Goal: Information Seeking & Learning: Learn about a topic

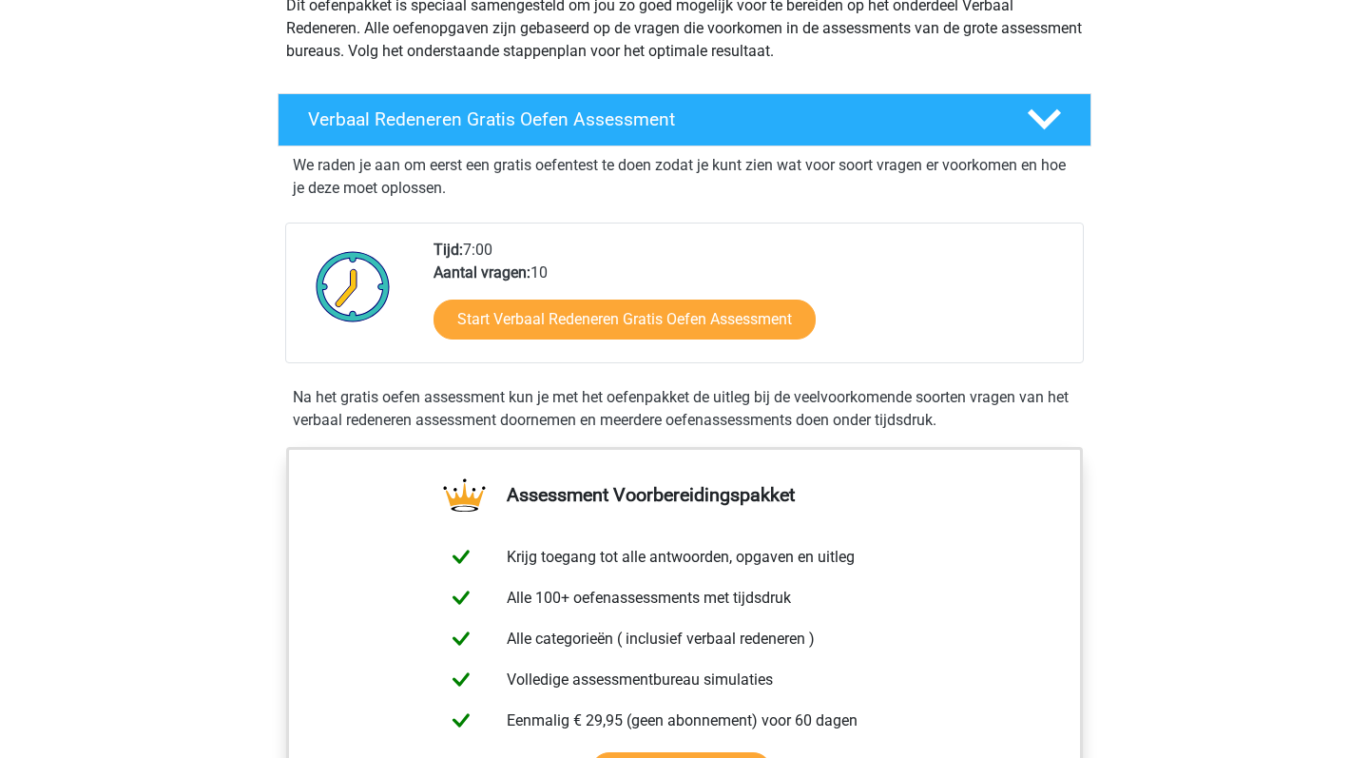
scroll to position [170, 0]
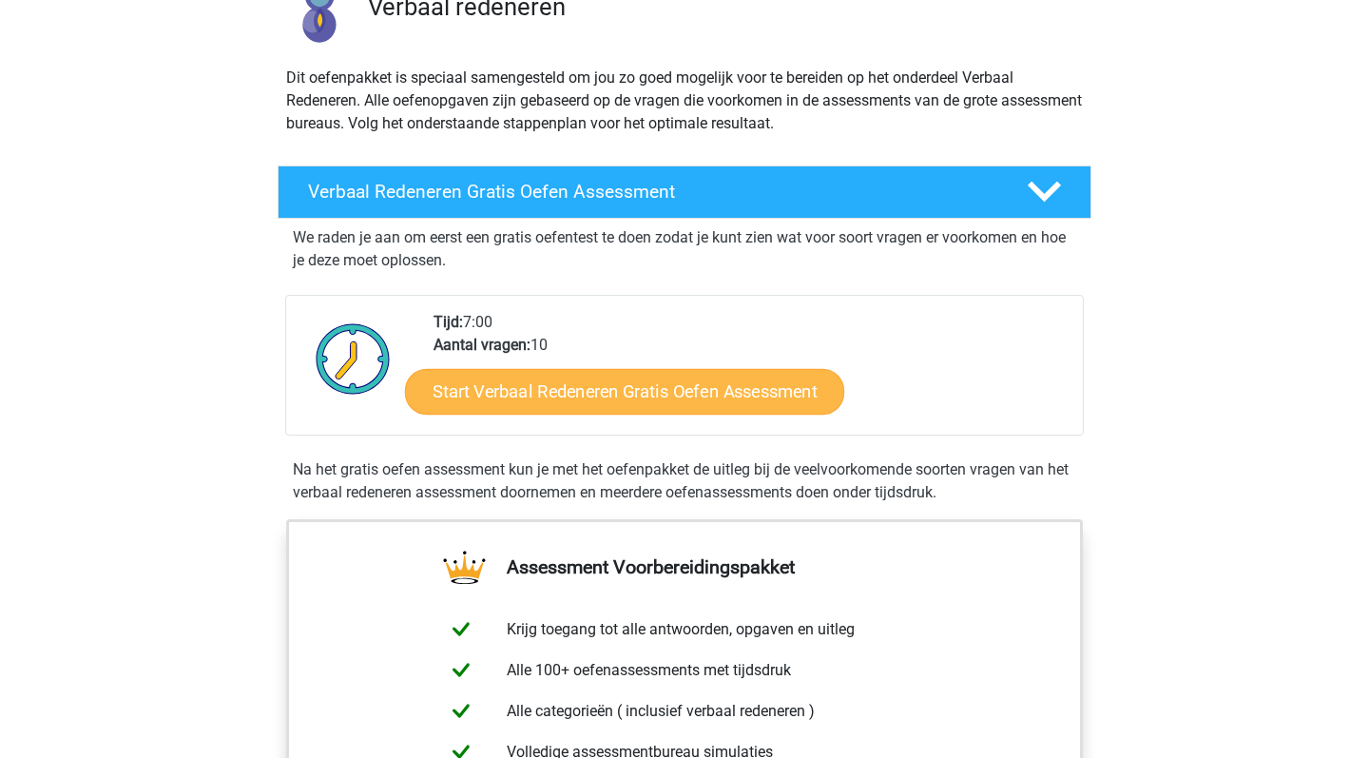
click at [724, 399] on link "Start Verbaal Redeneren Gratis Oefen Assessment" at bounding box center [624, 392] width 439 height 46
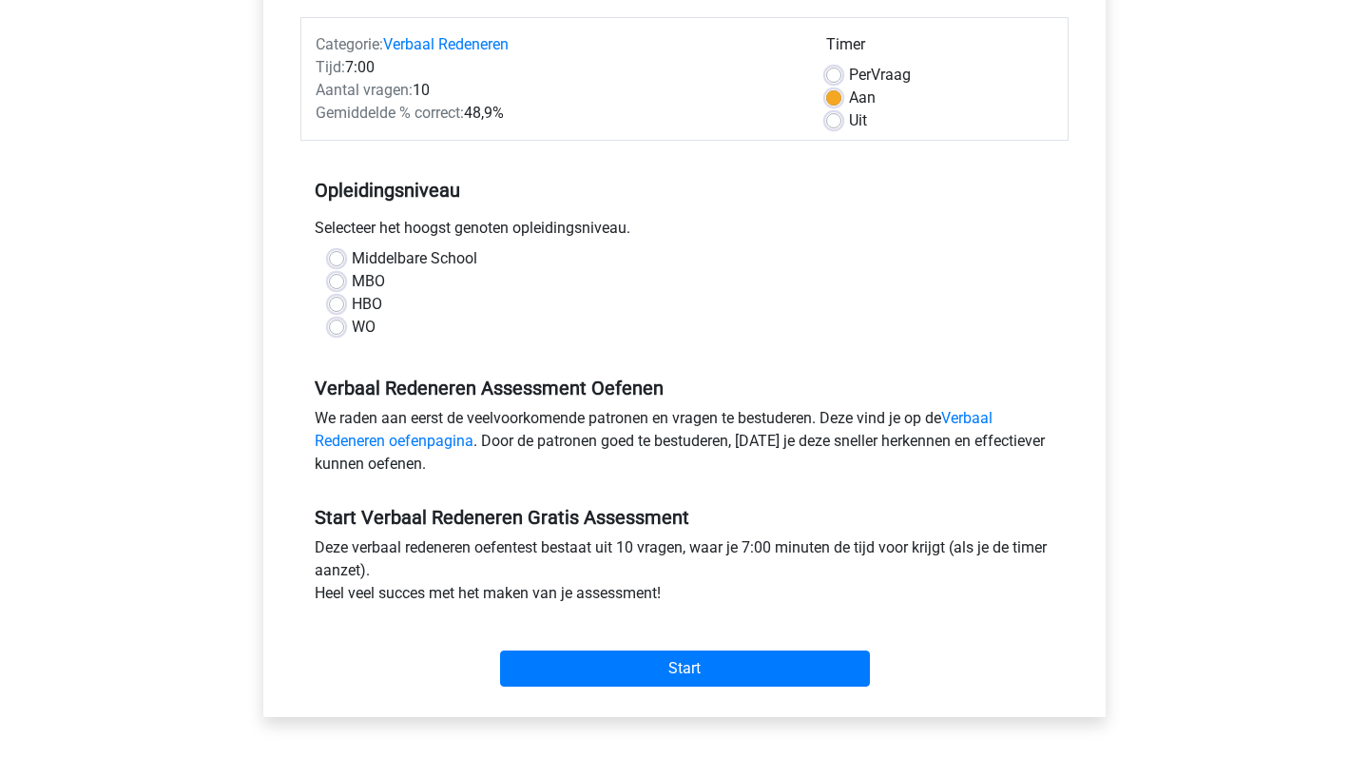
scroll to position [230, 0]
click at [352, 331] on label "WO" at bounding box center [364, 327] width 24 height 23
click at [335, 331] on input "WO" at bounding box center [336, 325] width 15 height 19
radio input "true"
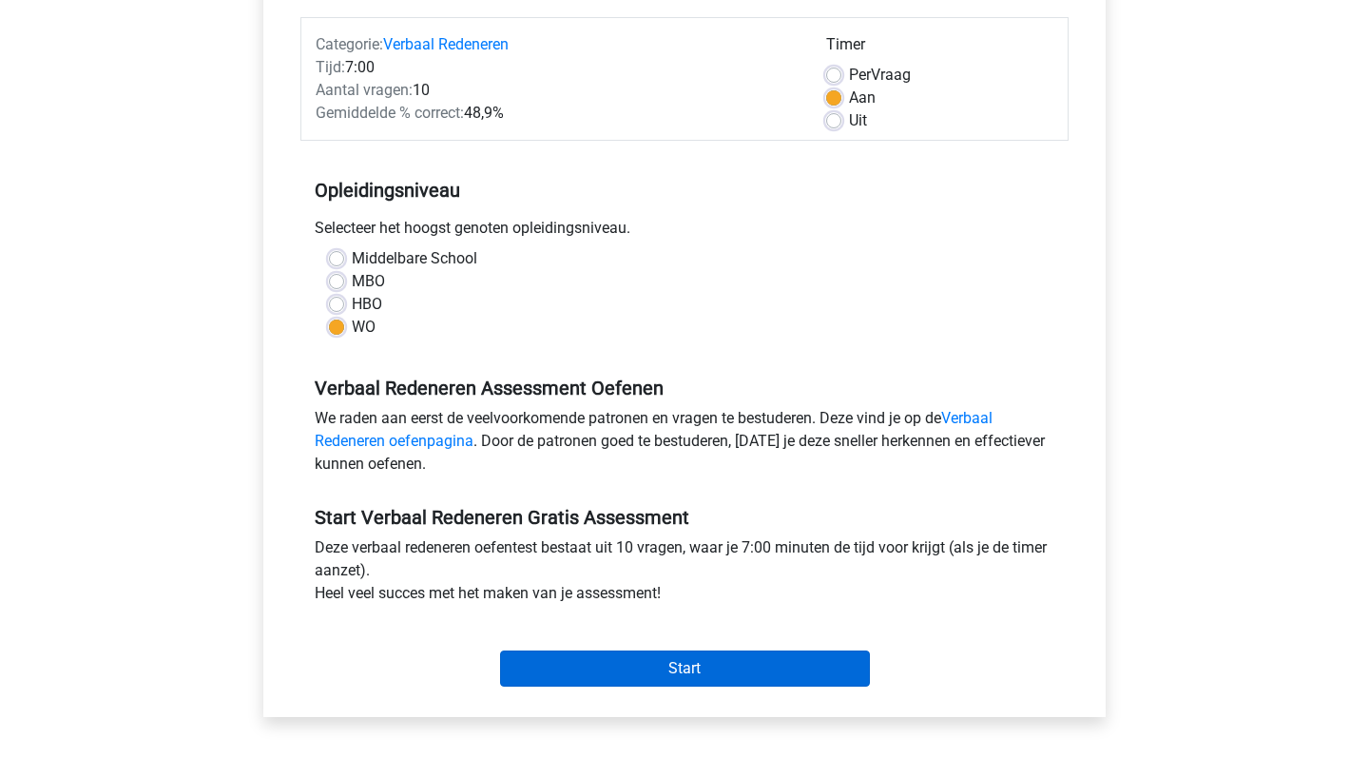
click at [719, 665] on input "Start" at bounding box center [685, 668] width 370 height 36
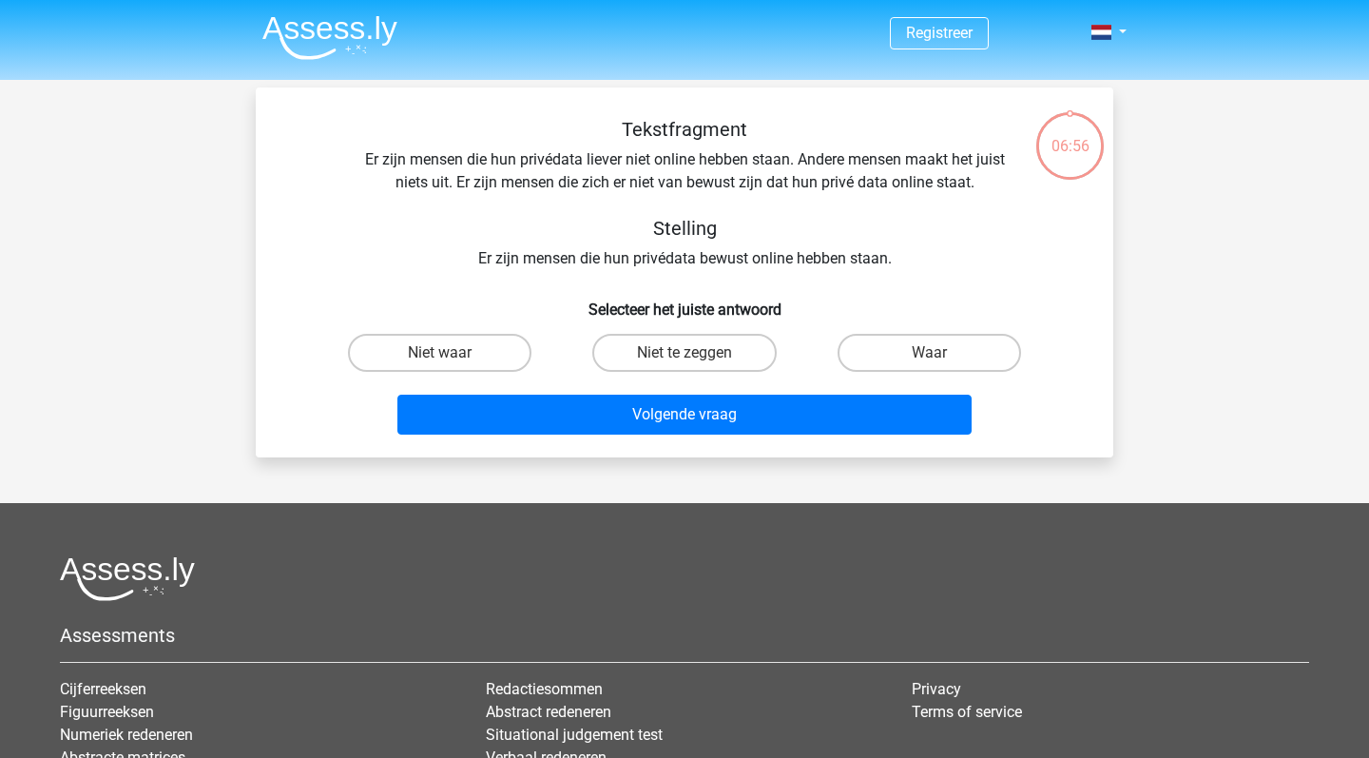
click at [304, 36] on img at bounding box center [329, 37] width 135 height 45
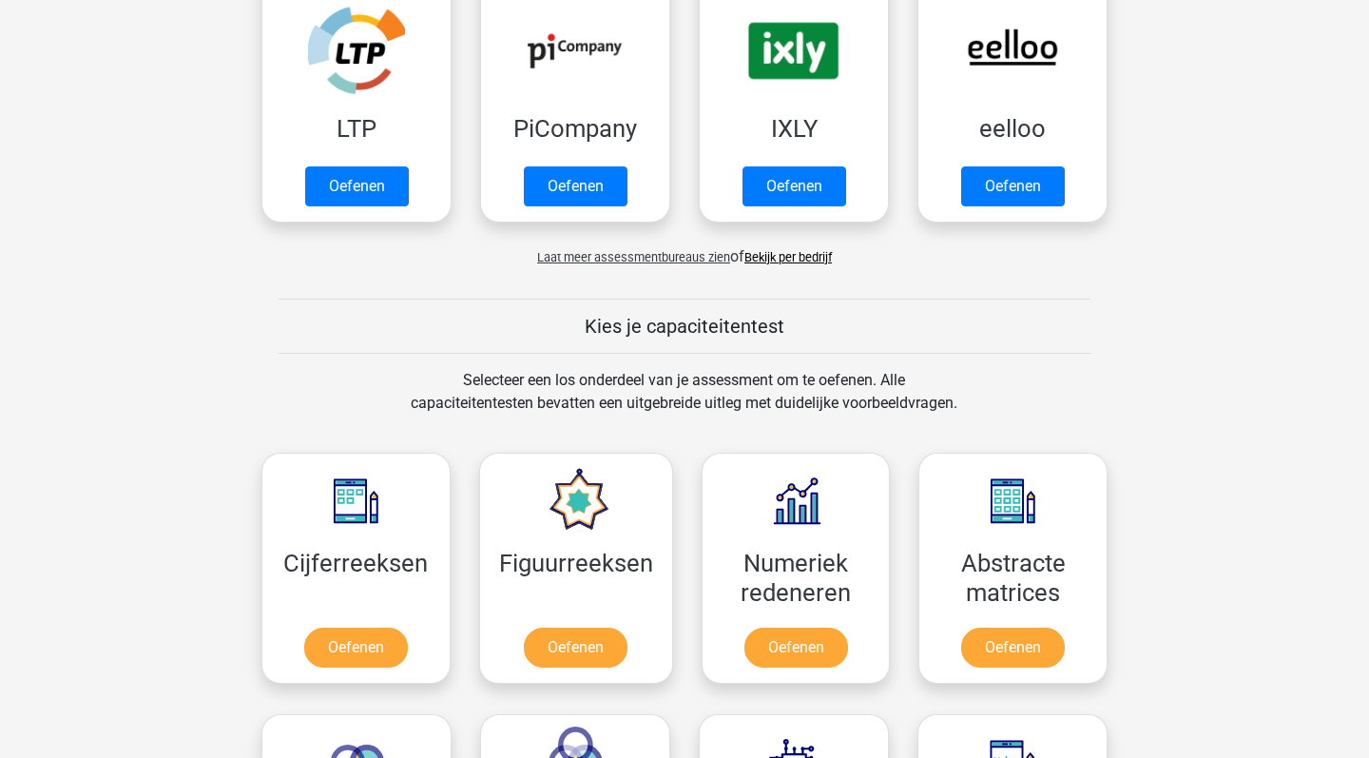
scroll to position [431, 0]
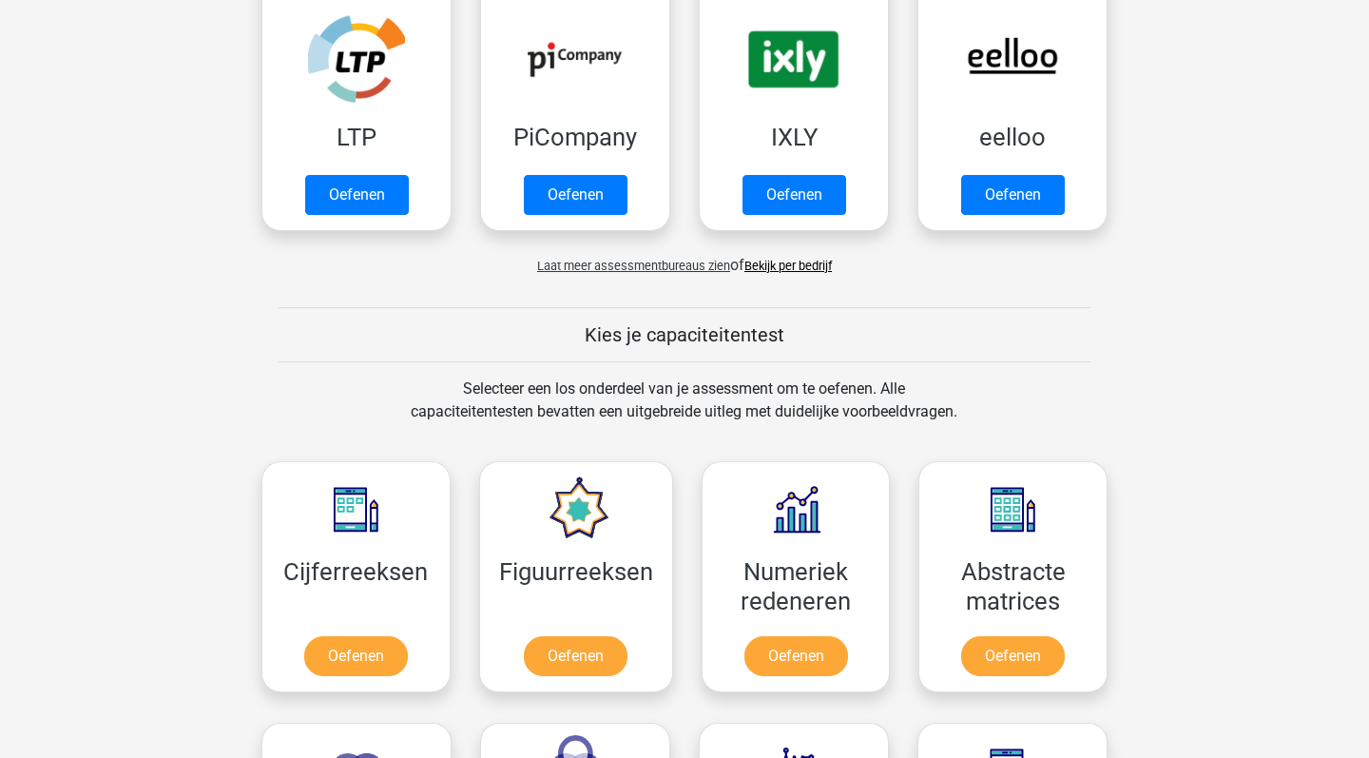
click at [643, 260] on span "Laat meer assessmentbureaus zien" at bounding box center [633, 266] width 193 height 14
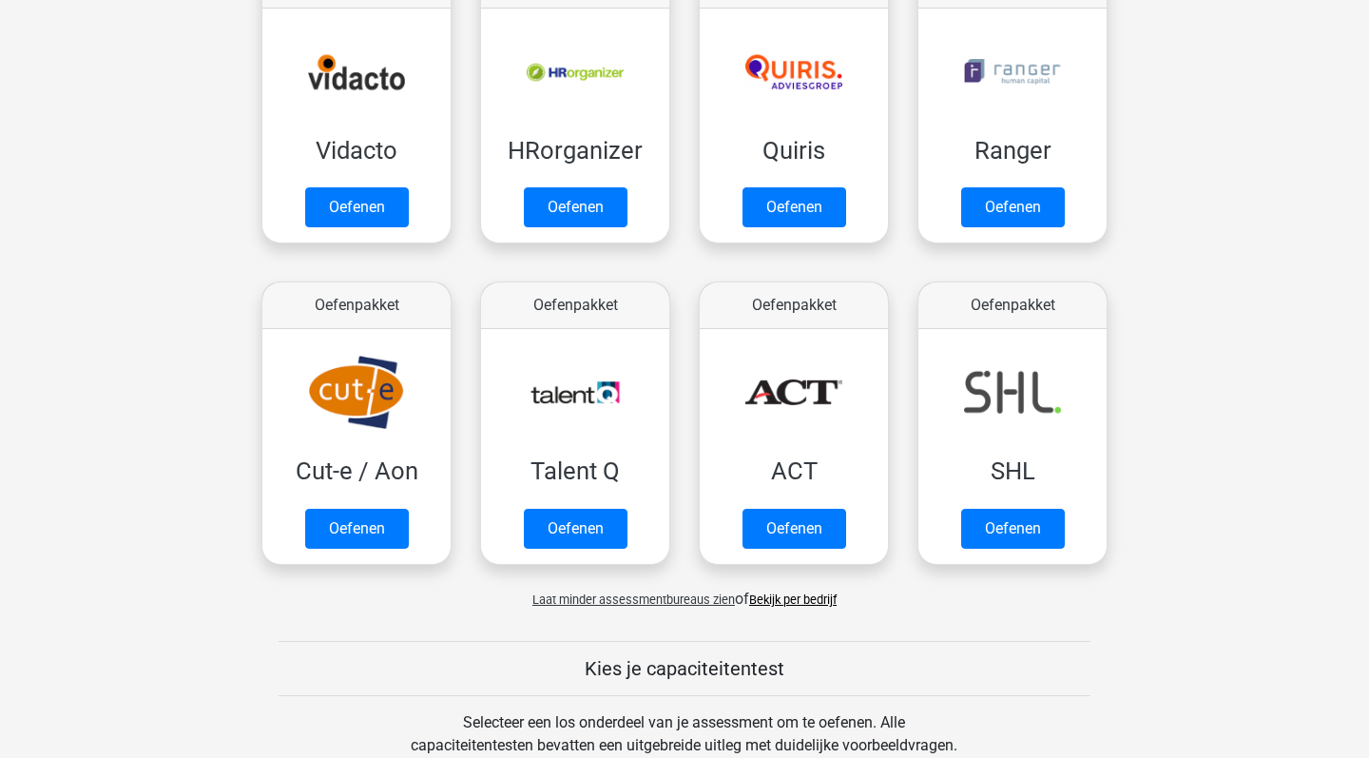
scroll to position [1064, 0]
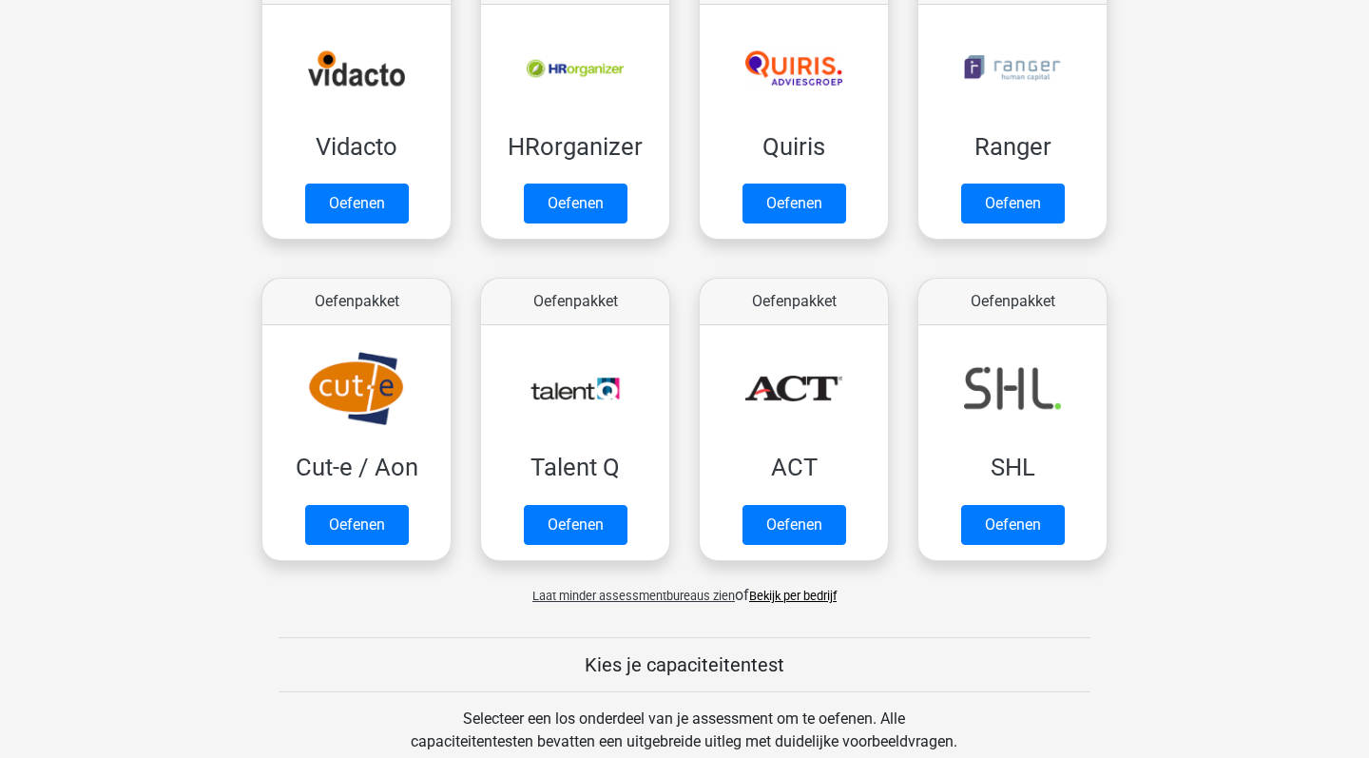
click at [782, 594] on link "Bekijk per bedrijf" at bounding box center [792, 595] width 87 height 14
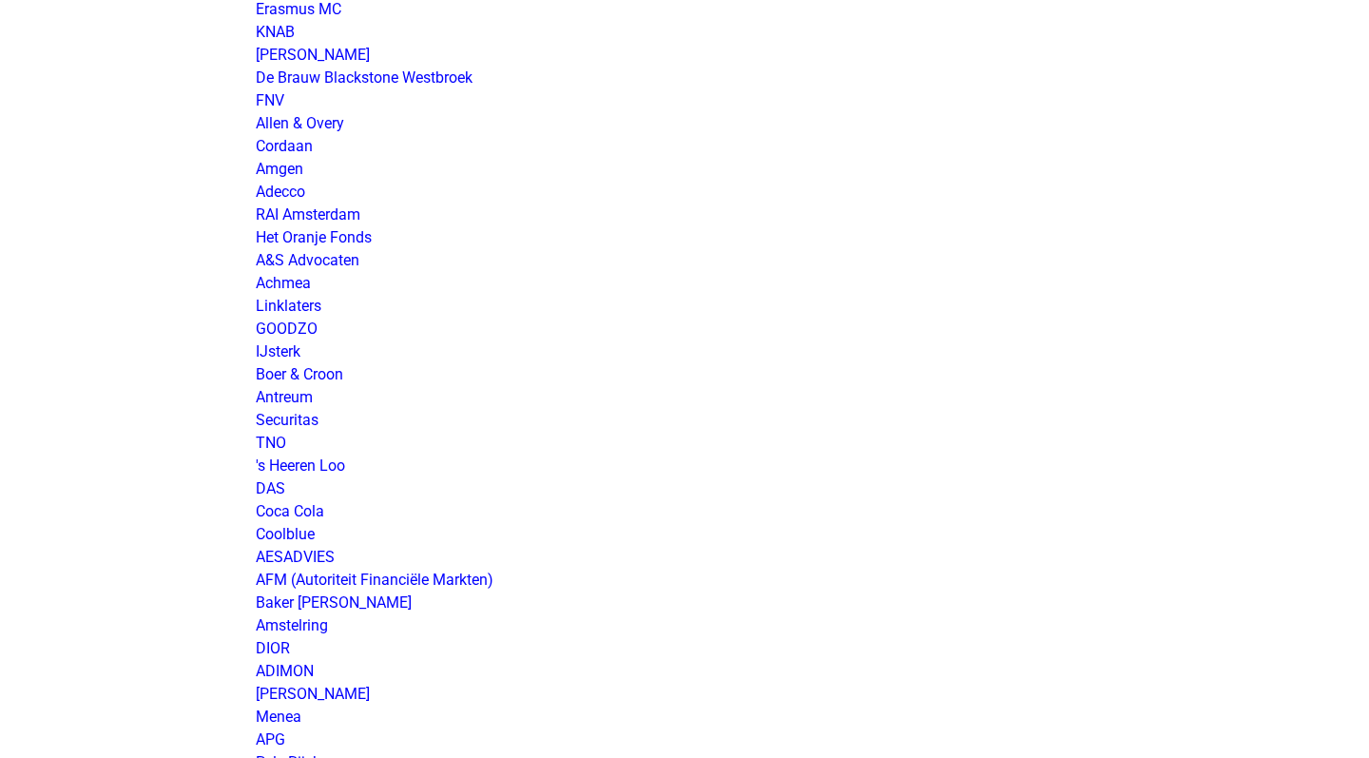
scroll to position [341, 0]
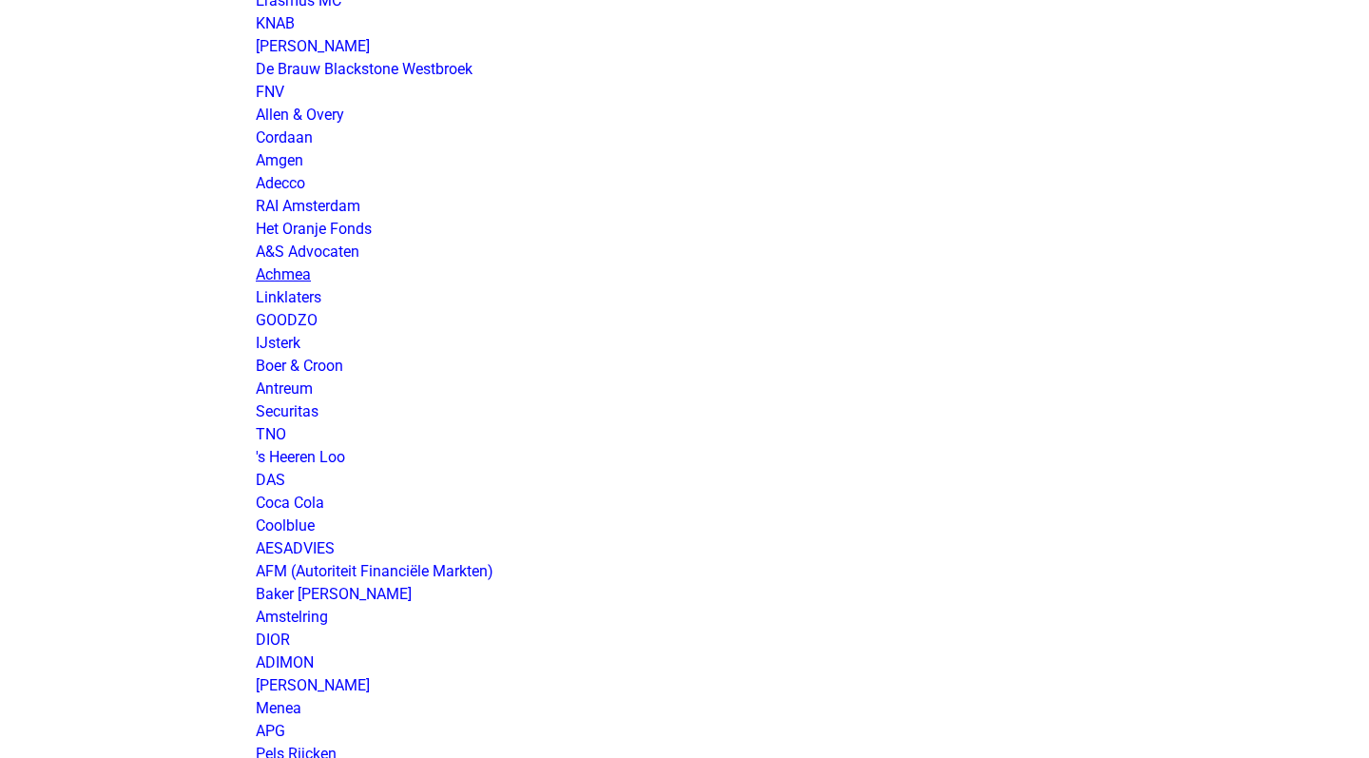
click at [273, 273] on link "Achmea" at bounding box center [283, 274] width 55 height 18
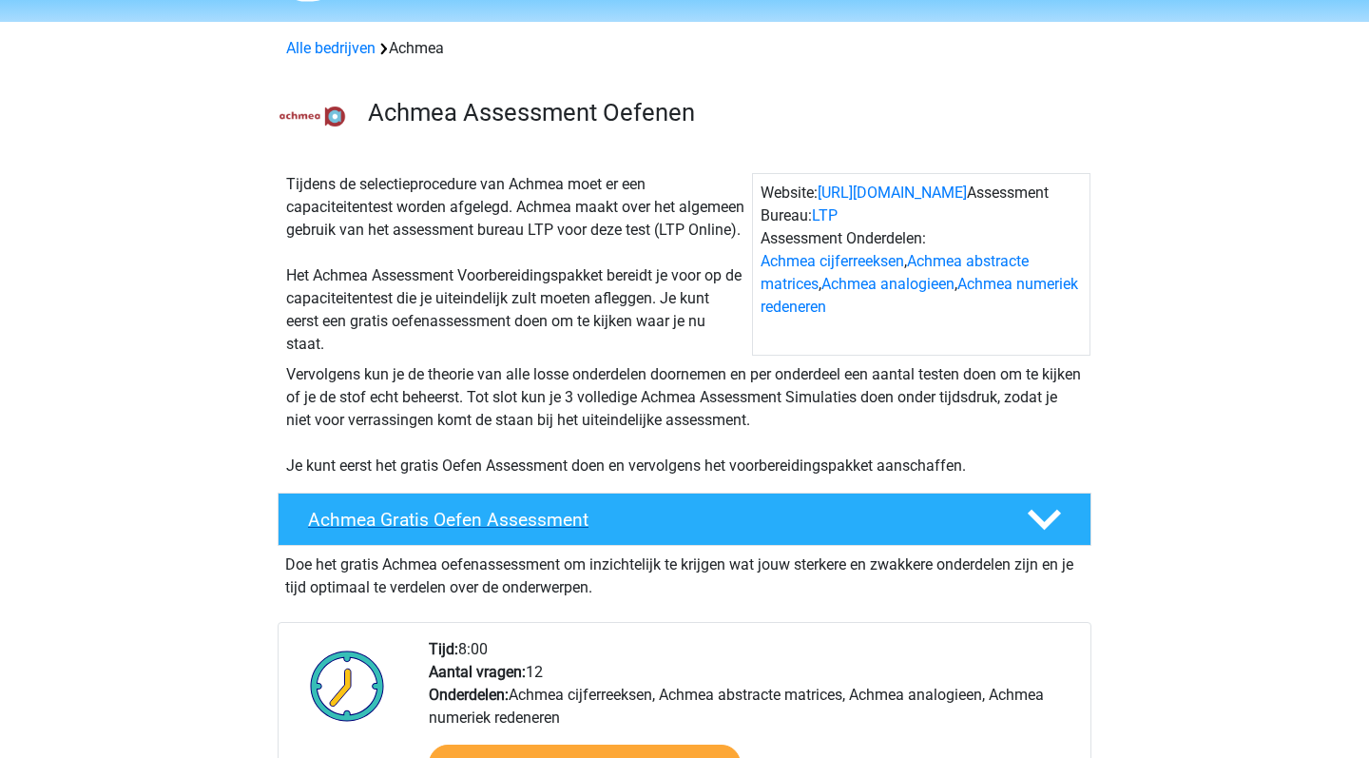
scroll to position [56, 0]
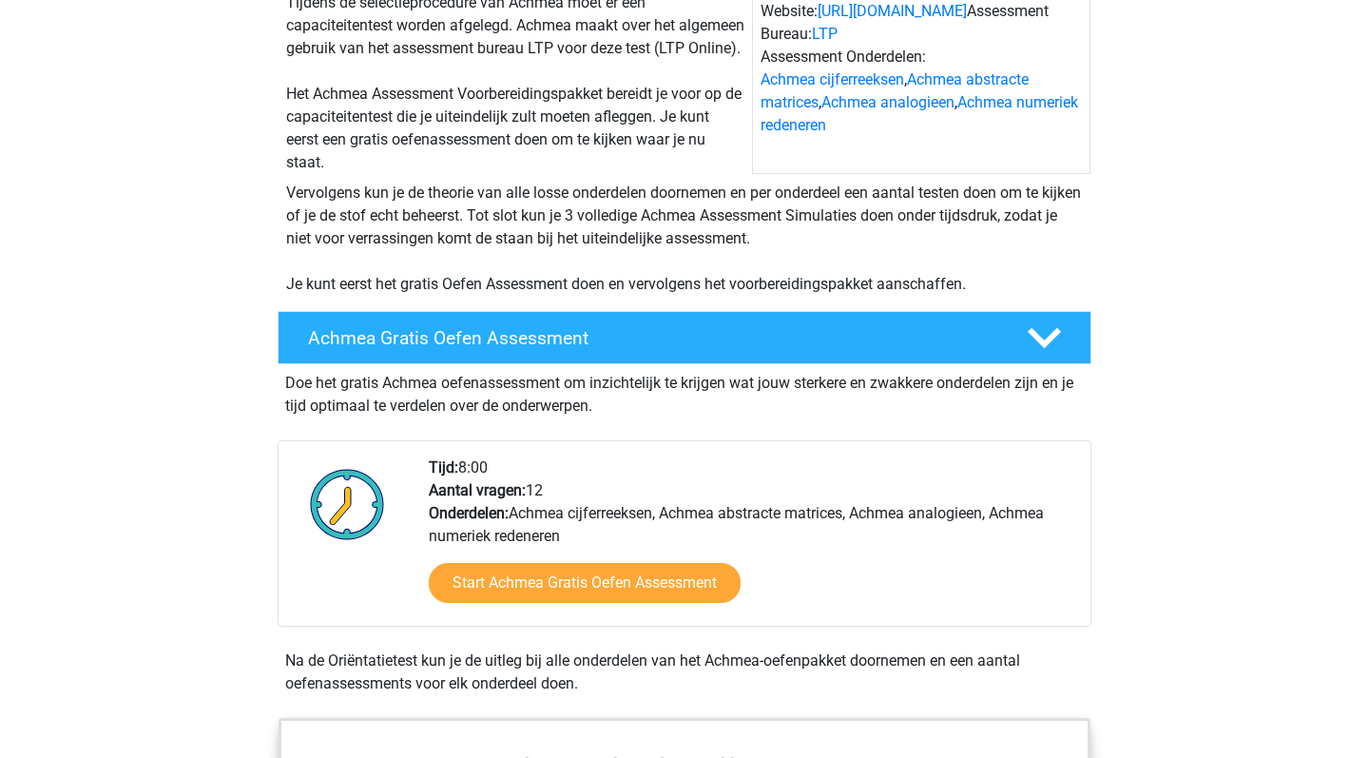
scroll to position [242, 0]
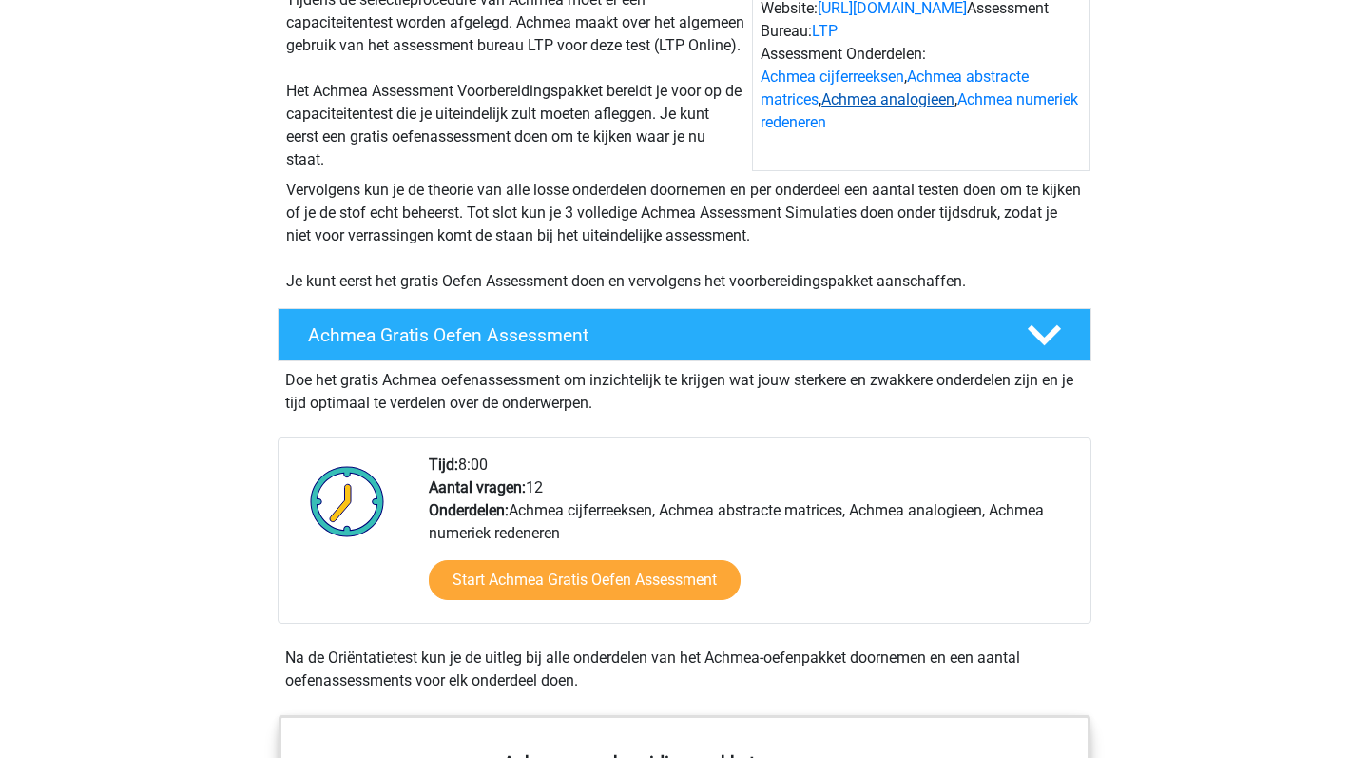
click at [894, 99] on link "Achmea analogieen" at bounding box center [887, 99] width 133 height 18
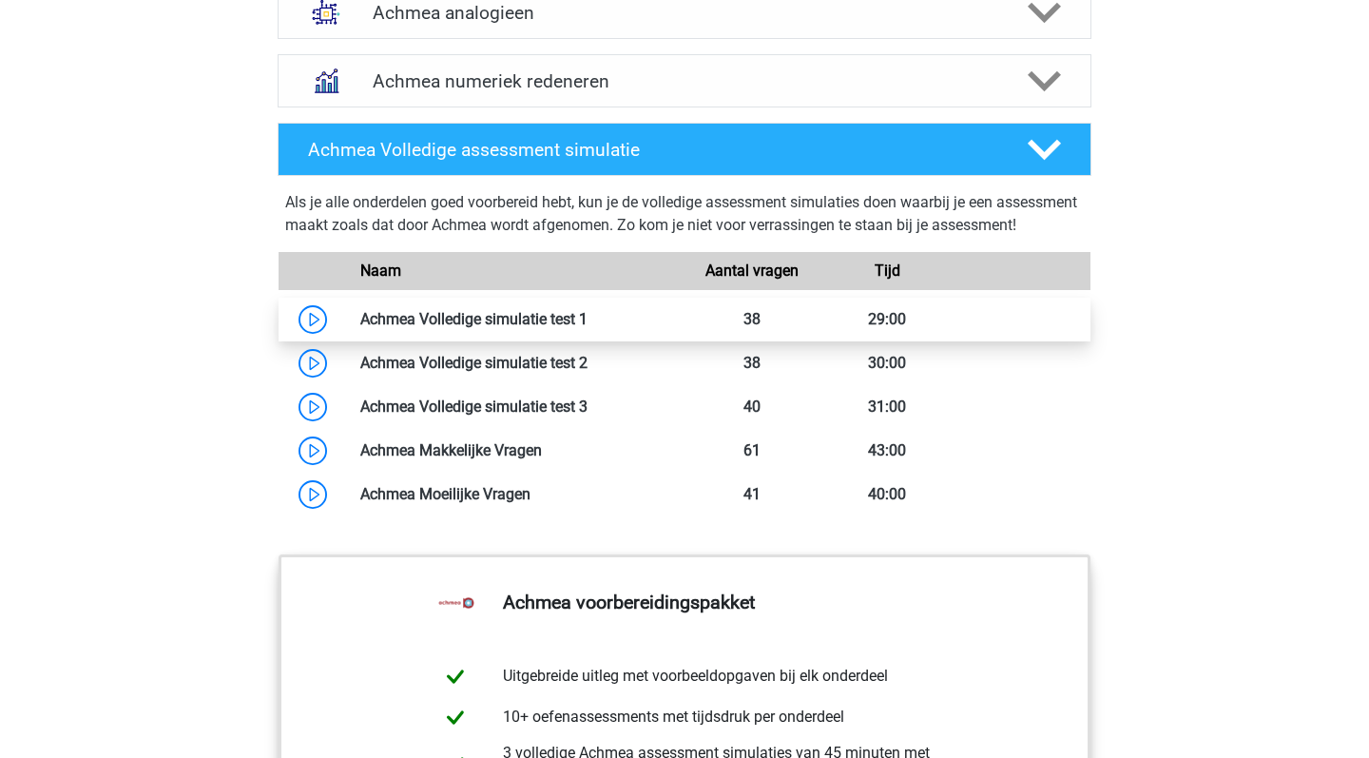
click at [587, 328] on link at bounding box center [587, 319] width 0 height 18
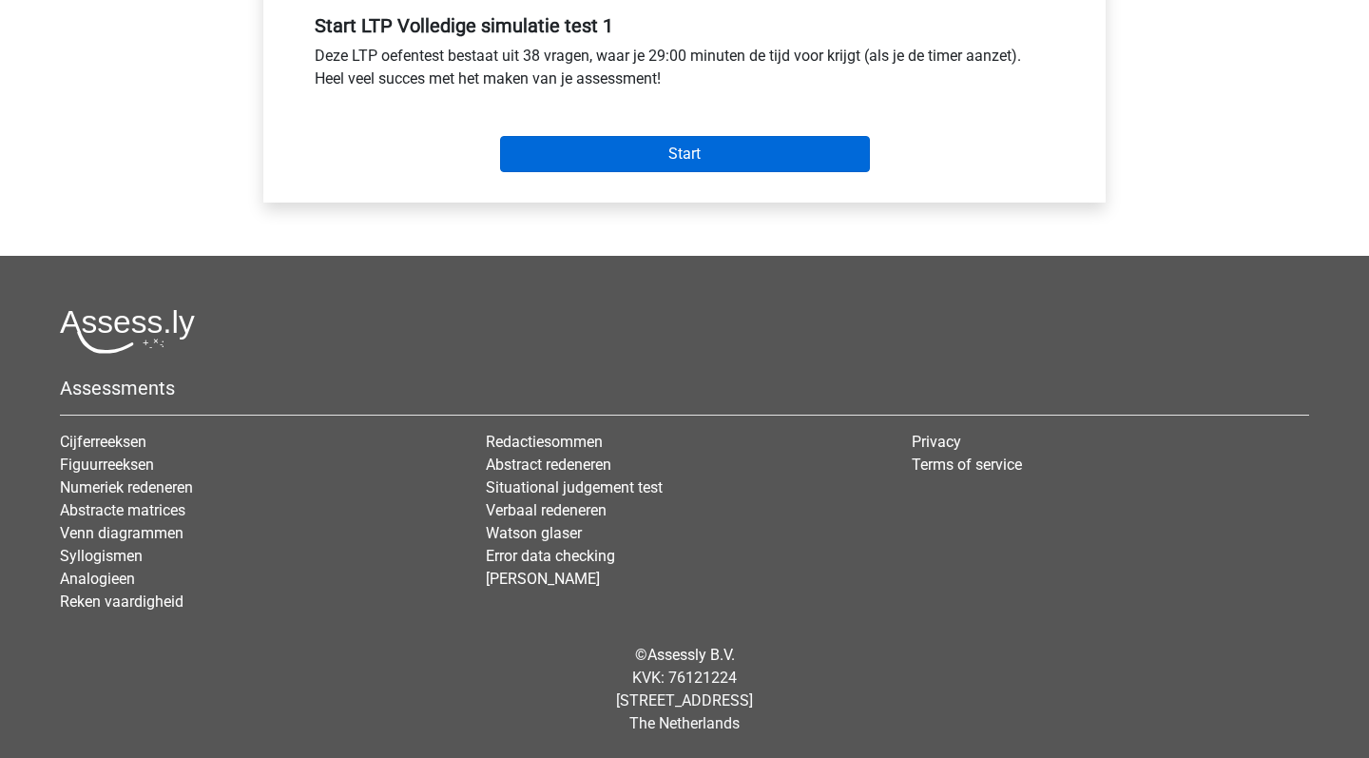
scroll to position [737, 0]
click at [679, 167] on input "Start" at bounding box center [685, 154] width 370 height 36
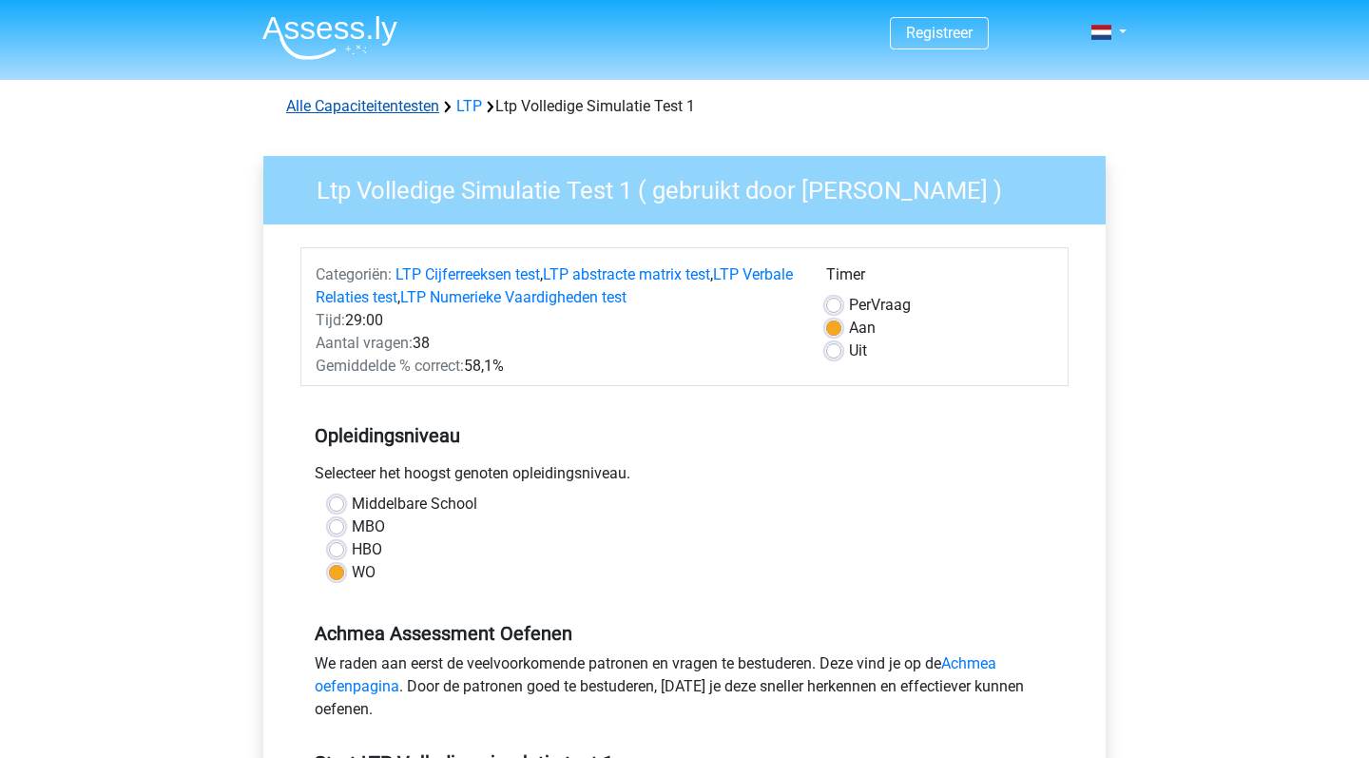
scroll to position [0, 0]
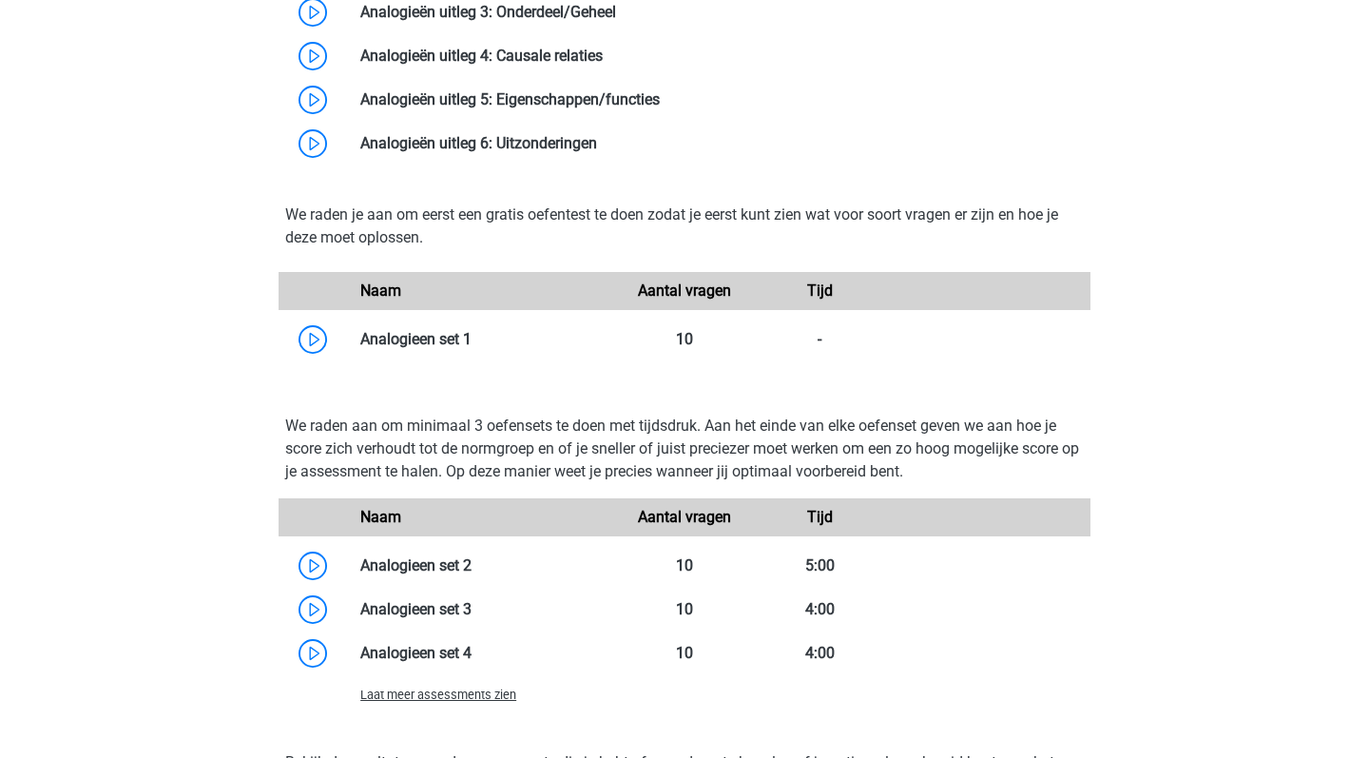
scroll to position [2079, 0]
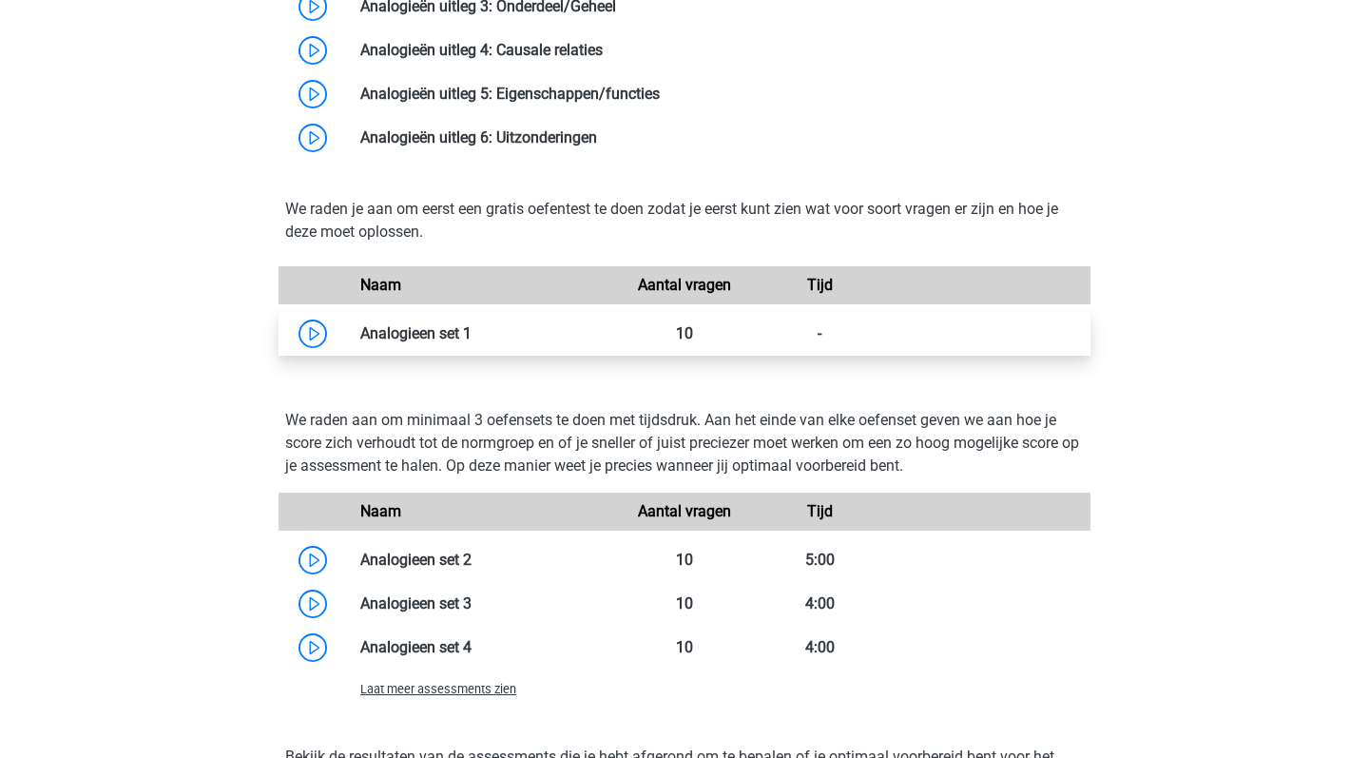
click at [471, 342] on link at bounding box center [471, 333] width 0 height 18
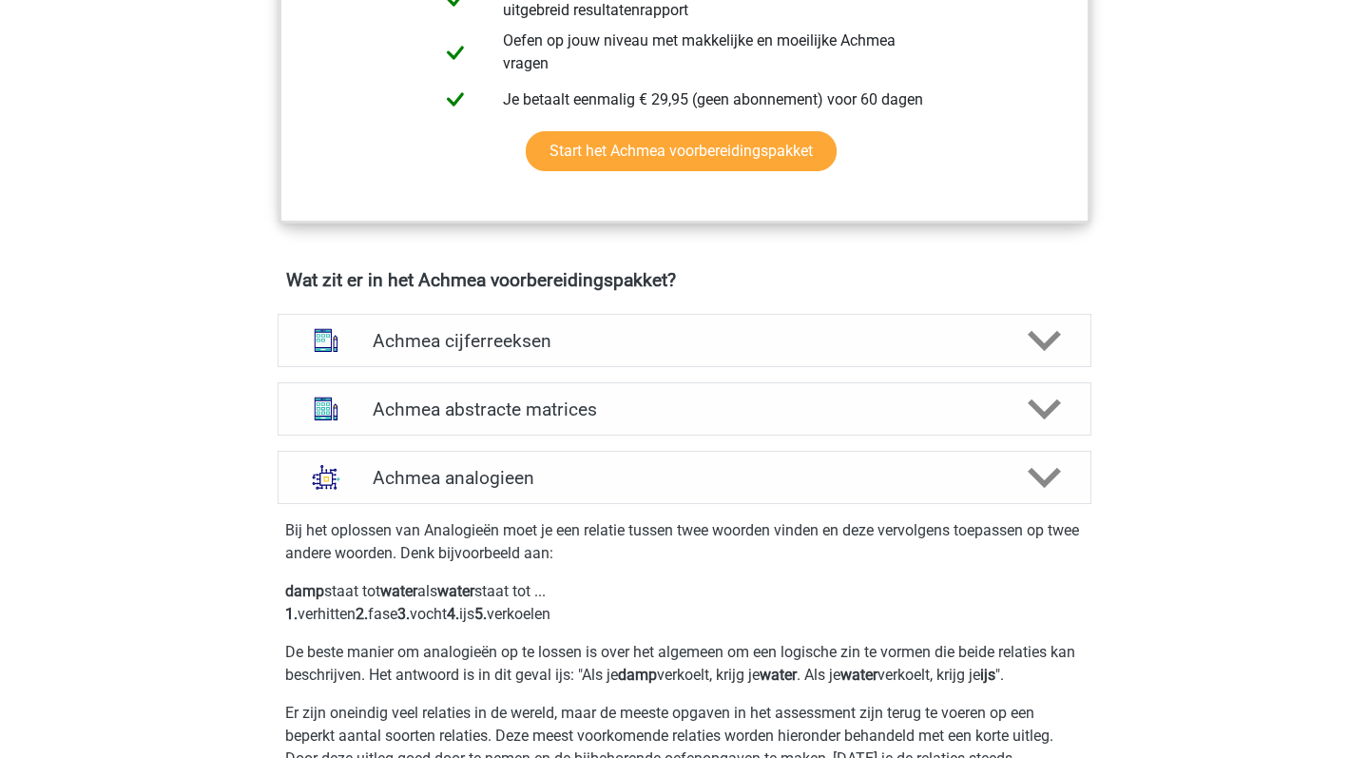
scroll to position [1165, 0]
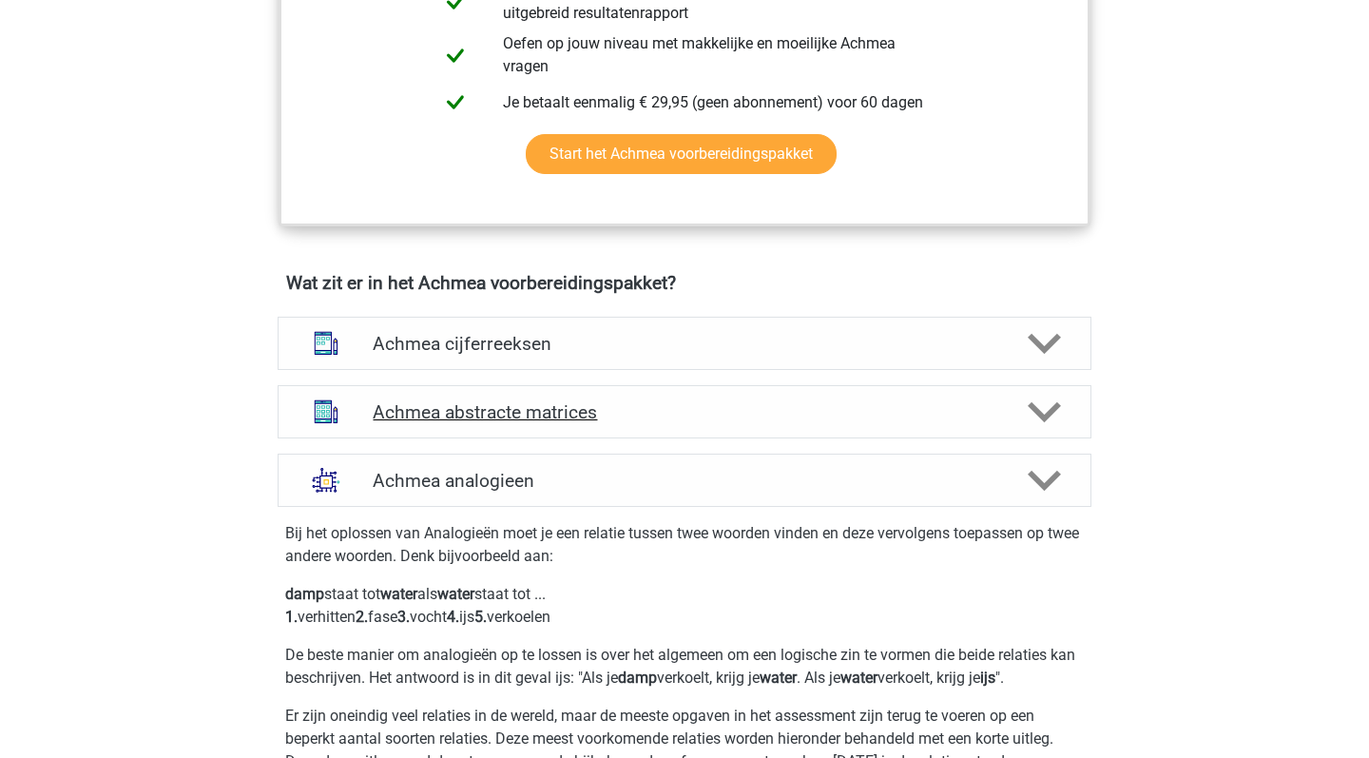
click at [832, 423] on h4 "Achmea abstracte matrices" at bounding box center [684, 412] width 623 height 22
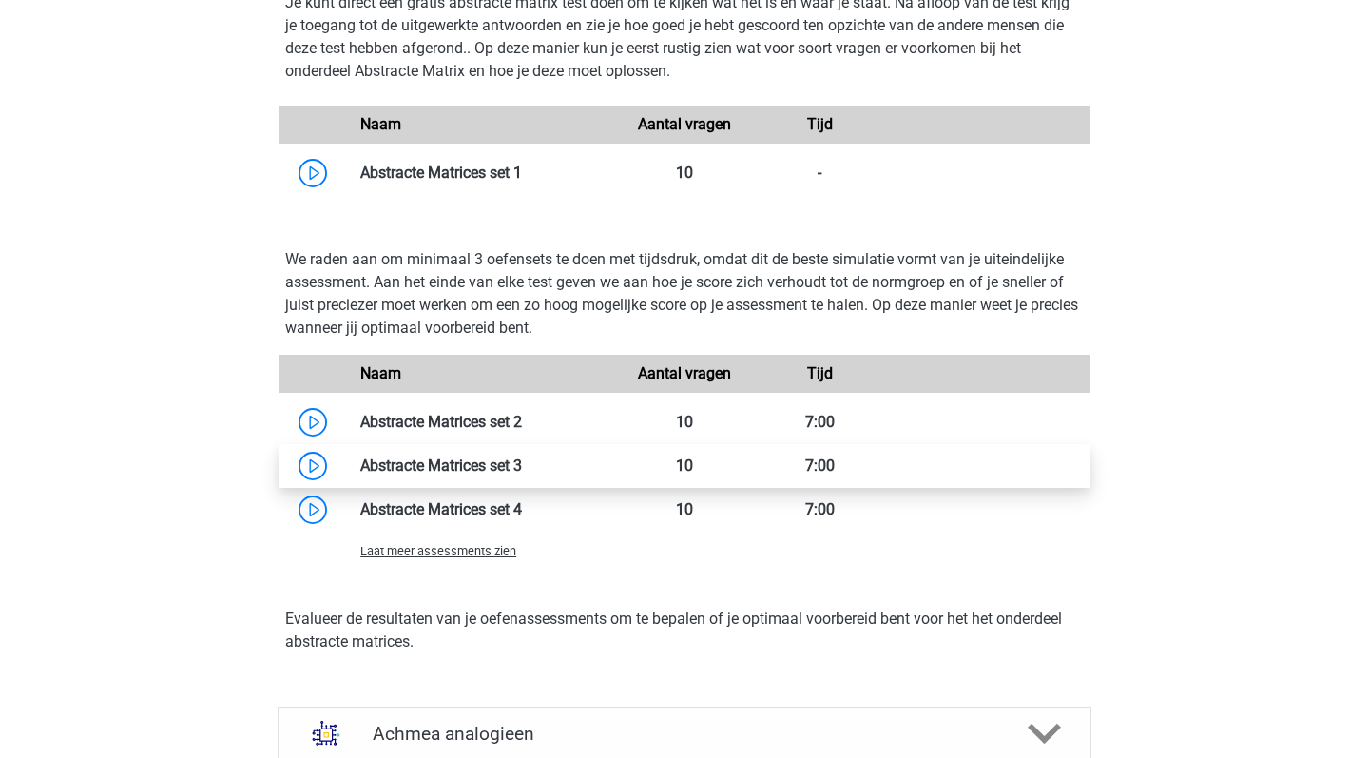
scroll to position [1926, 0]
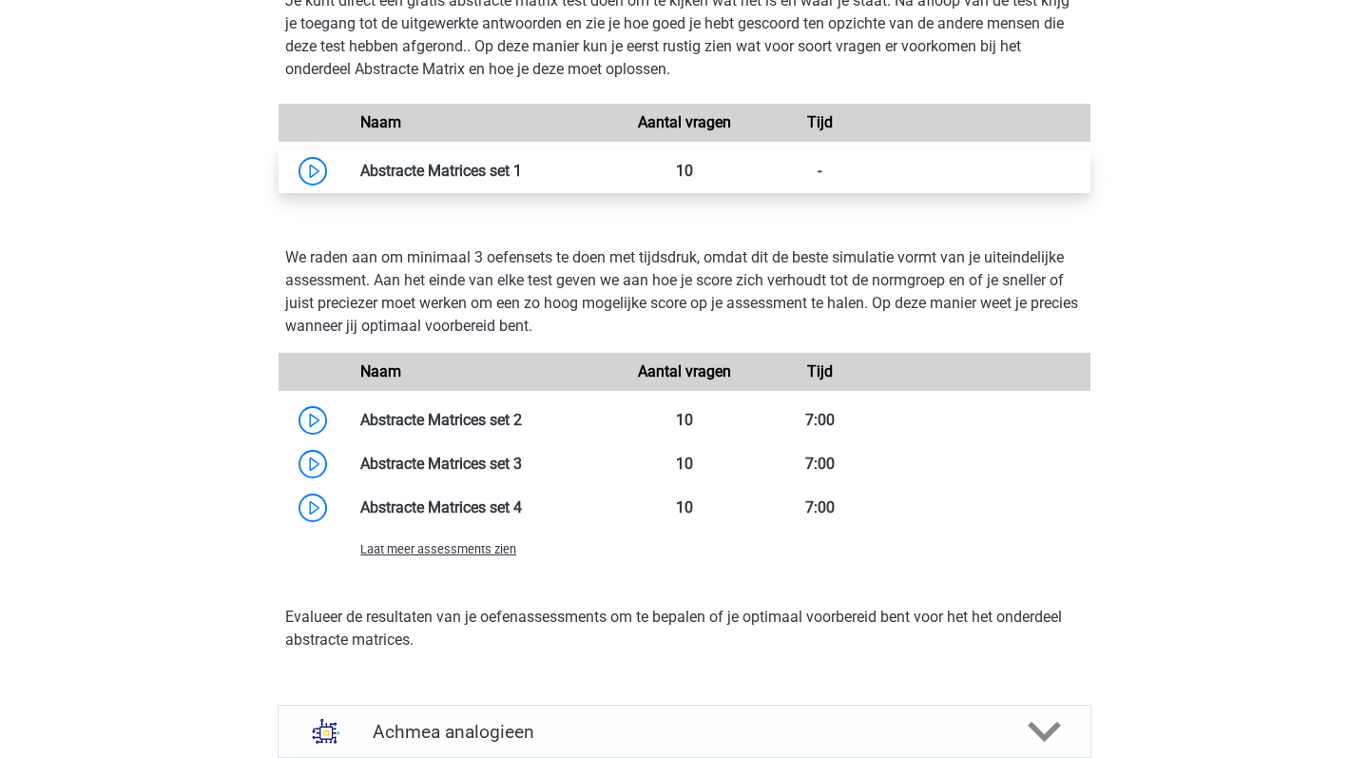
click at [522, 180] on link at bounding box center [522, 171] width 0 height 18
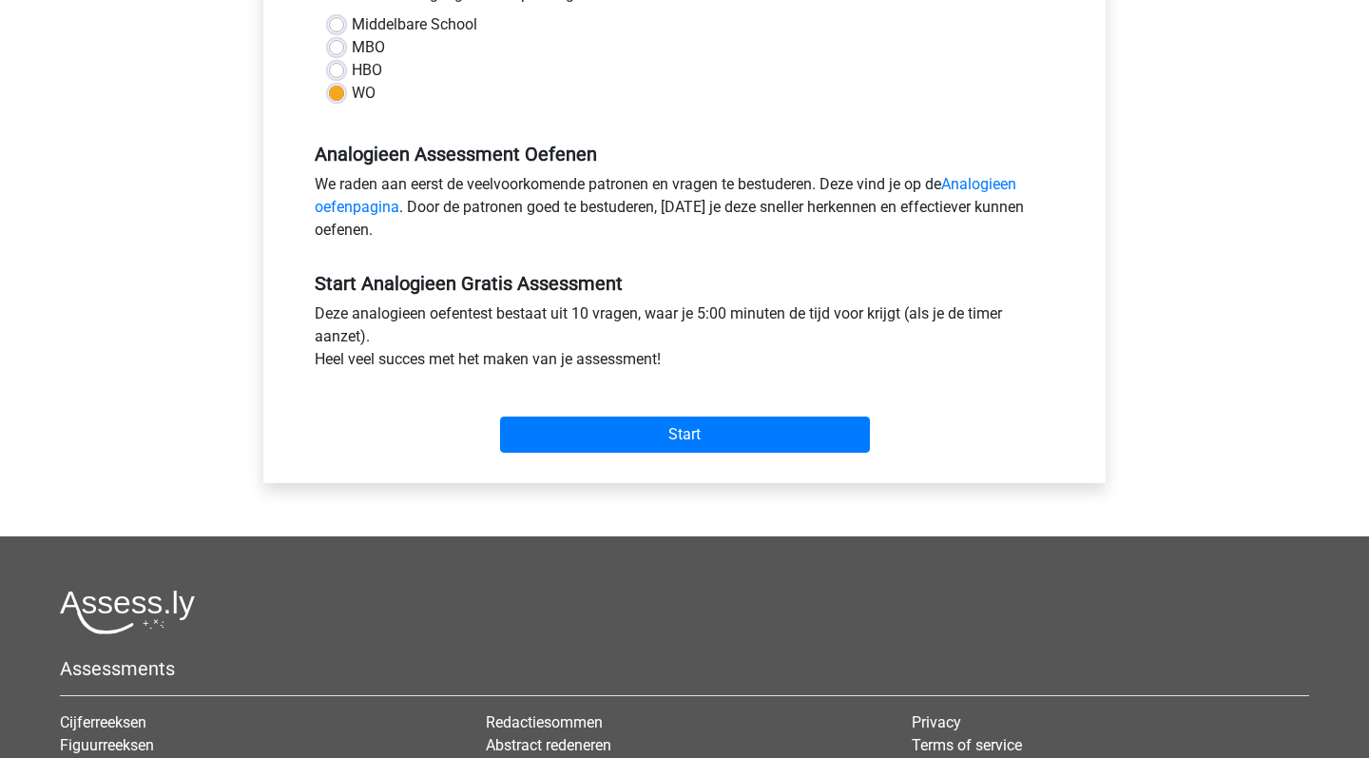
scroll to position [556, 0]
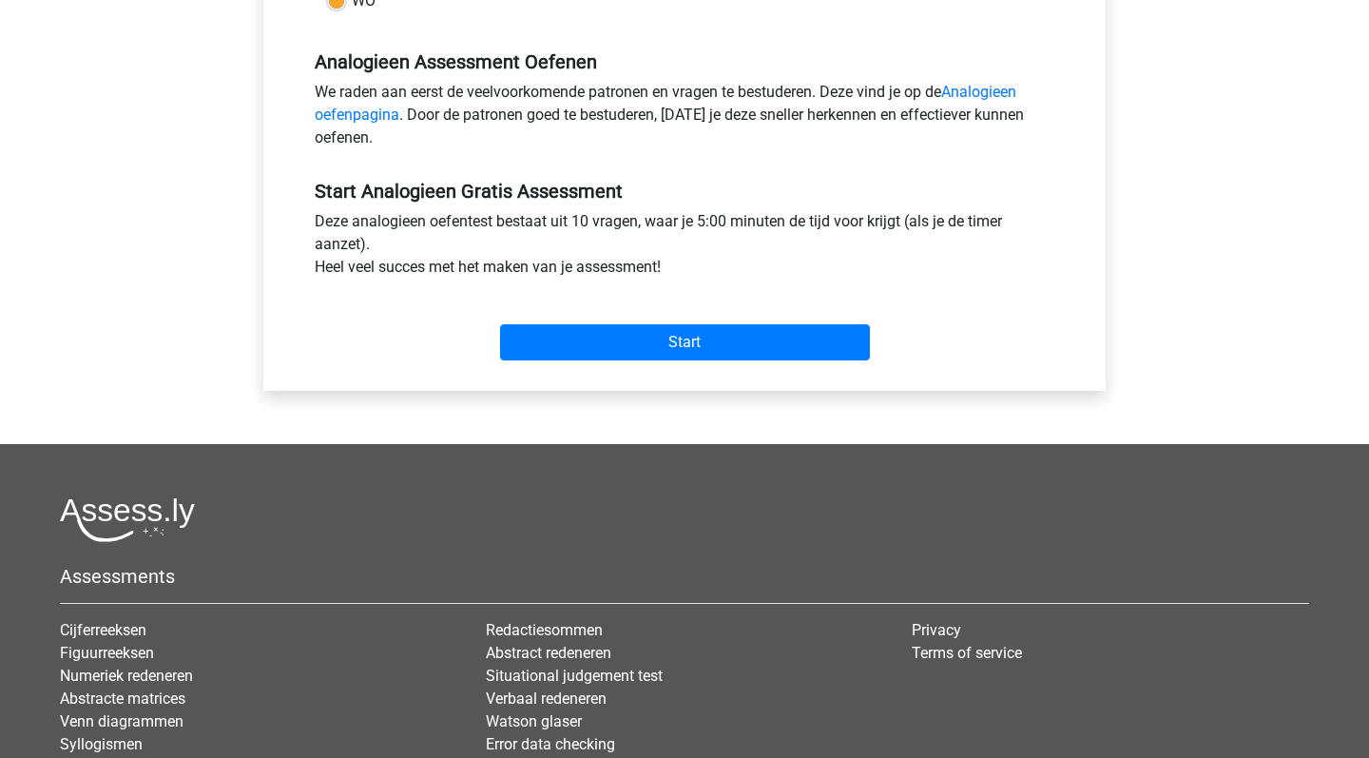
click at [623, 323] on div "Start" at bounding box center [684, 327] width 768 height 67
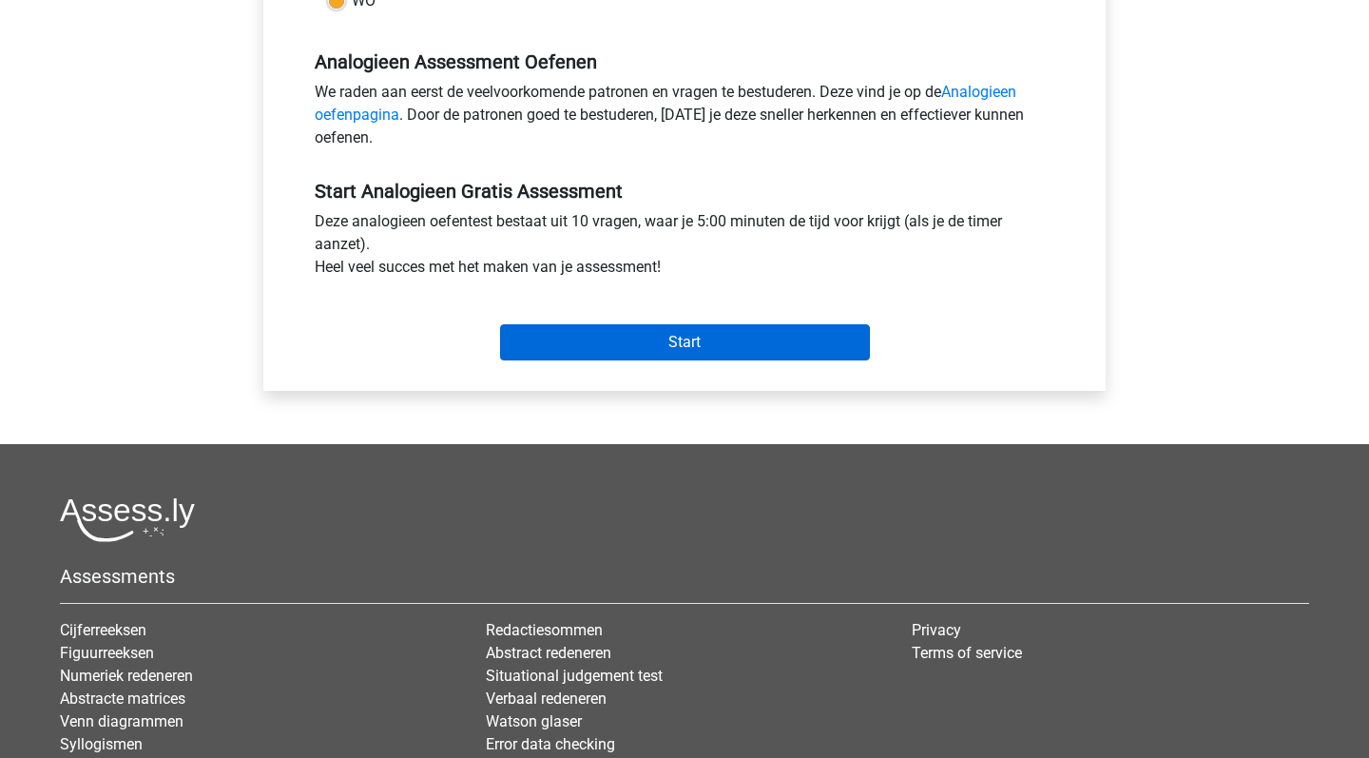
click at [631, 336] on input "Start" at bounding box center [685, 342] width 370 height 36
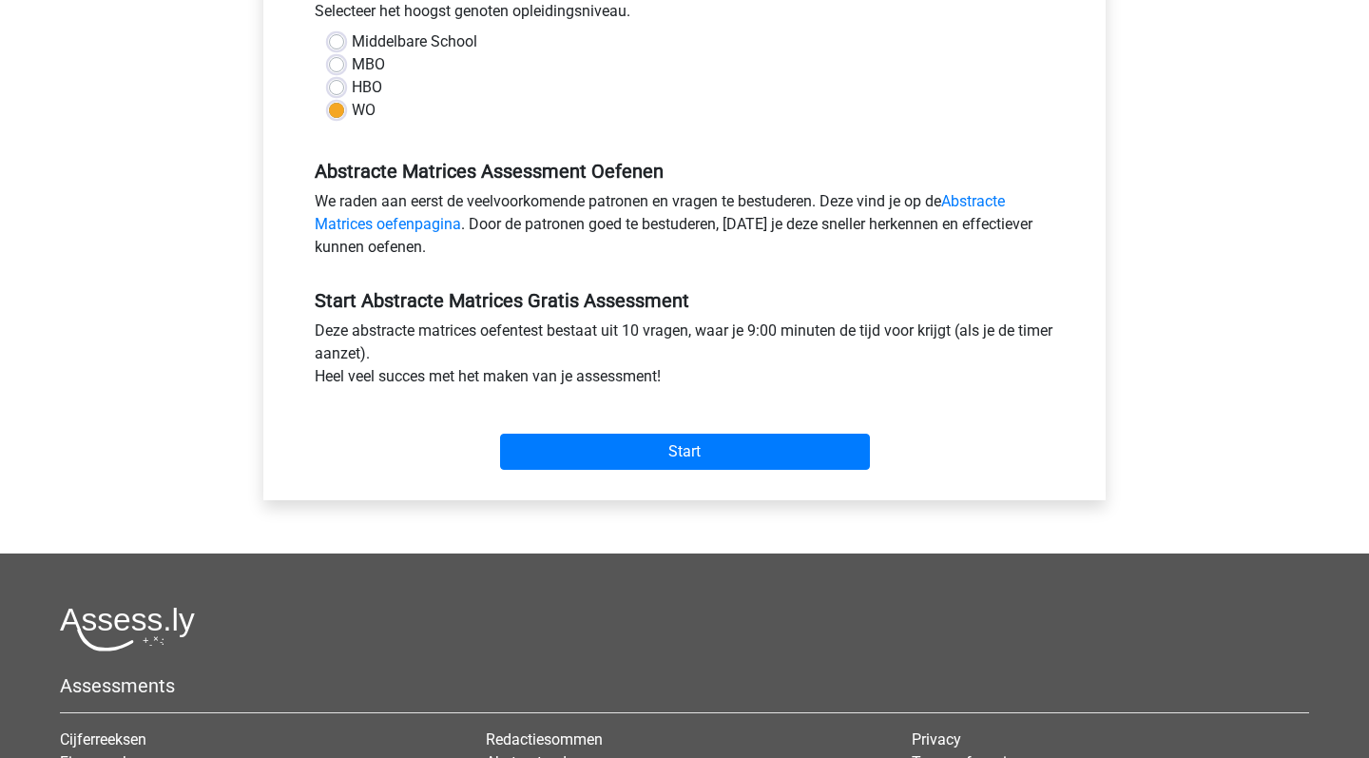
scroll to position [450, 0]
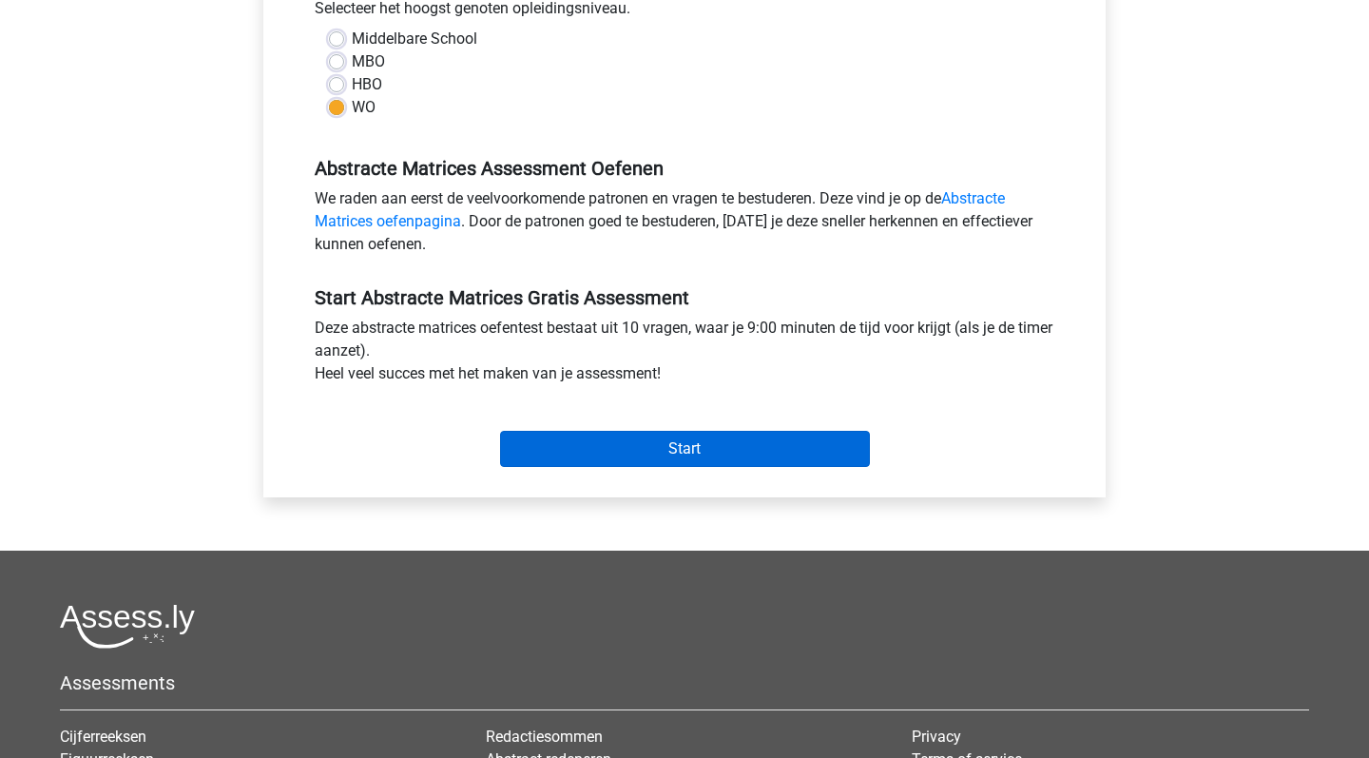
click at [622, 461] on input "Start" at bounding box center [685, 449] width 370 height 36
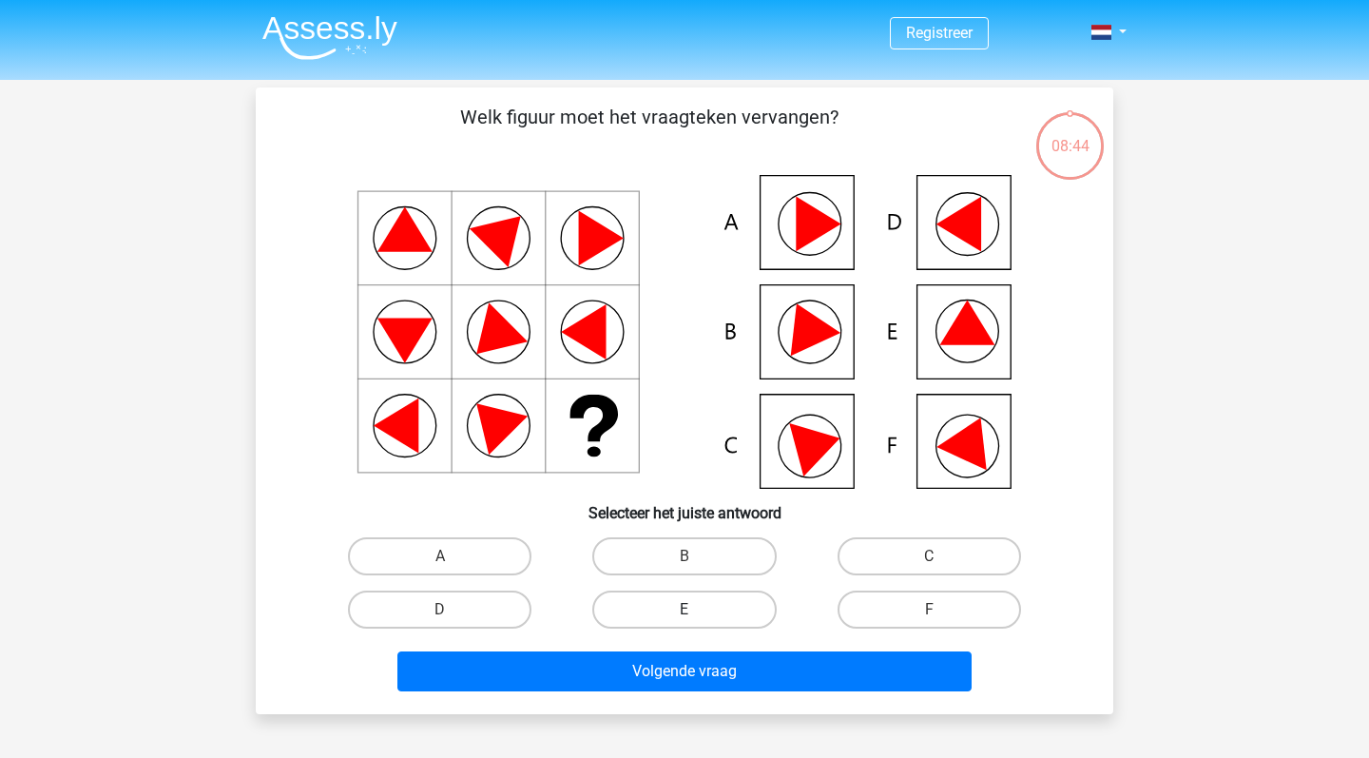
click at [725, 606] on label "E" at bounding box center [683, 609] width 183 height 38
click at [697, 609] on input "E" at bounding box center [690, 615] width 12 height 12
radio input "true"
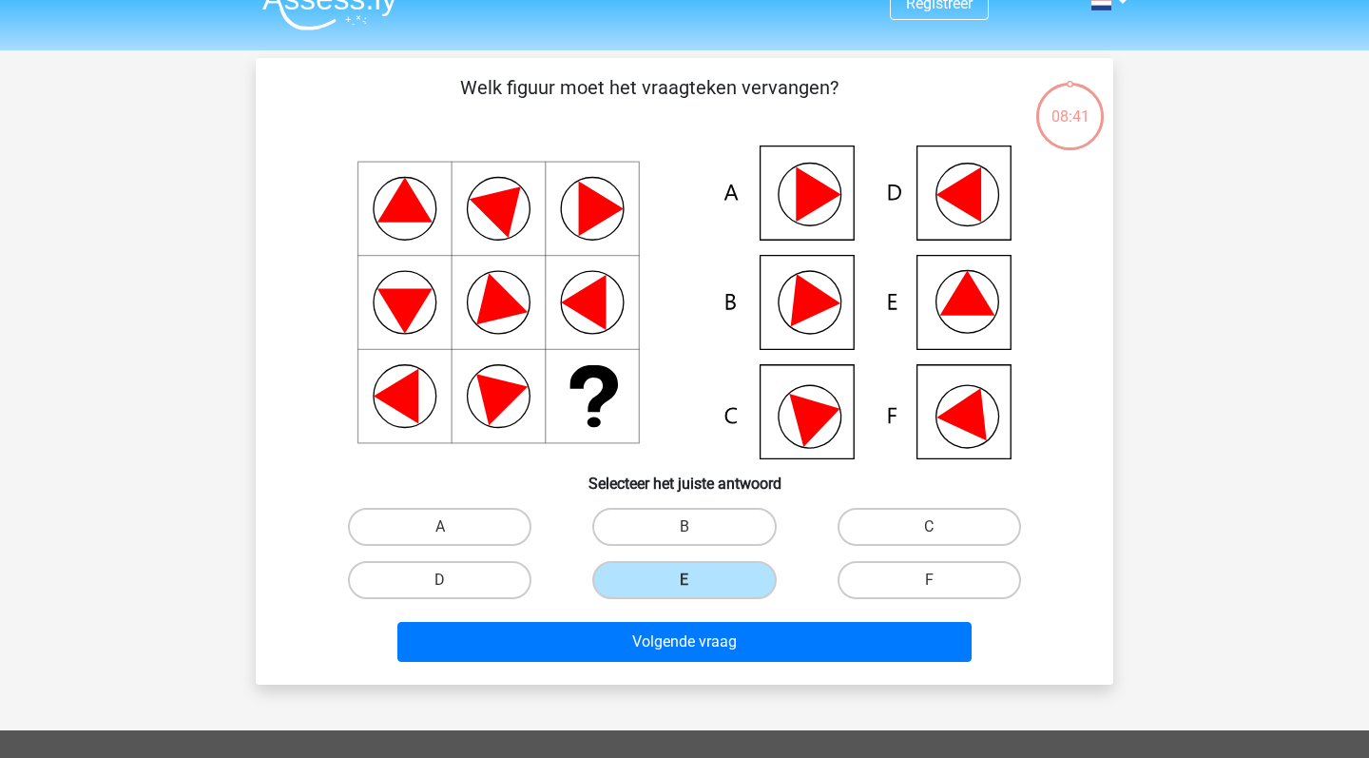
scroll to position [34, 0]
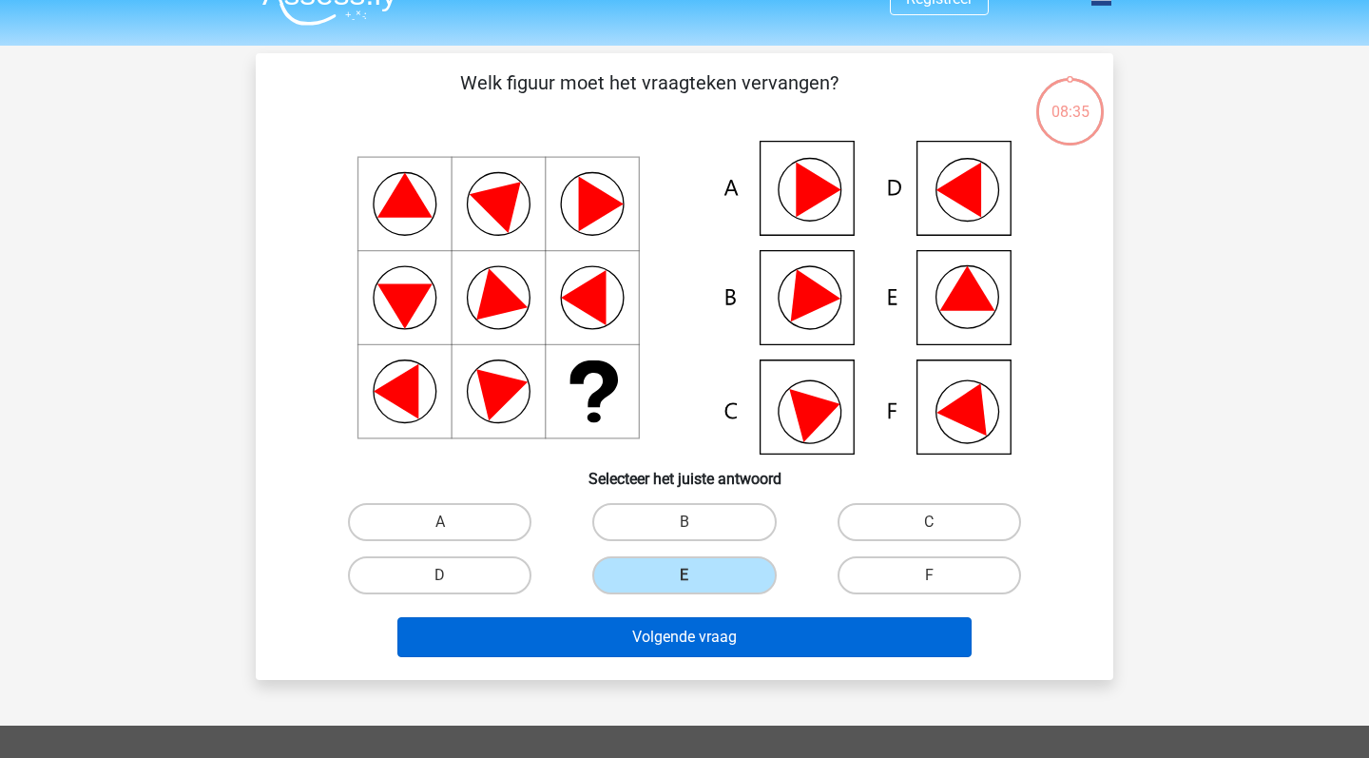
click at [880, 643] on button "Volgende vraag" at bounding box center [684, 637] width 575 height 40
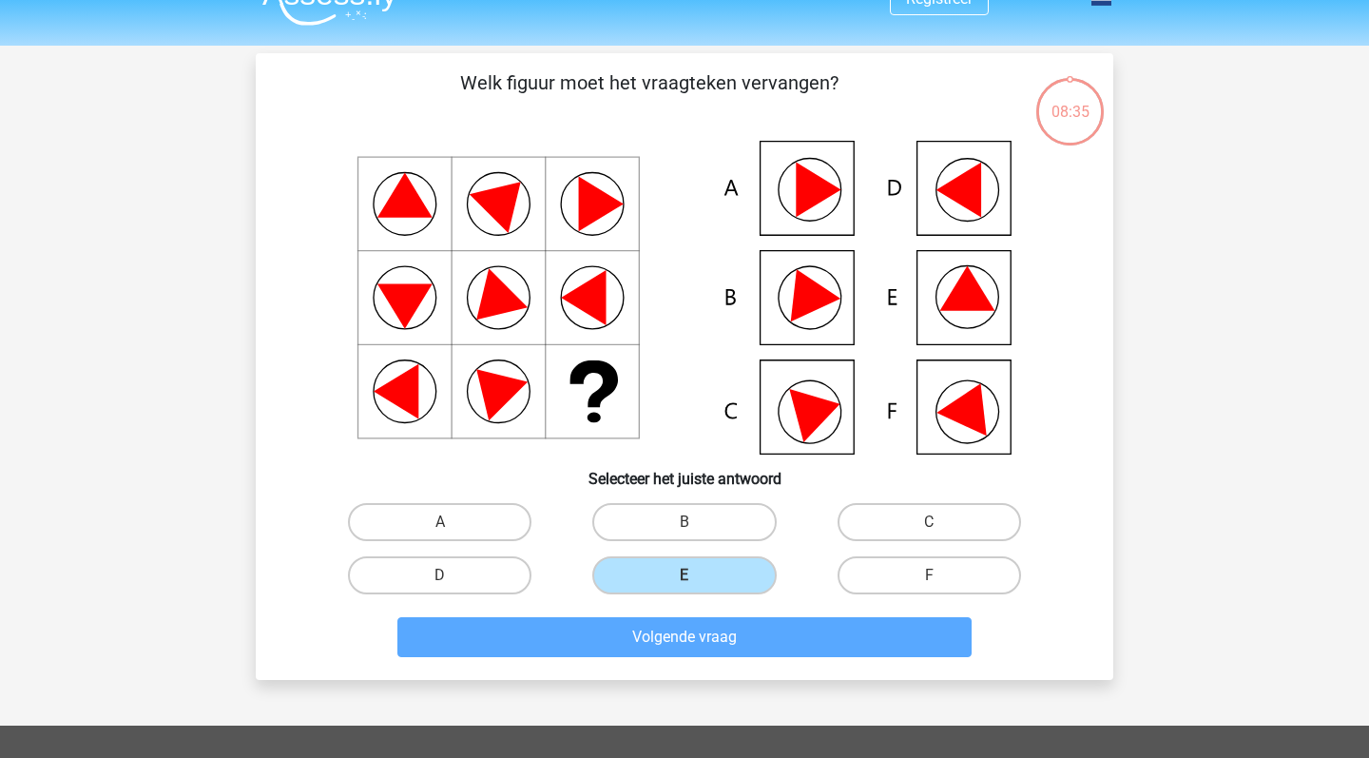
scroll to position [87, 0]
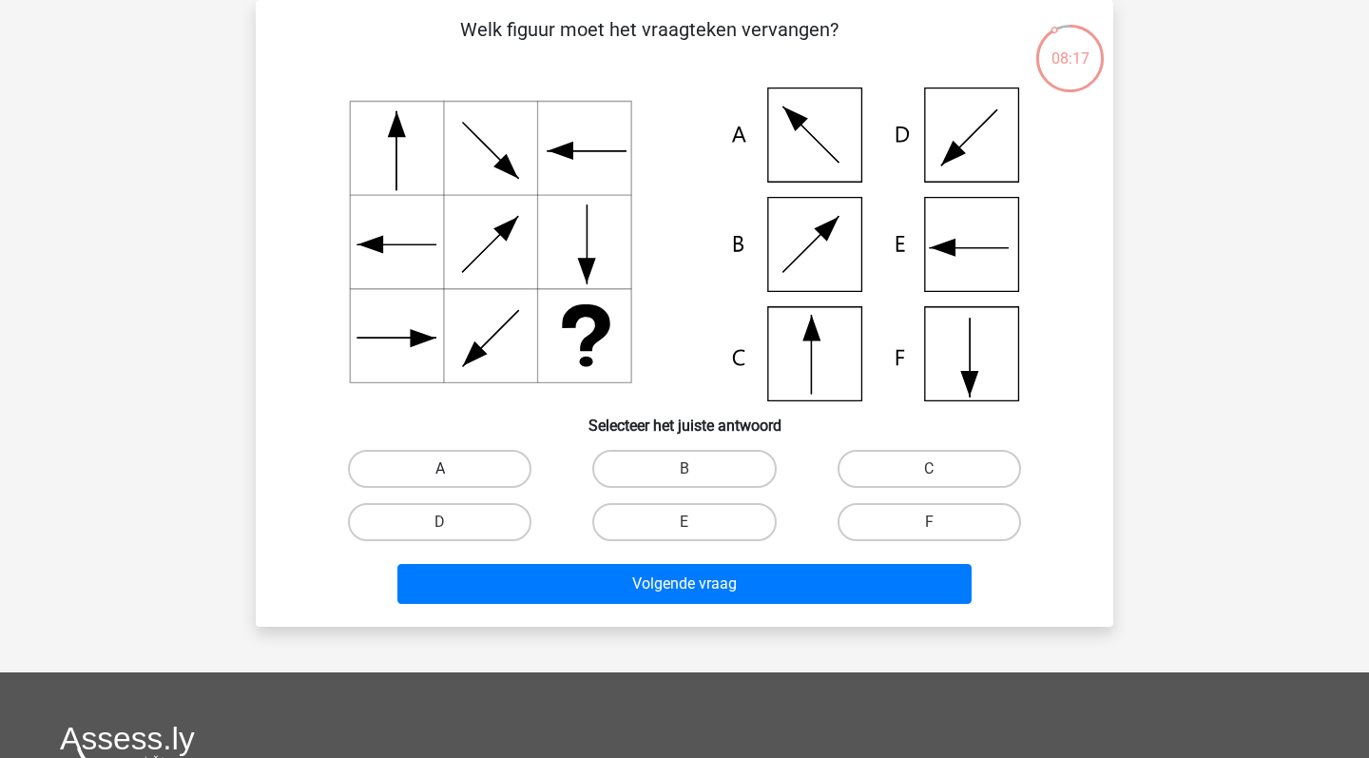
click at [435, 483] on label "A" at bounding box center [439, 469] width 183 height 38
click at [440, 481] on input "A" at bounding box center [446, 475] width 12 height 12
radio input "true"
click at [919, 463] on label "C" at bounding box center [928, 469] width 183 height 38
click at [929, 469] on input "C" at bounding box center [935, 475] width 12 height 12
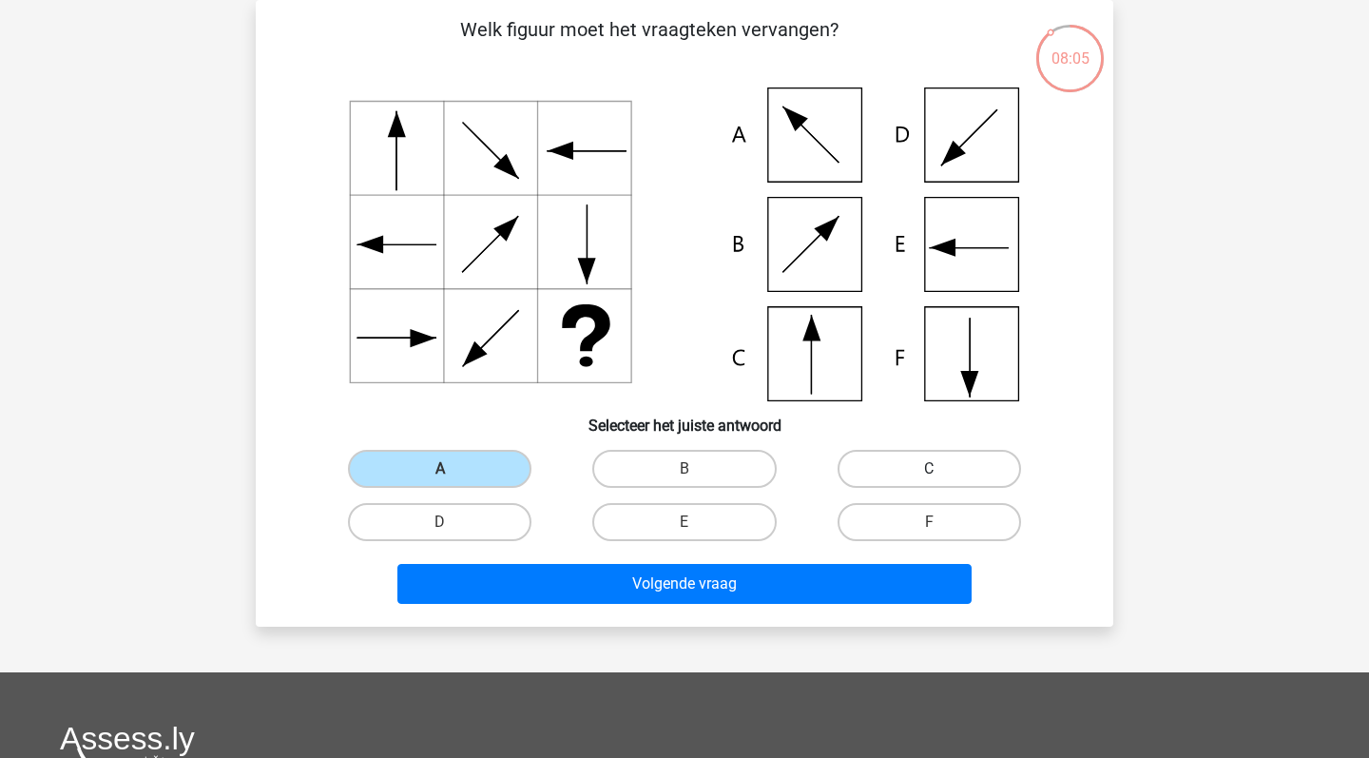
radio input "true"
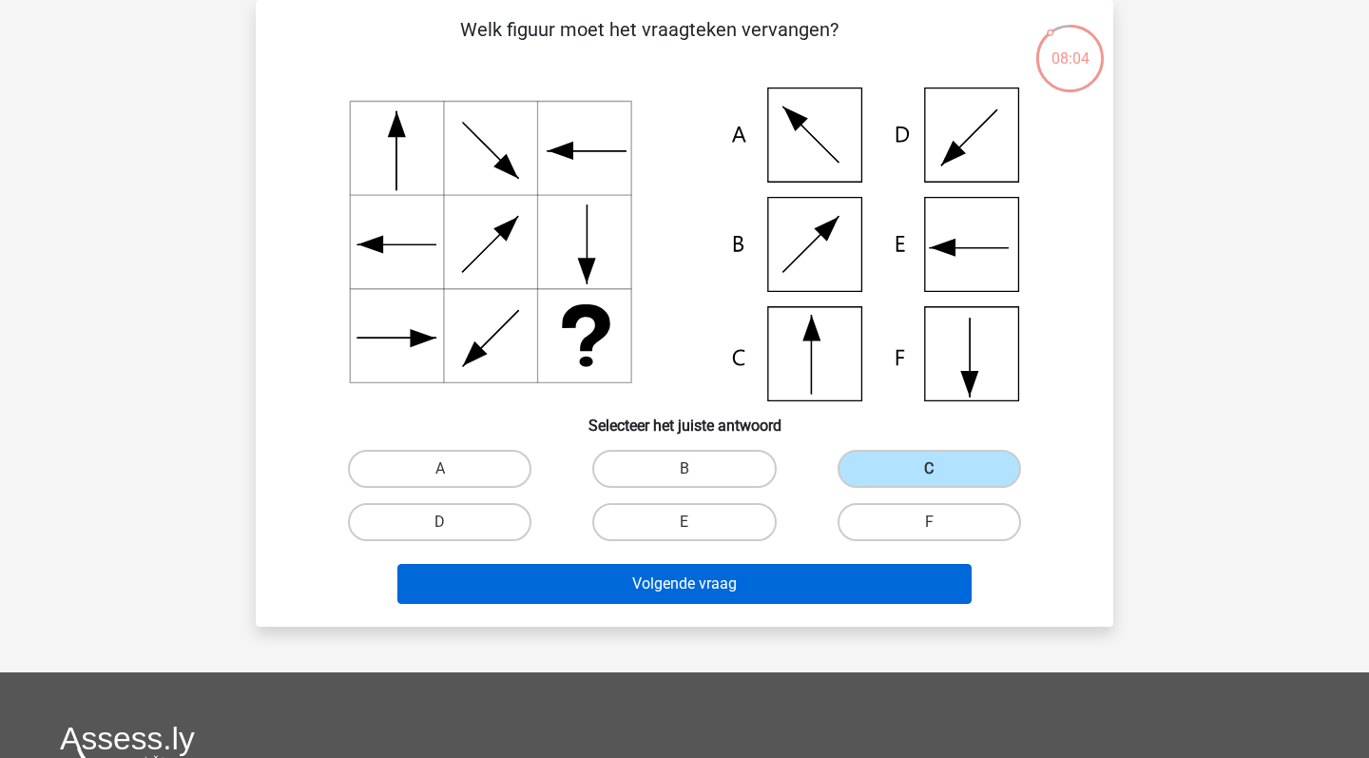
click at [795, 592] on button "Volgende vraag" at bounding box center [684, 584] width 575 height 40
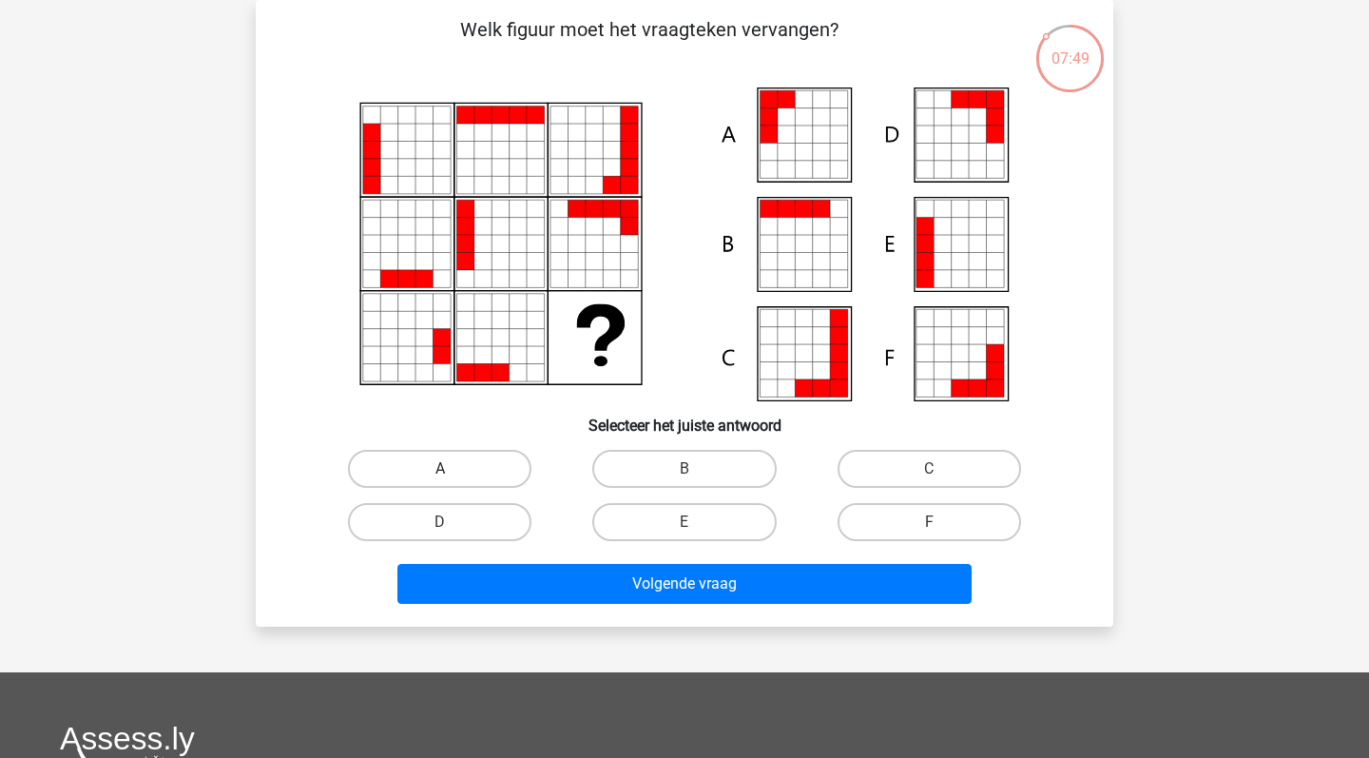
click at [461, 473] on label "A" at bounding box center [439, 469] width 183 height 38
click at [452, 473] on input "A" at bounding box center [446, 475] width 12 height 12
radio input "true"
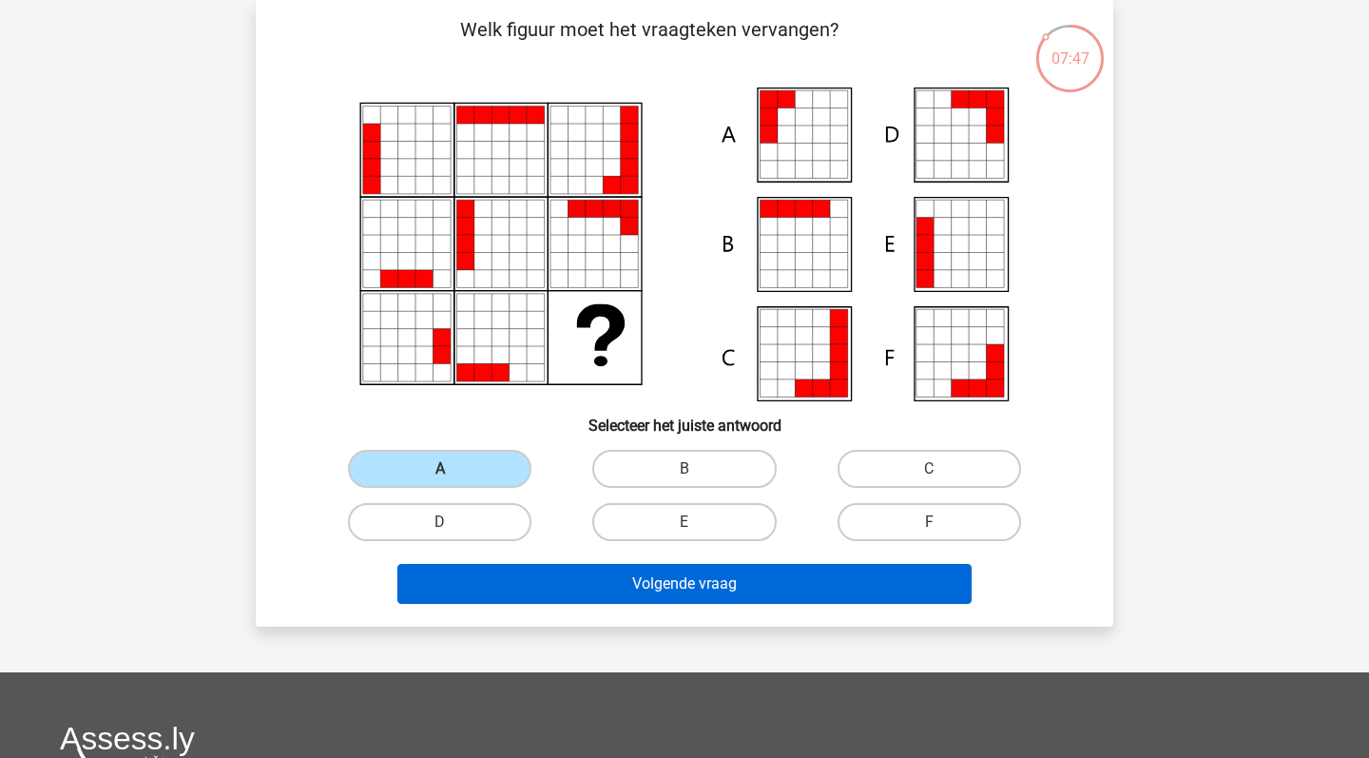
click at [661, 588] on button "Volgende vraag" at bounding box center [684, 584] width 575 height 40
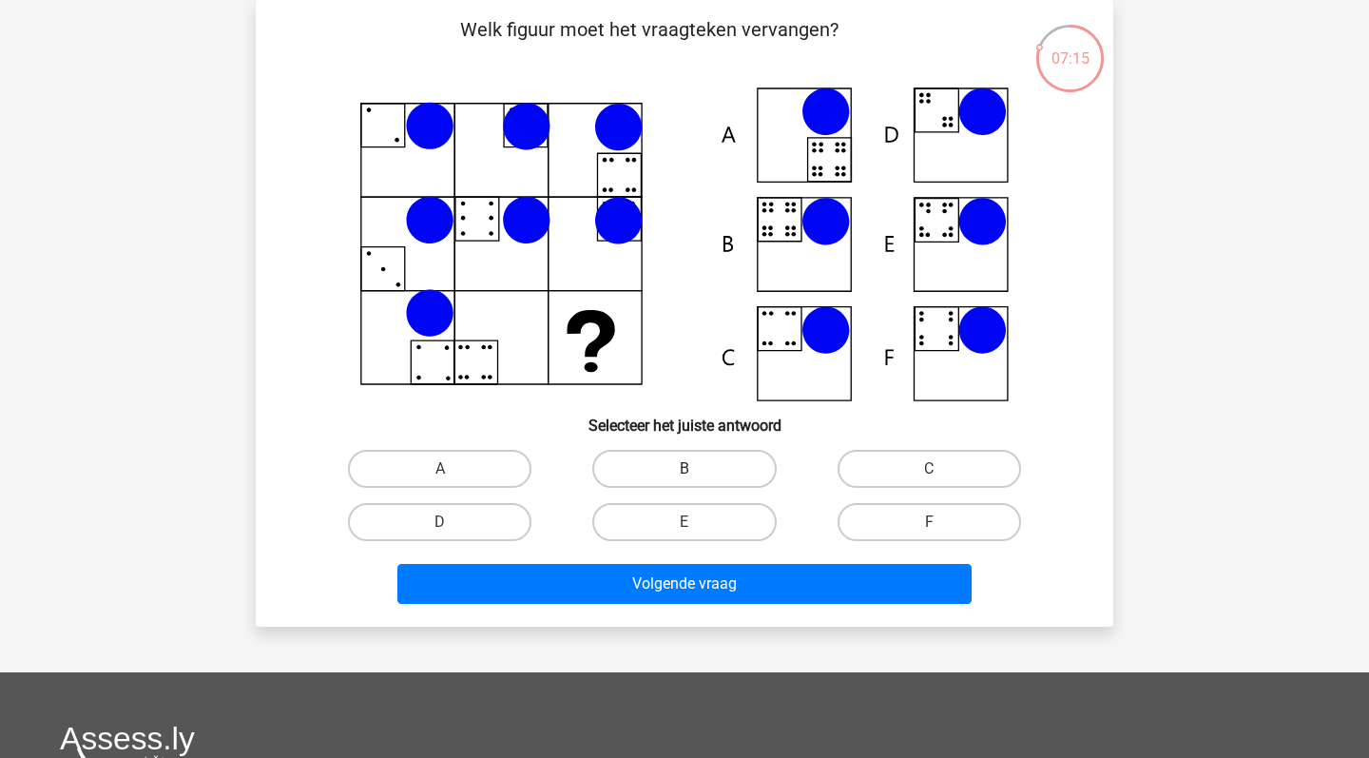
click at [734, 471] on label "B" at bounding box center [683, 469] width 183 height 38
click at [697, 471] on input "B" at bounding box center [690, 475] width 12 height 12
radio input "true"
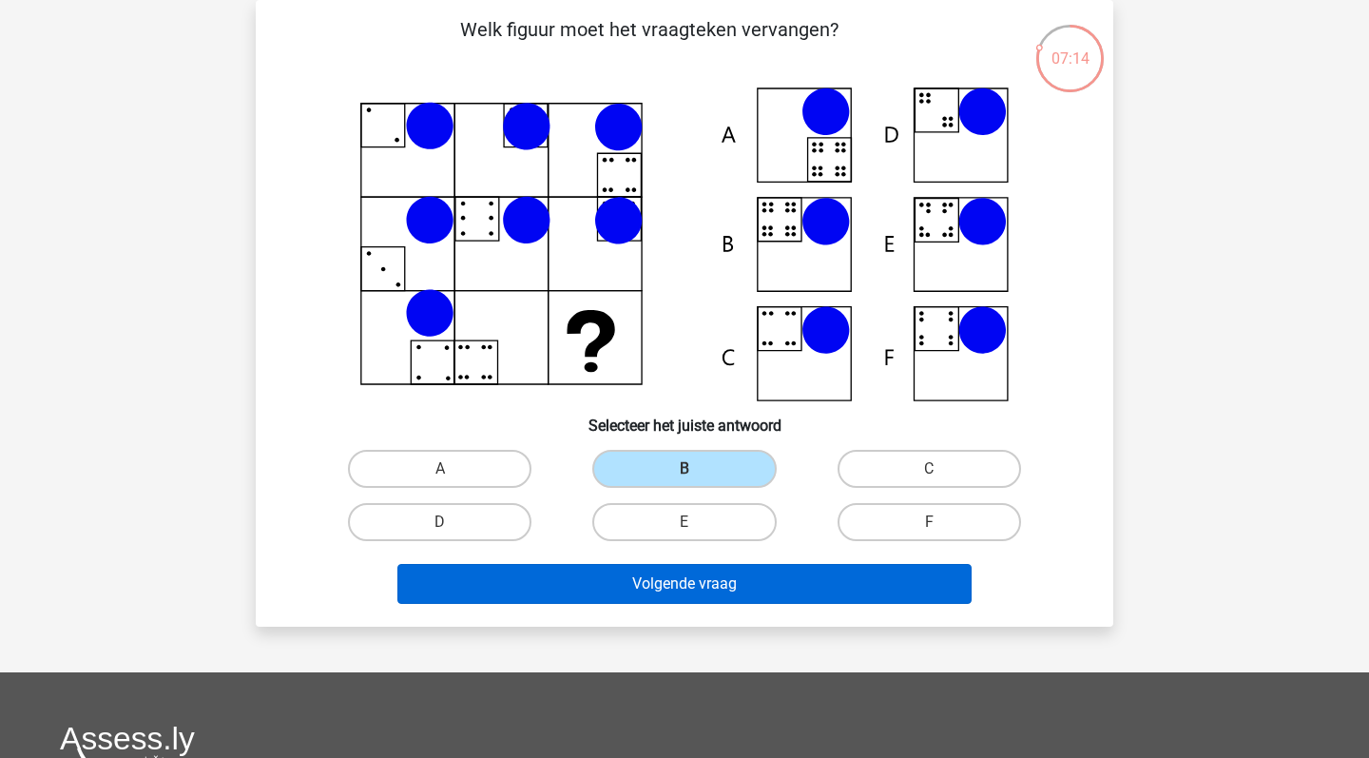
click at [721, 582] on button "Volgende vraag" at bounding box center [684, 584] width 575 height 40
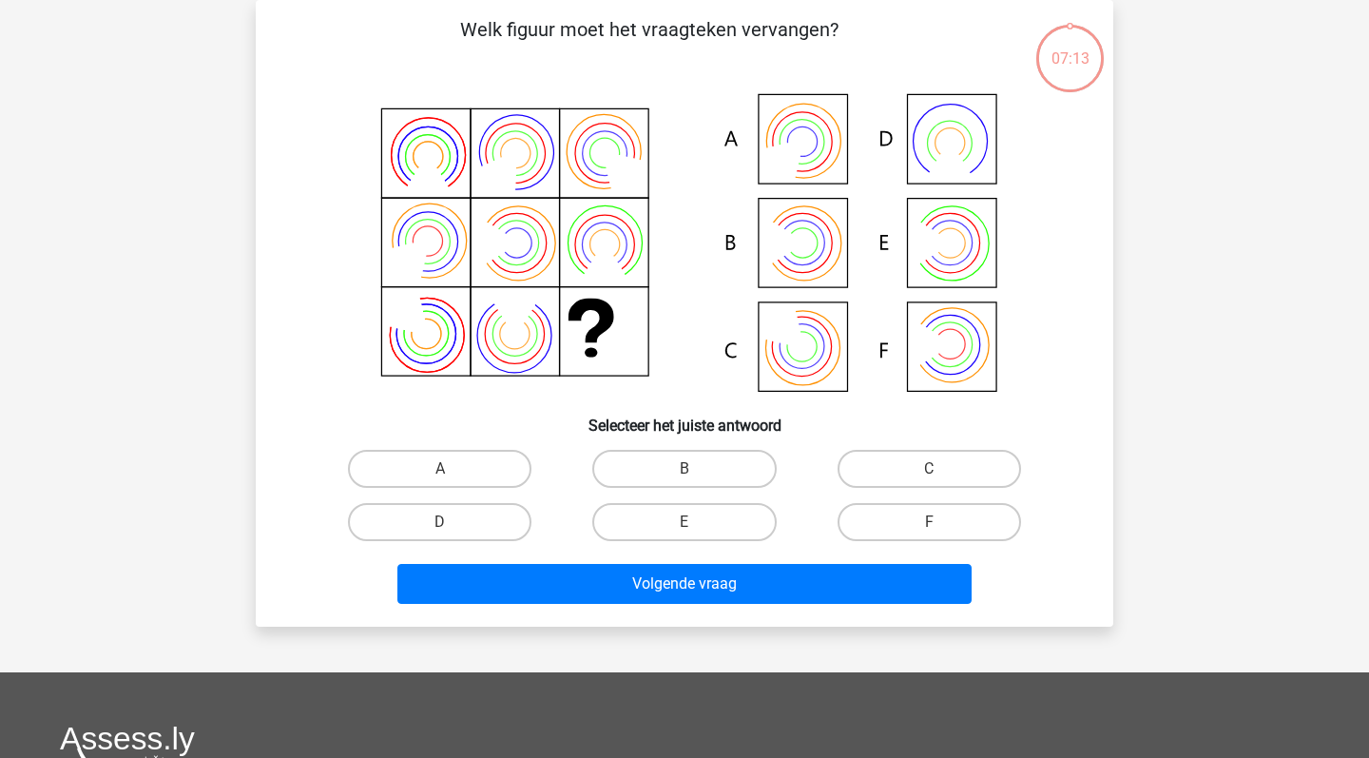
scroll to position [67, 0]
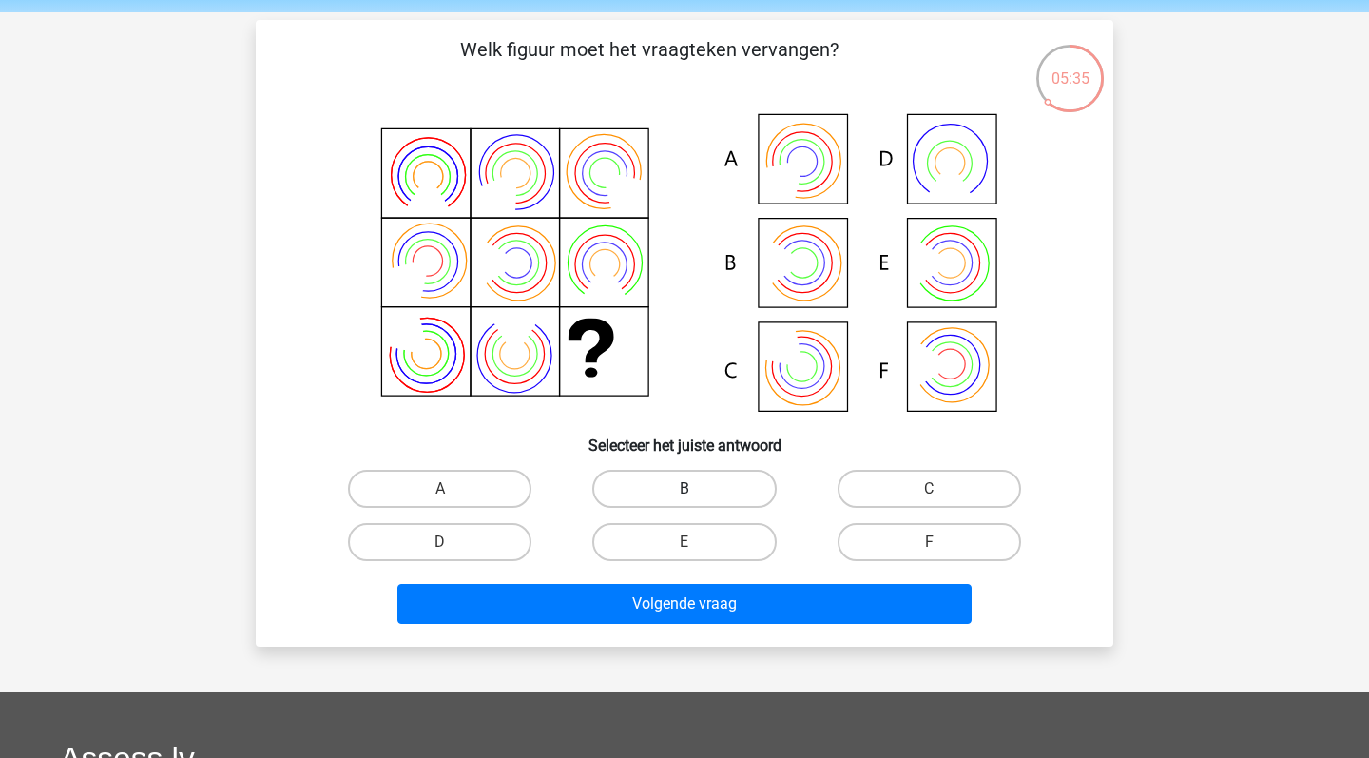
click at [726, 504] on label "B" at bounding box center [683, 489] width 183 height 38
click at [697, 501] on input "B" at bounding box center [690, 495] width 12 height 12
radio input "true"
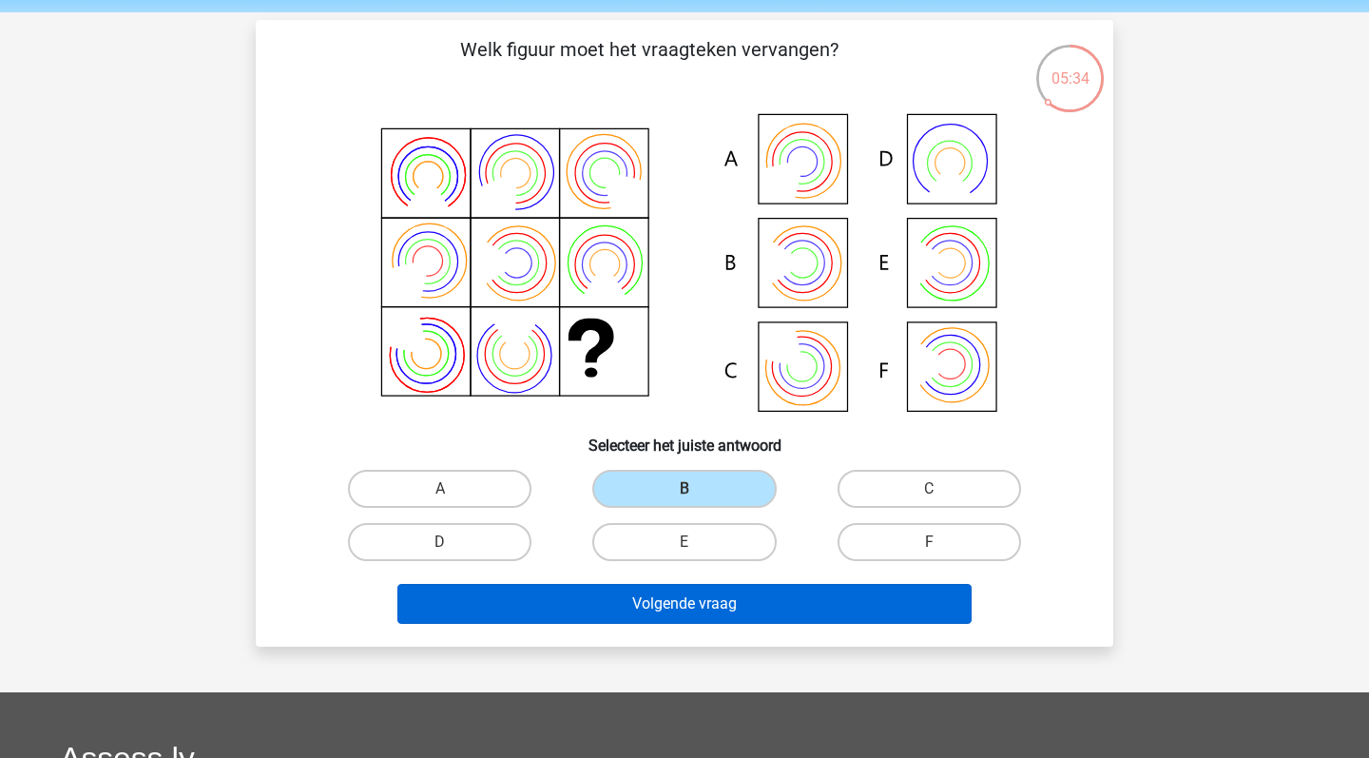
click at [764, 598] on button "Volgende vraag" at bounding box center [684, 604] width 575 height 40
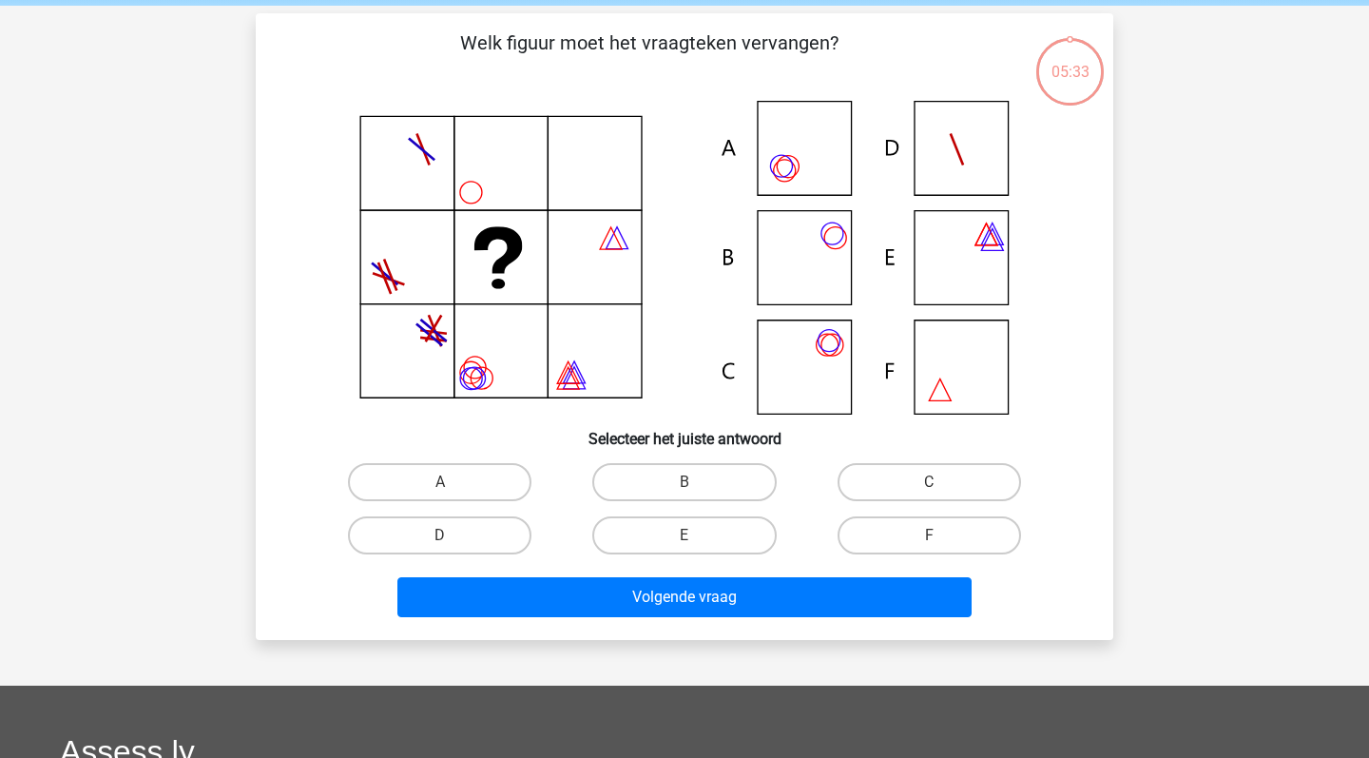
scroll to position [73, 0]
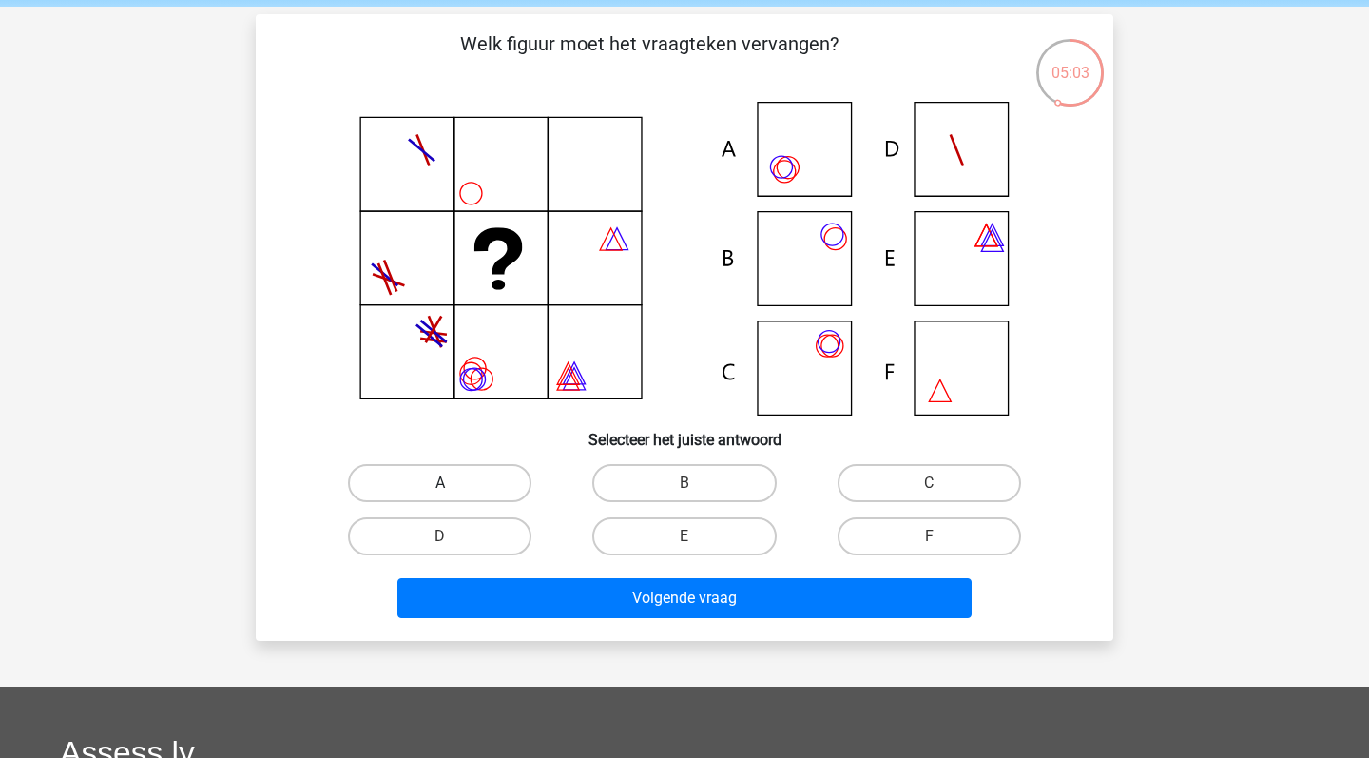
click at [464, 490] on label "A" at bounding box center [439, 483] width 183 height 38
click at [452, 490] on input "A" at bounding box center [446, 489] width 12 height 12
radio input "true"
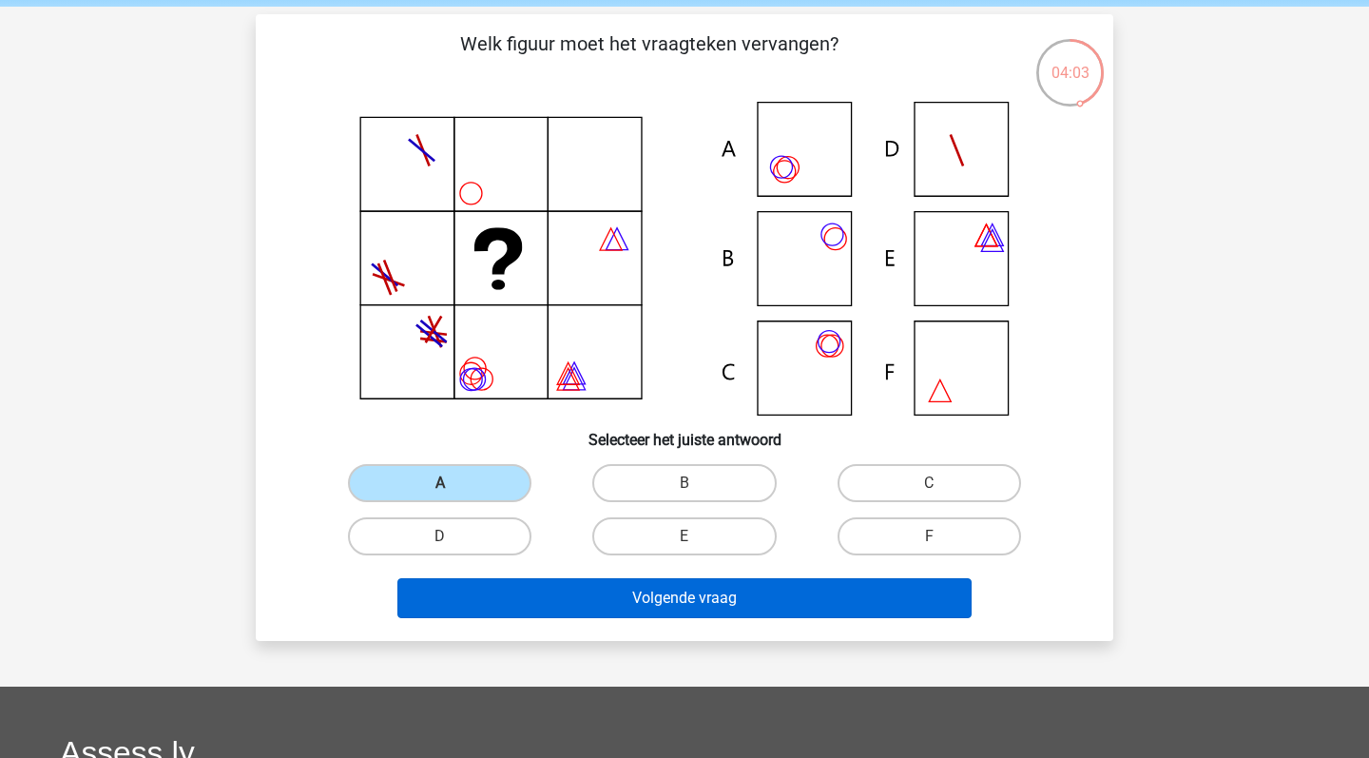
click at [545, 582] on button "Volgende vraag" at bounding box center [684, 598] width 575 height 40
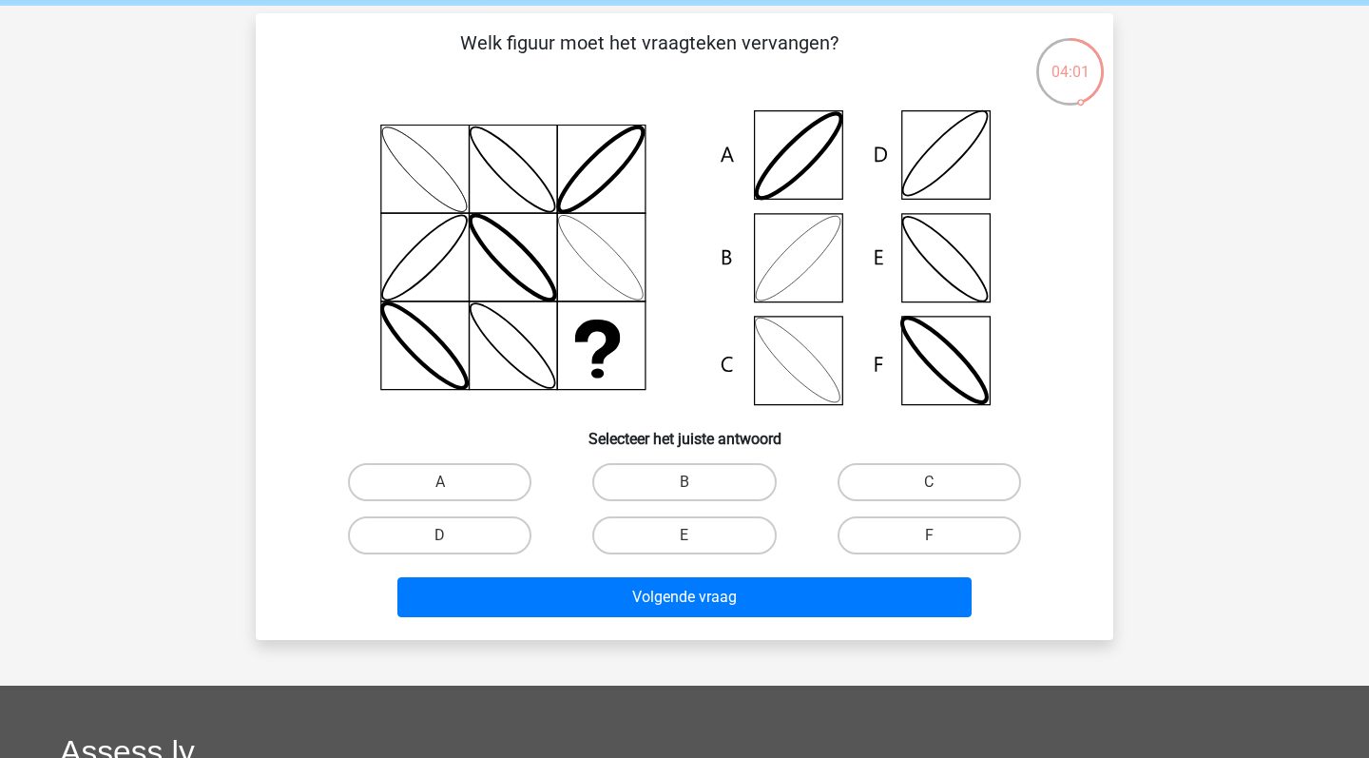
scroll to position [72, 0]
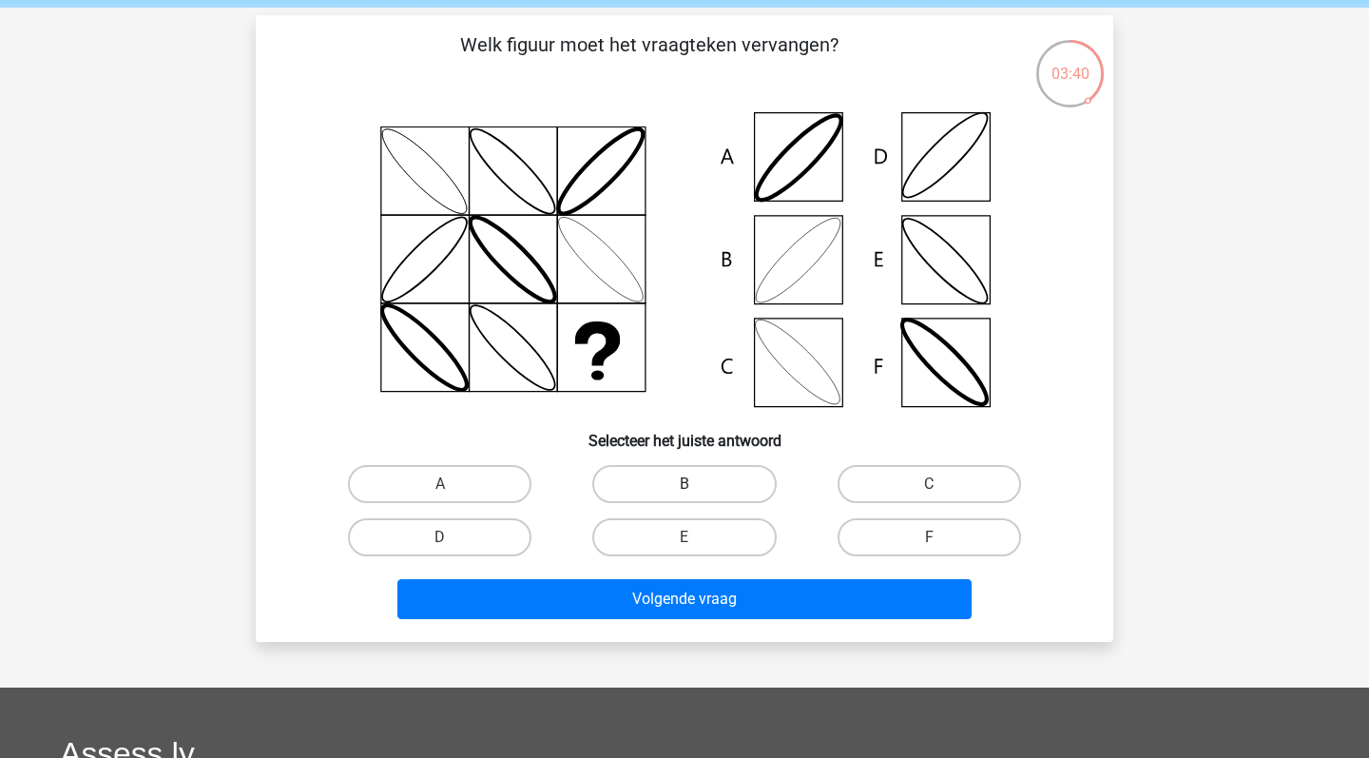
click at [624, 477] on label "B" at bounding box center [683, 484] width 183 height 38
click at [684, 484] on input "B" at bounding box center [690, 490] width 12 height 12
radio input "true"
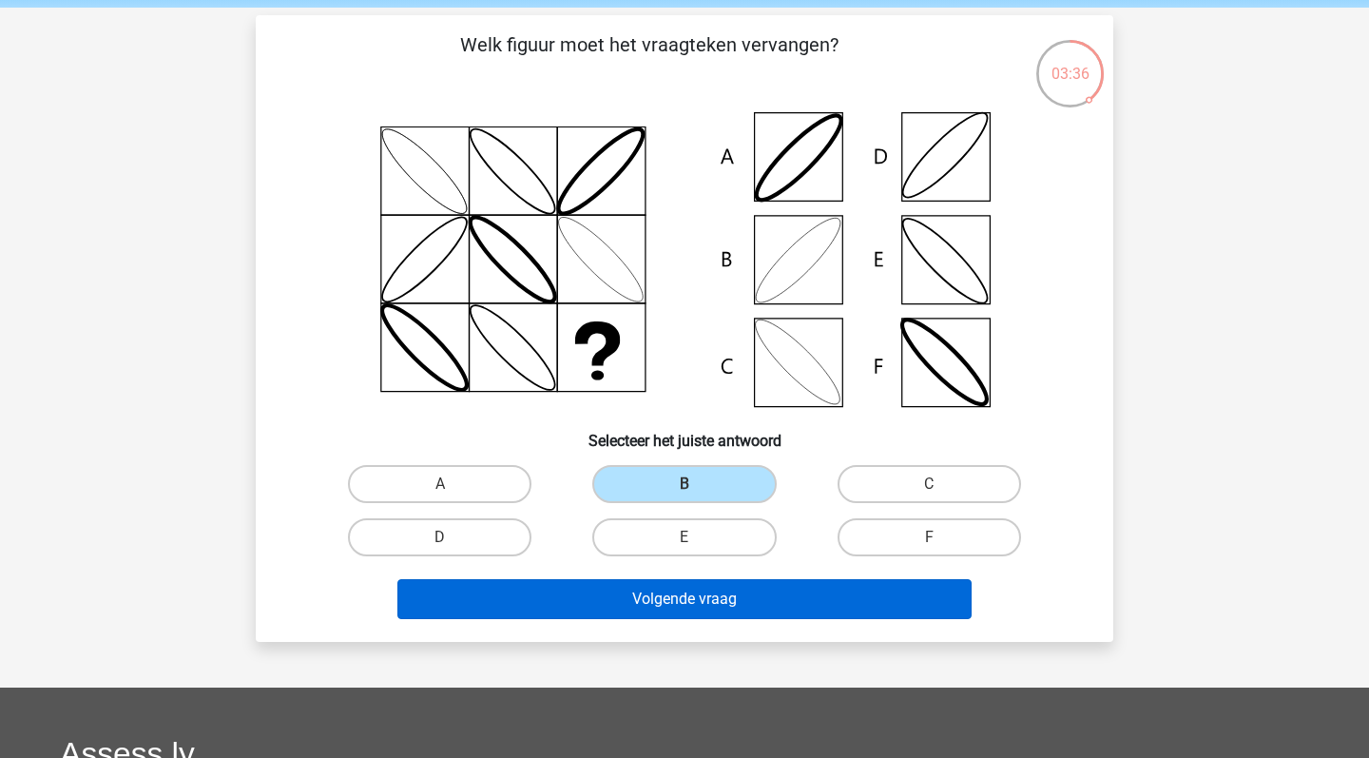
click at [633, 603] on button "Volgende vraag" at bounding box center [684, 599] width 575 height 40
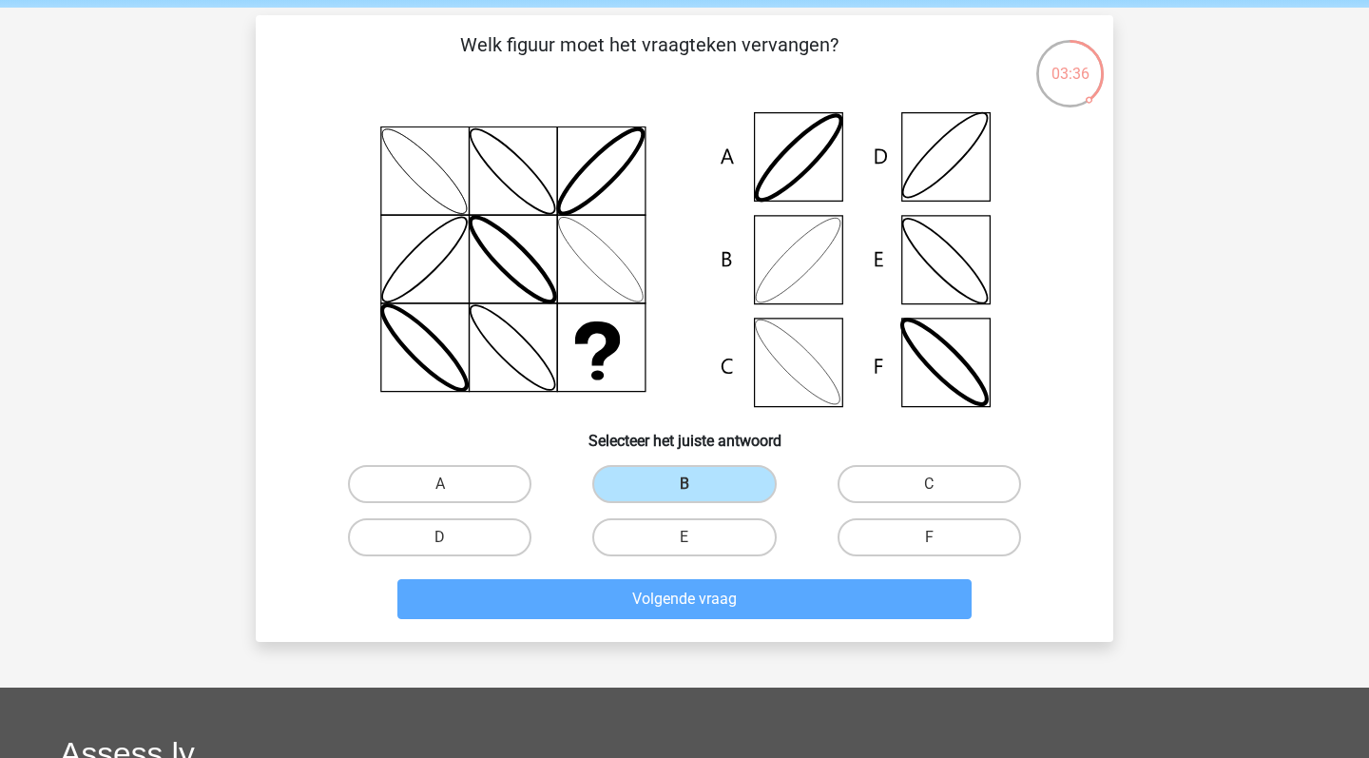
scroll to position [87, 0]
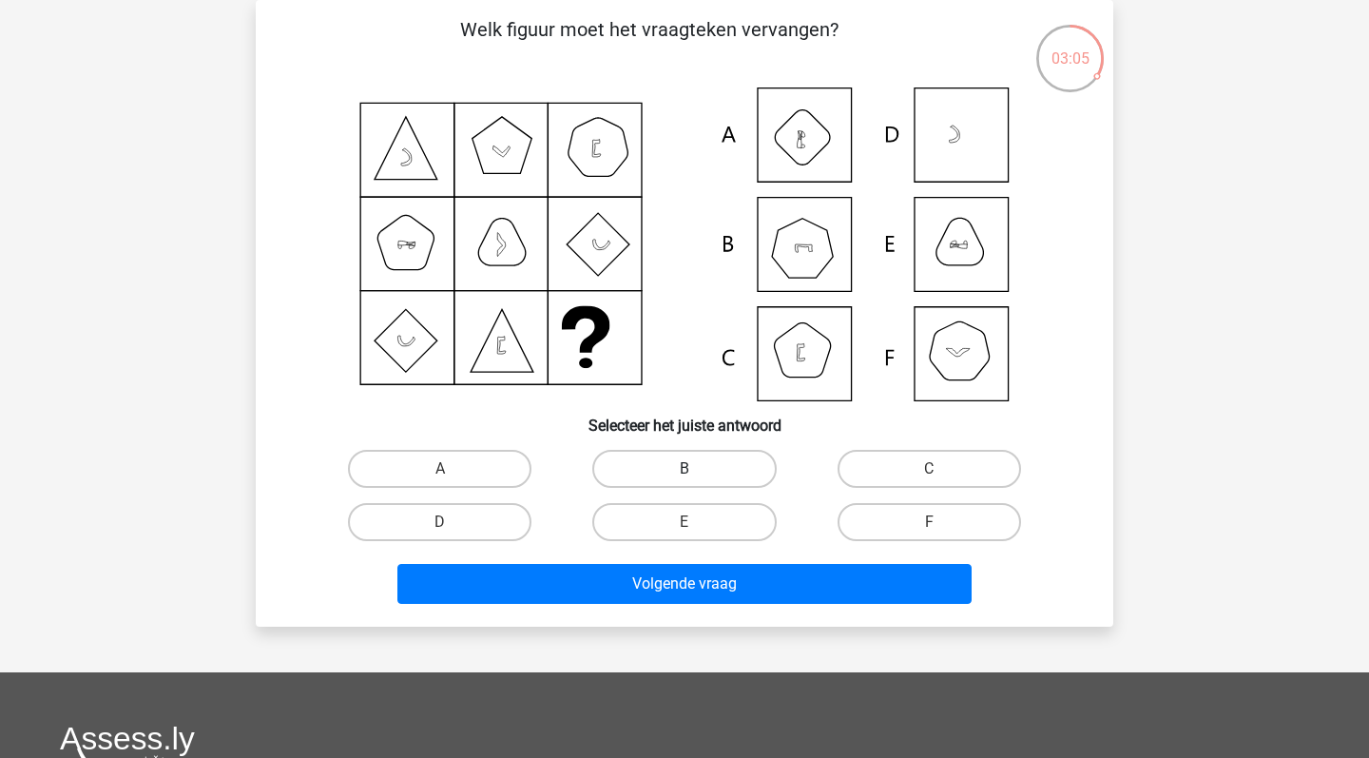
click at [702, 476] on label "B" at bounding box center [683, 469] width 183 height 38
click at [697, 476] on input "B" at bounding box center [690, 475] width 12 height 12
radio input "true"
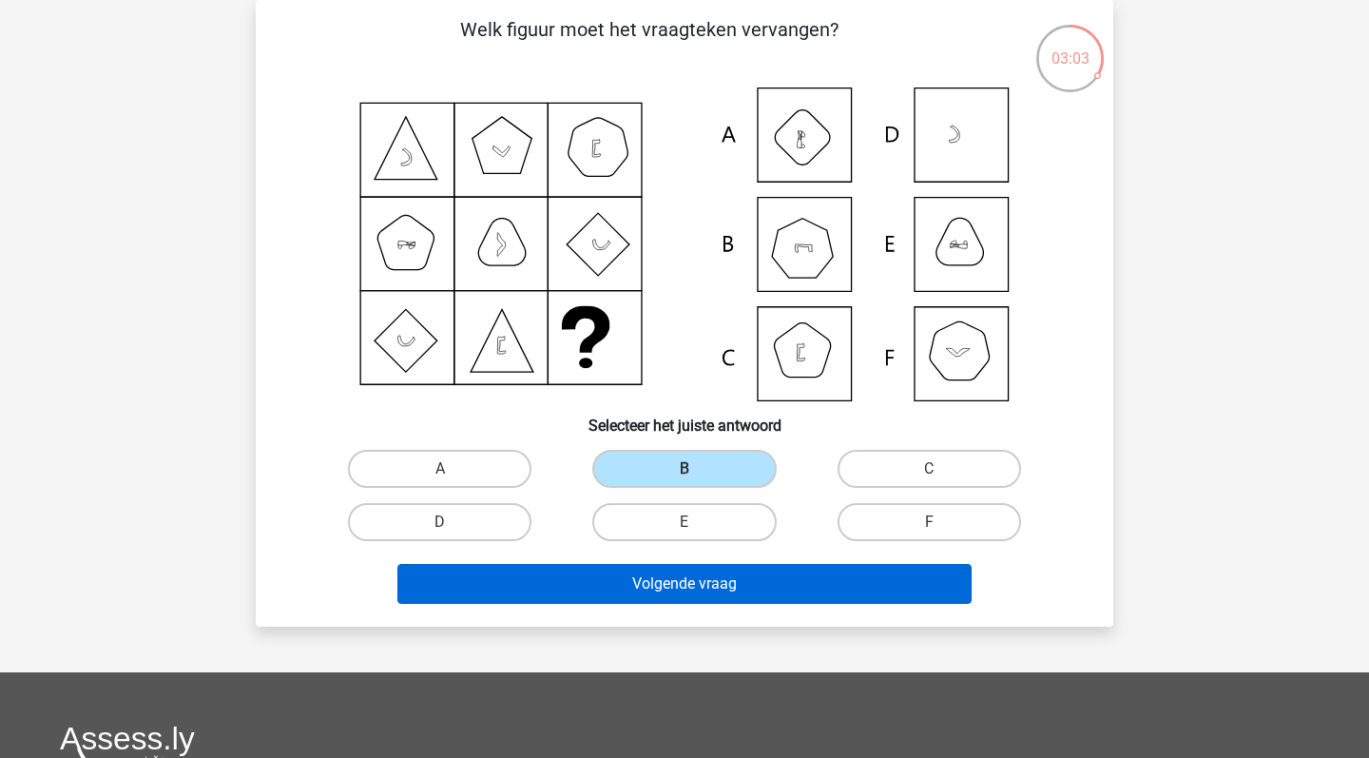
click at [761, 587] on button "Volgende vraag" at bounding box center [684, 584] width 575 height 40
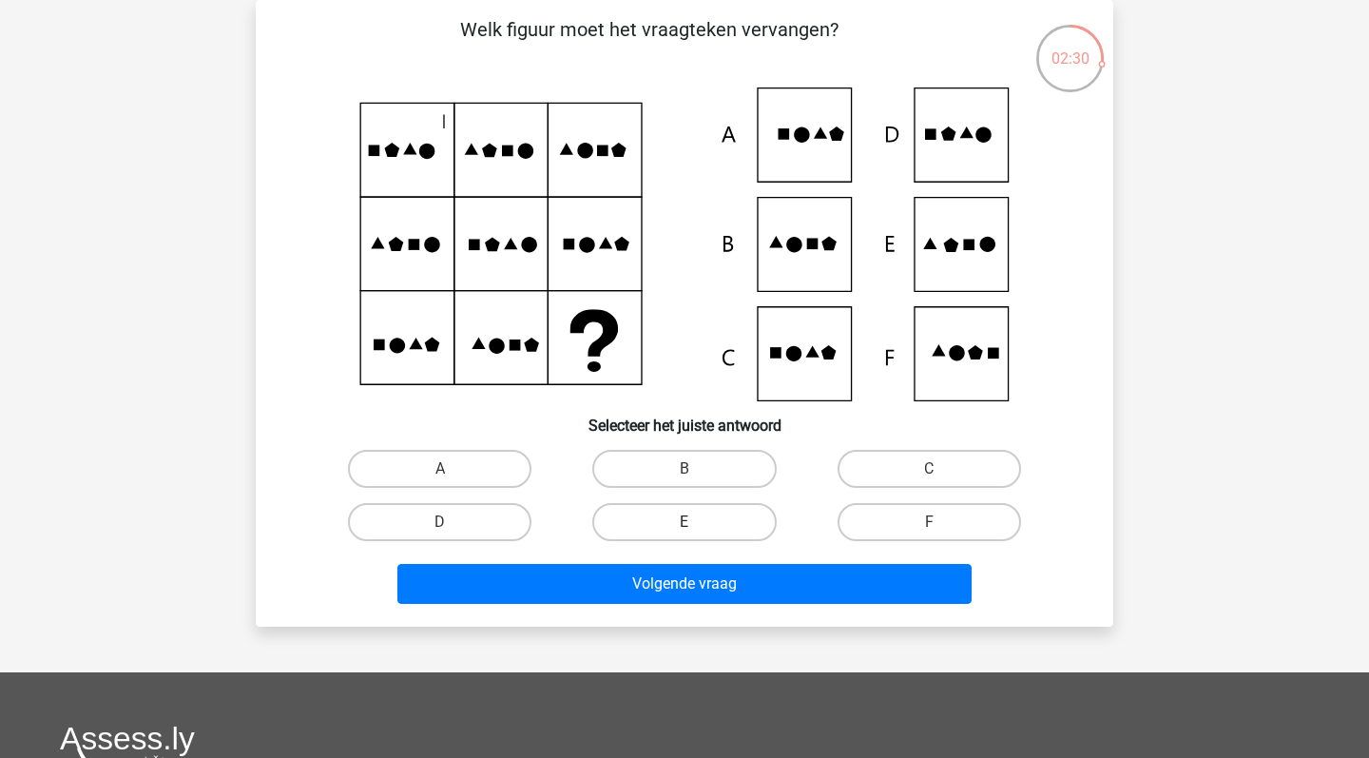
click at [722, 514] on label "E" at bounding box center [683, 522] width 183 height 38
click at [697, 522] on input "E" at bounding box center [690, 528] width 12 height 12
radio input "true"
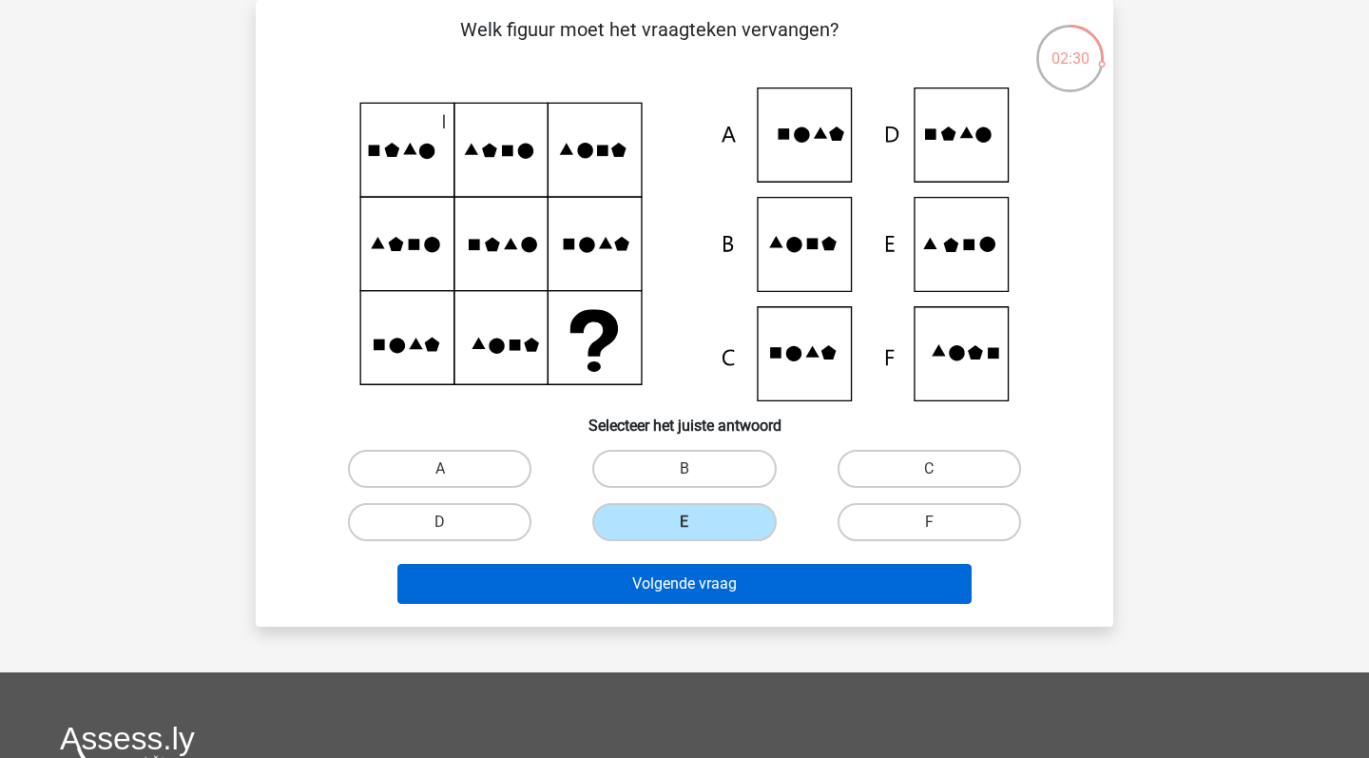
click at [724, 582] on button "Volgende vraag" at bounding box center [684, 584] width 575 height 40
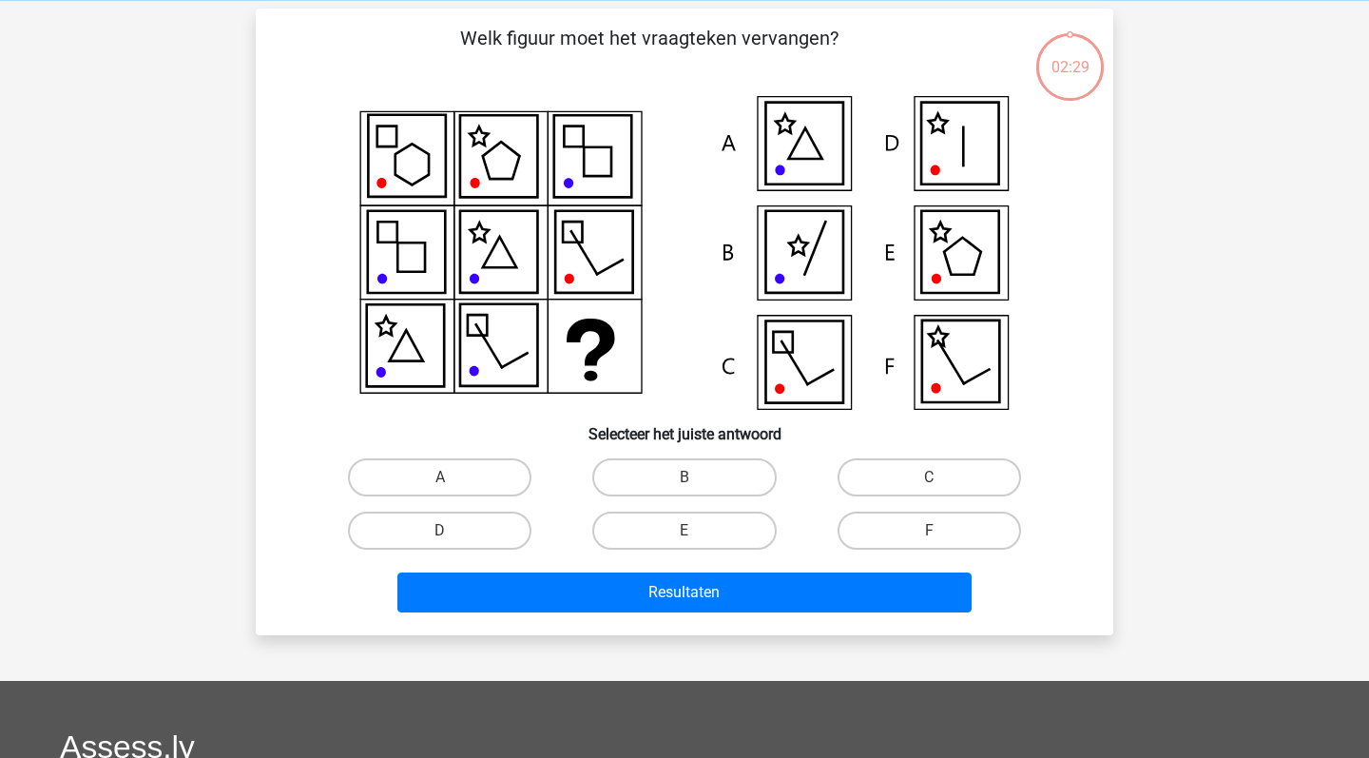
scroll to position [78, 0]
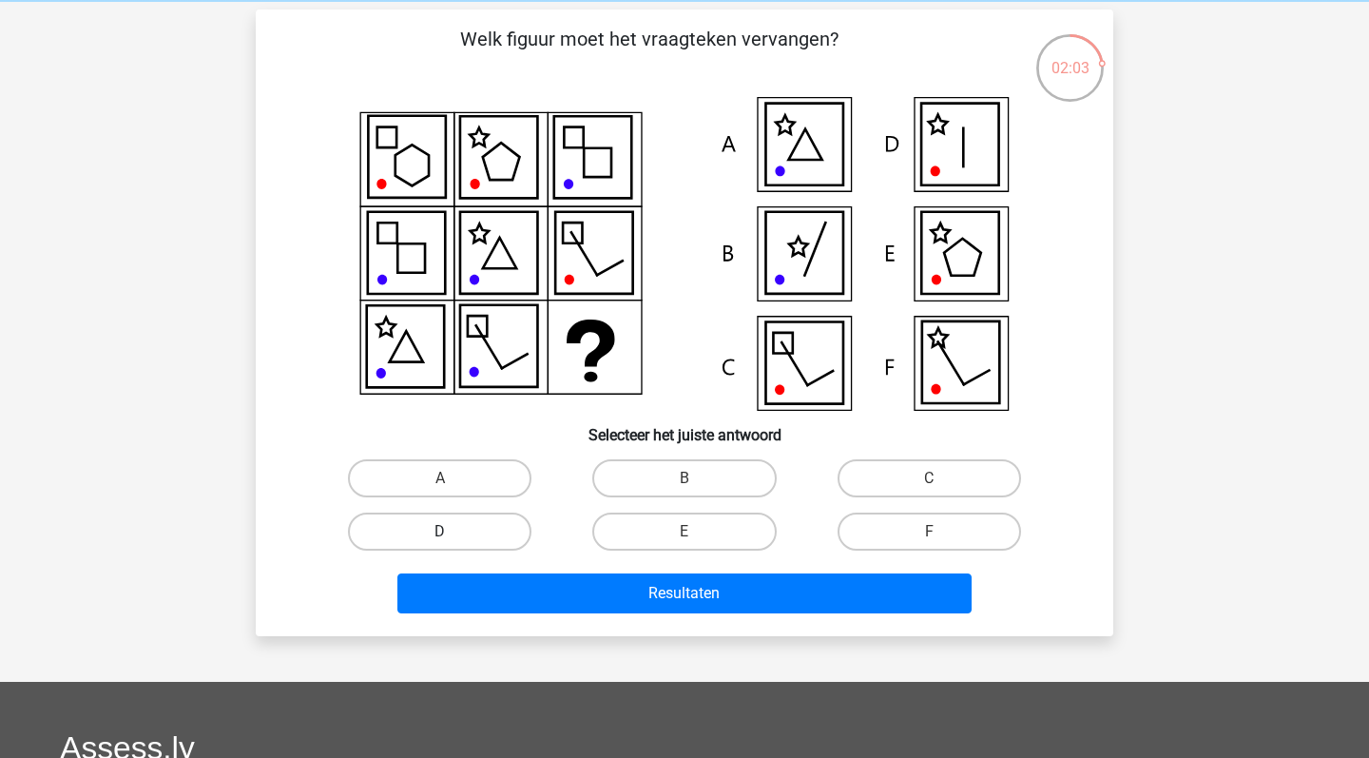
click at [489, 541] on label "D" at bounding box center [439, 531] width 183 height 38
click at [452, 541] on input "D" at bounding box center [446, 537] width 12 height 12
radio input "true"
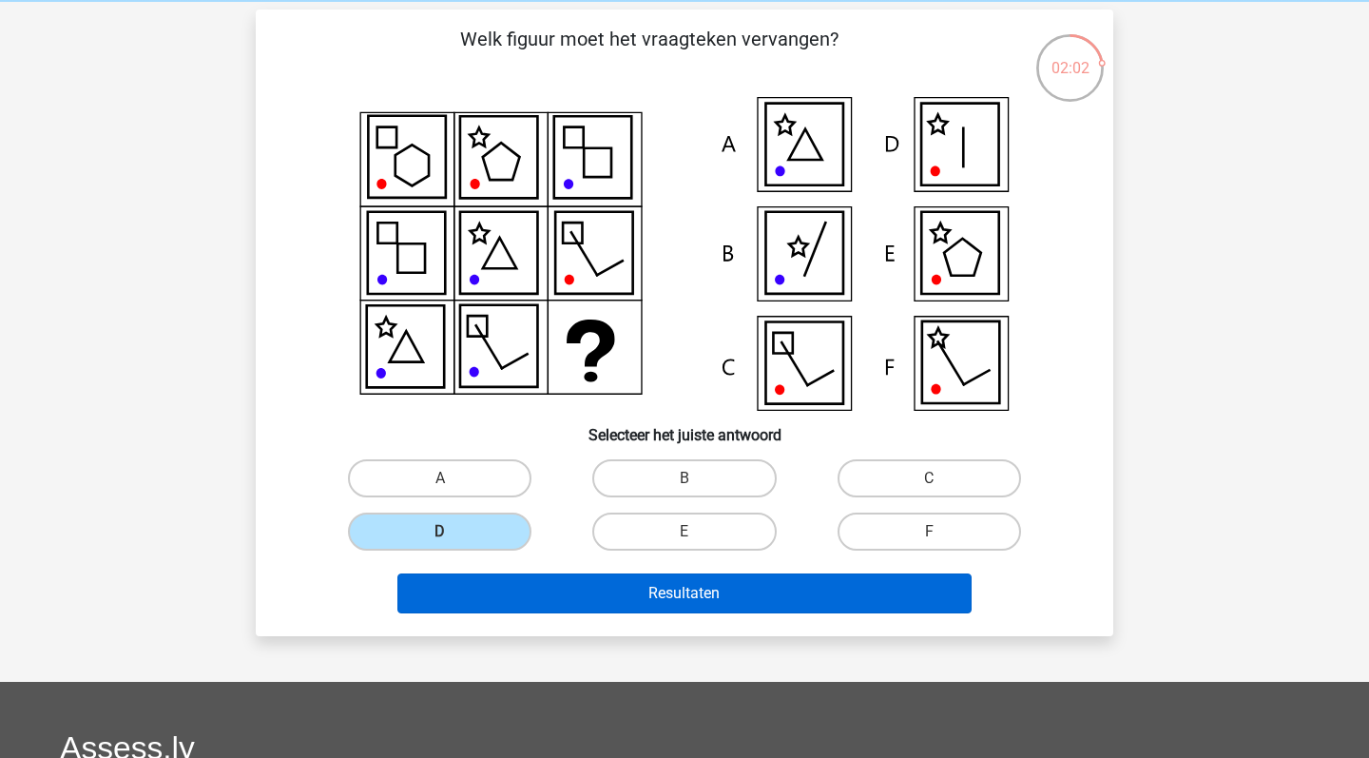
click at [599, 590] on button "Resultaten" at bounding box center [684, 593] width 575 height 40
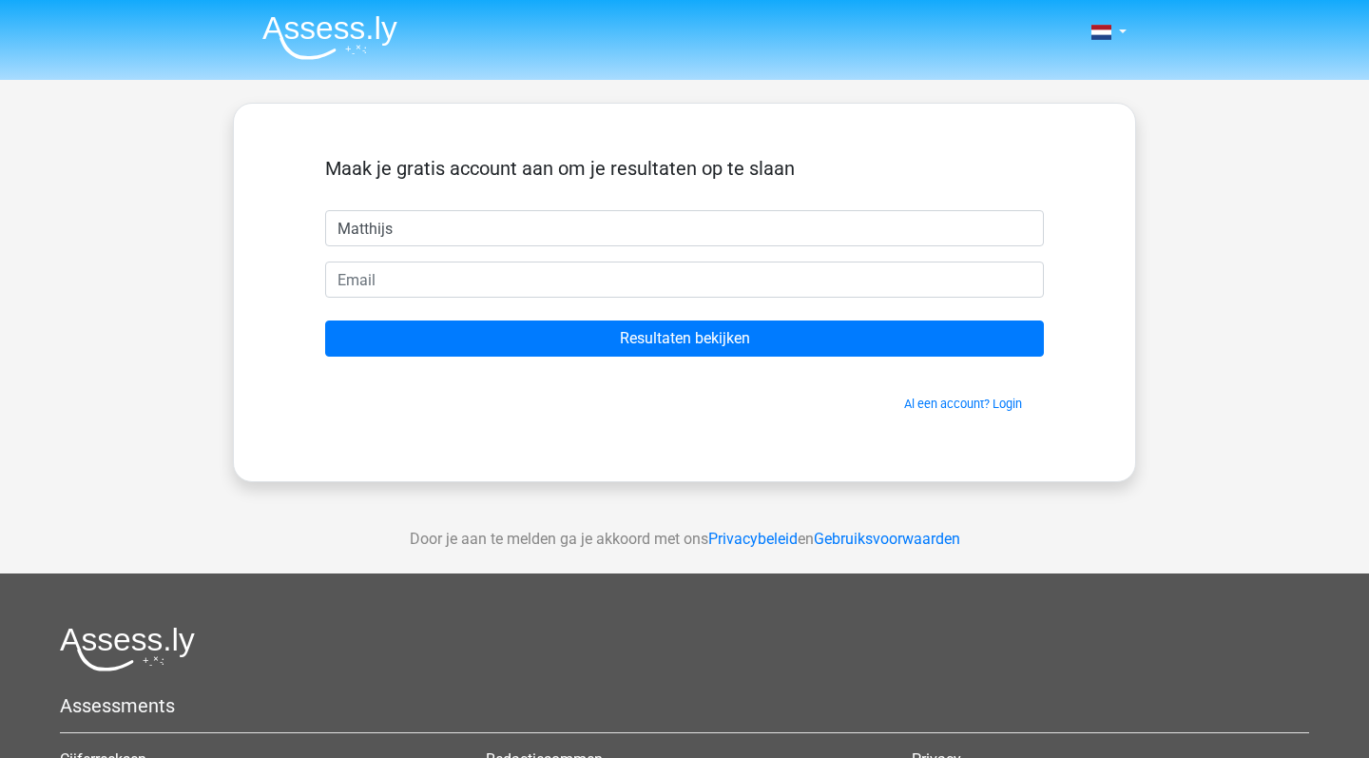
type input "Matthijs"
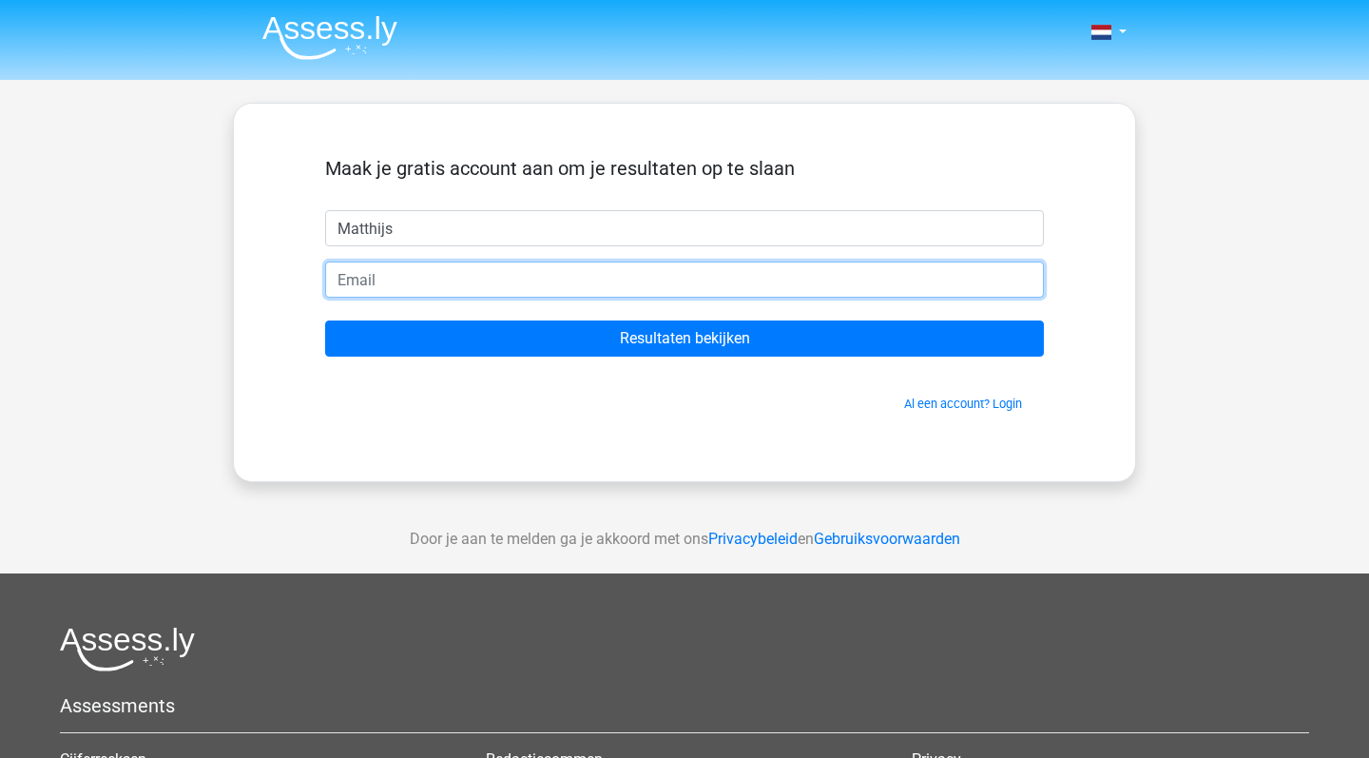
type input "matthijsmaring123@gmail.com"
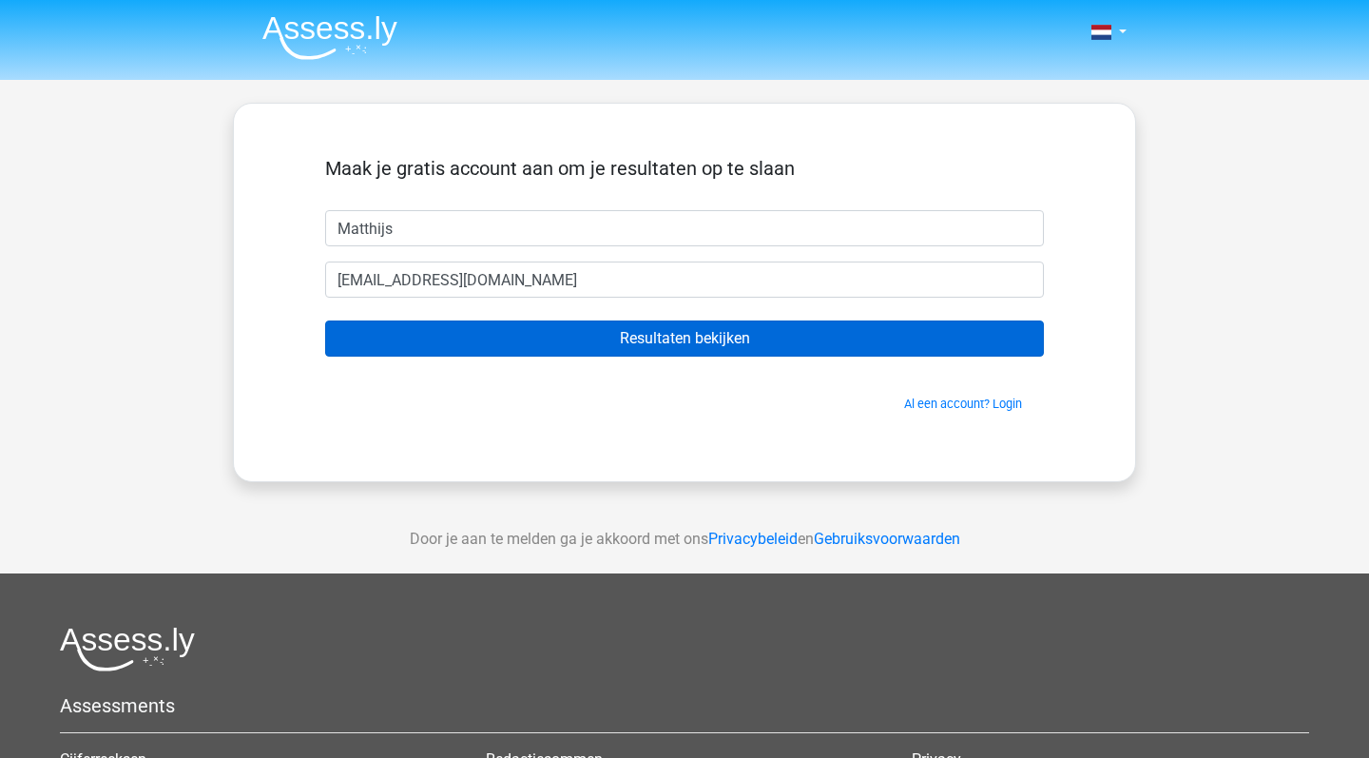
click at [652, 337] on input "Resultaten bekijken" at bounding box center [684, 338] width 719 height 36
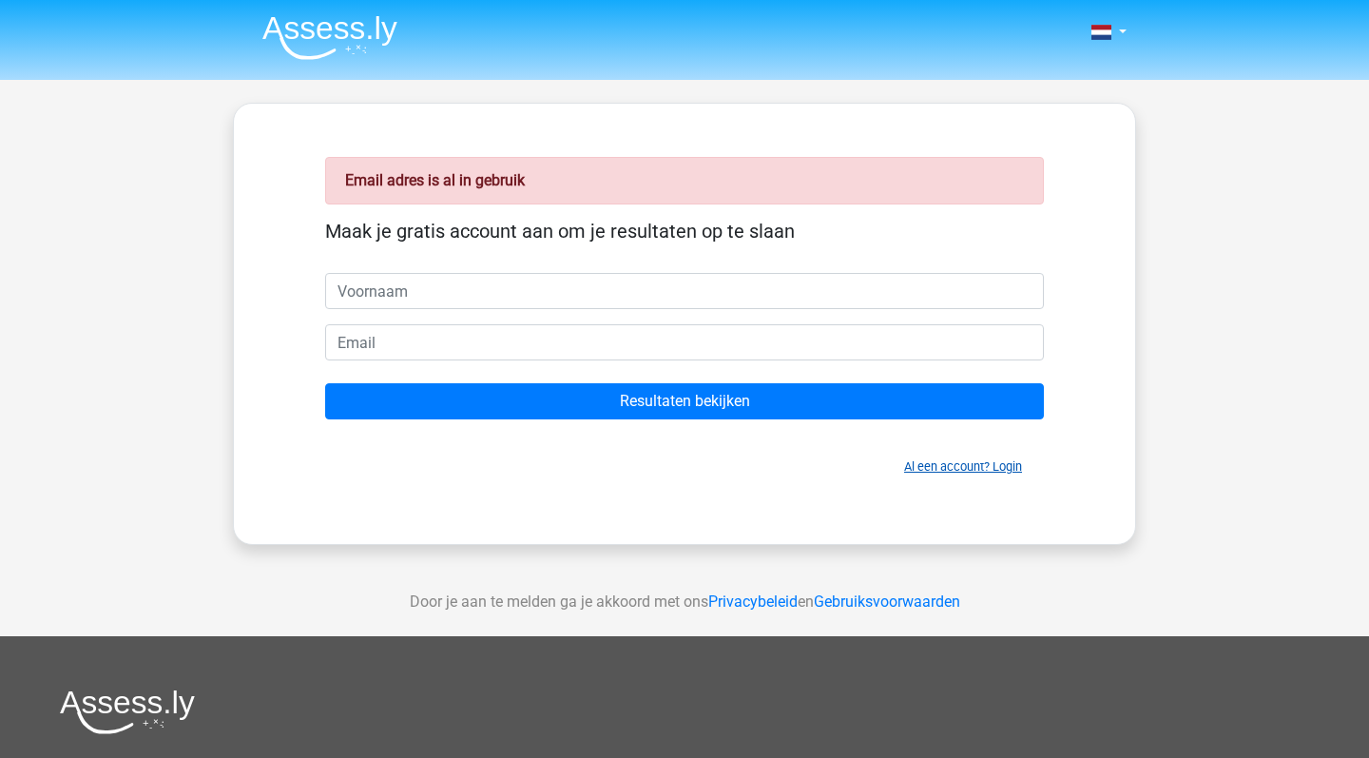
click at [949, 469] on link "Al een account? Login" at bounding box center [963, 466] width 118 height 14
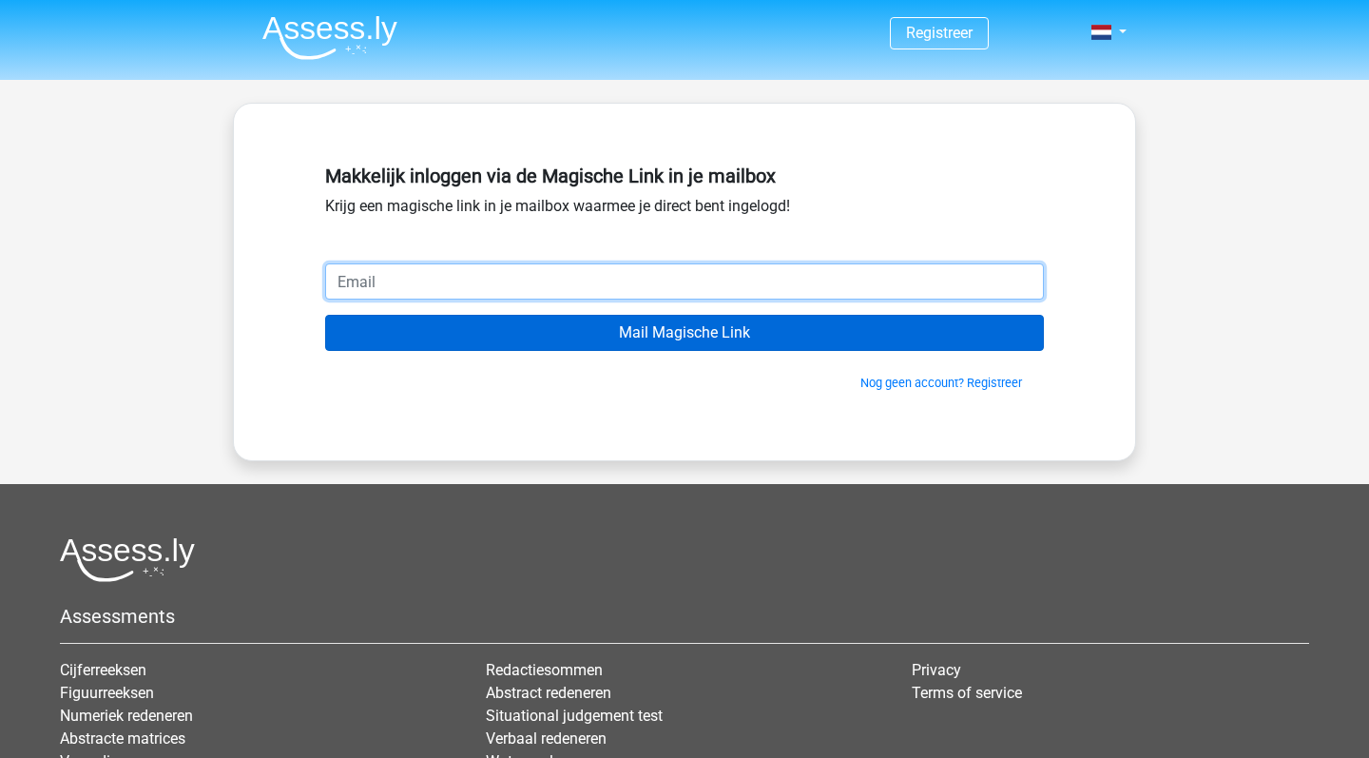
type input "[EMAIL_ADDRESS][DOMAIN_NAME]"
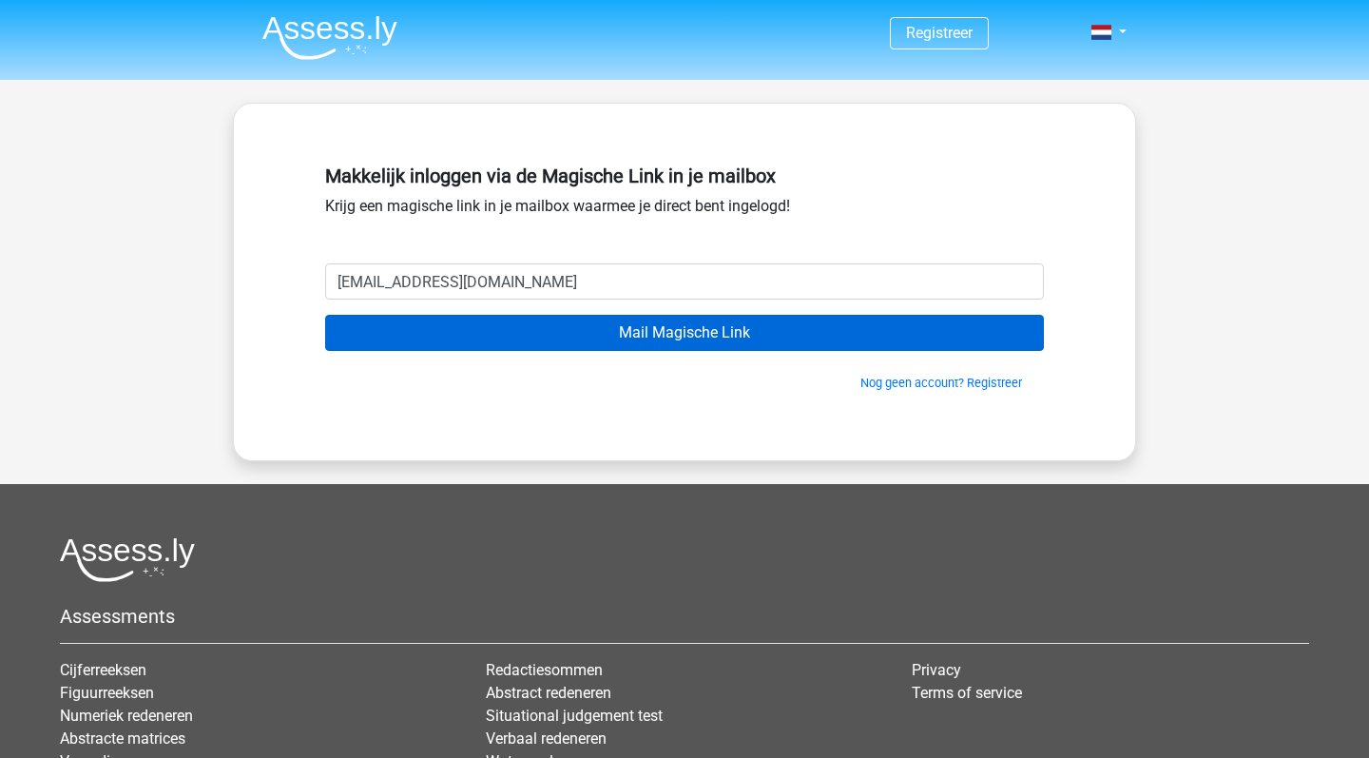
click at [647, 336] on input "Mail Magische Link" at bounding box center [684, 333] width 719 height 36
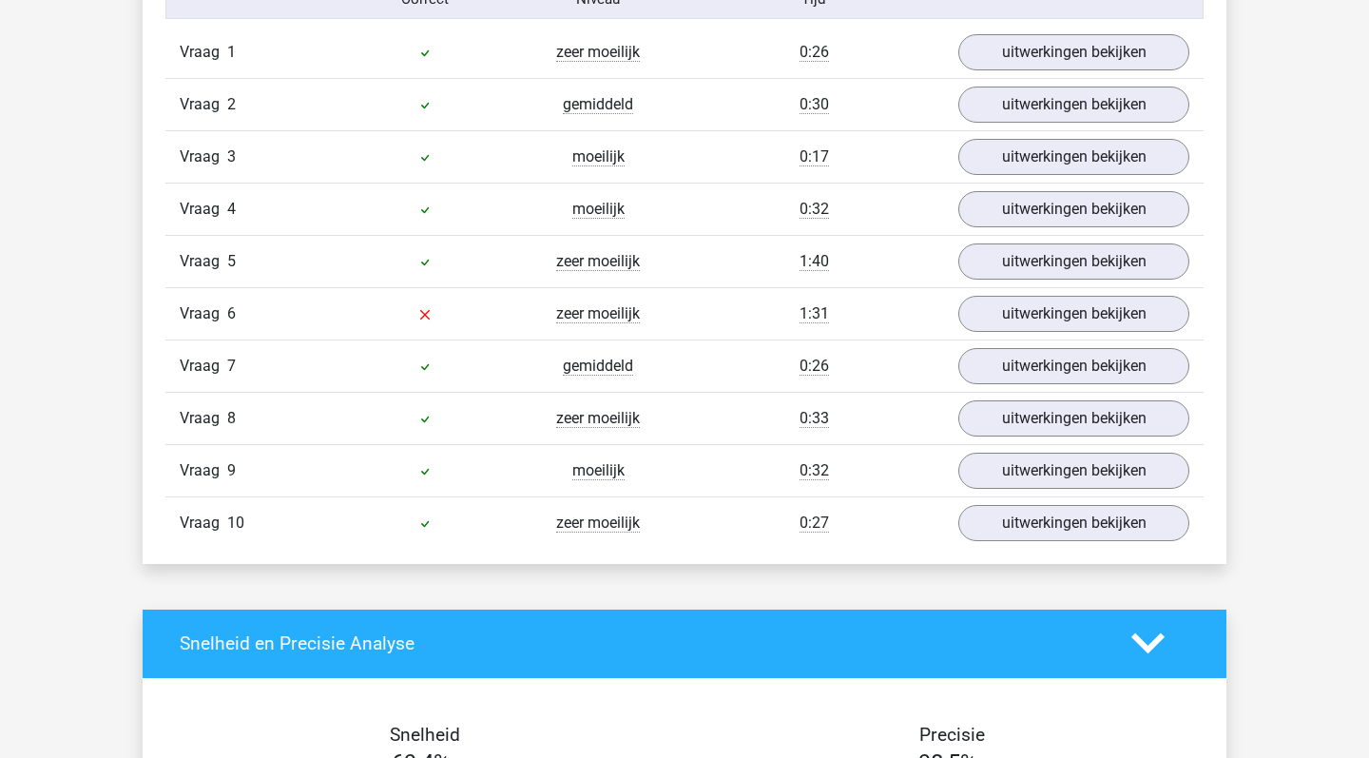
scroll to position [1707, 0]
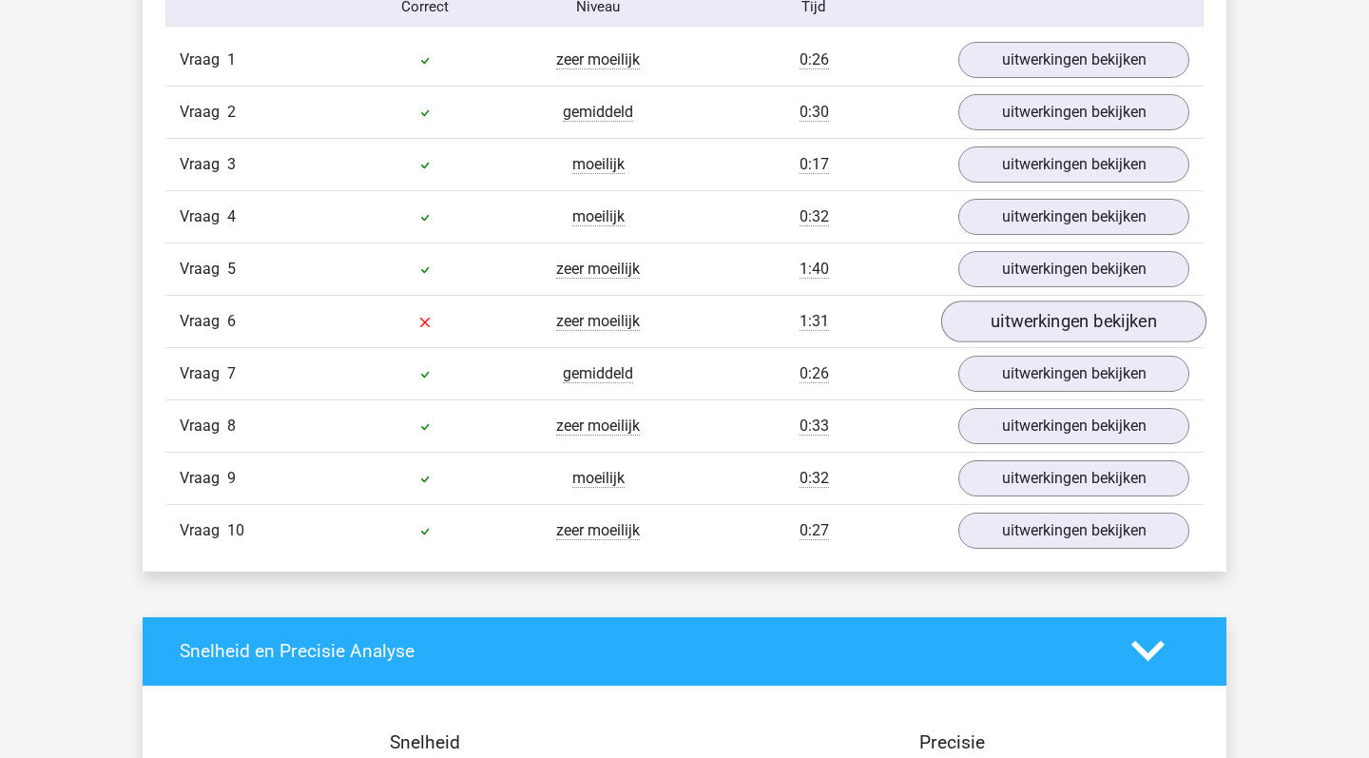
click at [1041, 322] on link "uitwerkingen bekijken" at bounding box center [1073, 321] width 265 height 42
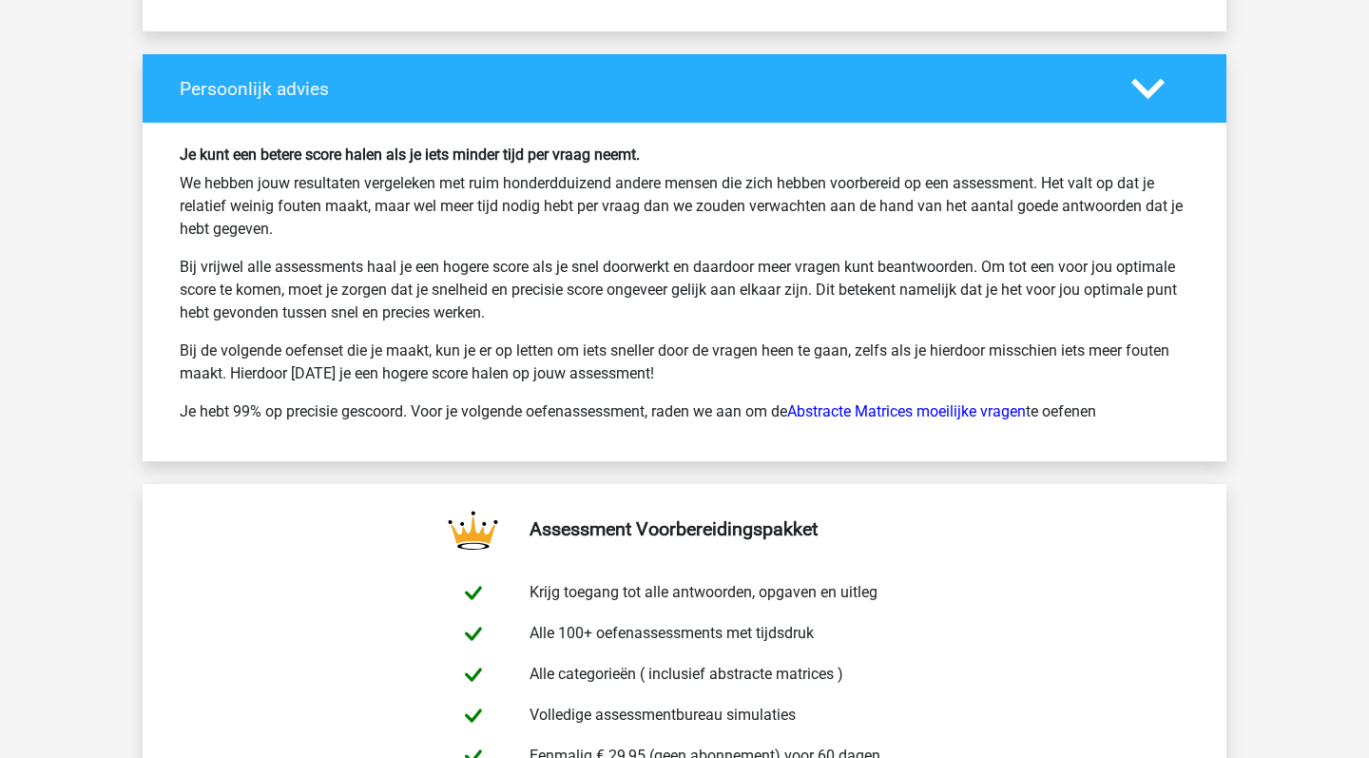
scroll to position [3687, 0]
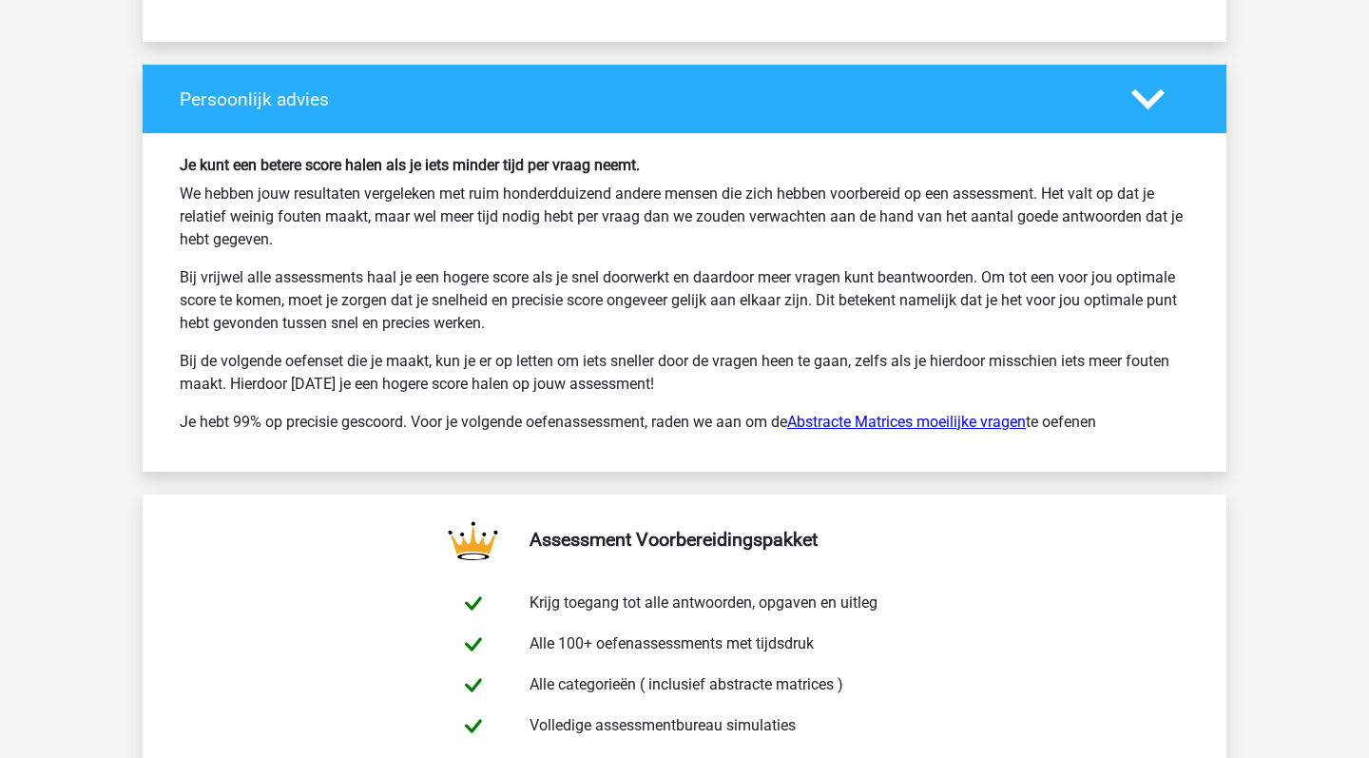
click at [925, 415] on link "Abstracte Matrices moeilijke vragen" at bounding box center [906, 422] width 239 height 18
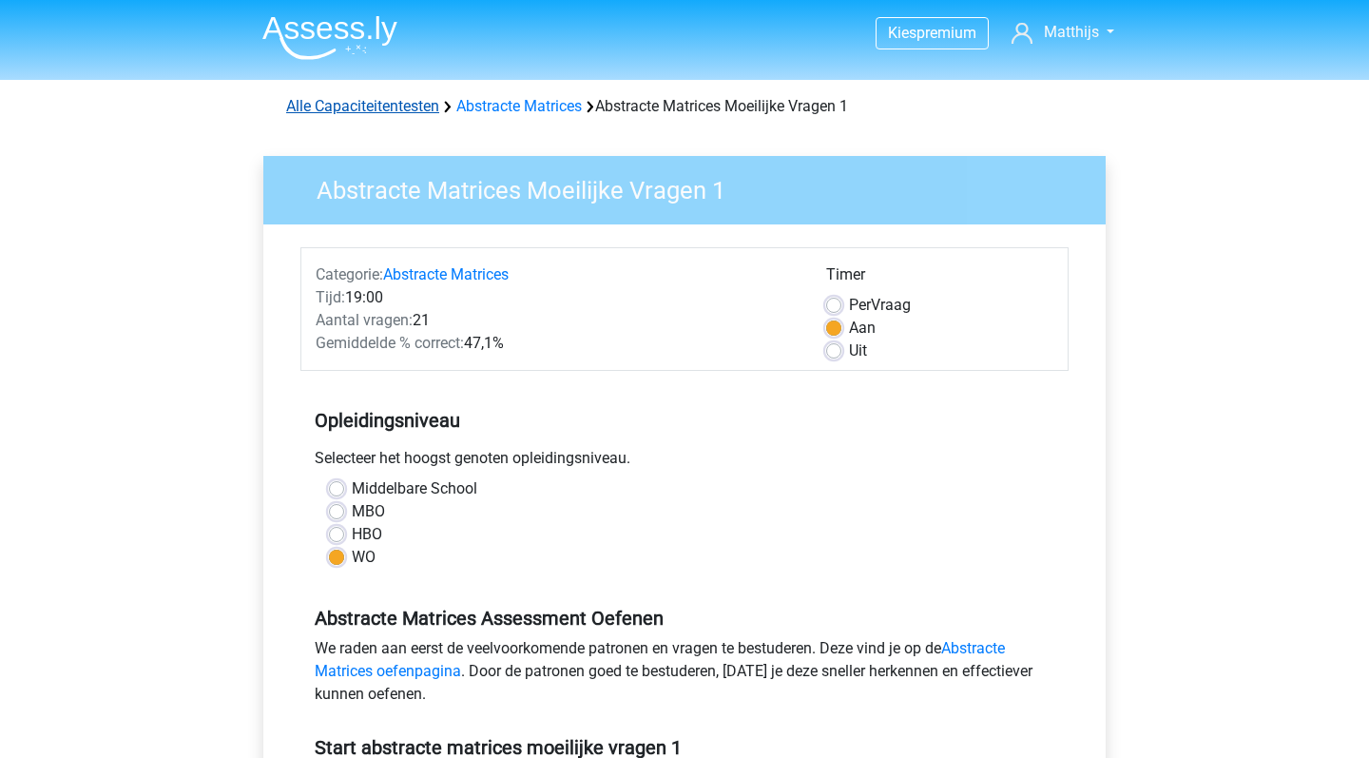
click at [365, 109] on link "Alle Capaciteitentesten" at bounding box center [362, 106] width 153 height 18
click at [519, 106] on link "Abstracte Matrices" at bounding box center [518, 106] width 125 height 18
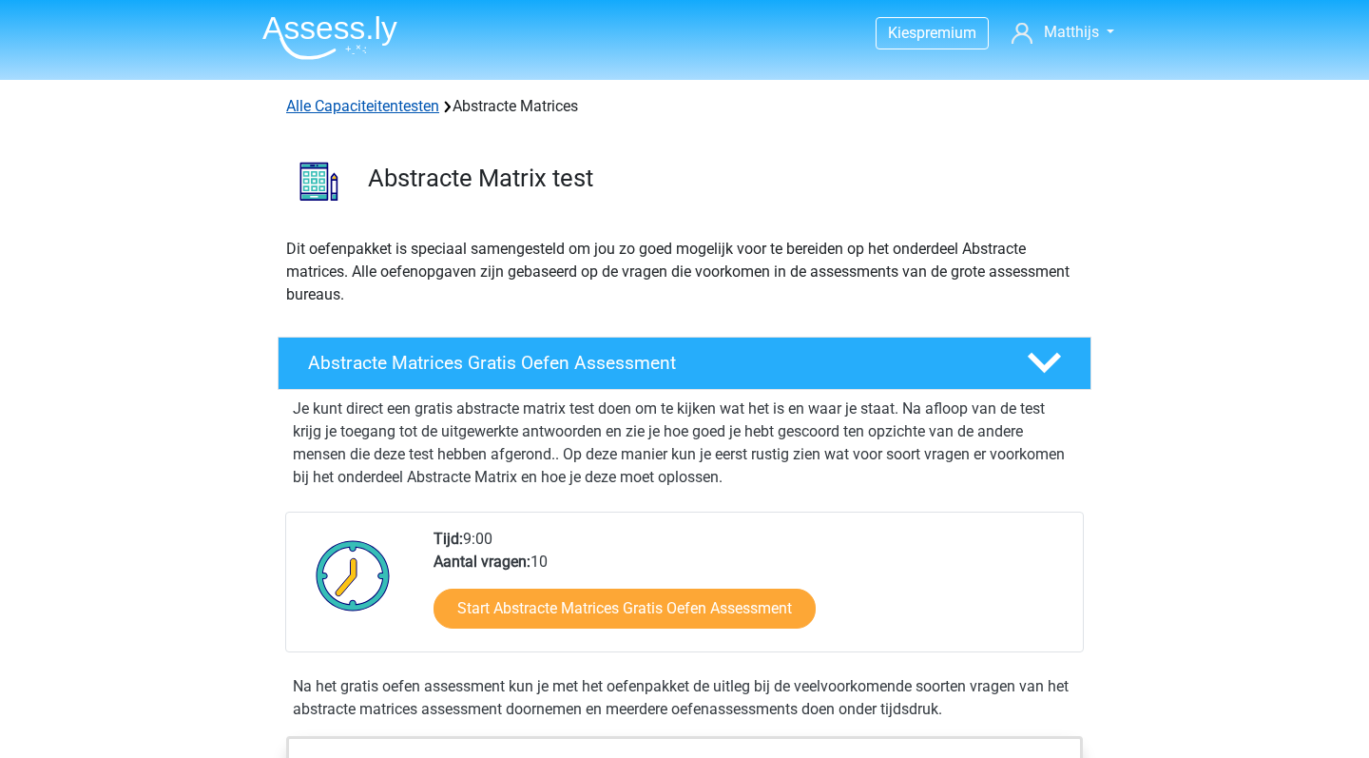
click at [375, 110] on link "Alle Capaciteitentesten" at bounding box center [362, 106] width 153 height 18
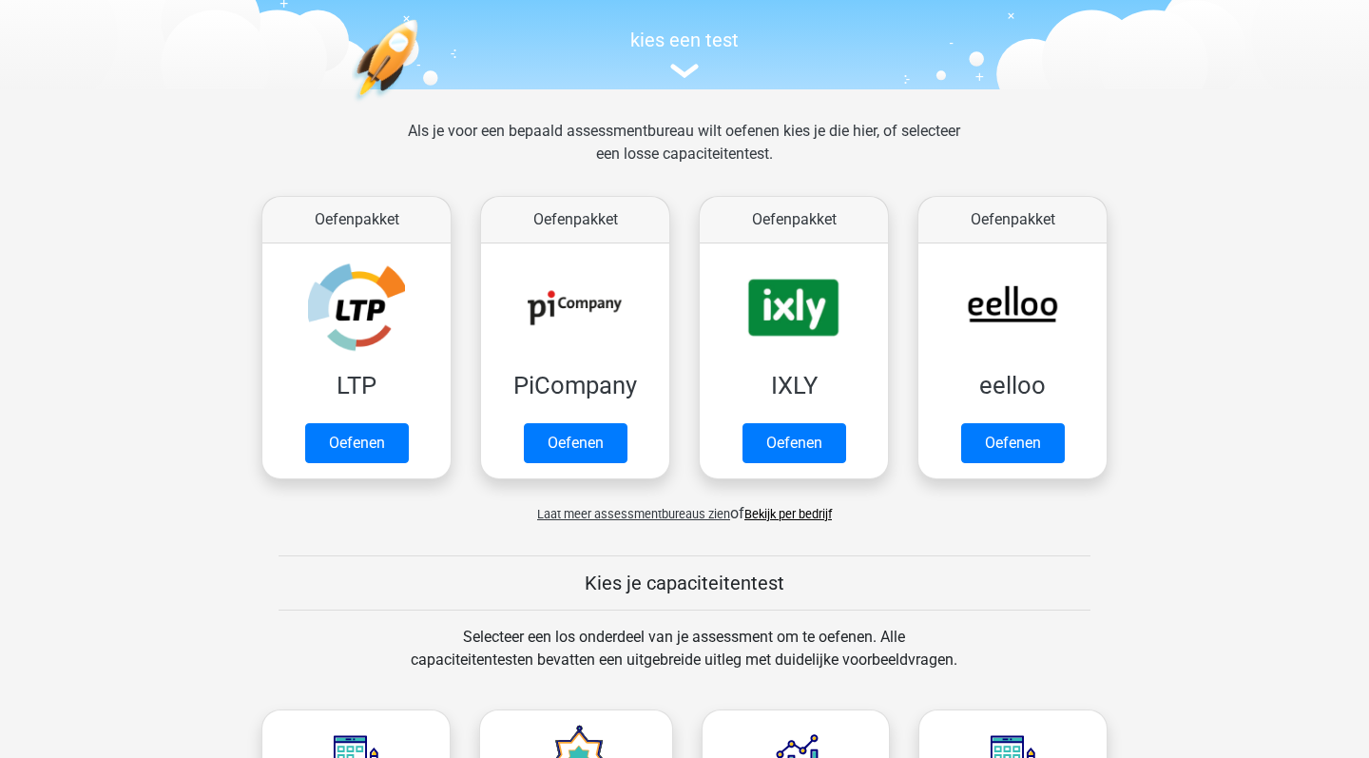
scroll to position [198, 0]
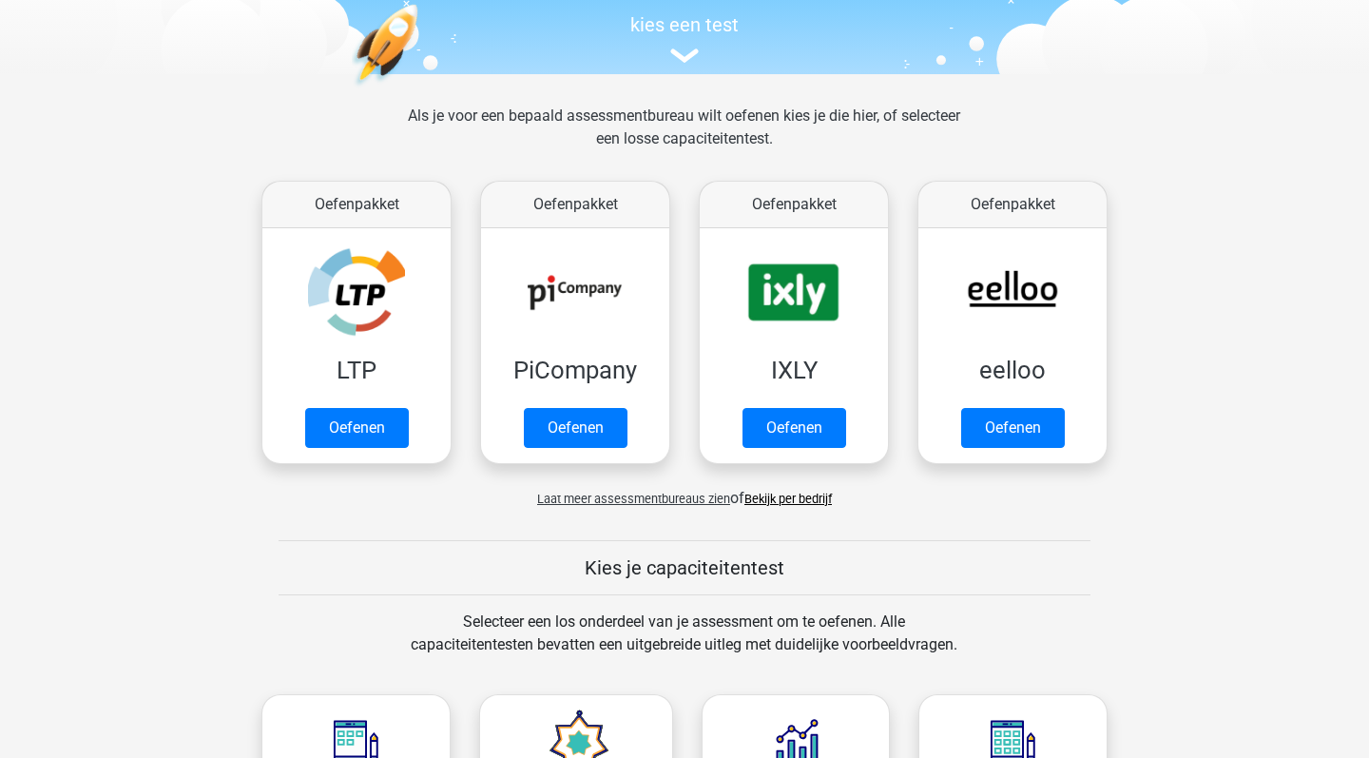
click at [806, 503] on link "Bekijk per bedrijf" at bounding box center [787, 498] width 87 height 14
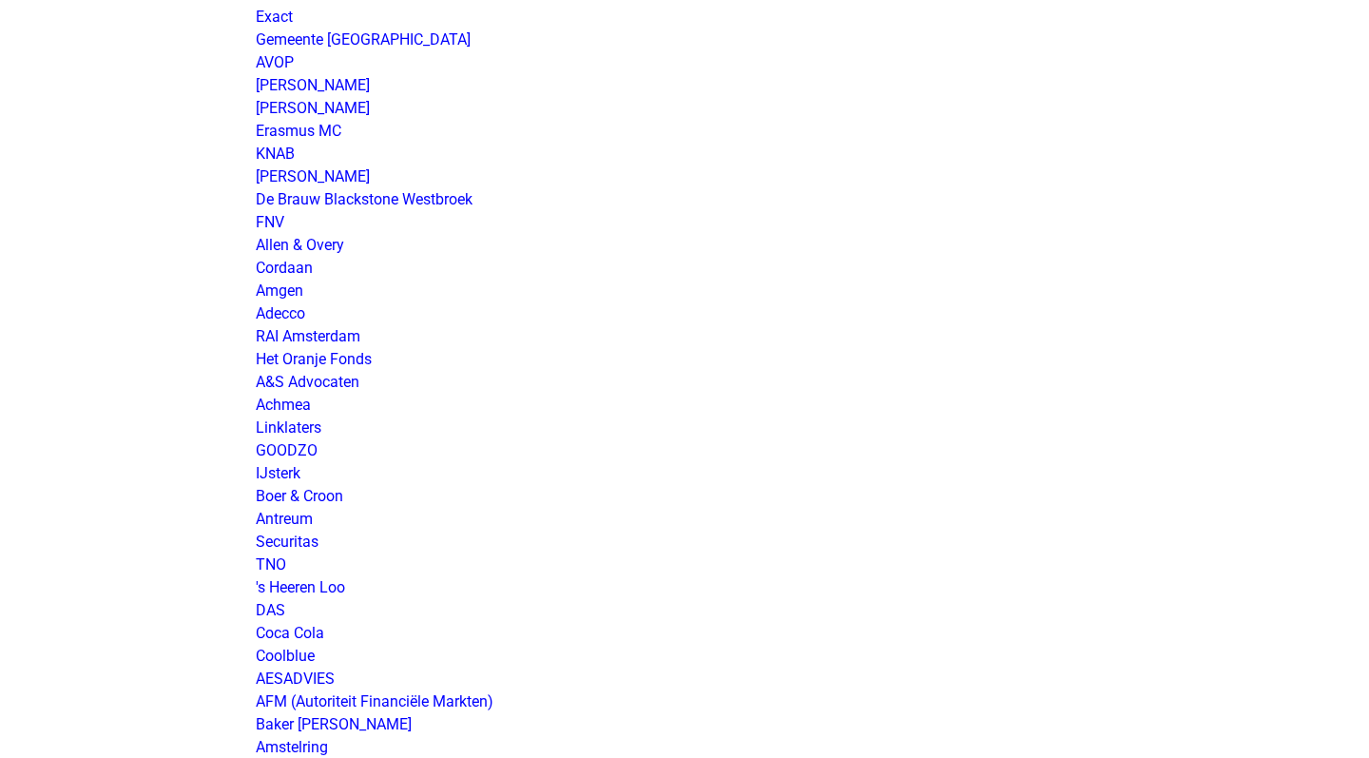
scroll to position [212, 0]
click at [288, 409] on link "Achmea" at bounding box center [283, 403] width 55 height 18
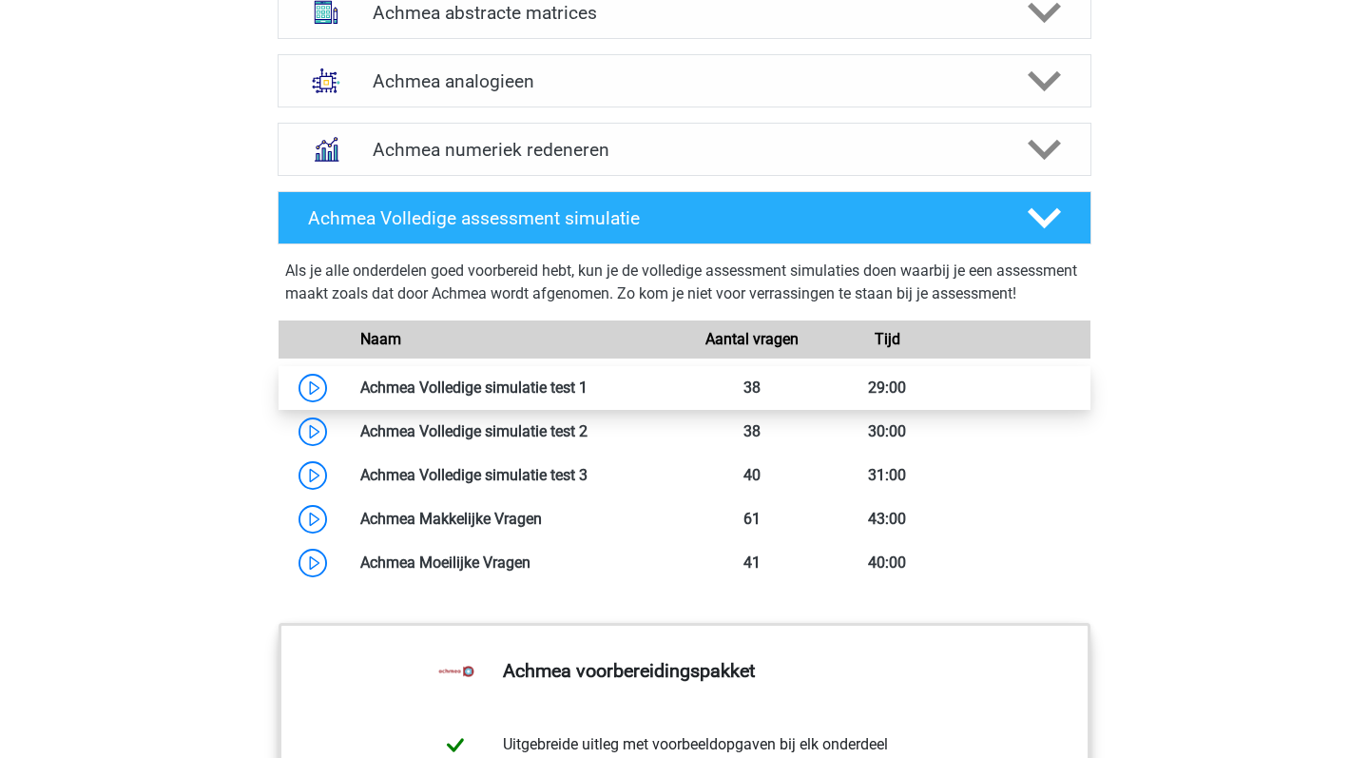
scroll to position [1446, 0]
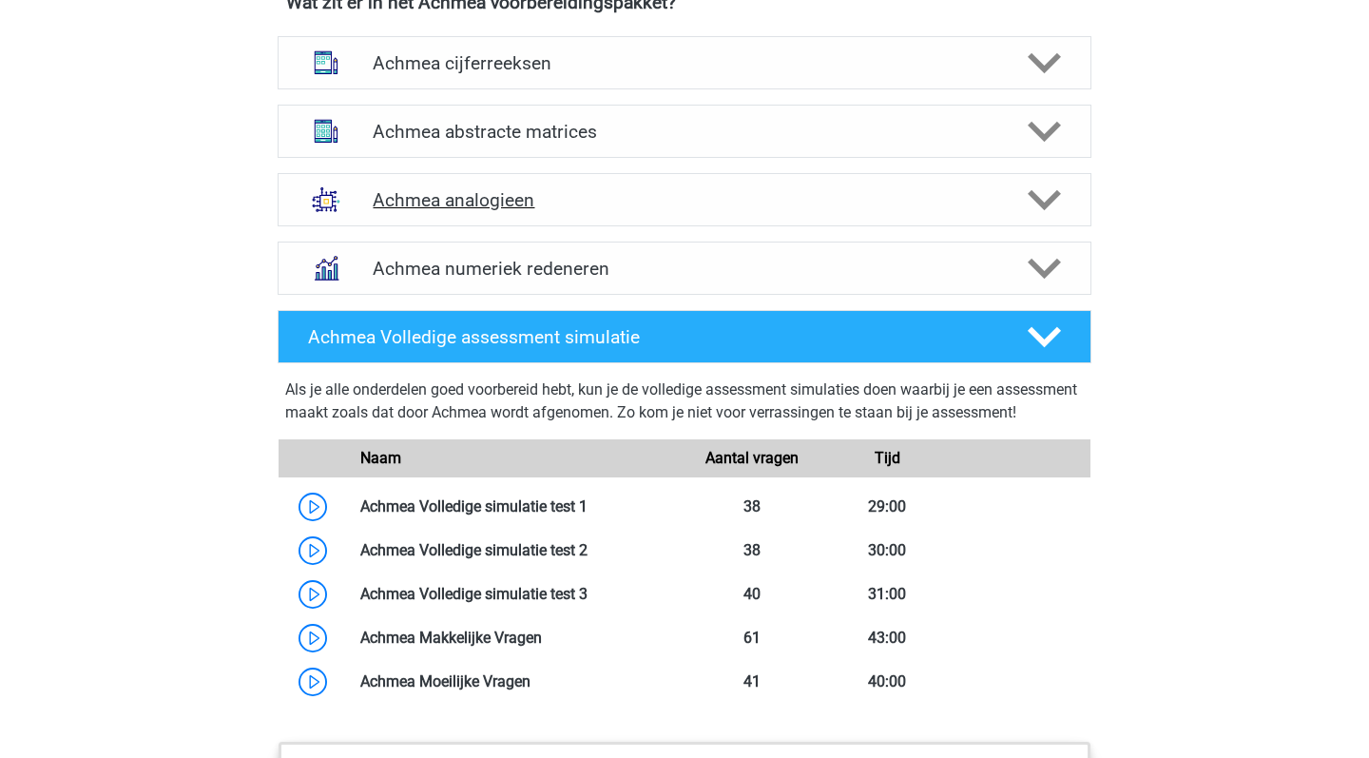
click at [757, 211] on h4 "Achmea analogieen" at bounding box center [684, 200] width 623 height 22
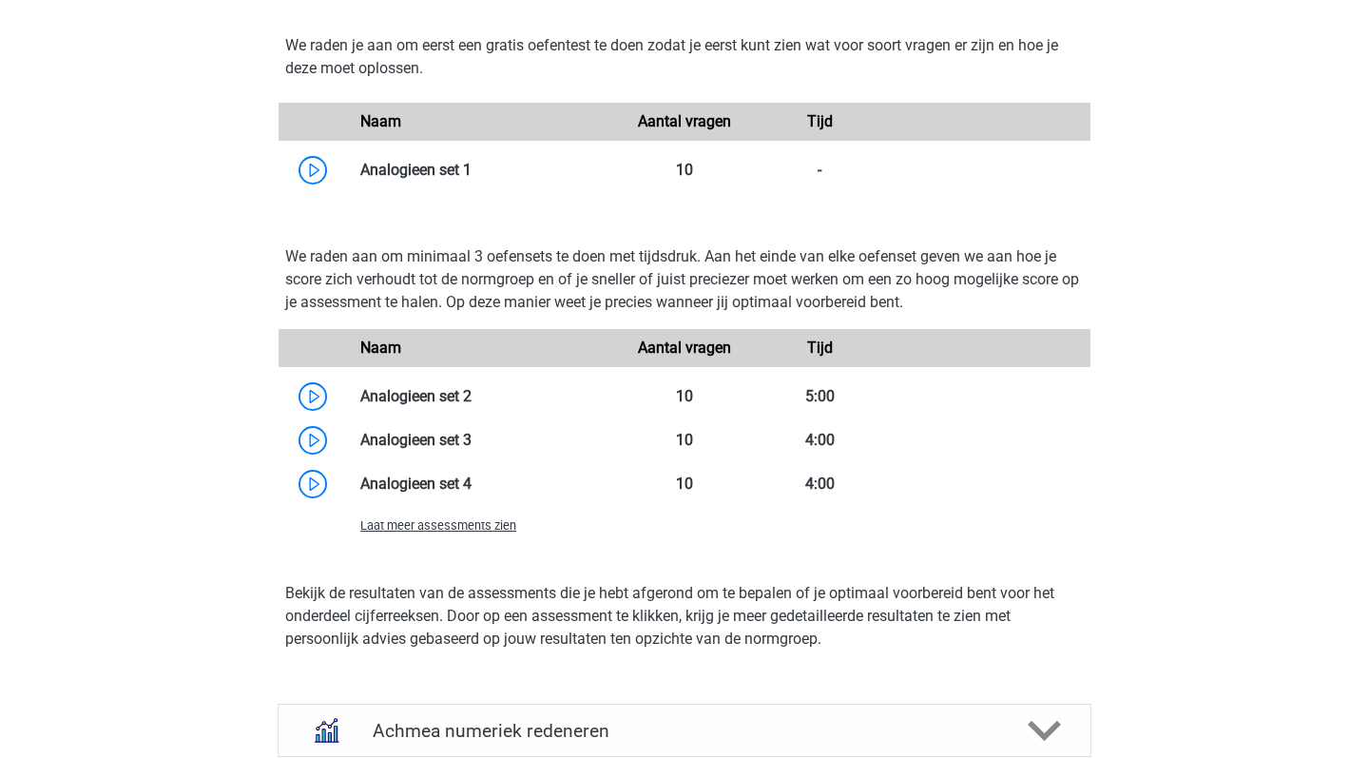
scroll to position [2250, 0]
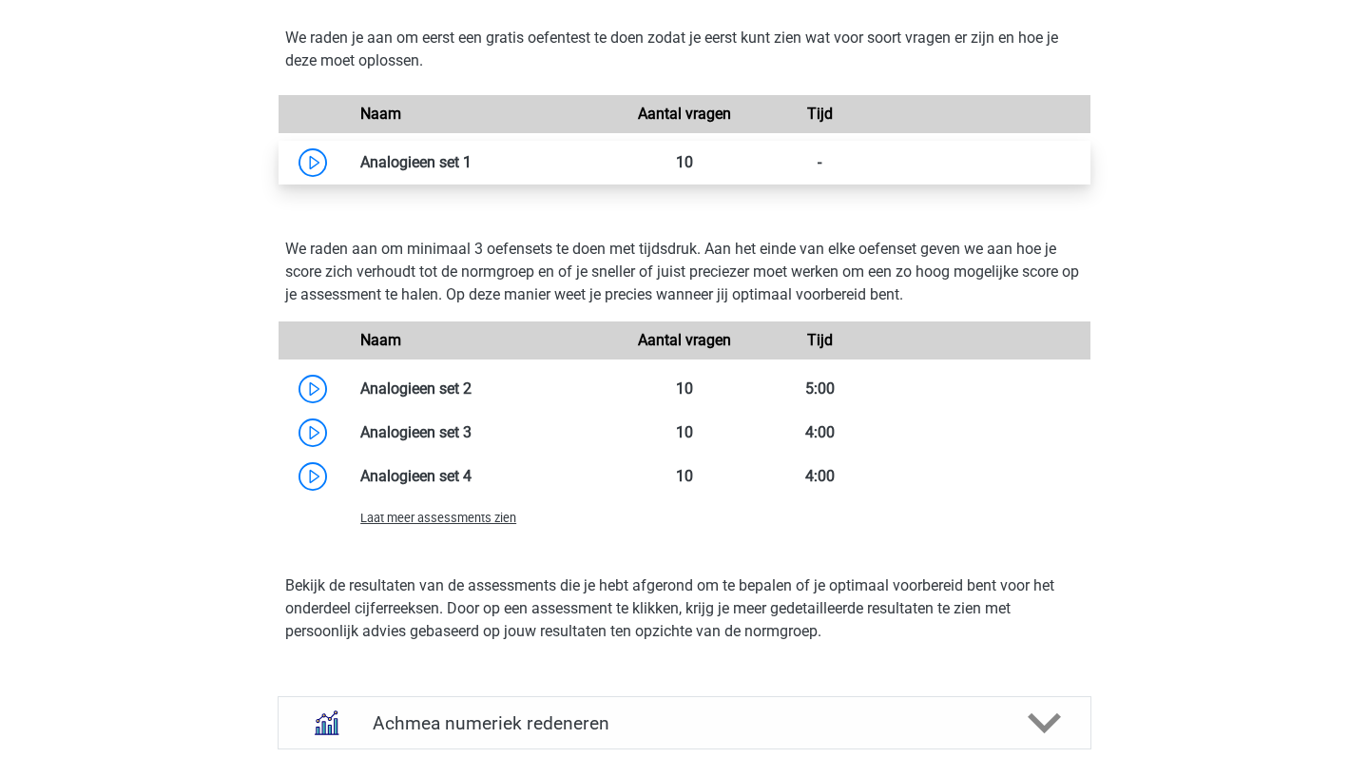
click at [471, 171] on link at bounding box center [471, 162] width 0 height 18
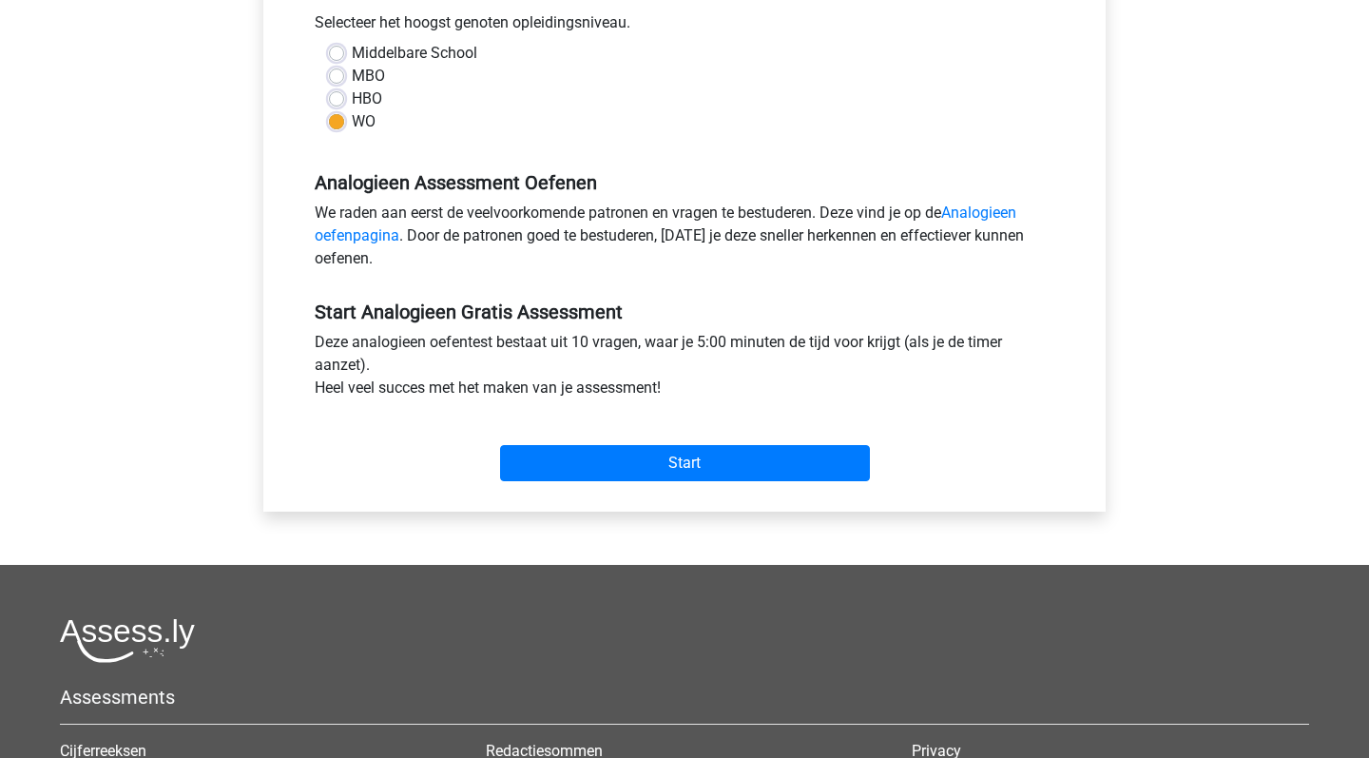
scroll to position [439, 0]
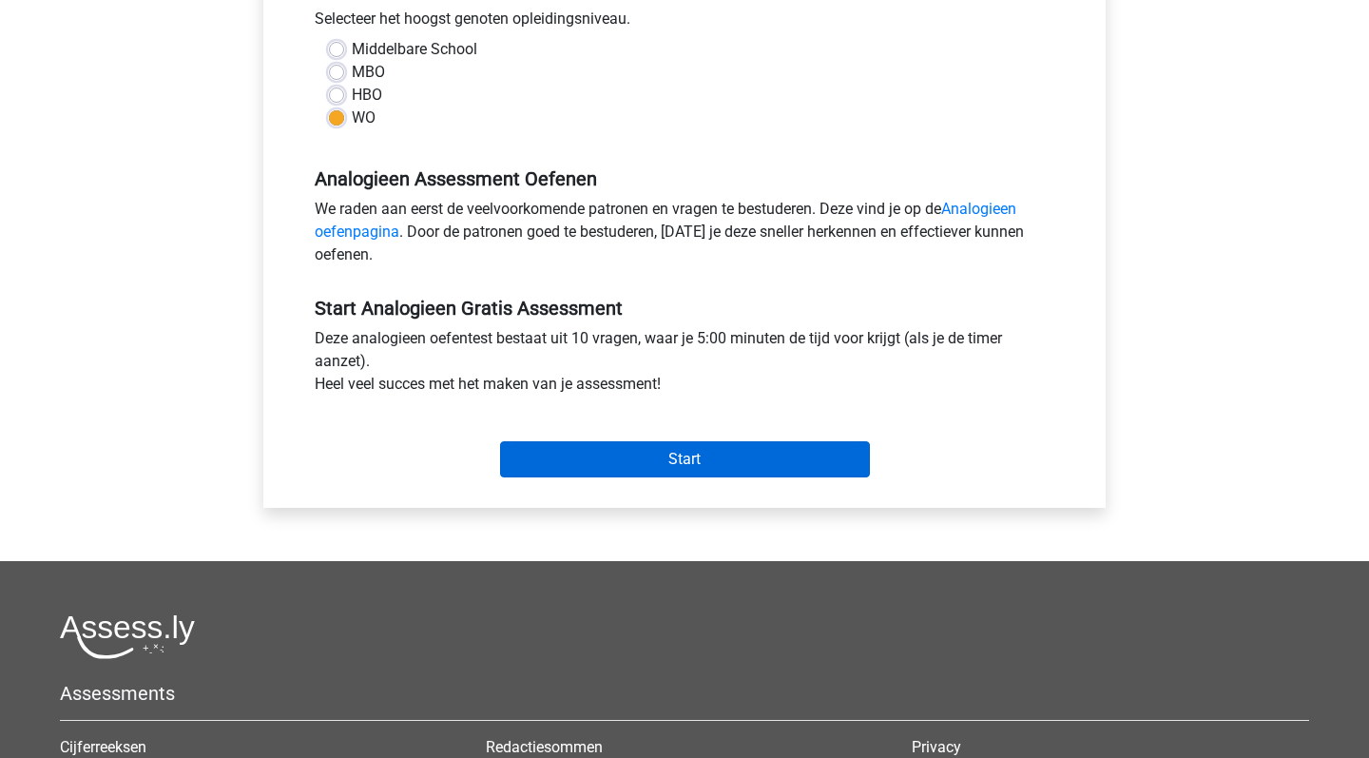
click at [625, 462] on input "Start" at bounding box center [685, 459] width 370 height 36
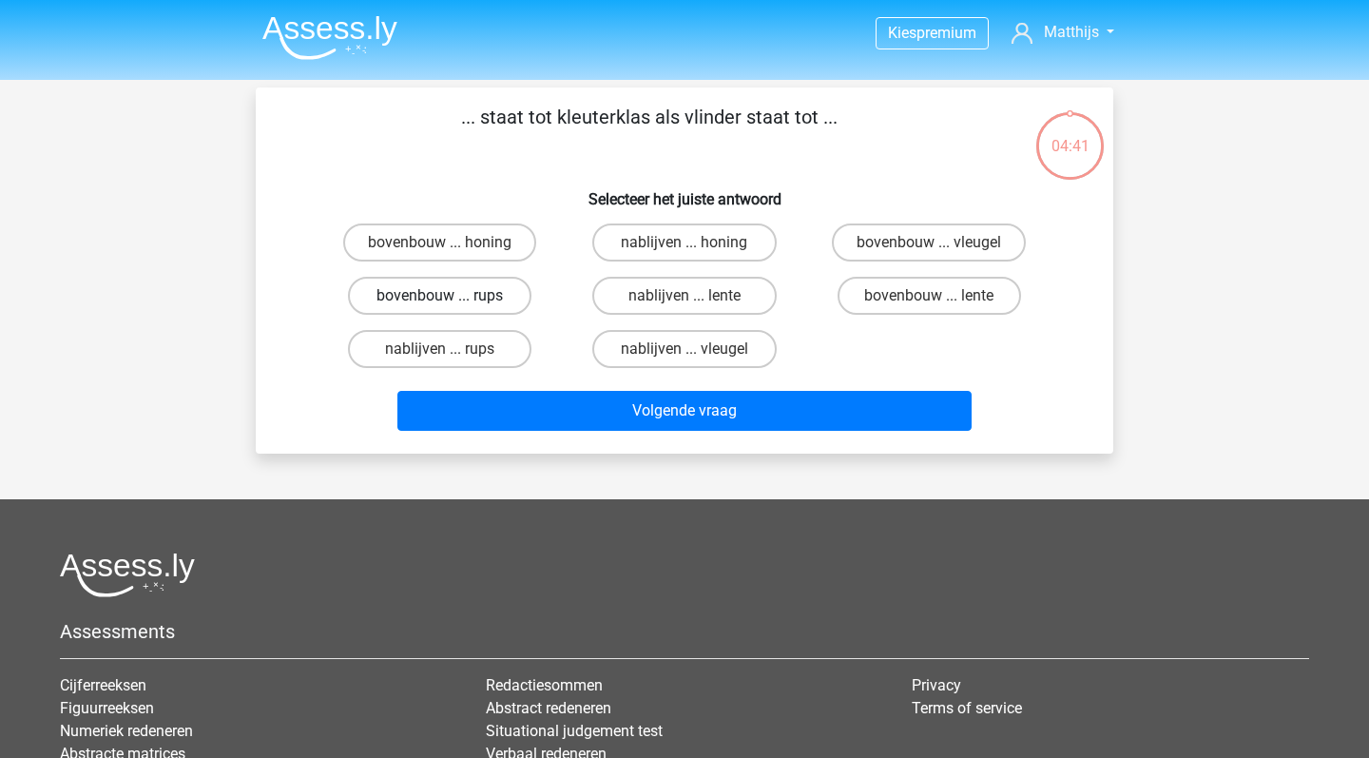
click at [487, 297] on label "bovenbouw ... rups" at bounding box center [439, 296] width 183 height 38
click at [452, 297] on input "bovenbouw ... rups" at bounding box center [446, 302] width 12 height 12
radio input "true"
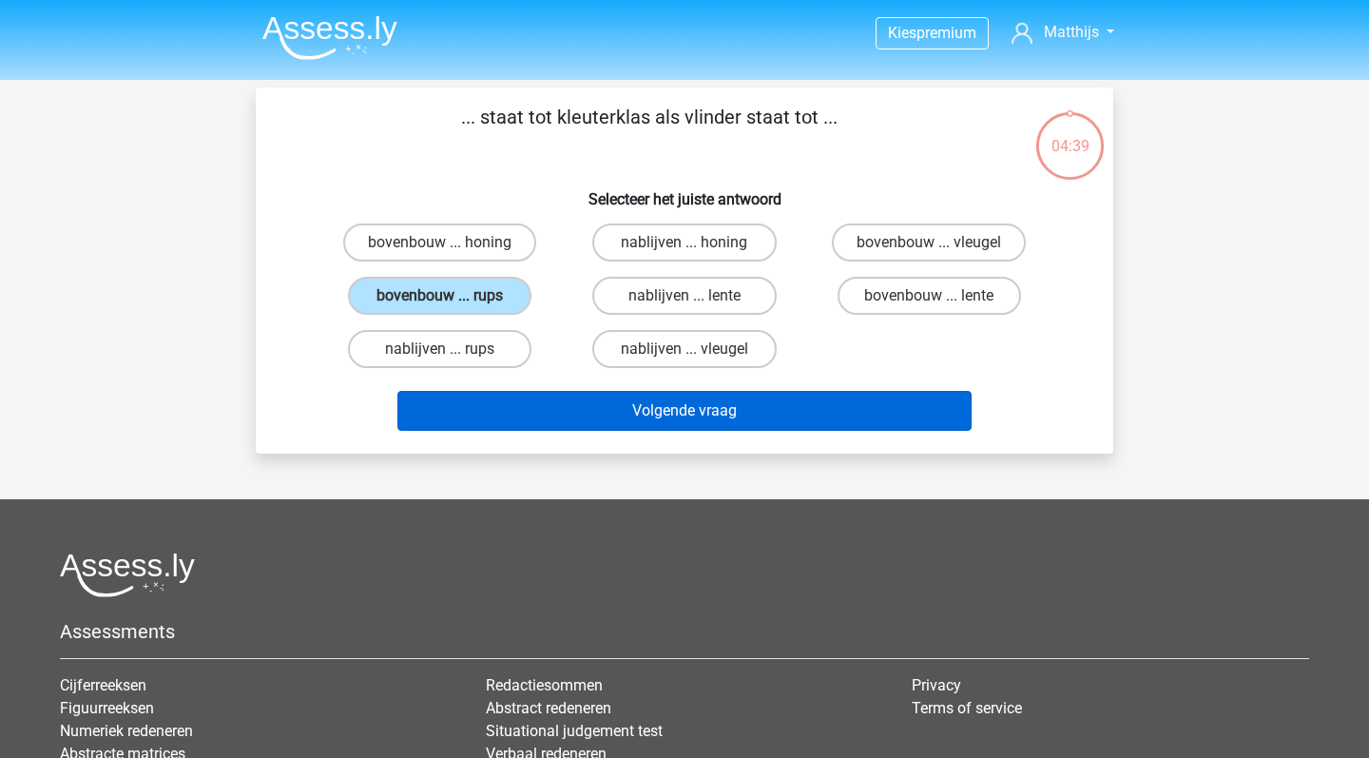
click at [644, 420] on button "Volgende vraag" at bounding box center [684, 411] width 575 height 40
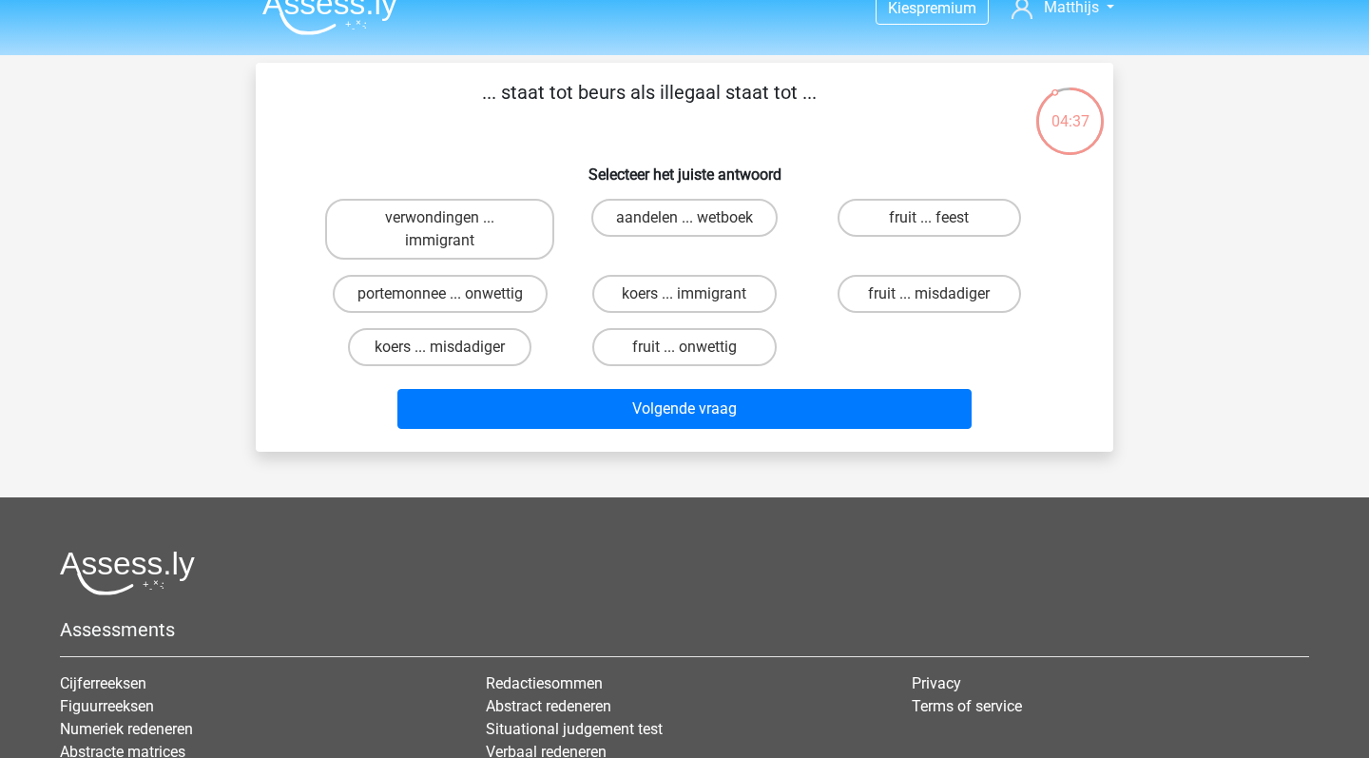
scroll to position [23, 0]
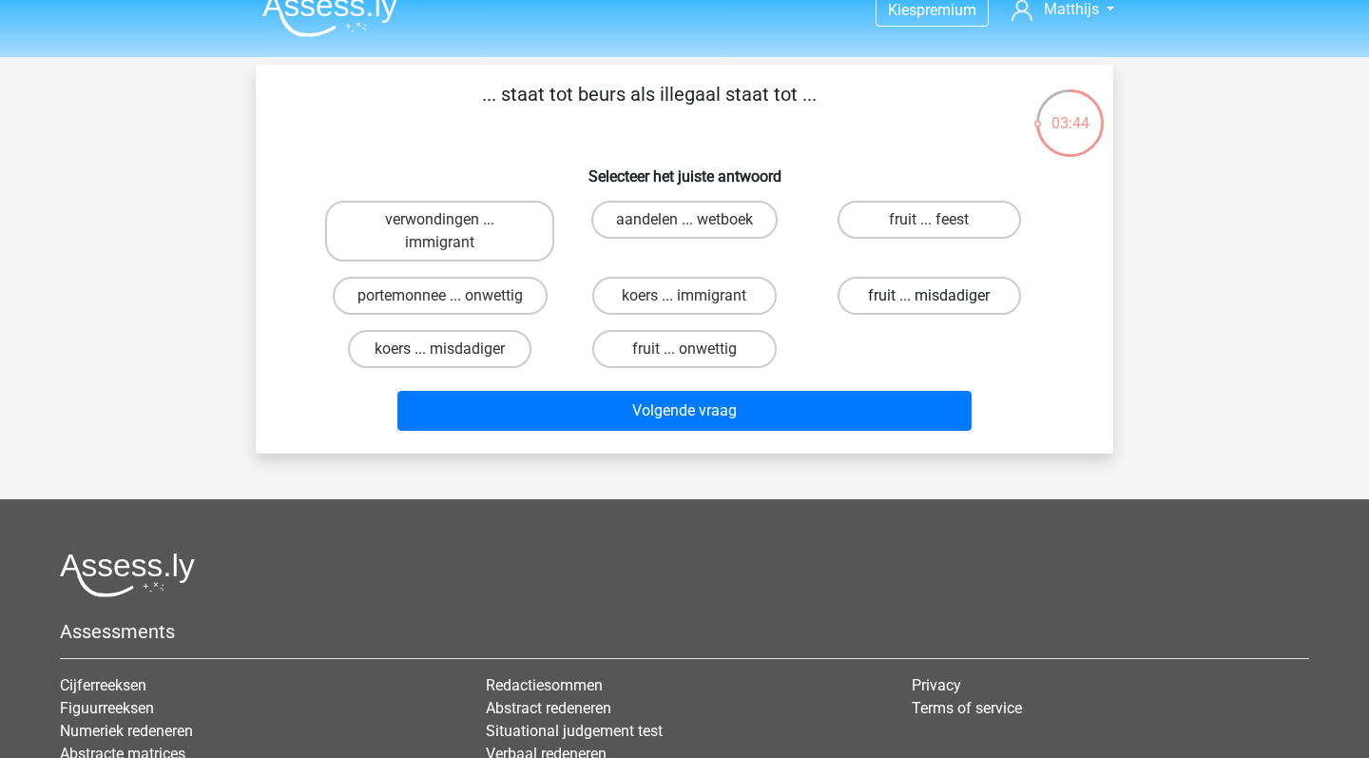
click at [932, 287] on label "fruit ... misdadiger" at bounding box center [928, 296] width 183 height 38
click at [932, 296] on input "fruit ... misdadiger" at bounding box center [935, 302] width 12 height 12
radio input "true"
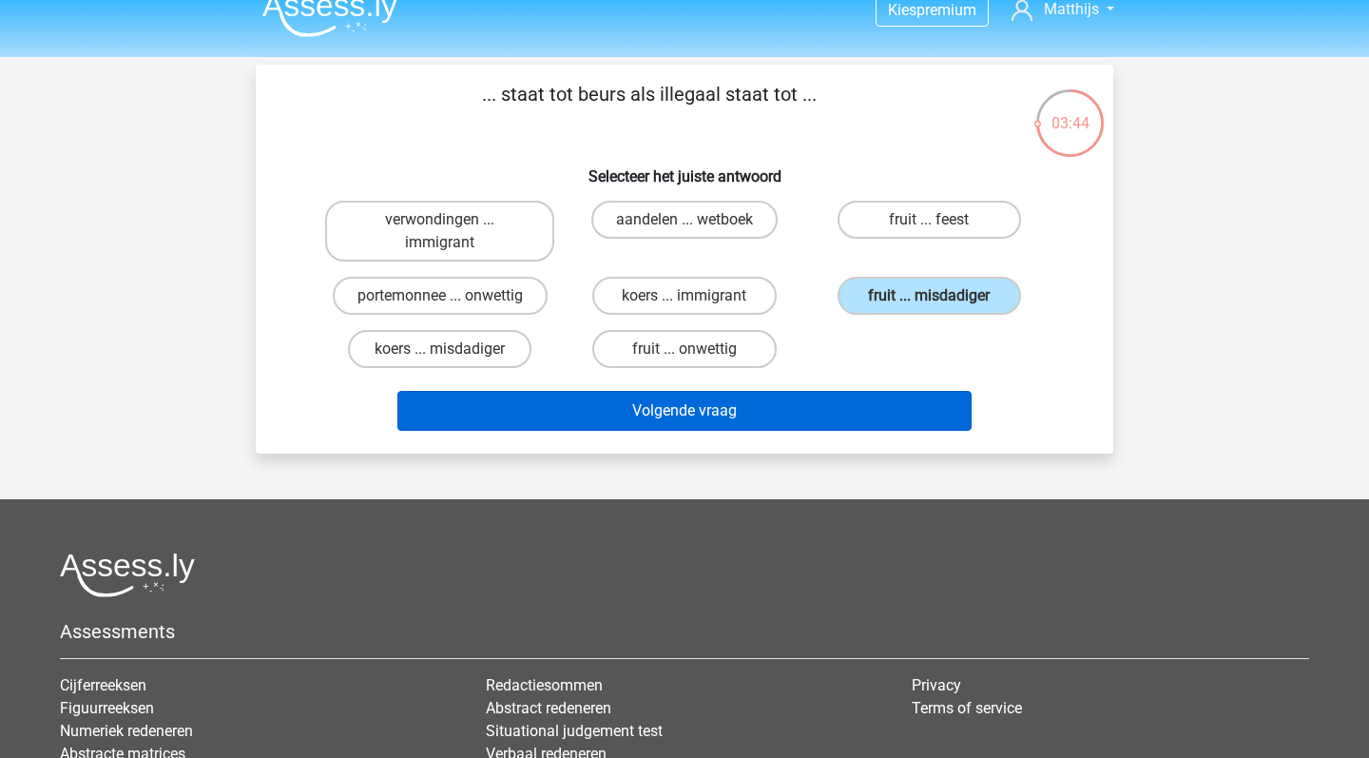
click at [873, 403] on button "Volgende vraag" at bounding box center [684, 411] width 575 height 40
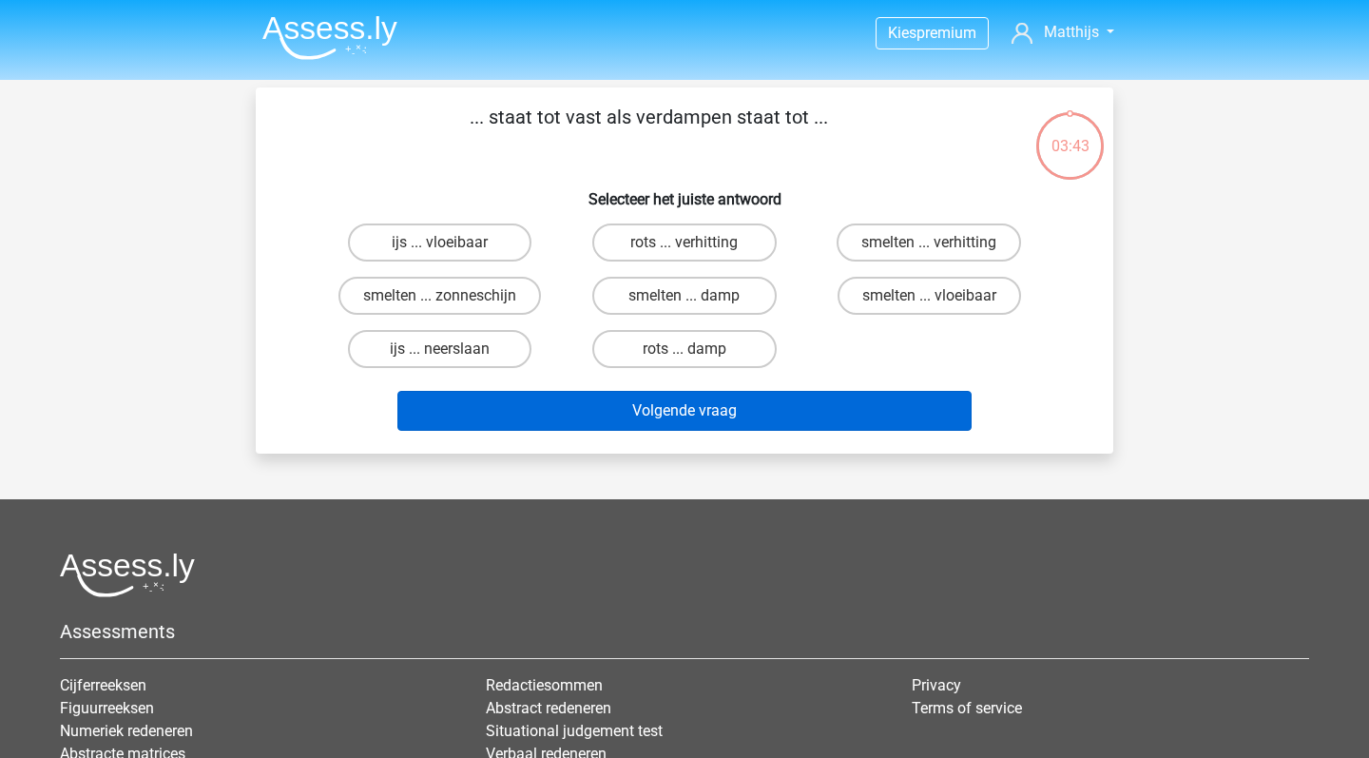
scroll to position [0, 0]
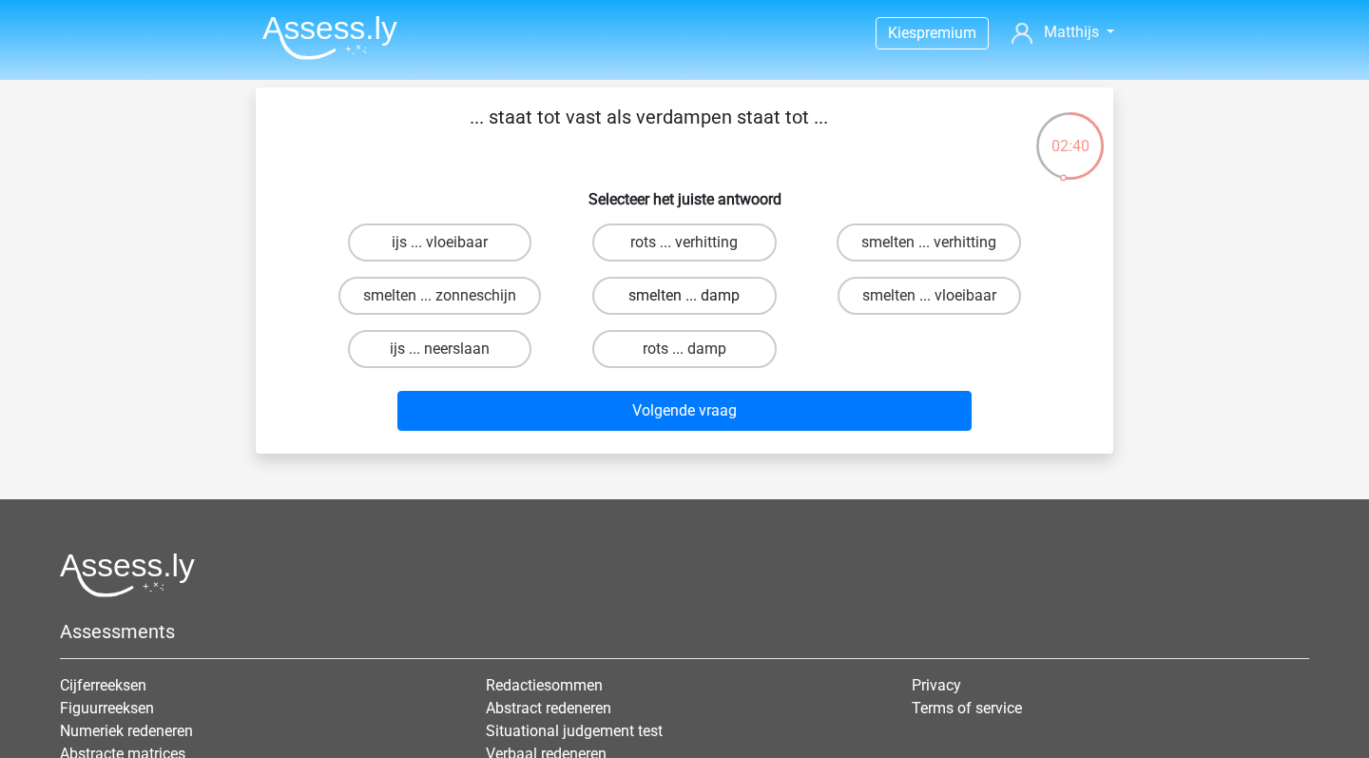
click at [667, 297] on label "smelten ... damp" at bounding box center [683, 296] width 183 height 38
click at [684, 297] on input "smelten ... damp" at bounding box center [690, 302] width 12 height 12
radio input "true"
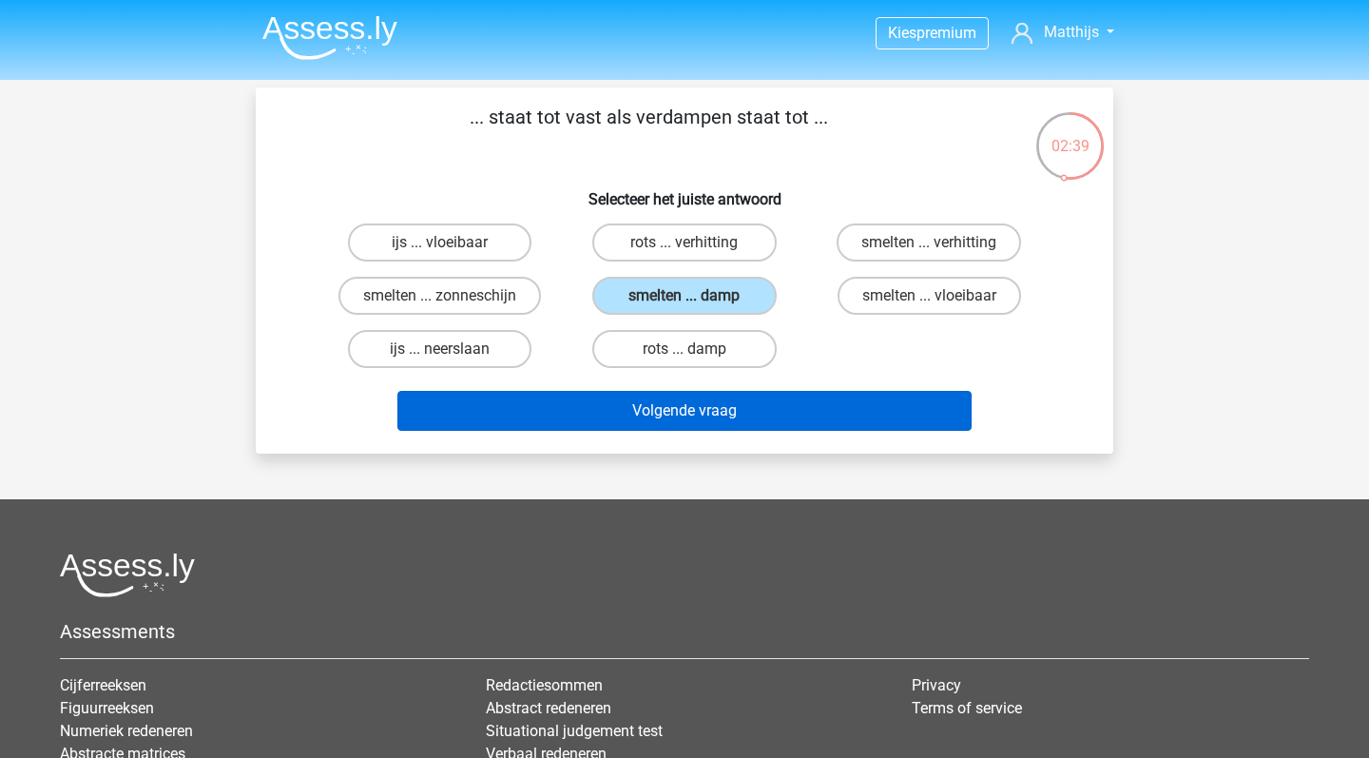
click at [732, 422] on button "Volgende vraag" at bounding box center [684, 411] width 575 height 40
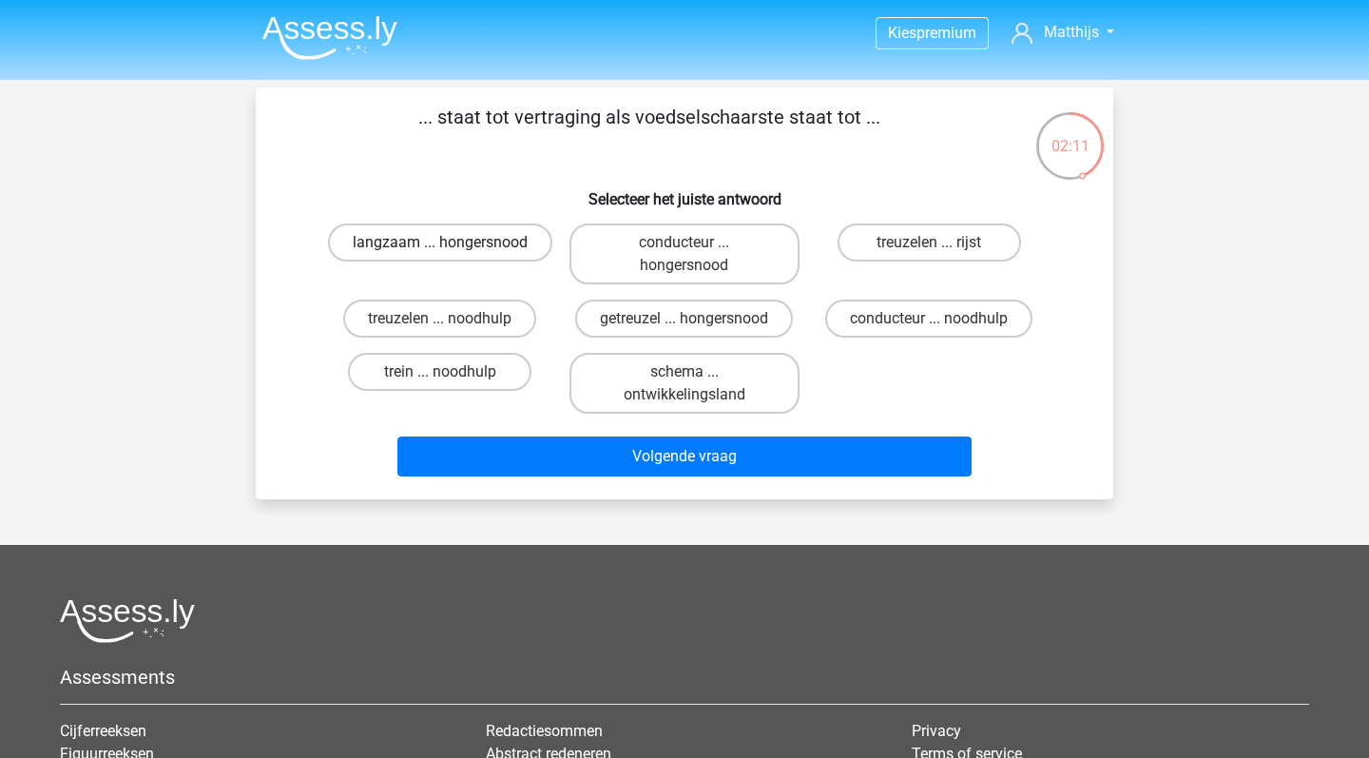
click at [456, 244] on label "langzaam ... hongersnood" at bounding box center [440, 242] width 224 height 38
click at [452, 244] on input "langzaam ... hongersnood" at bounding box center [446, 248] width 12 height 12
radio input "true"
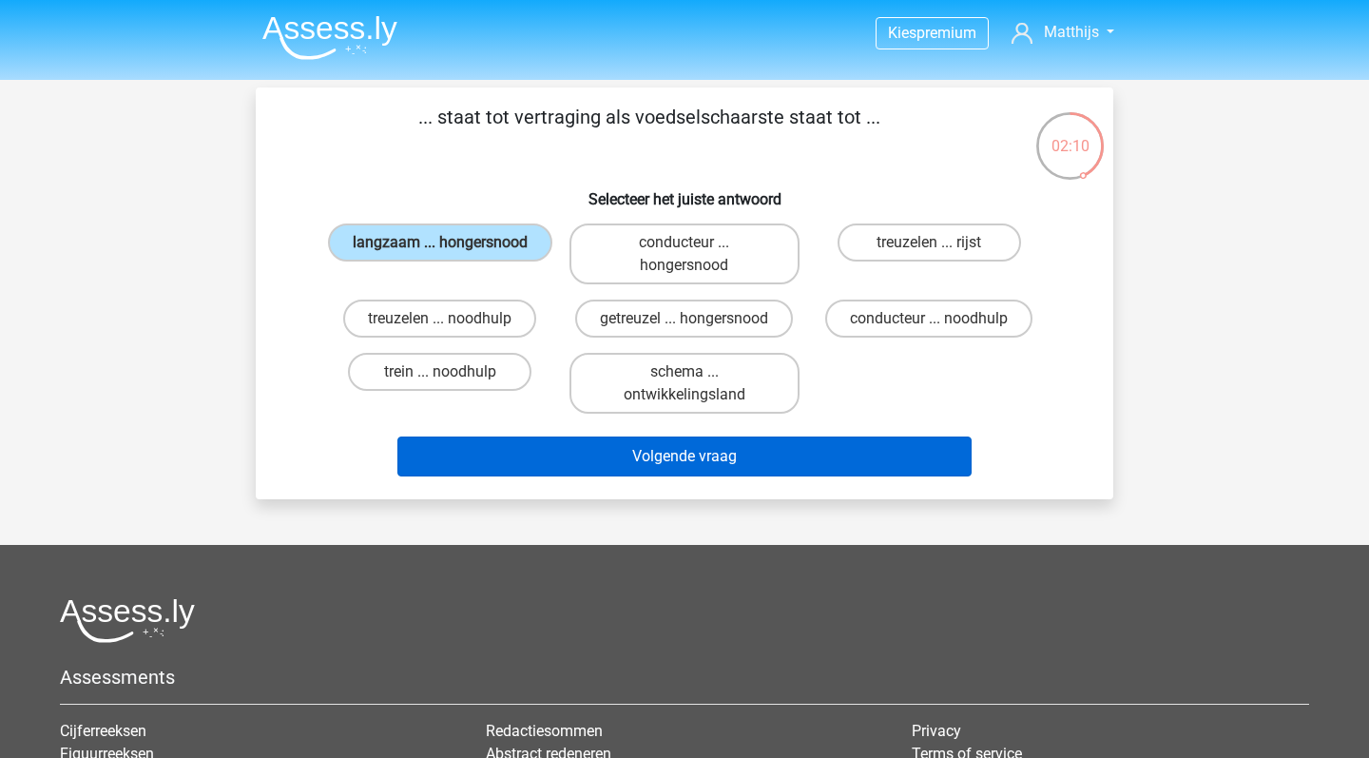
click at [623, 452] on button "Volgende vraag" at bounding box center [684, 456] width 575 height 40
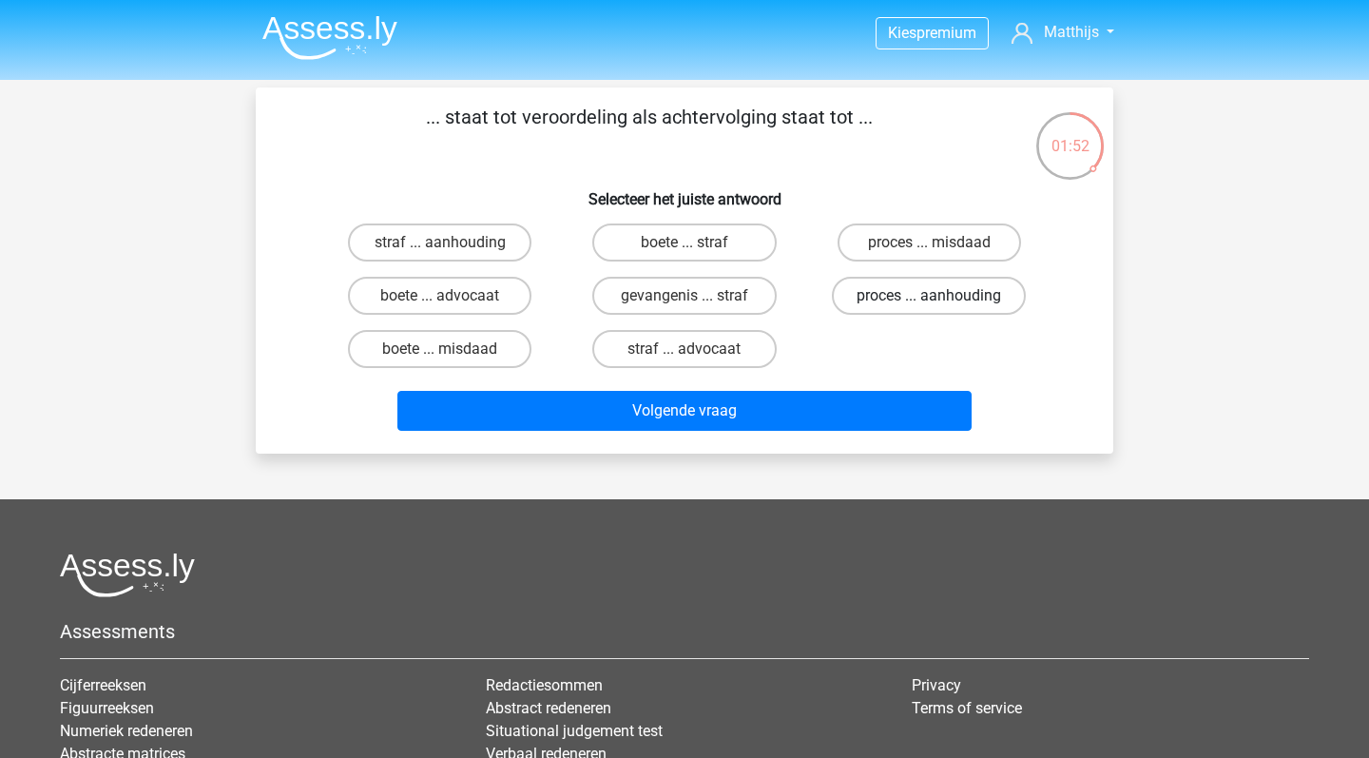
click at [913, 299] on label "proces ... aanhouding" at bounding box center [929, 296] width 194 height 38
click at [929, 299] on input "proces ... aanhouding" at bounding box center [935, 302] width 12 height 12
radio input "true"
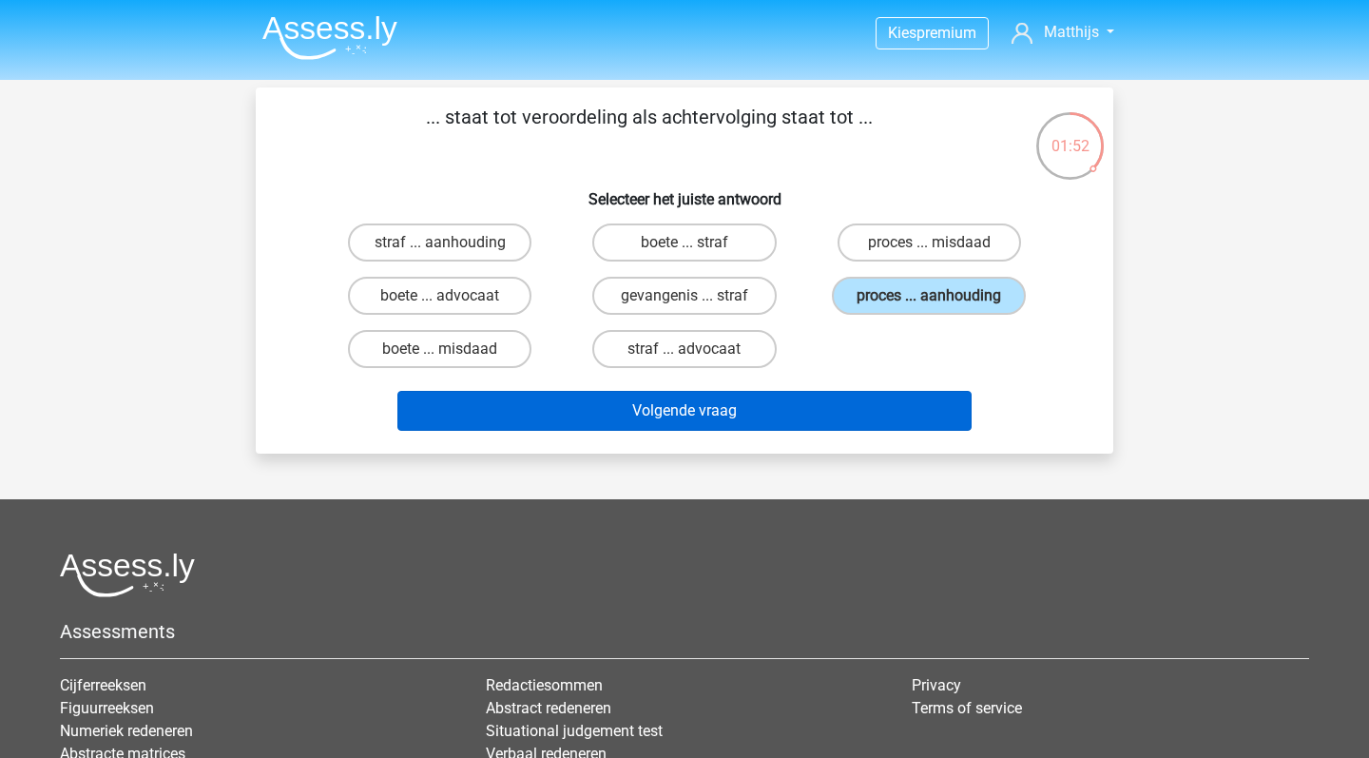
click at [880, 402] on button "Volgende vraag" at bounding box center [684, 411] width 575 height 40
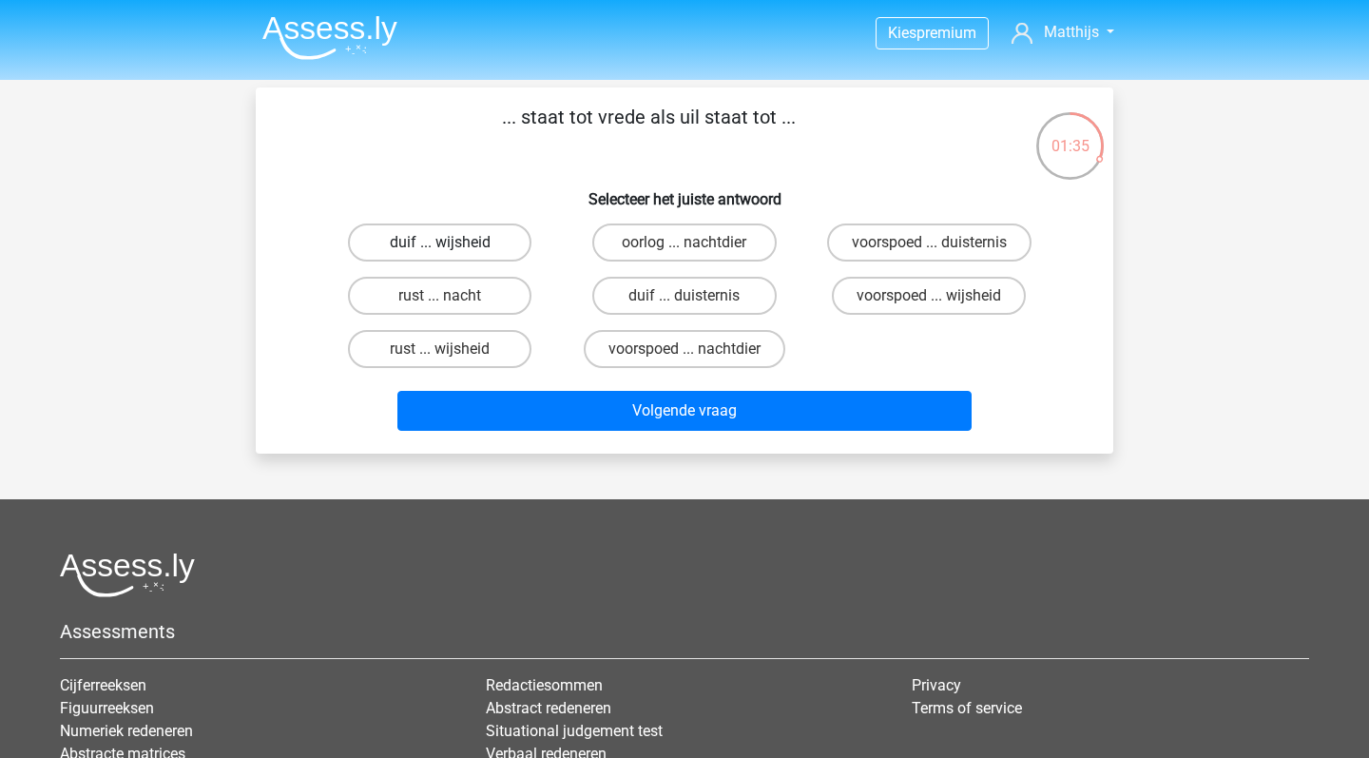
click at [481, 239] on label "duif ... wijsheid" at bounding box center [439, 242] width 183 height 38
click at [452, 242] on input "duif ... wijsheid" at bounding box center [446, 248] width 12 height 12
radio input "true"
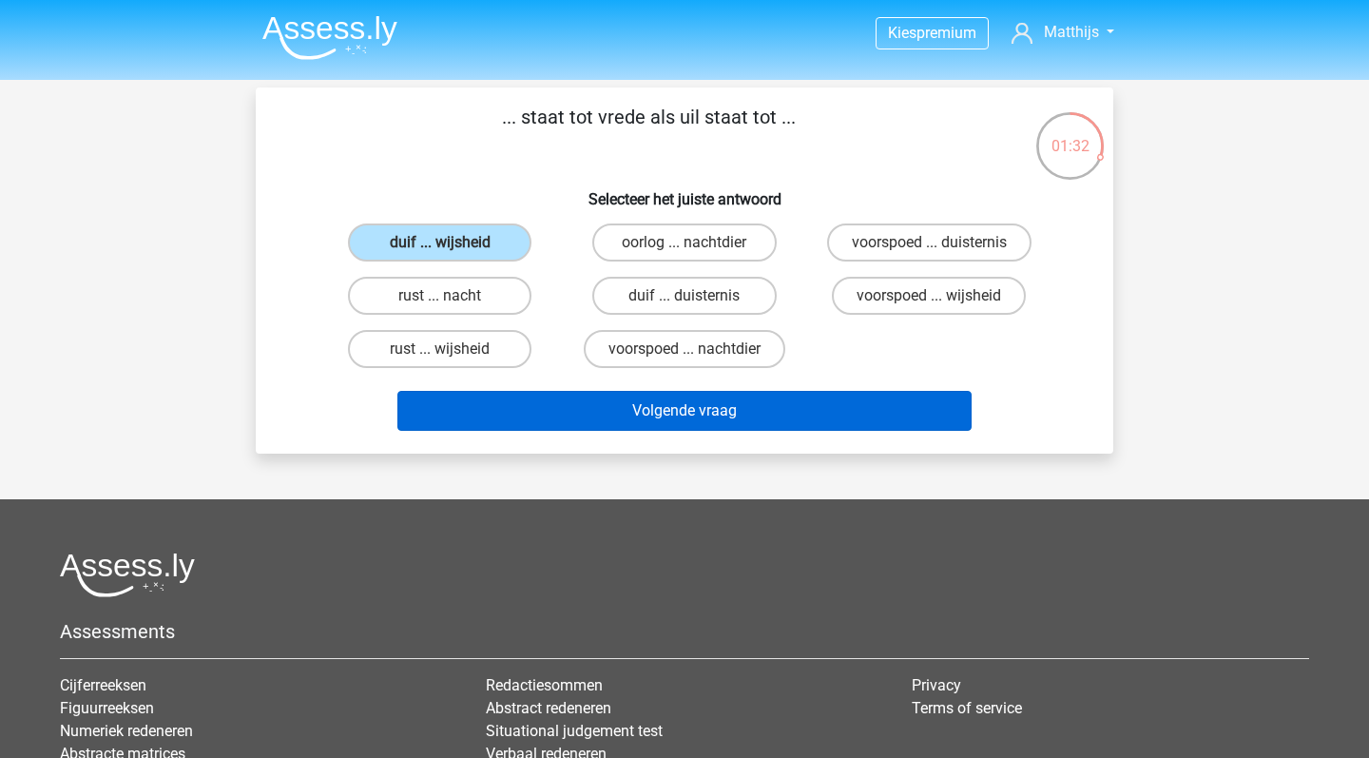
click at [725, 409] on button "Volgende vraag" at bounding box center [684, 411] width 575 height 40
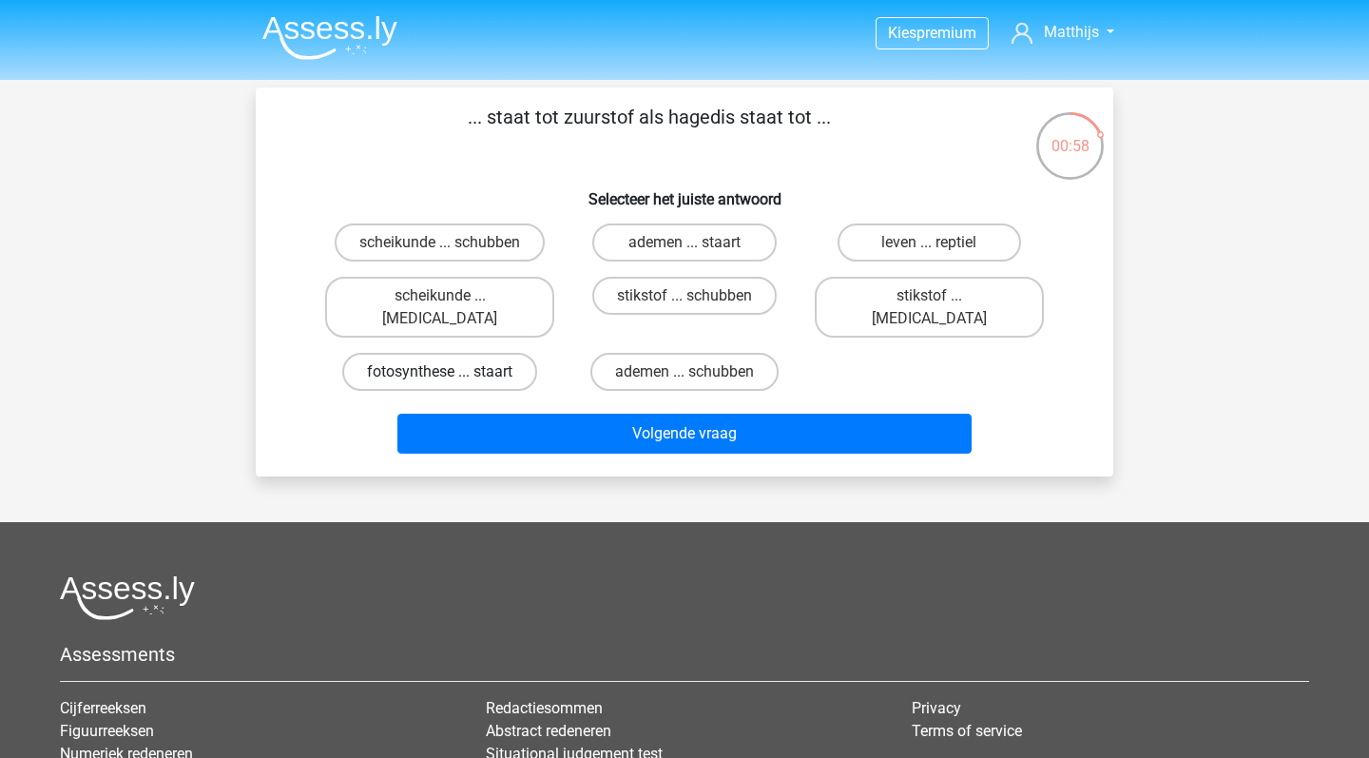
click at [495, 354] on label "fotosynthese ... staart" at bounding box center [439, 372] width 195 height 38
click at [452, 372] on input "fotosynthese ... staart" at bounding box center [446, 378] width 12 height 12
radio input "true"
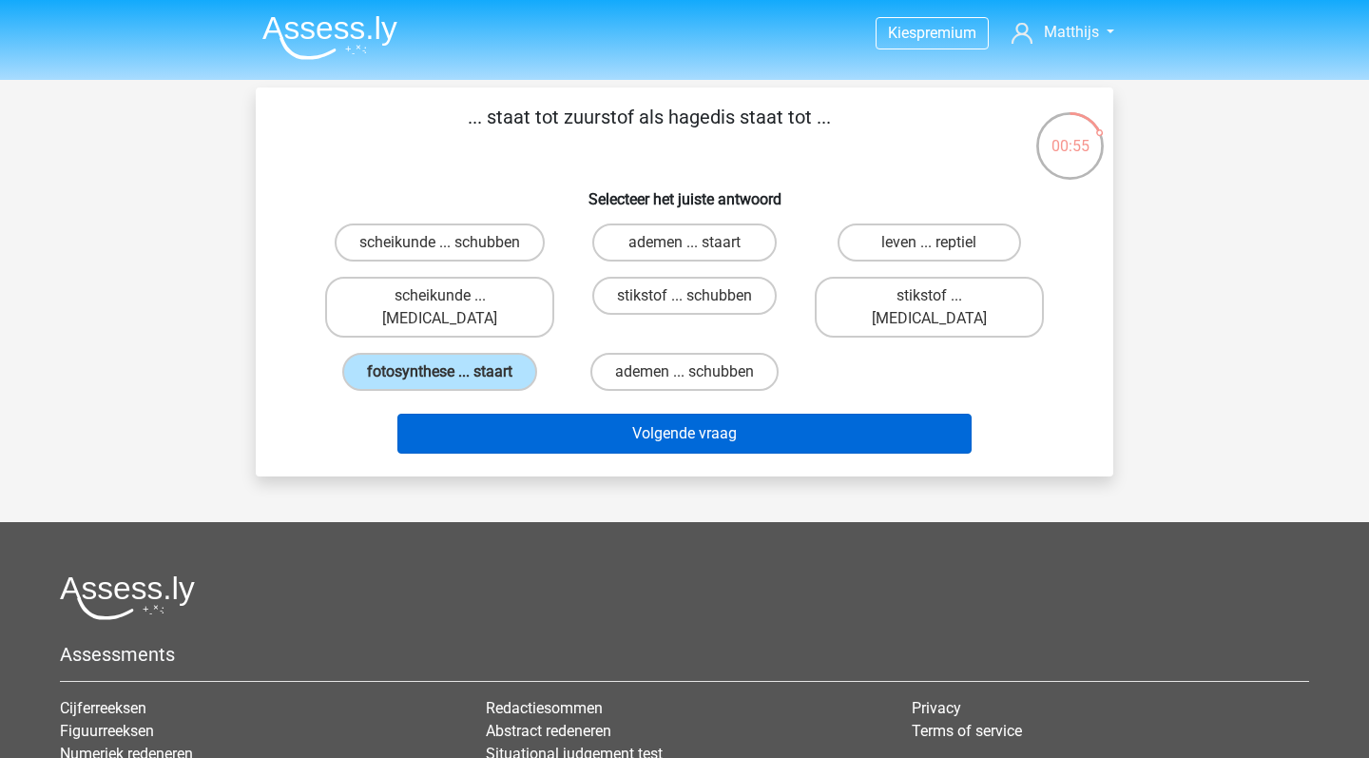
click at [548, 413] on button "Volgende vraag" at bounding box center [684, 433] width 575 height 40
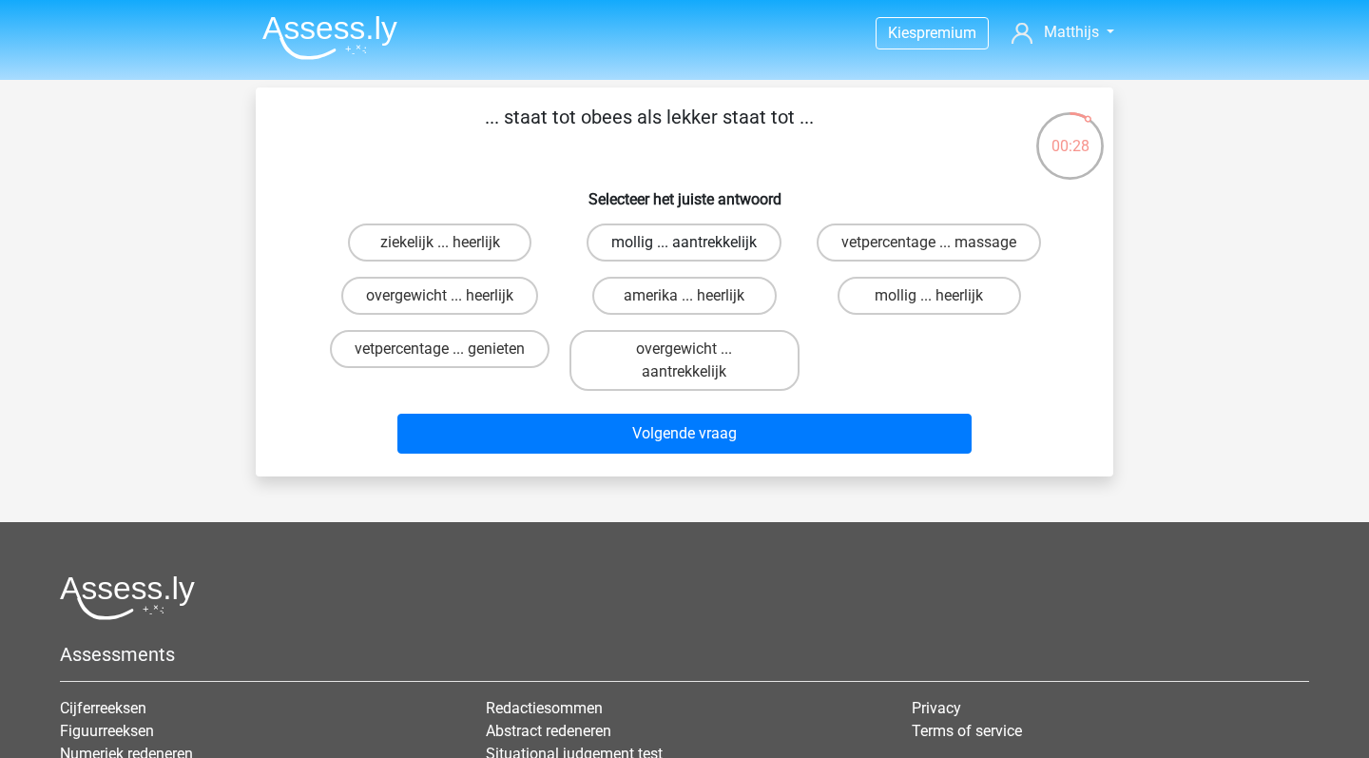
click at [667, 240] on label "mollig ... aantrekkelijk" at bounding box center [683, 242] width 195 height 38
click at [684, 242] on input "mollig ... aantrekkelijk" at bounding box center [690, 248] width 12 height 12
radio input "true"
click at [487, 298] on label "overgewicht ... heerlijk" at bounding box center [439, 296] width 197 height 38
click at [452, 298] on input "overgewicht ... heerlijk" at bounding box center [446, 302] width 12 height 12
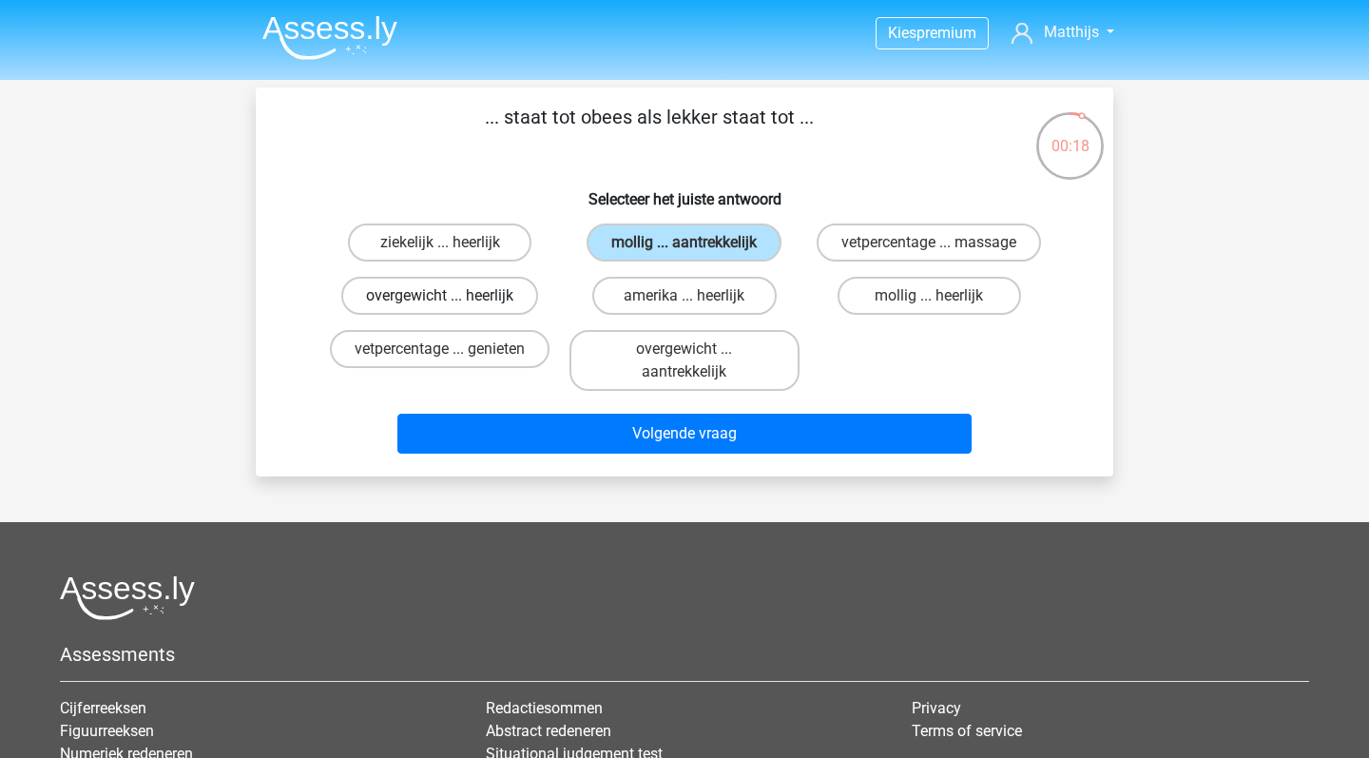
radio input "true"
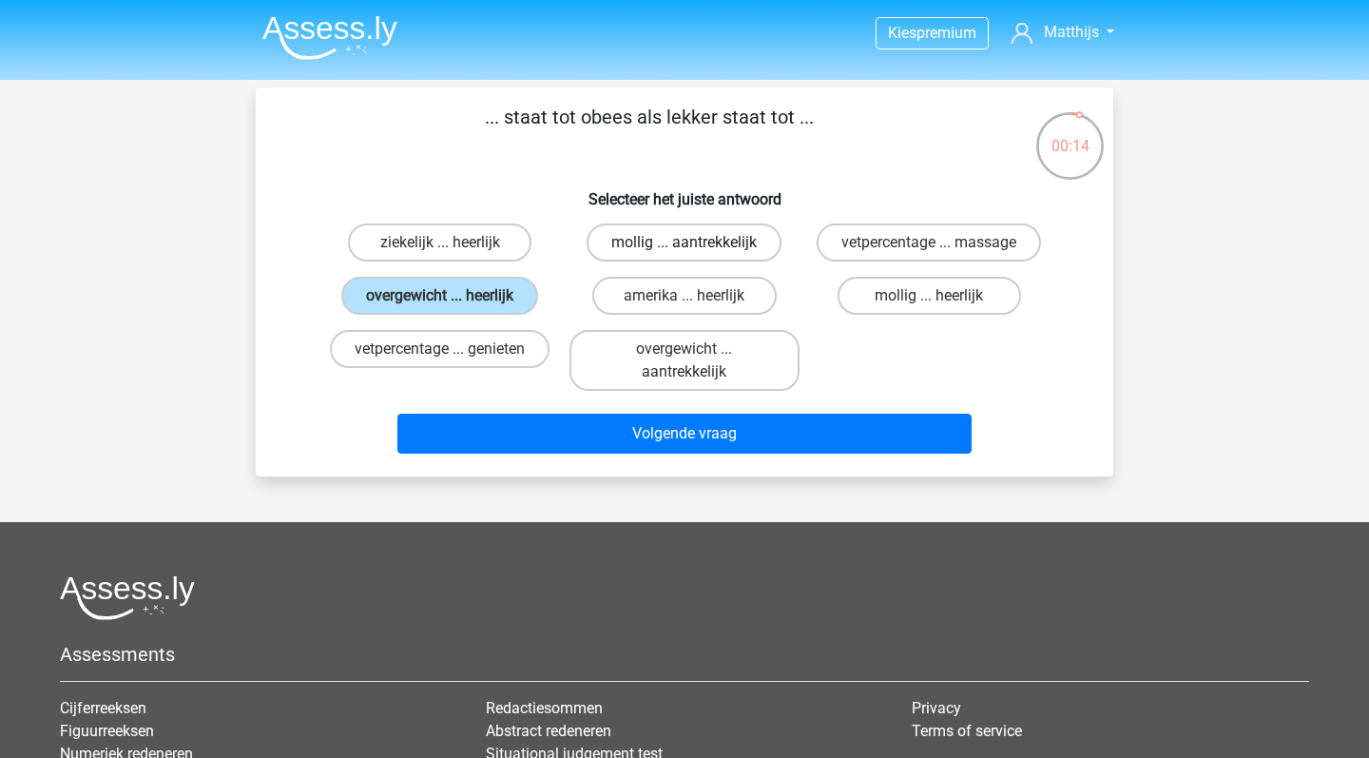
click at [714, 235] on label "mollig ... aantrekkelijk" at bounding box center [683, 242] width 195 height 38
click at [697, 242] on input "mollig ... aantrekkelijk" at bounding box center [690, 248] width 12 height 12
radio input "true"
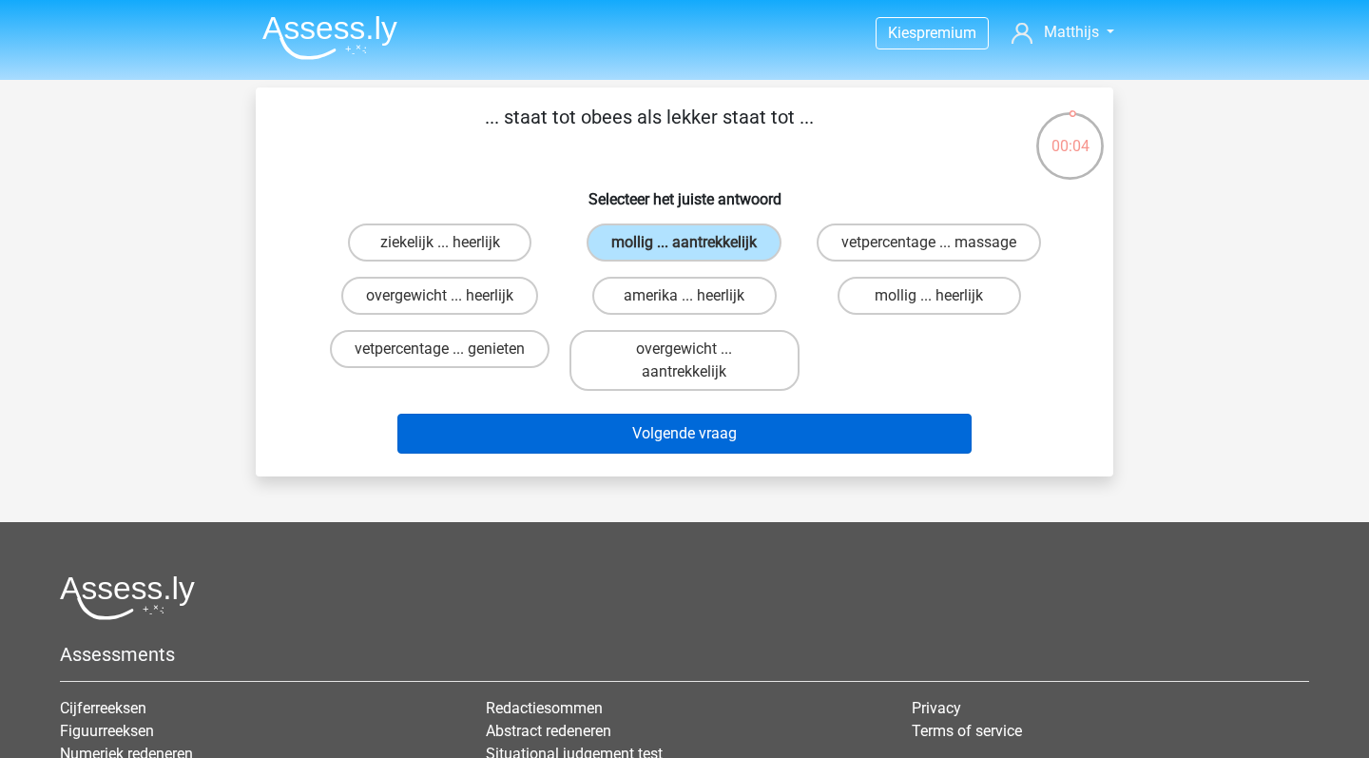
click at [829, 420] on button "Volgende vraag" at bounding box center [684, 433] width 575 height 40
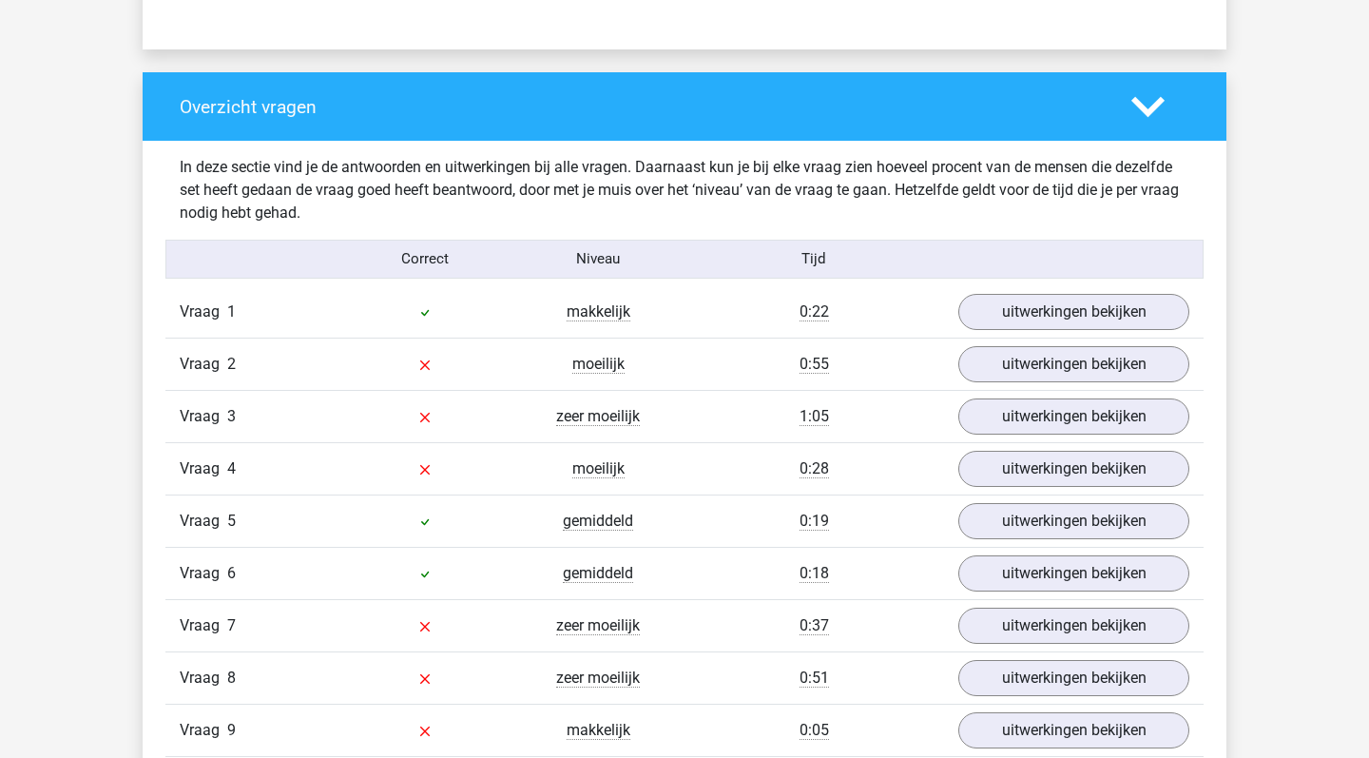
scroll to position [1406, 0]
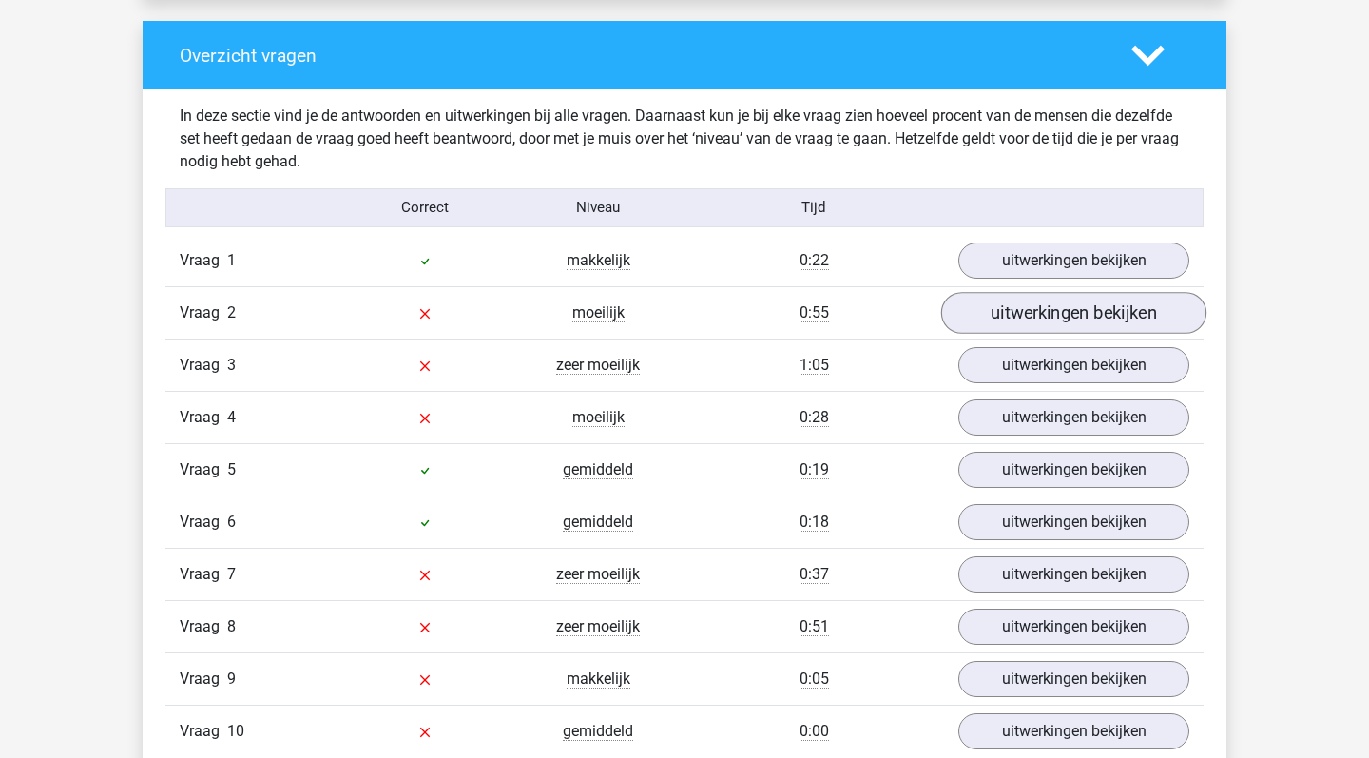
click at [1033, 313] on link "uitwerkingen bekijken" at bounding box center [1073, 313] width 265 height 42
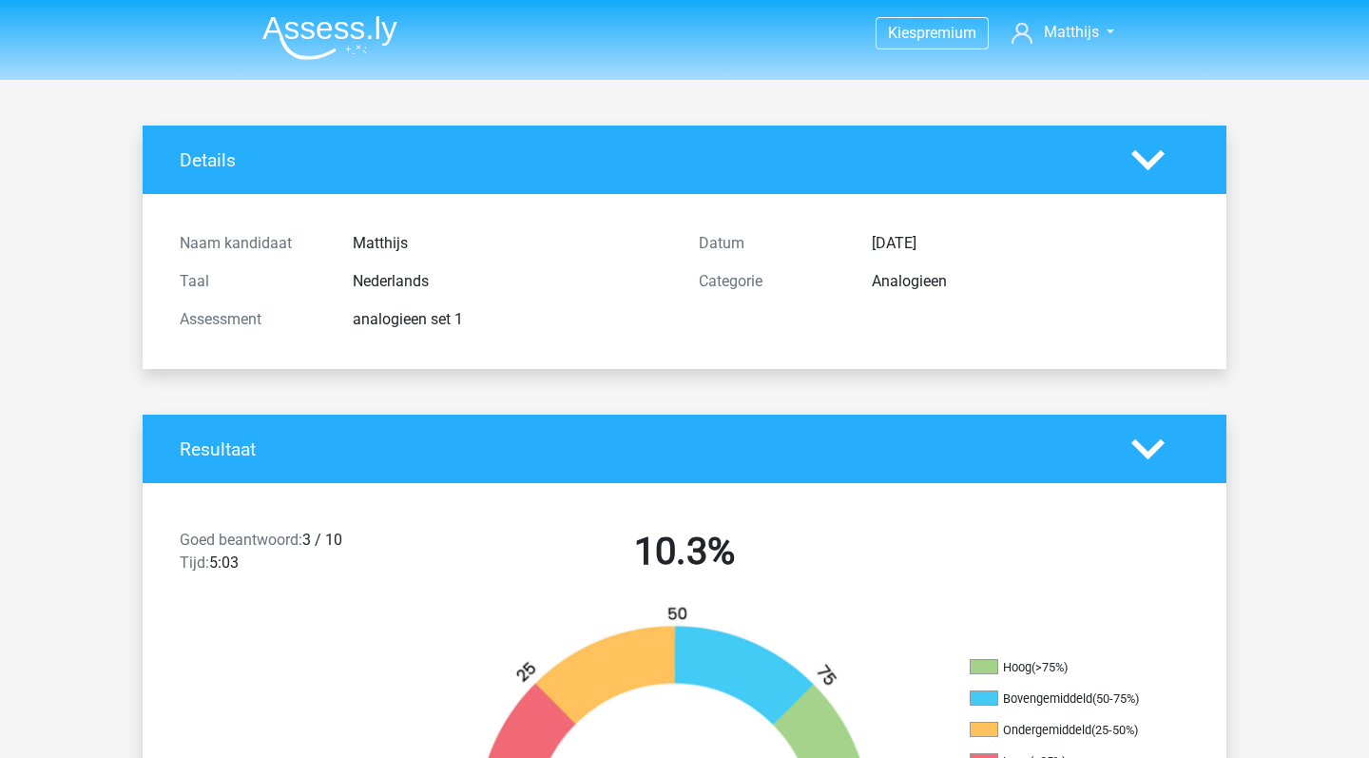
scroll to position [0, 0]
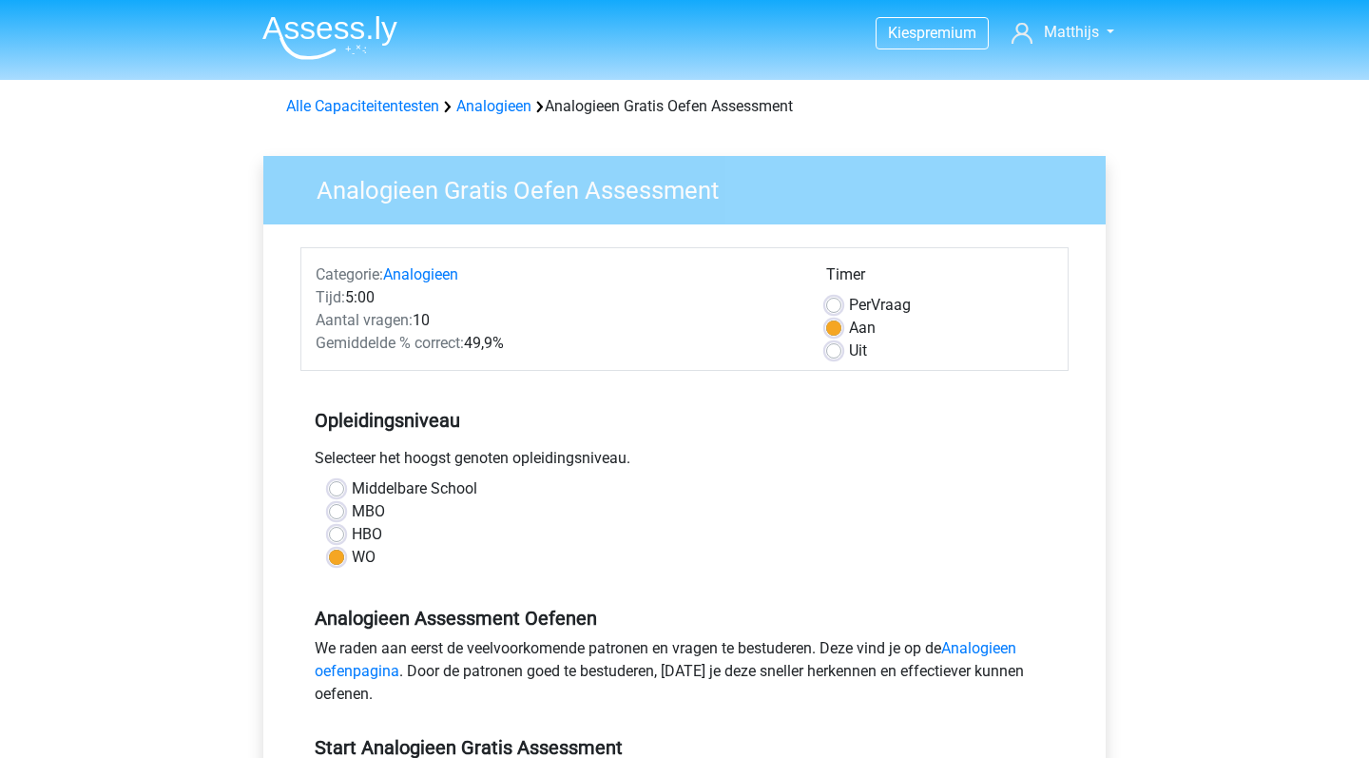
scroll to position [439, 0]
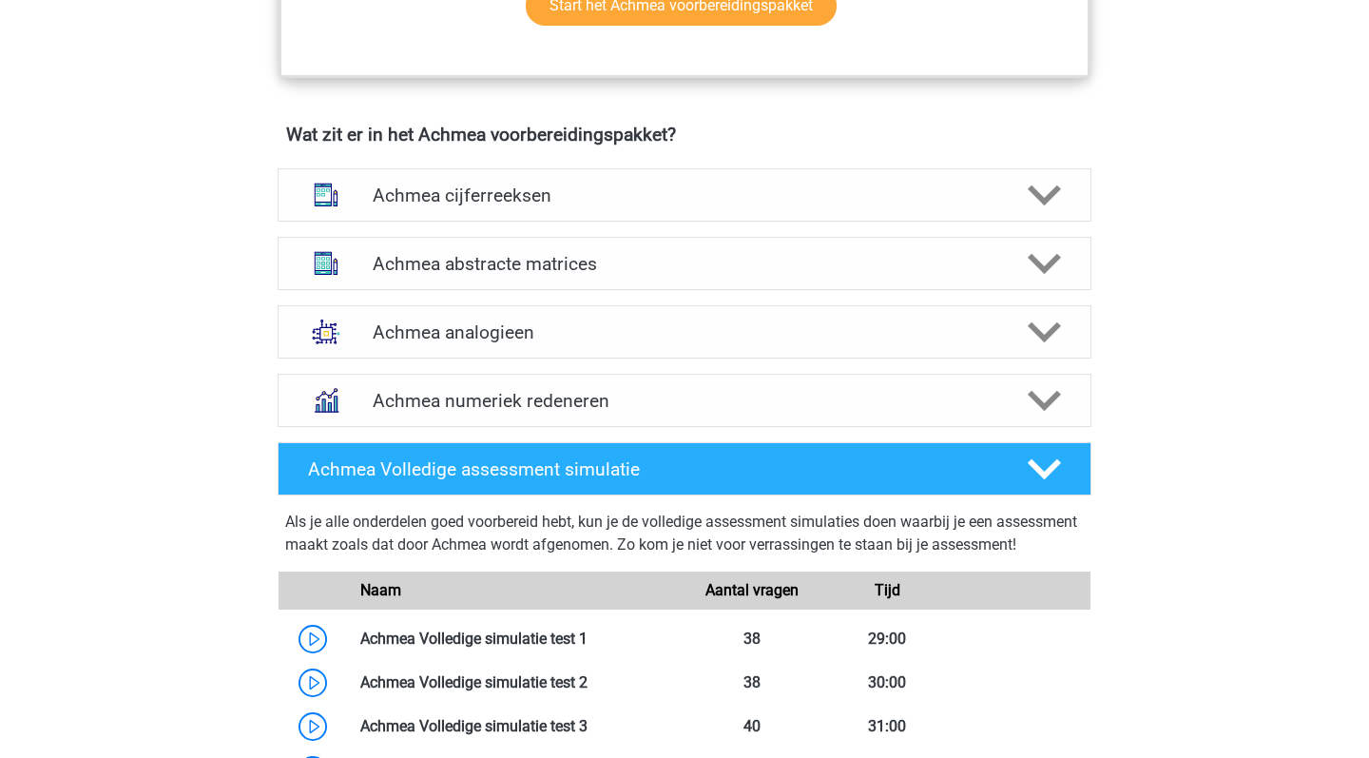
scroll to position [1319, 0]
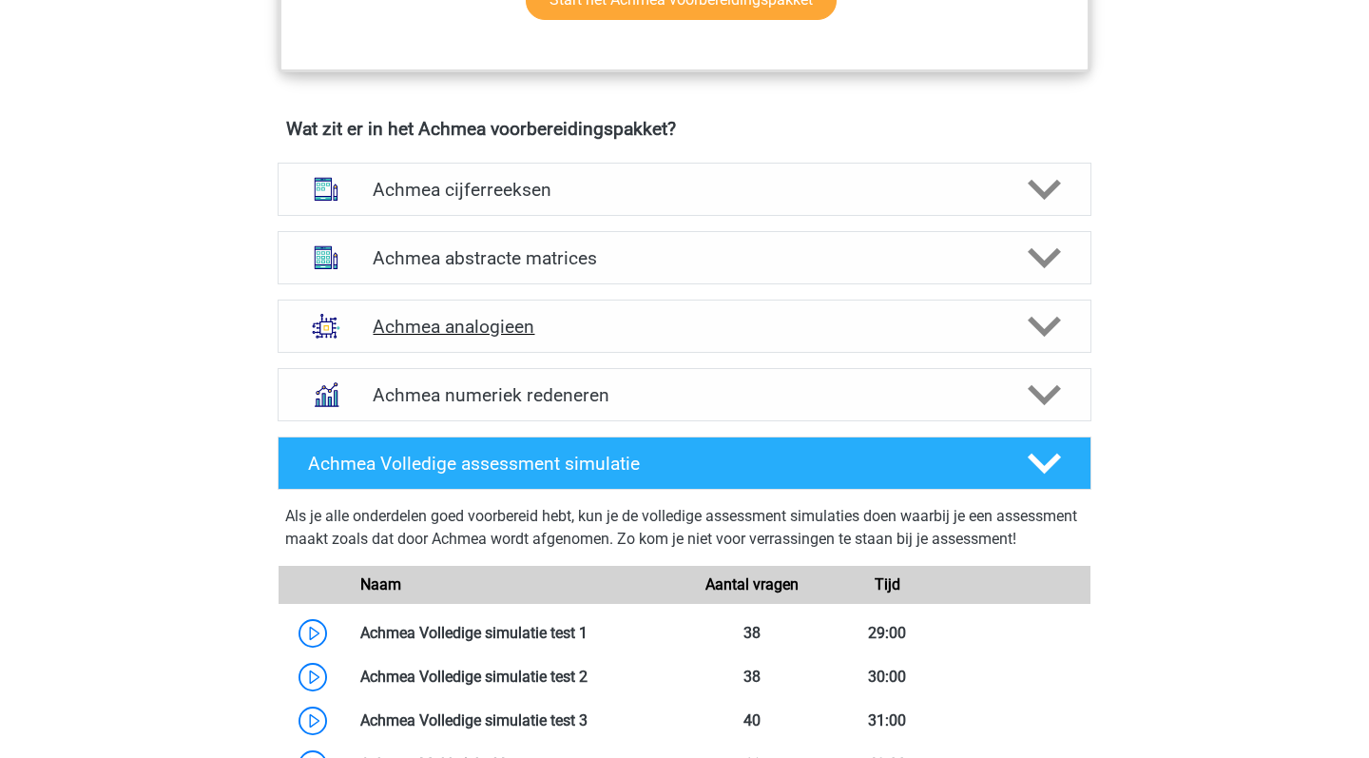
click at [744, 337] on h4 "Achmea analogieen" at bounding box center [684, 327] width 623 height 22
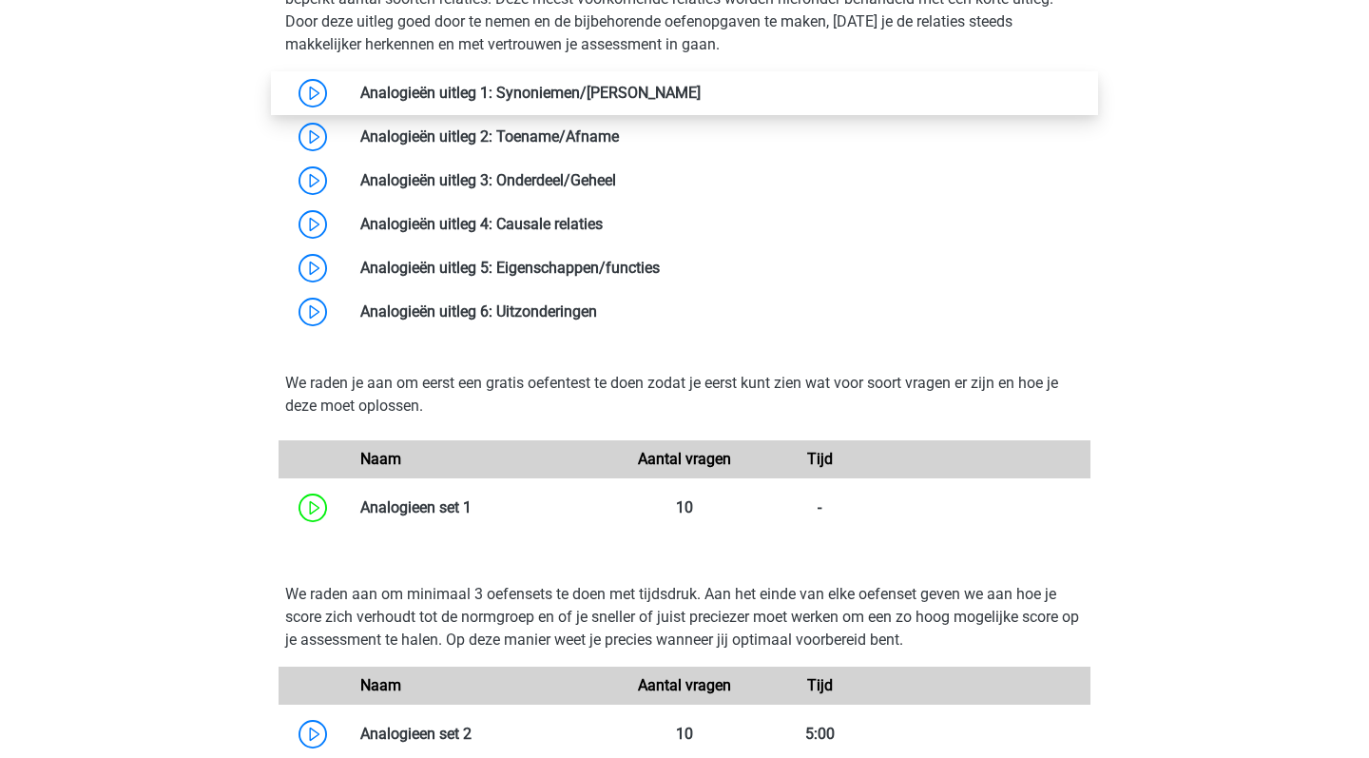
scroll to position [1904, 0]
click at [701, 103] on link at bounding box center [701, 94] width 0 height 18
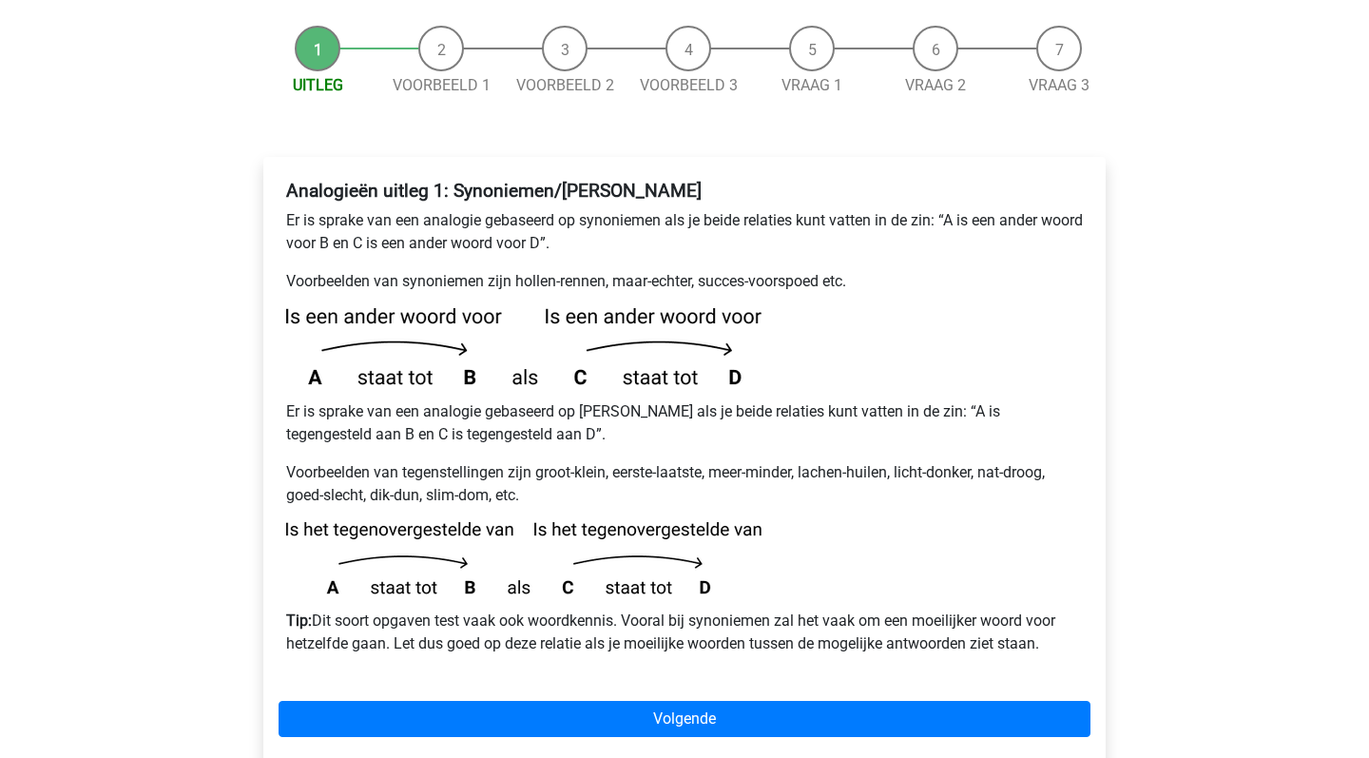
scroll to position [226, 0]
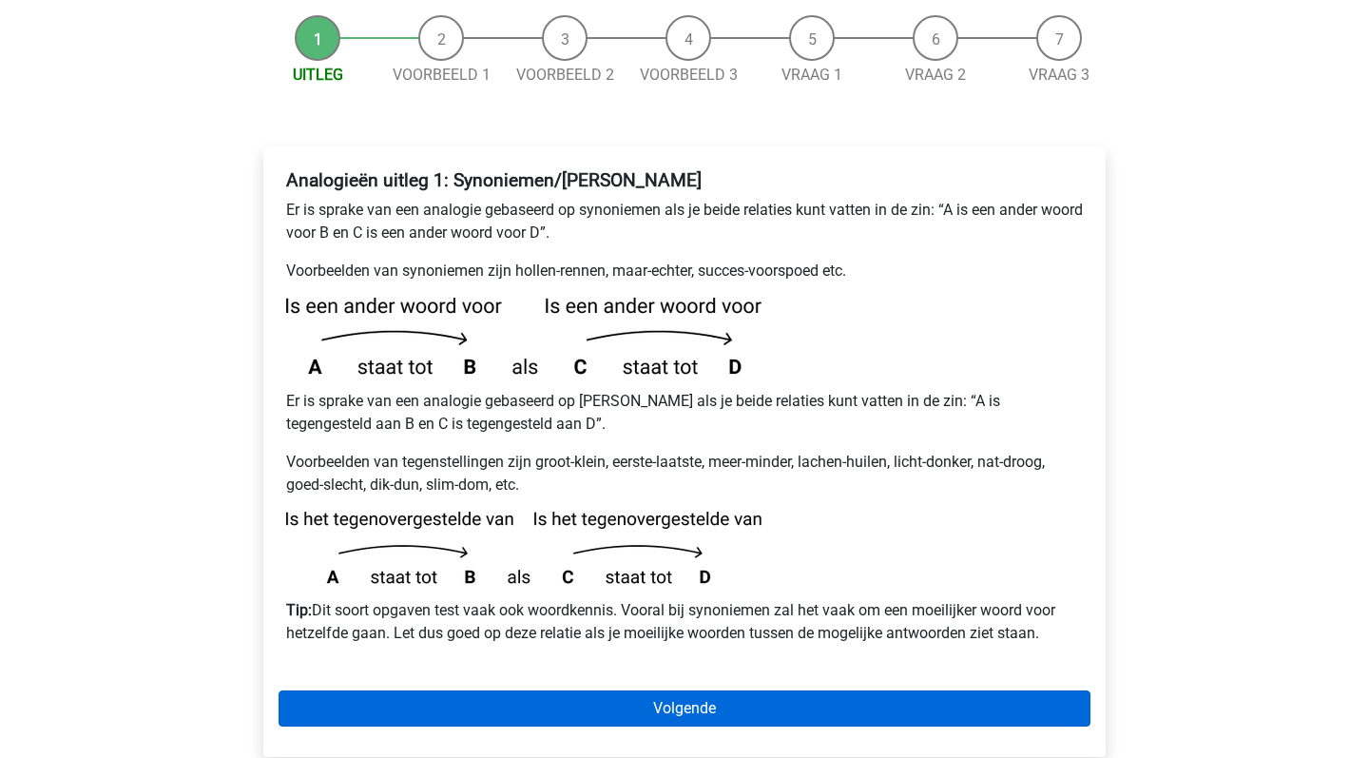
click at [597, 690] on link "Volgende" at bounding box center [685, 708] width 812 height 36
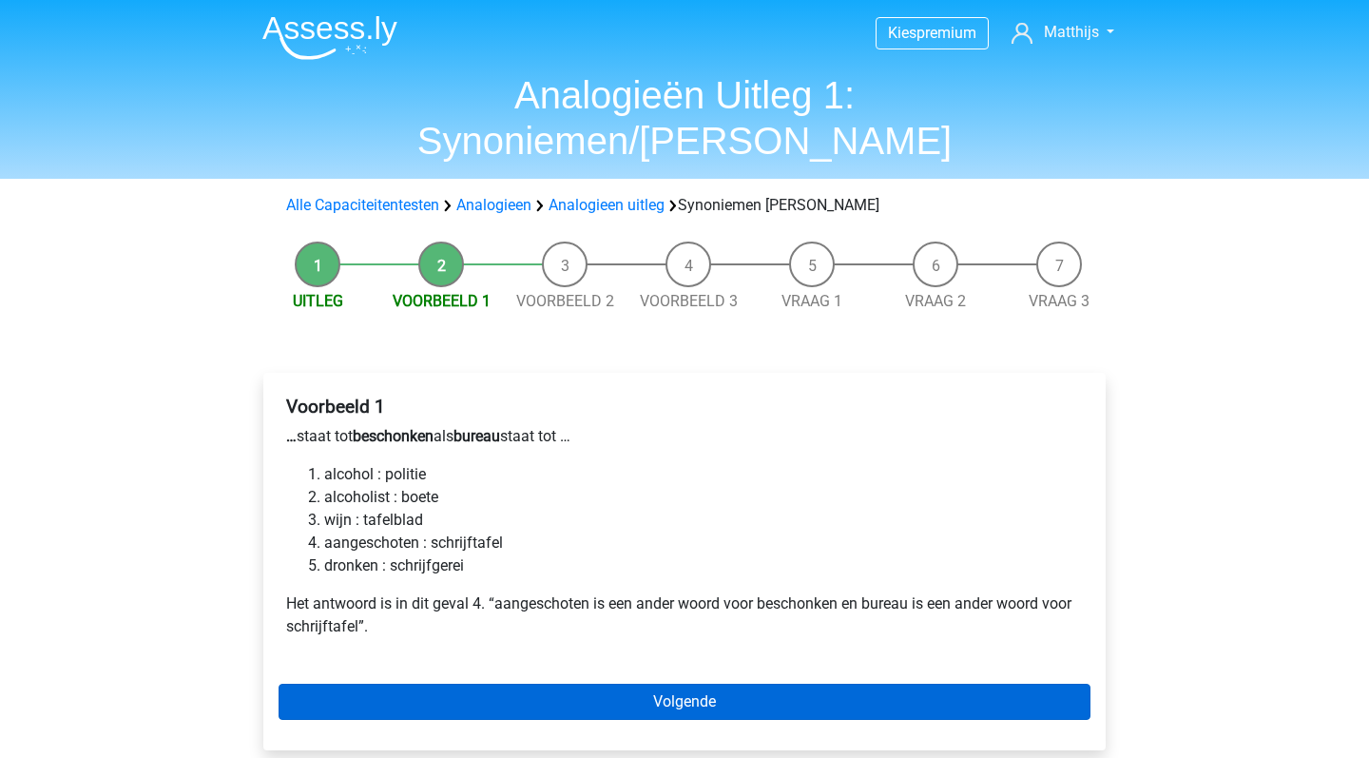
click at [587, 683] on link "Volgende" at bounding box center [685, 701] width 812 height 36
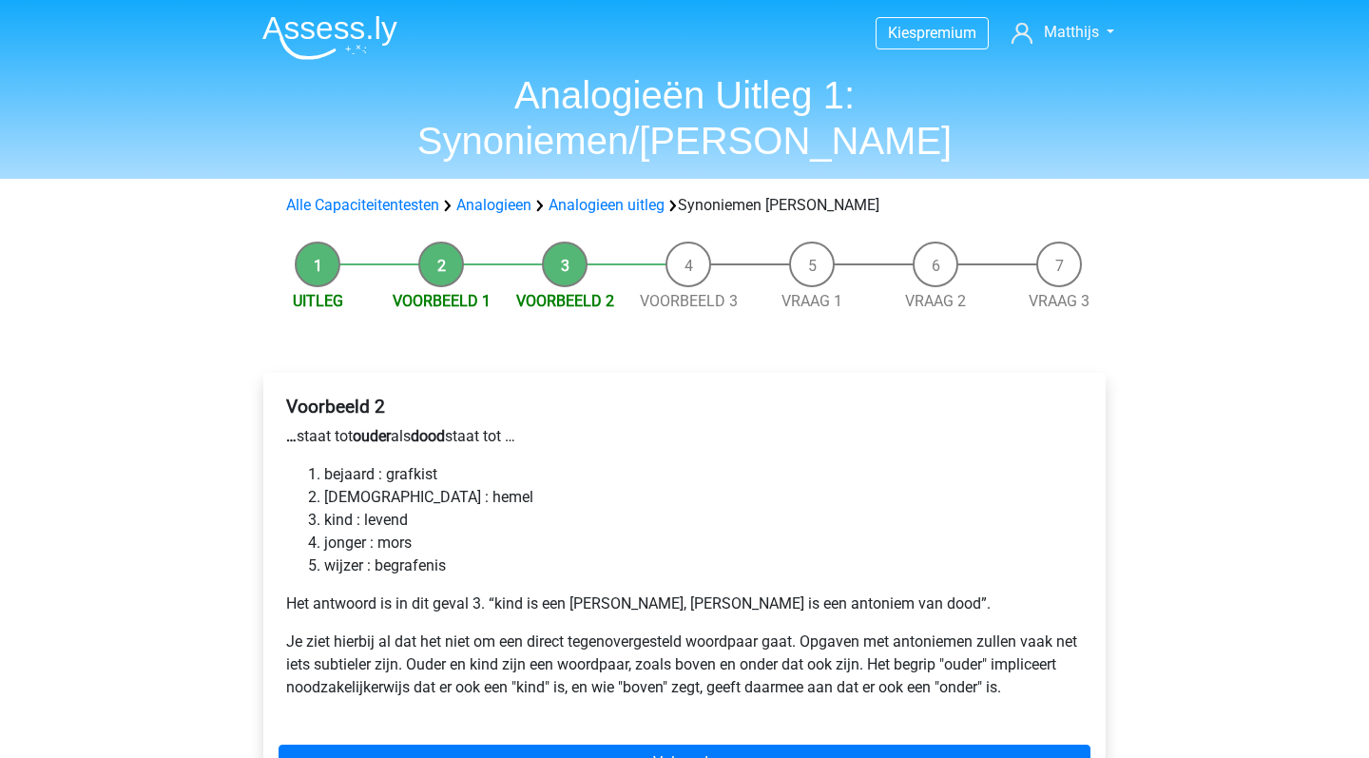
scroll to position [19, 0]
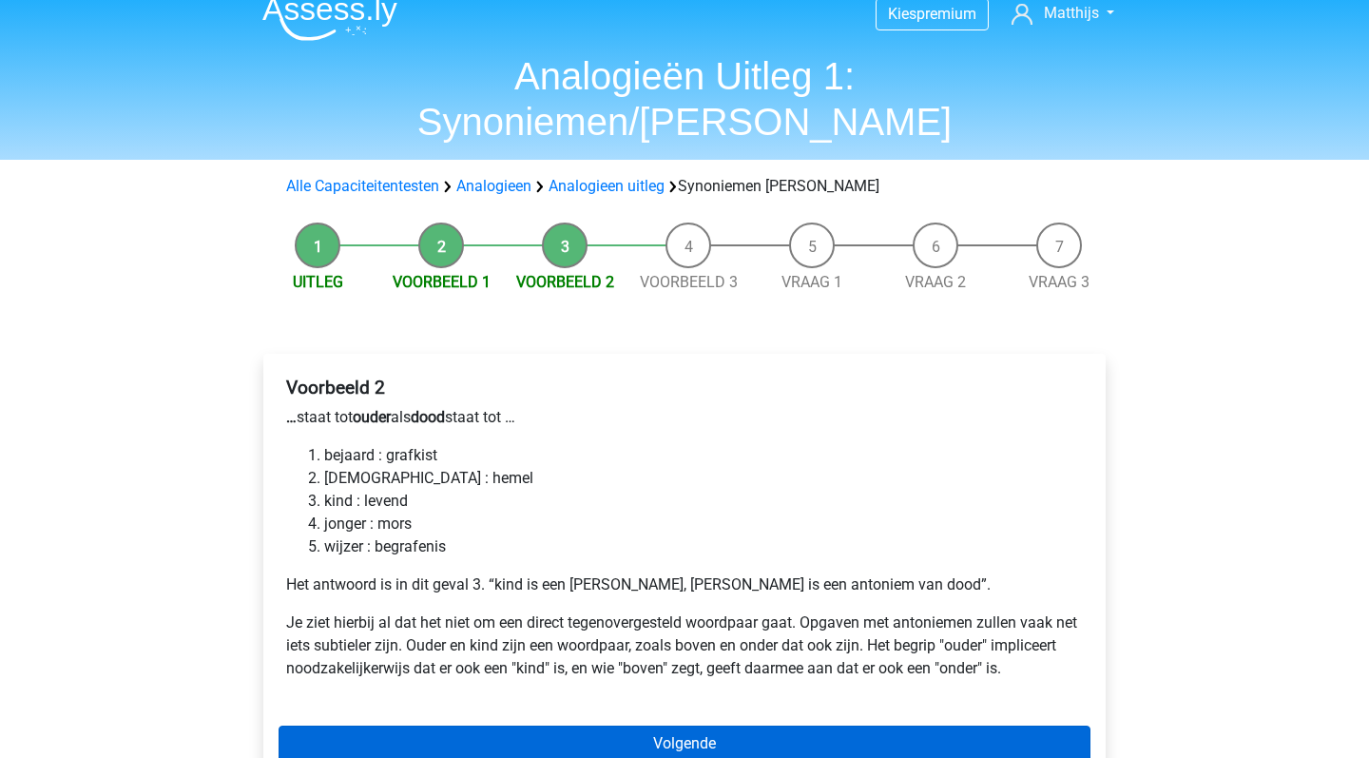
click at [586, 725] on link "Volgende" at bounding box center [685, 743] width 812 height 36
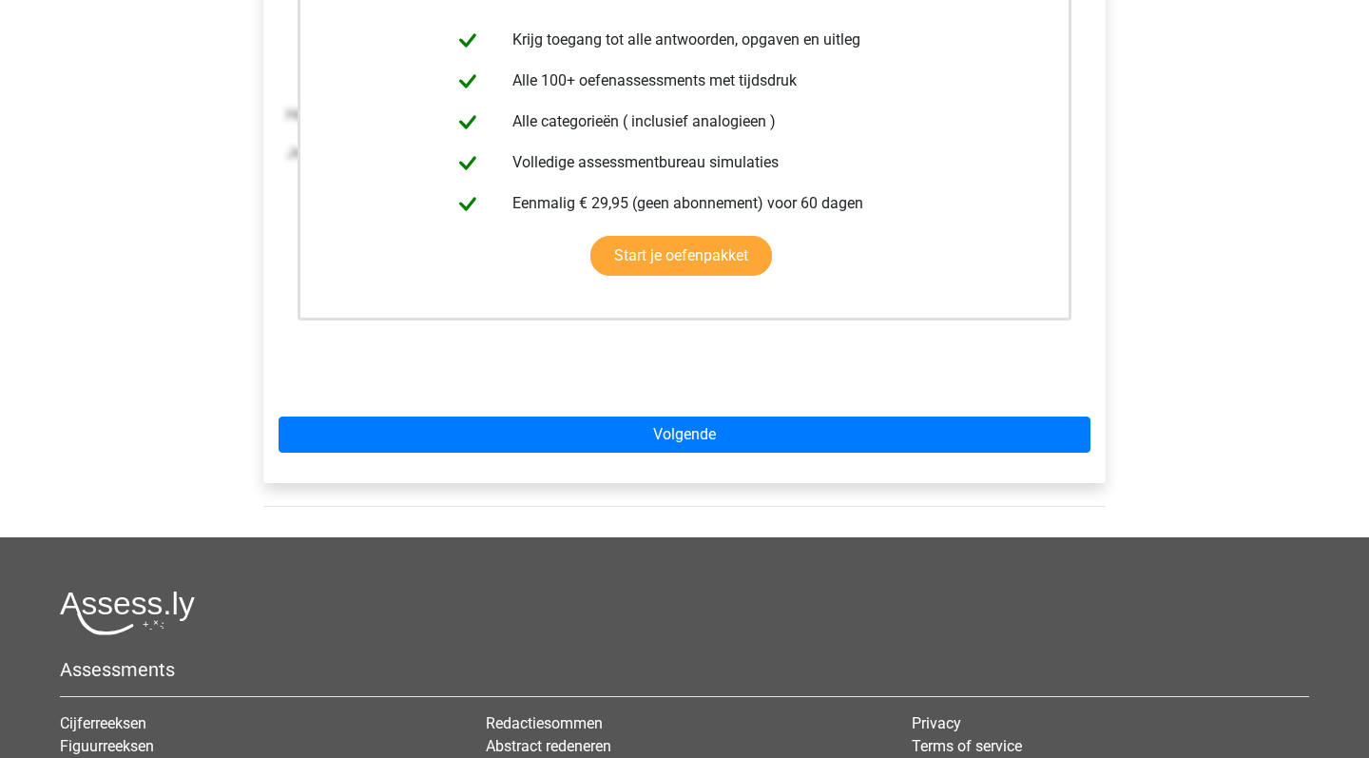
scroll to position [427, 0]
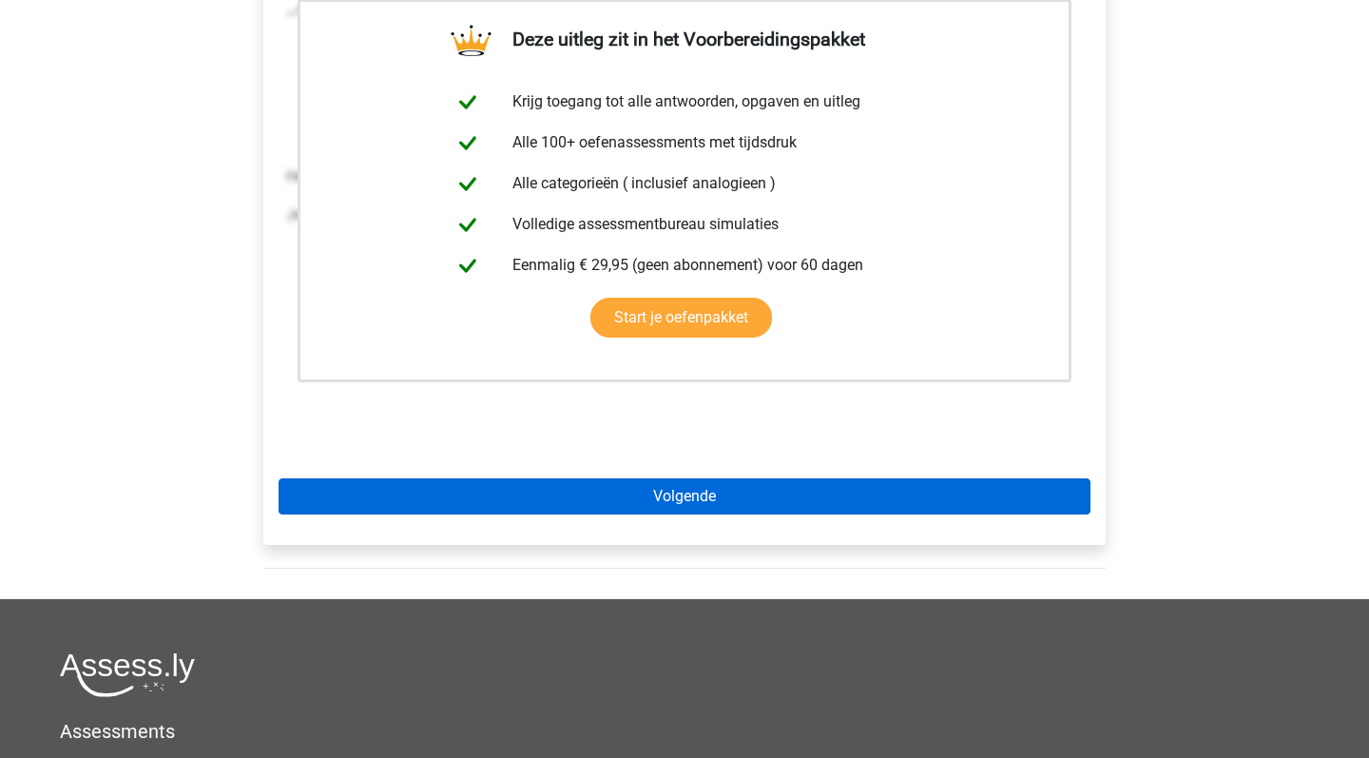
click at [621, 478] on link "Volgende" at bounding box center [685, 496] width 812 height 36
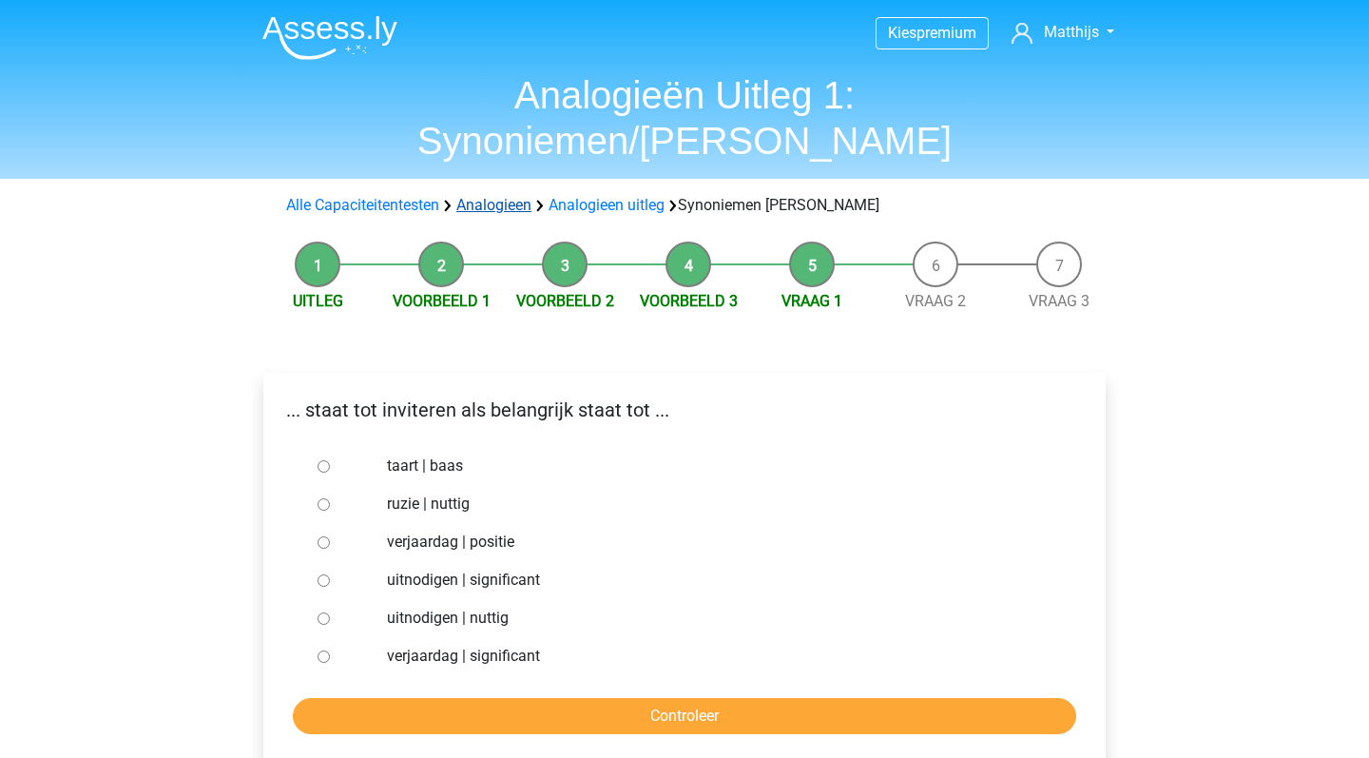
click at [488, 196] on link "Analogieen" at bounding box center [493, 205] width 75 height 18
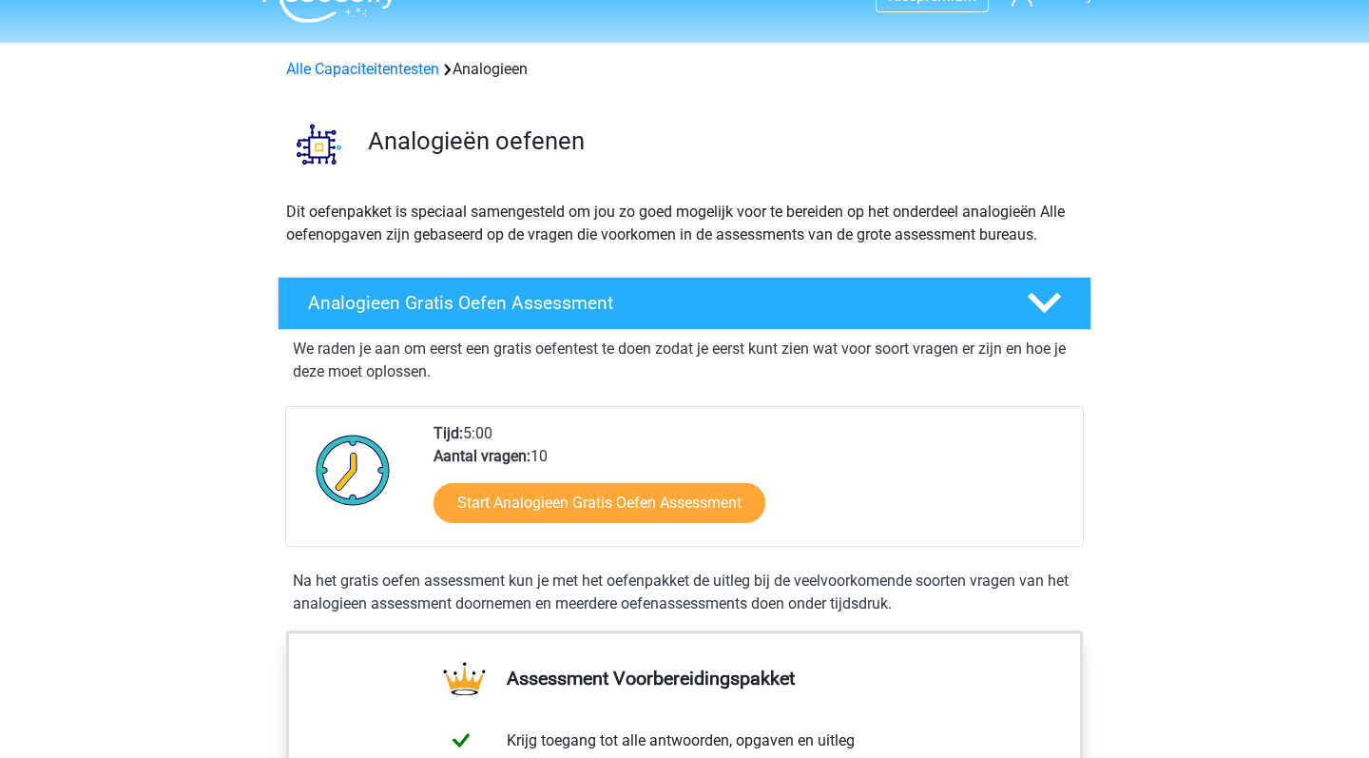
scroll to position [15, 0]
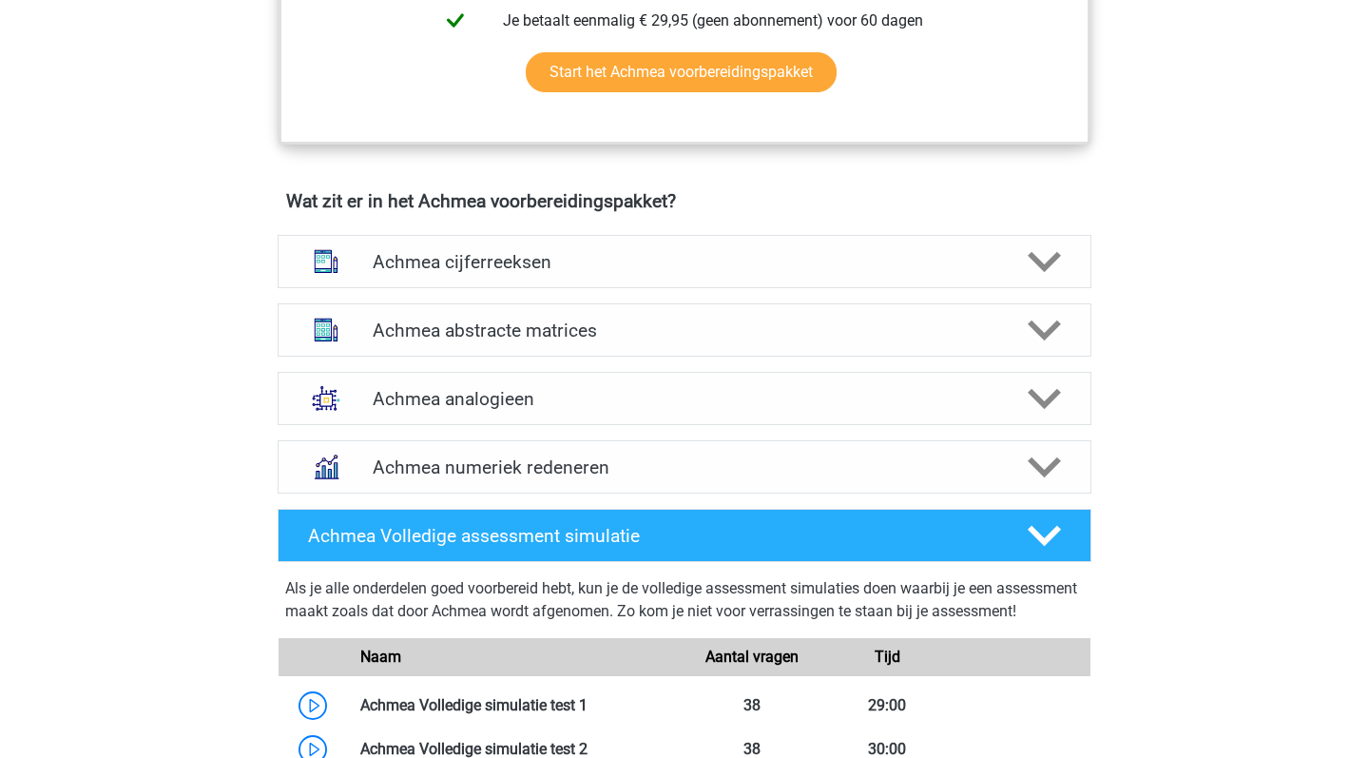
scroll to position [1245, 0]
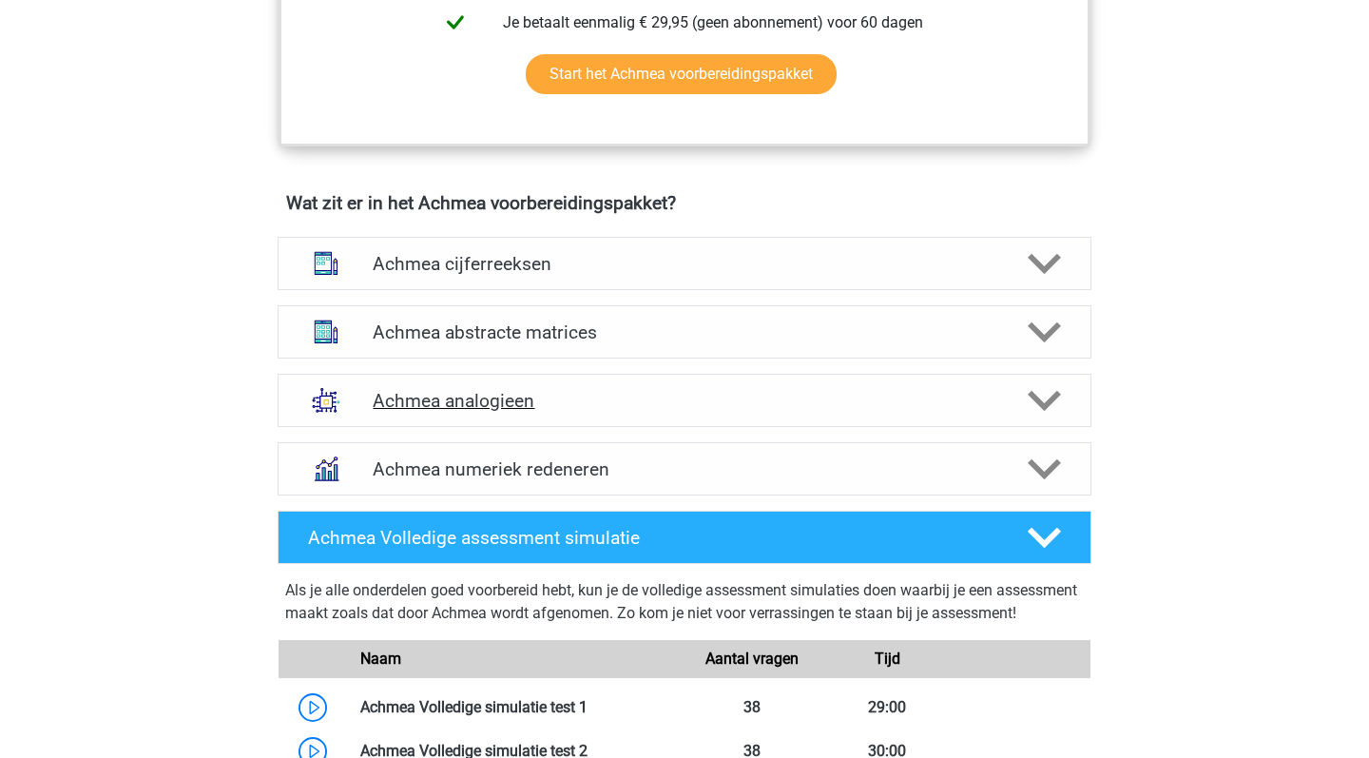
click at [583, 412] on h4 "Achmea analogieen" at bounding box center [684, 401] width 623 height 22
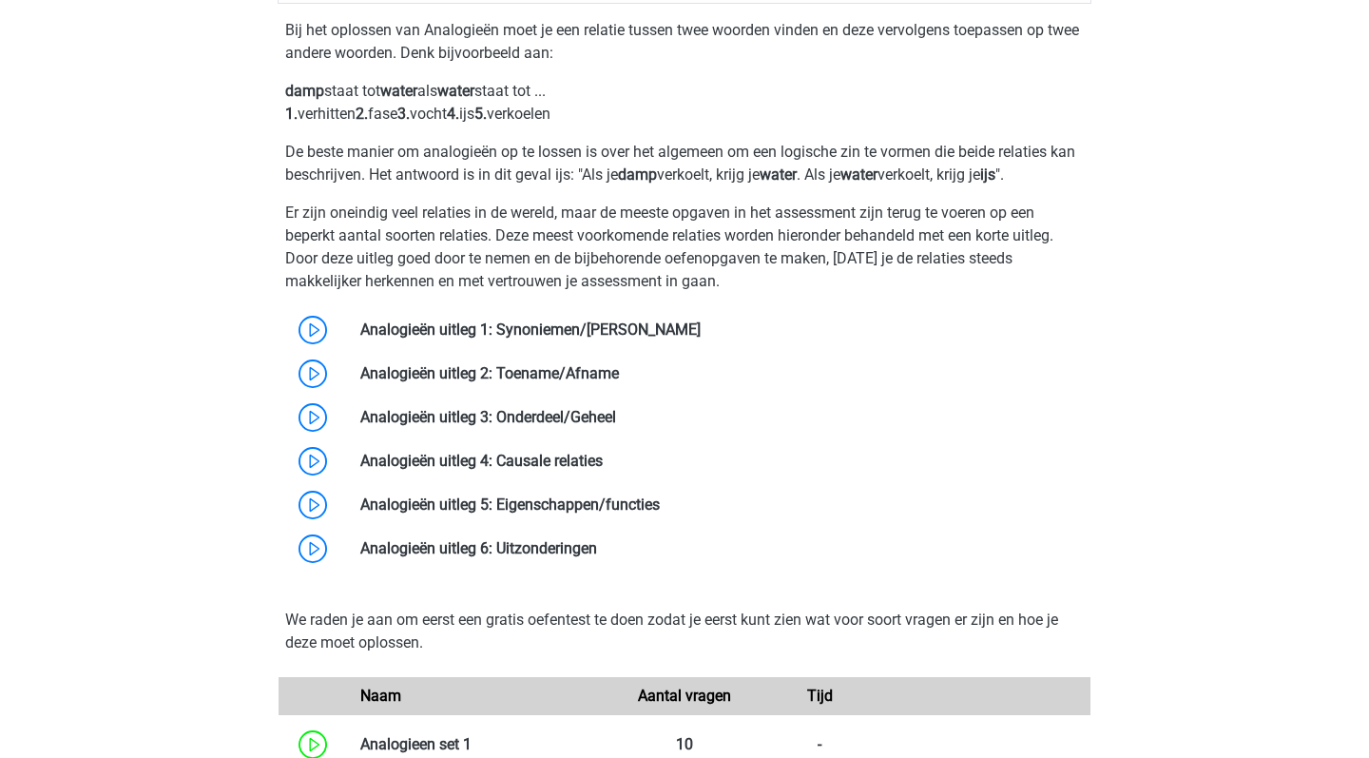
scroll to position [1667, 0]
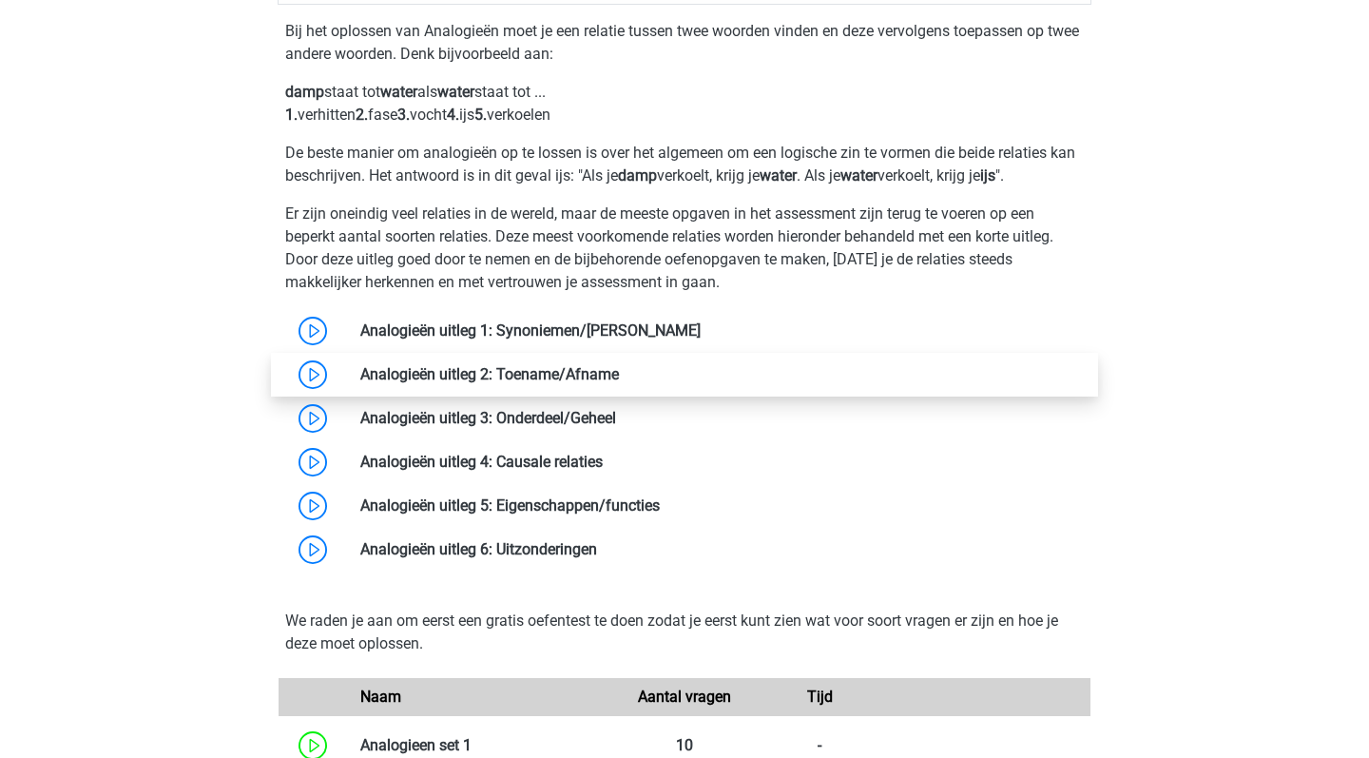
click at [619, 383] on link at bounding box center [619, 374] width 0 height 18
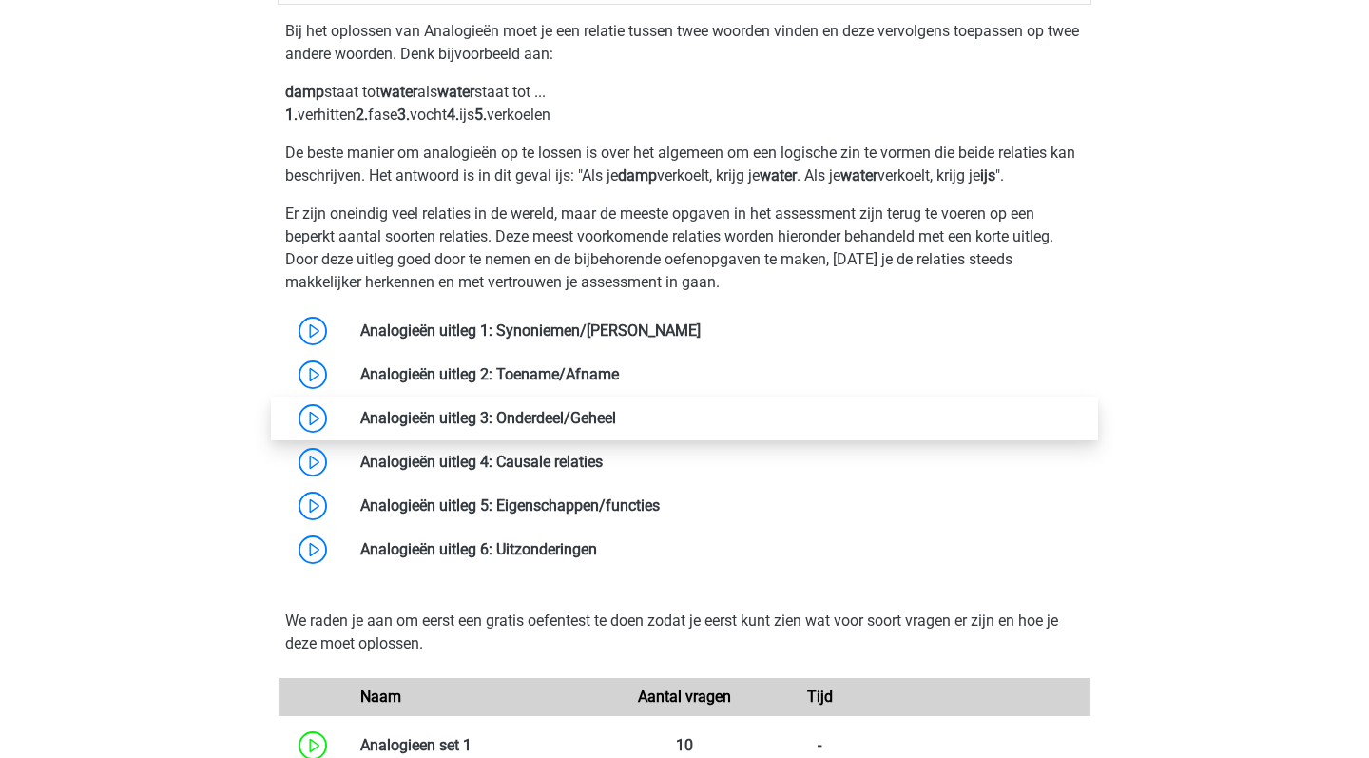
click at [616, 427] on link at bounding box center [616, 418] width 0 height 18
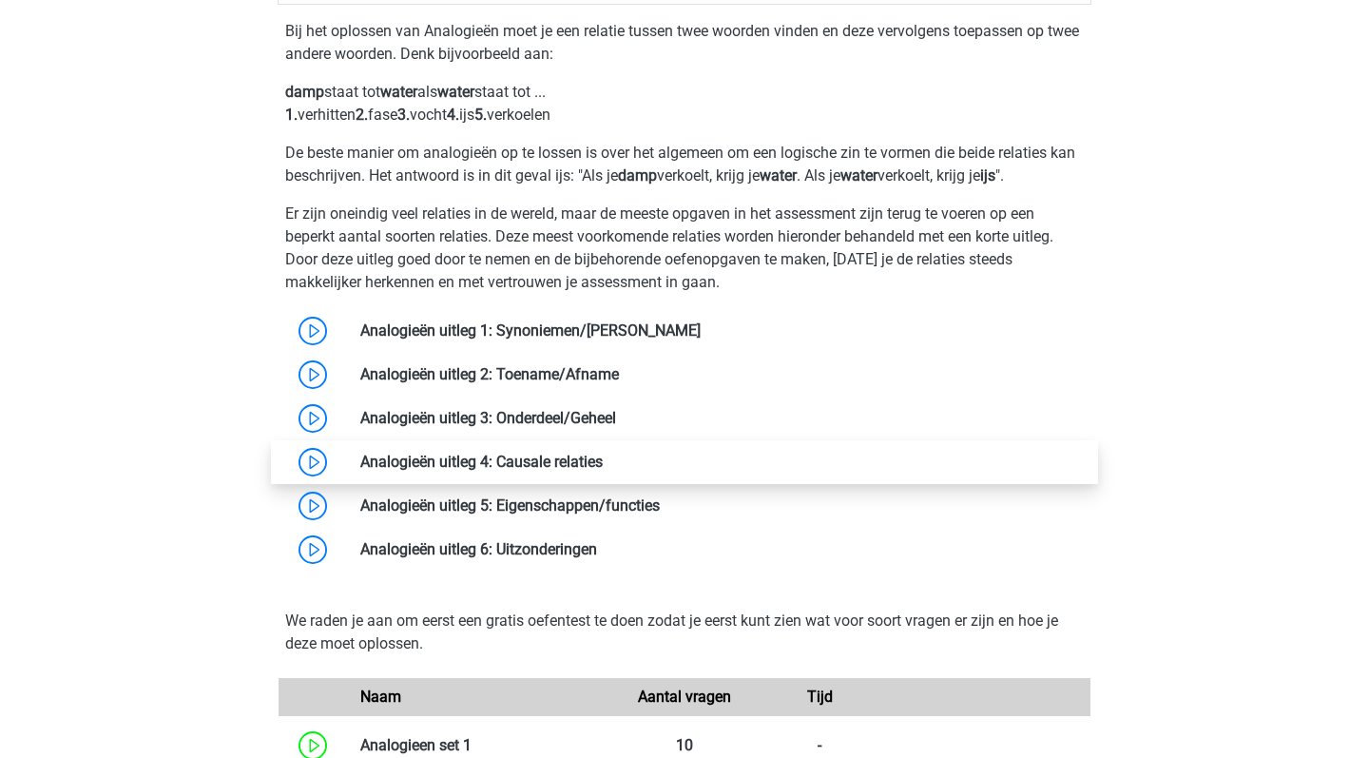
click at [603, 471] on link at bounding box center [603, 461] width 0 height 18
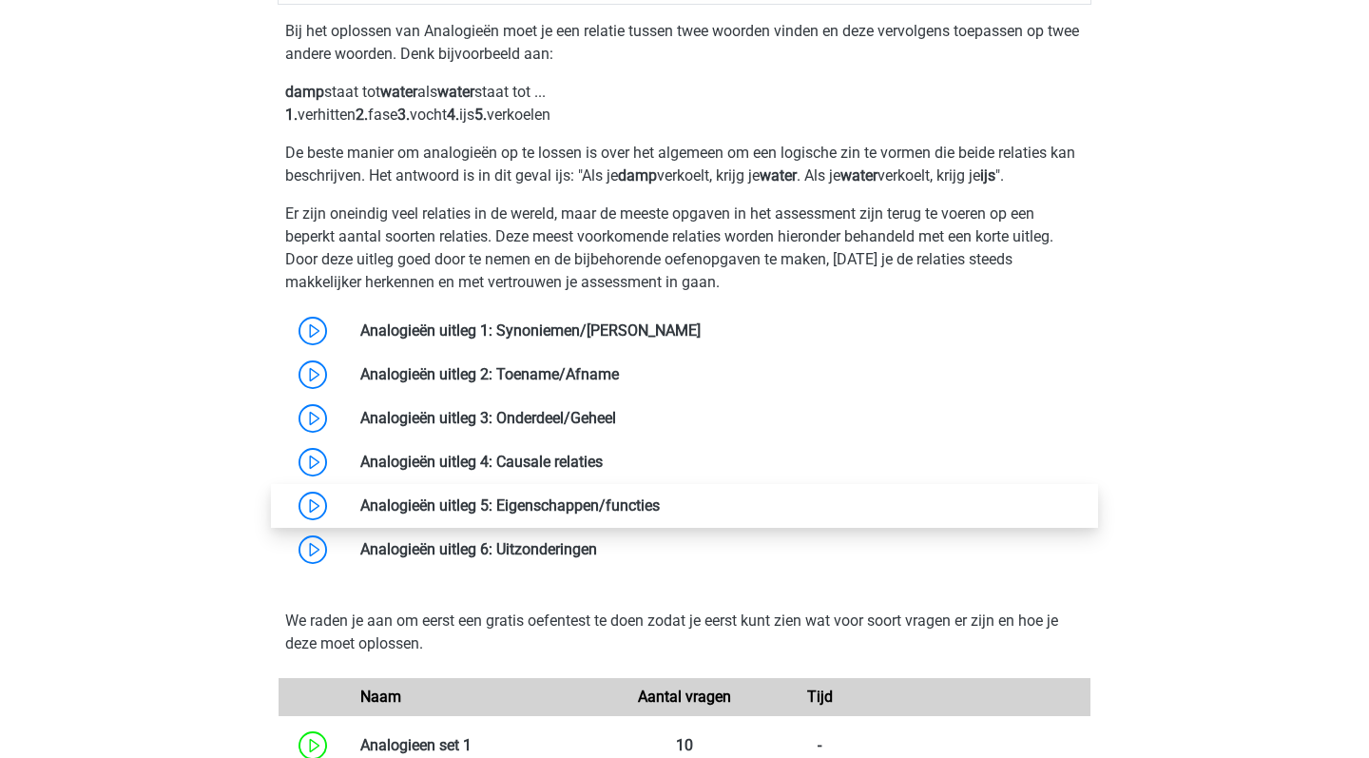
click at [660, 514] on link at bounding box center [660, 505] width 0 height 18
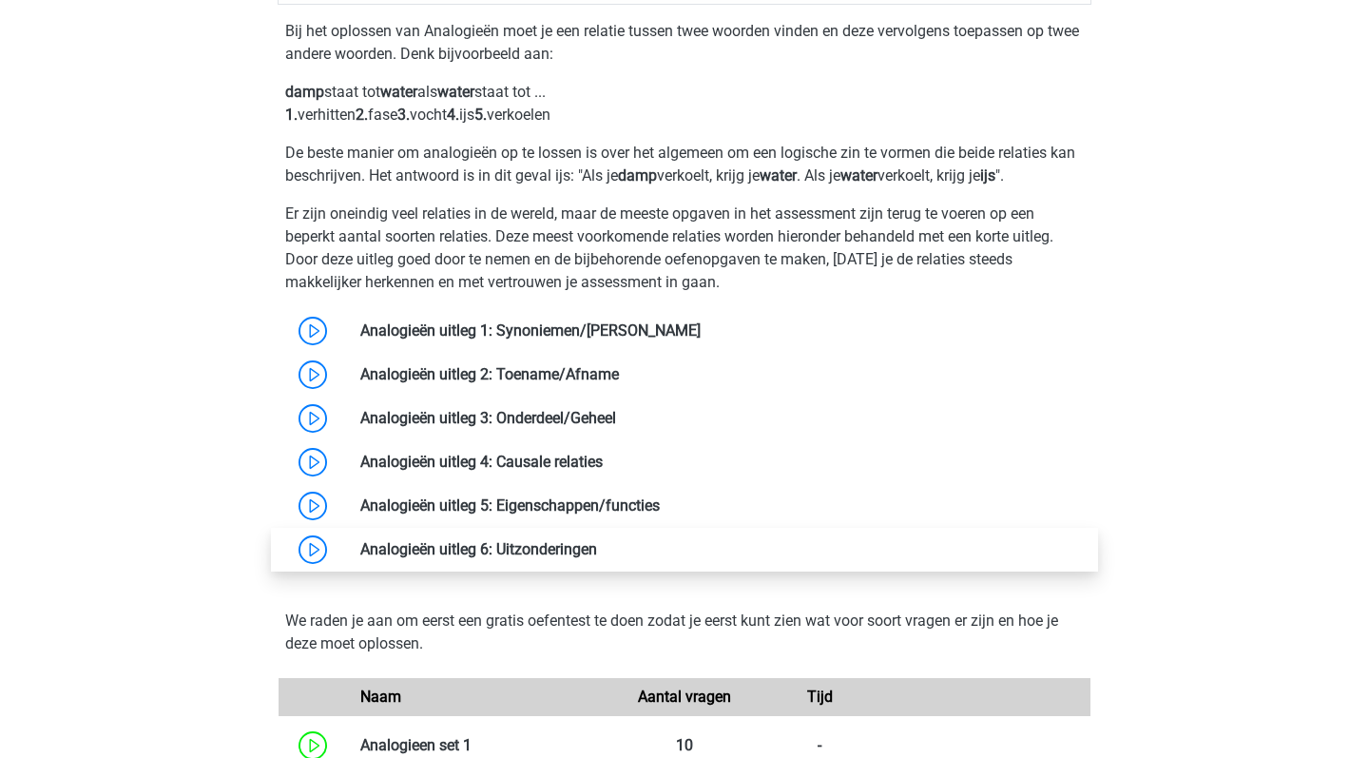
click at [597, 558] on link at bounding box center [597, 549] width 0 height 18
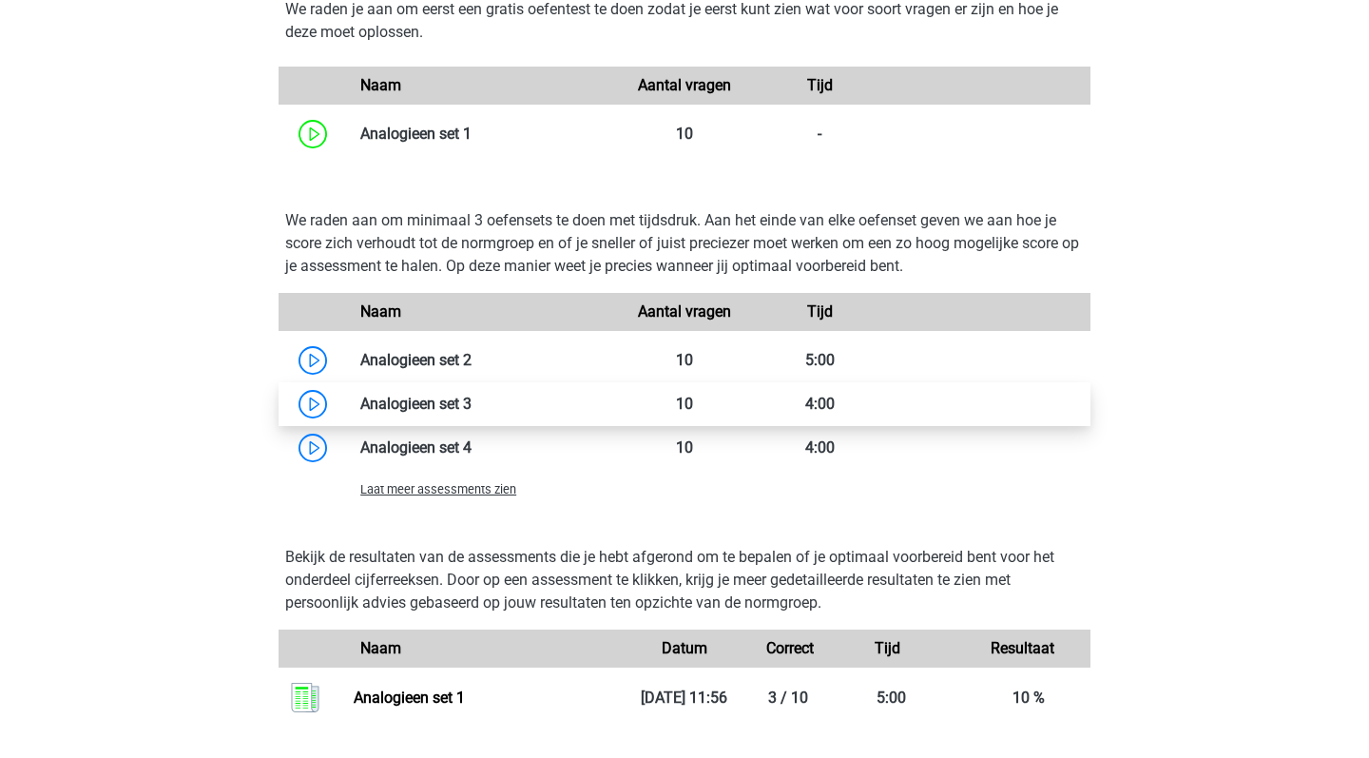
scroll to position [2286, 0]
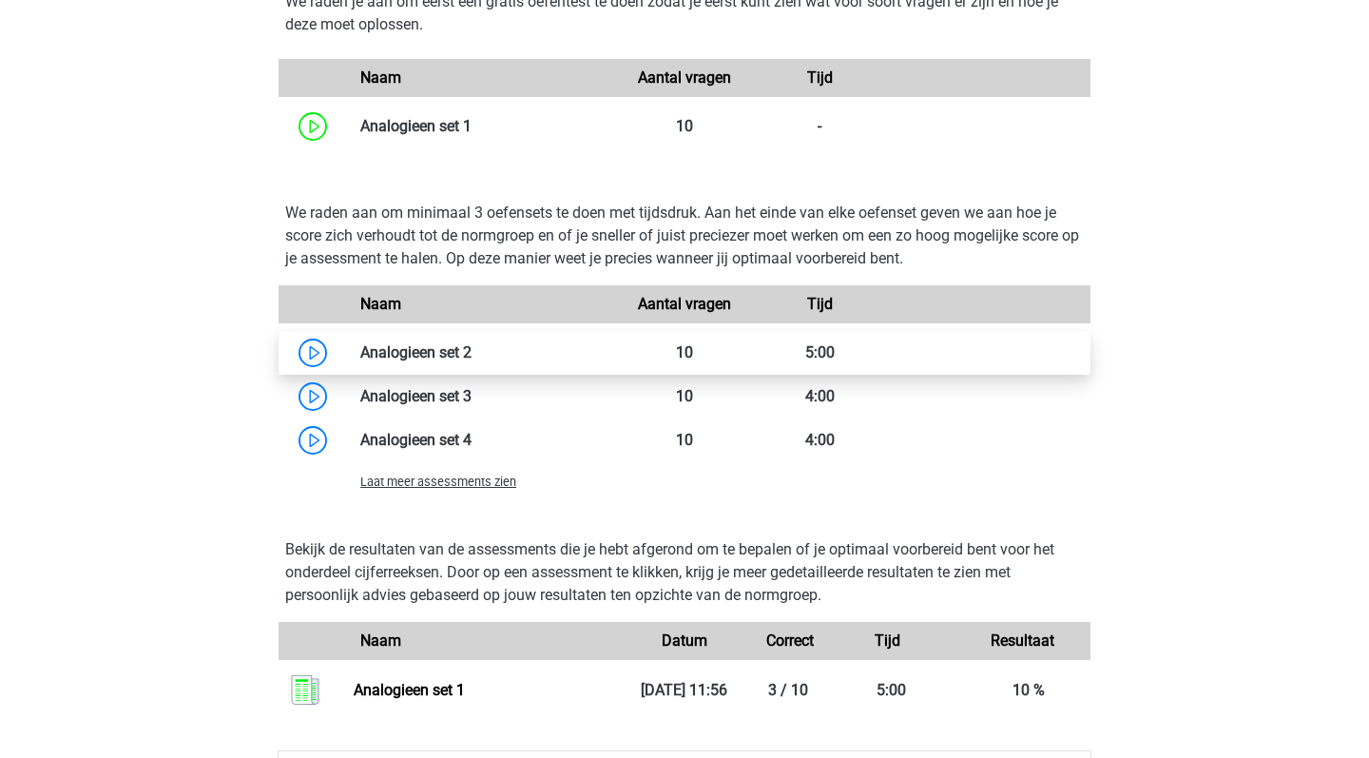
click at [471, 361] on link at bounding box center [471, 352] width 0 height 18
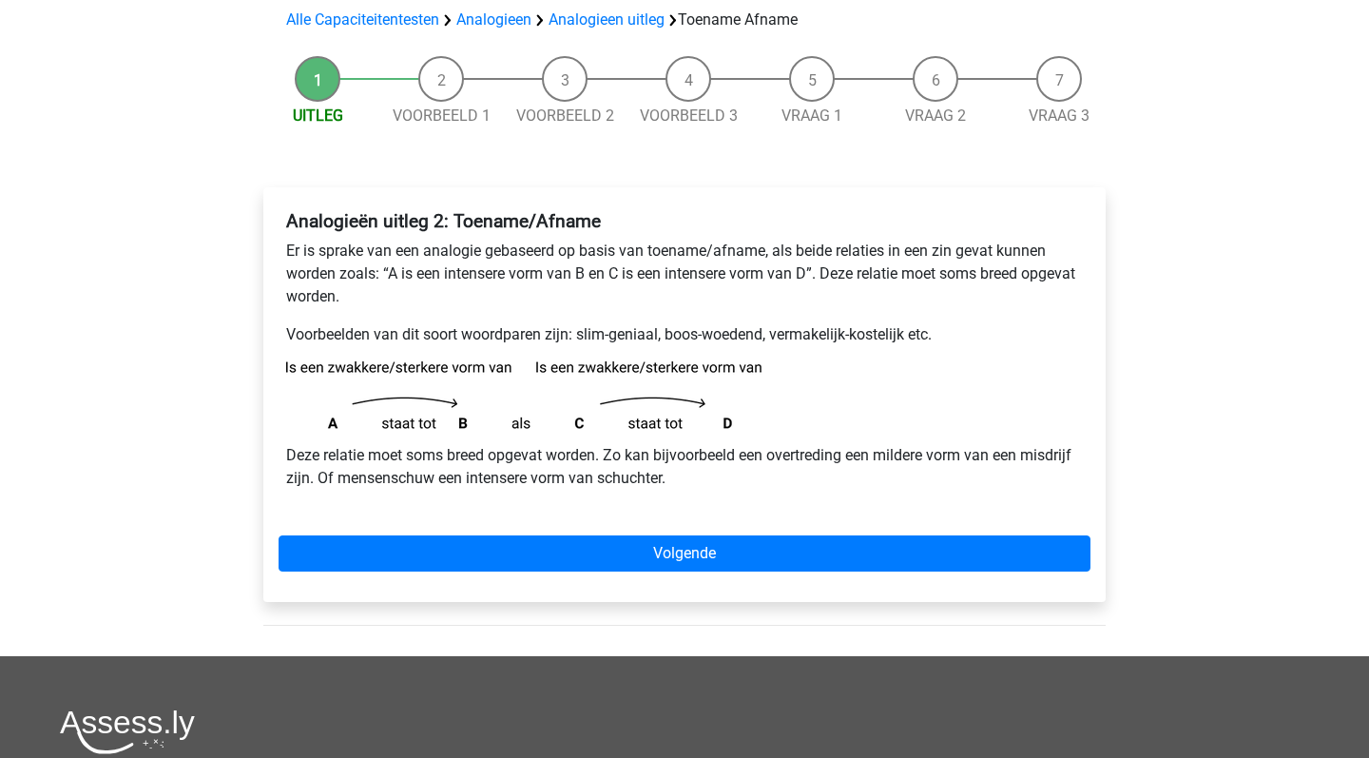
scroll to position [75, 0]
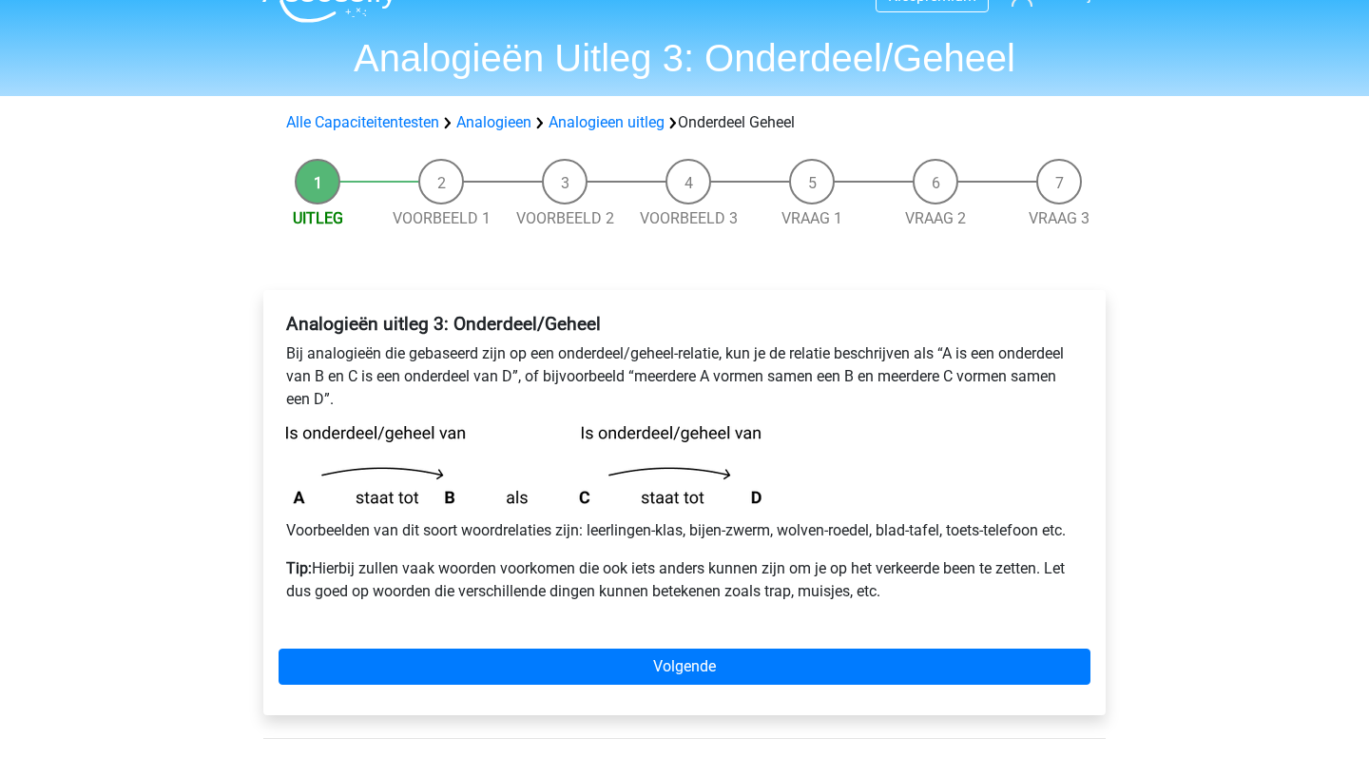
scroll to position [48, 0]
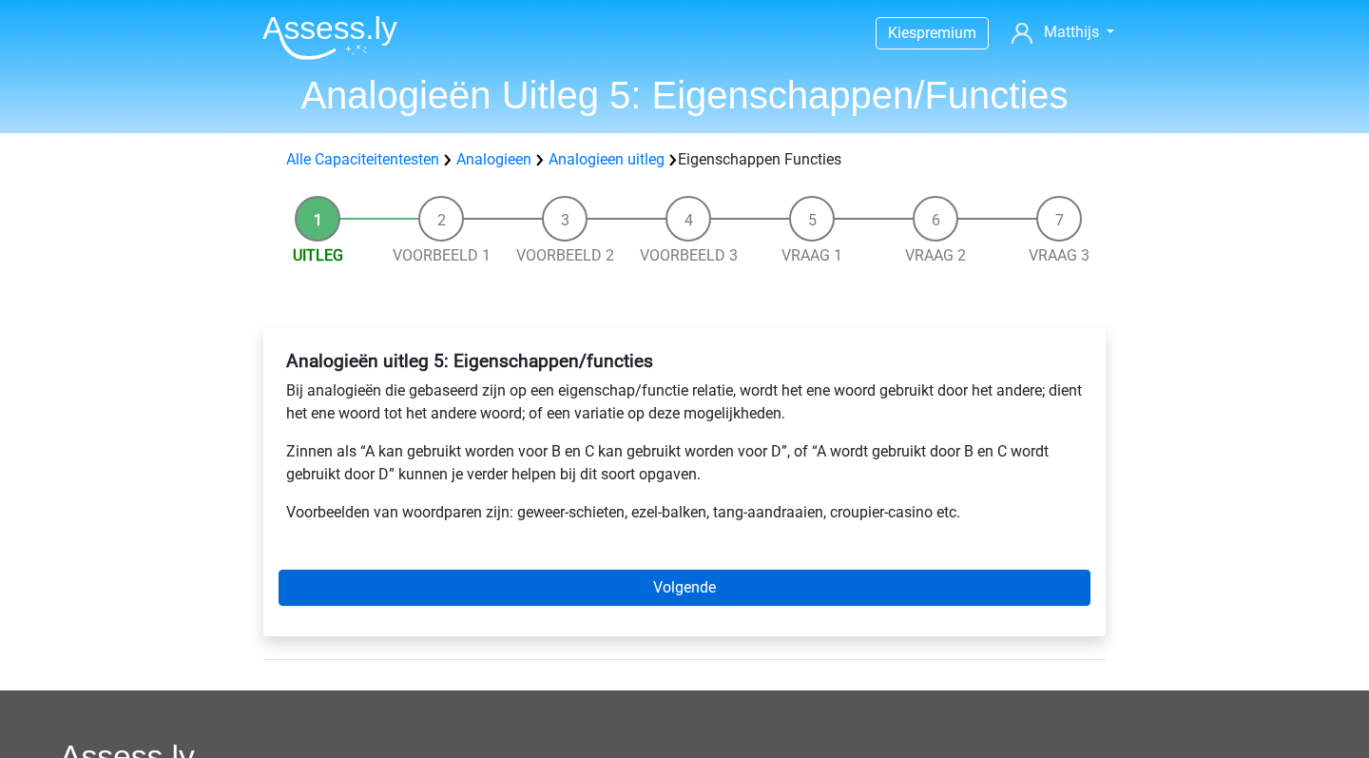
click at [672, 587] on link "Volgende" at bounding box center [685, 587] width 812 height 36
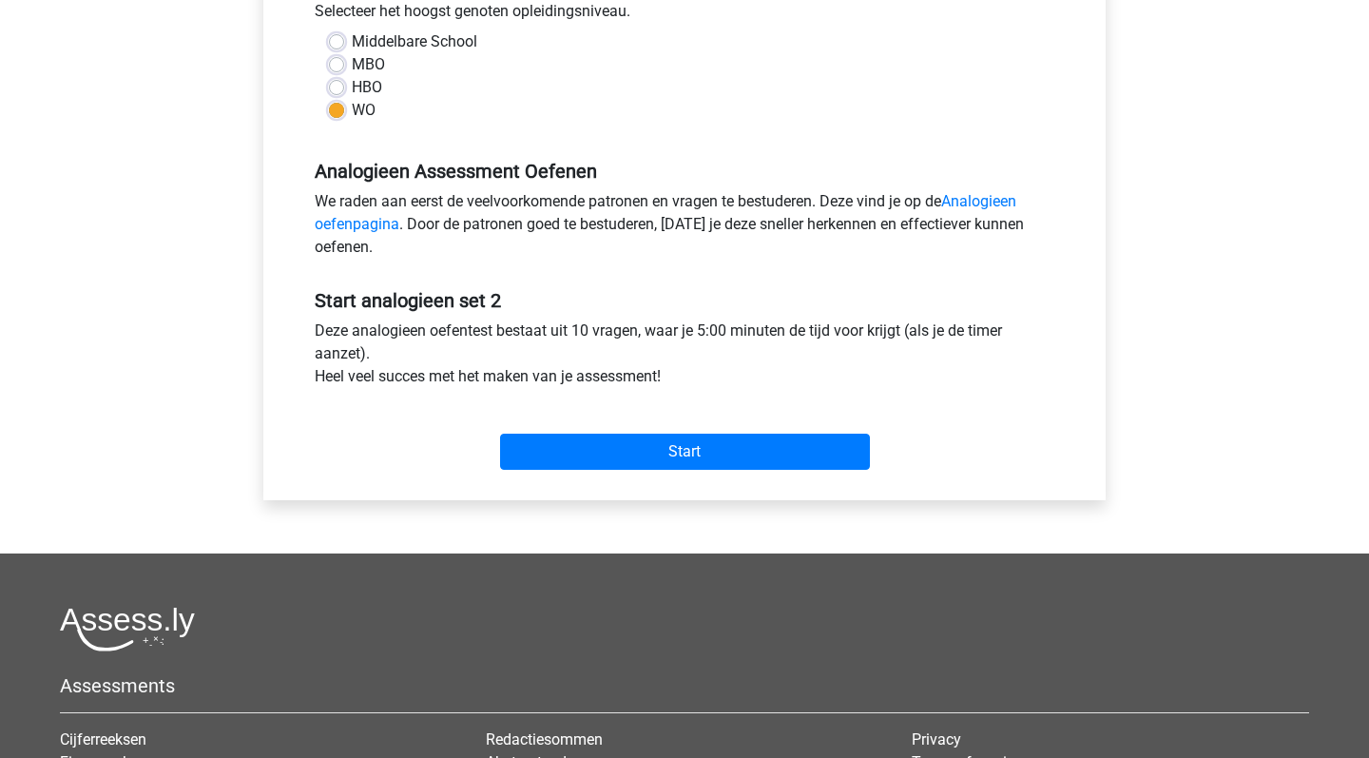
scroll to position [451, 0]
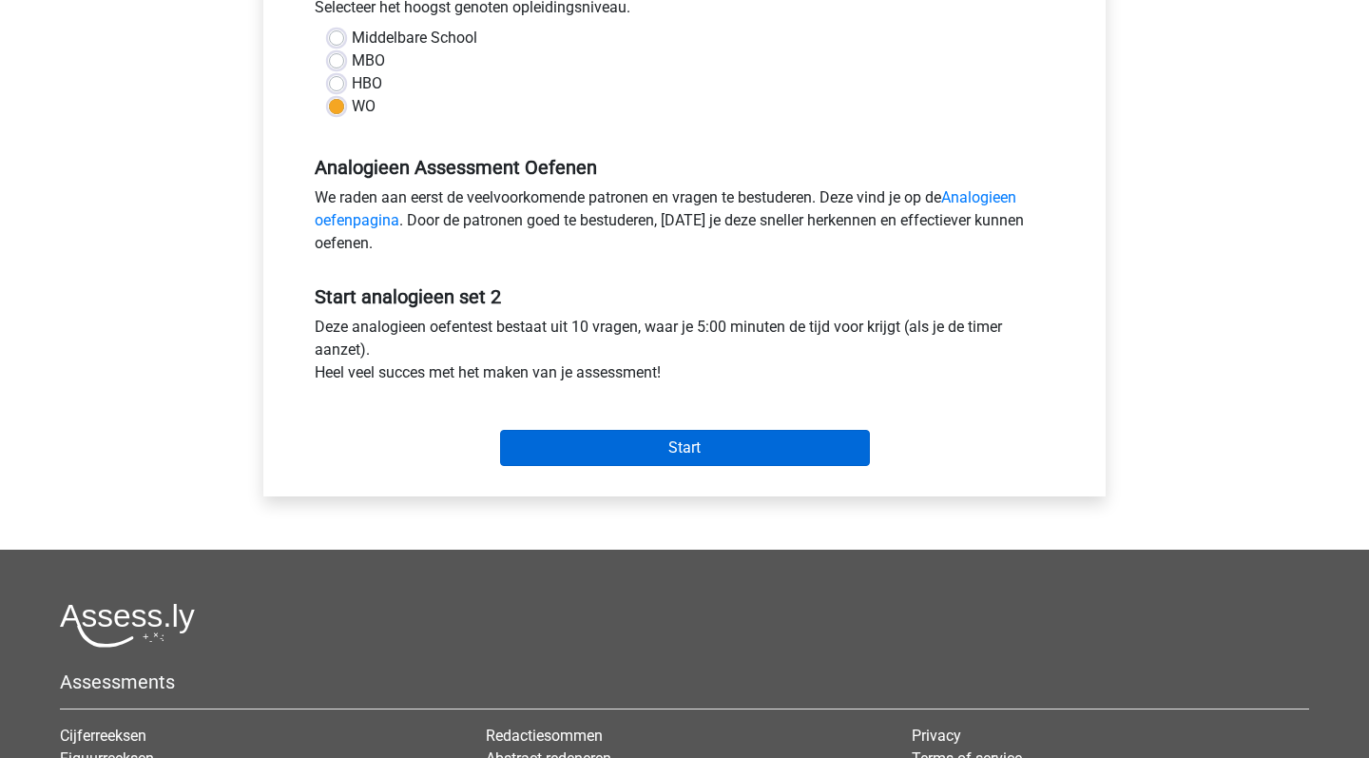
click at [669, 458] on input "Start" at bounding box center [685, 448] width 370 height 36
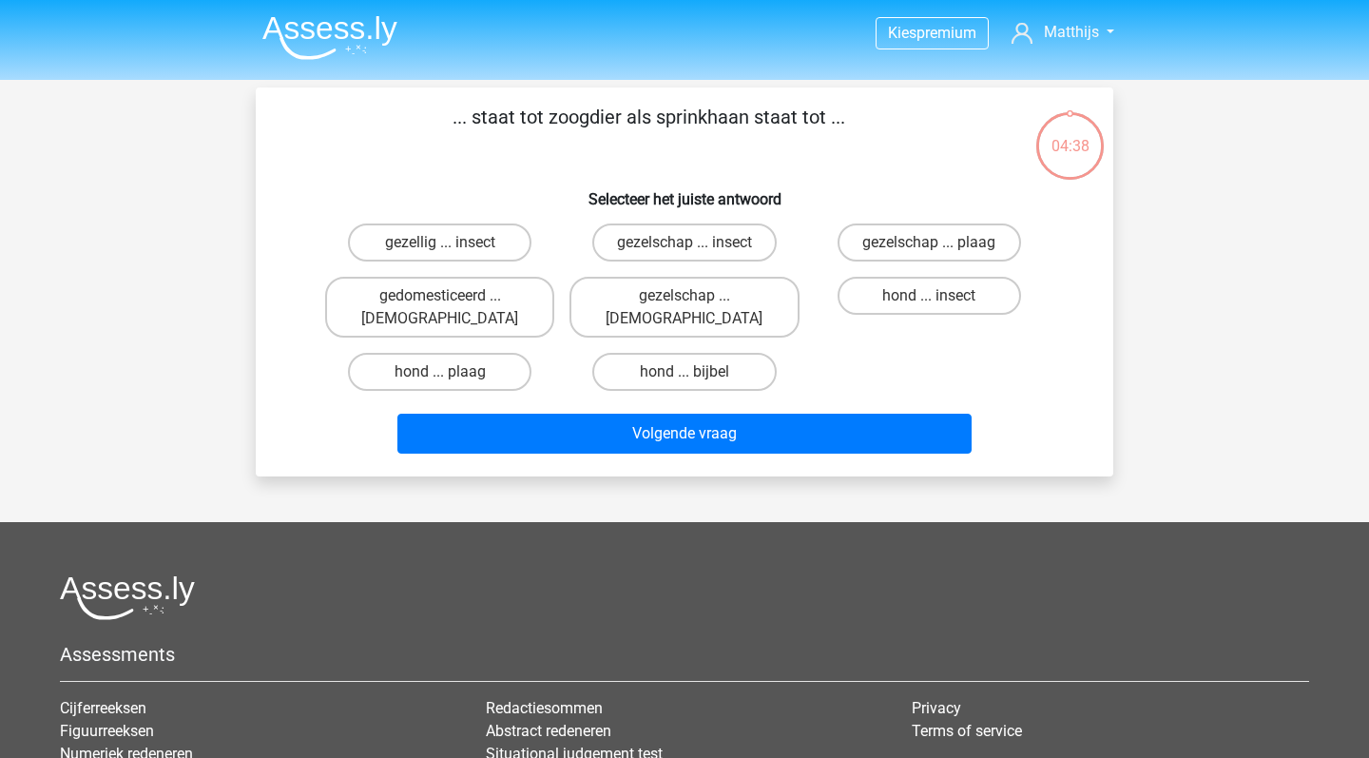
click at [896, 316] on div "hond ... insect" at bounding box center [929, 307] width 244 height 76
click at [905, 306] on label "hond ... insect" at bounding box center [928, 296] width 183 height 38
click at [929, 306] on input "hond ... insect" at bounding box center [935, 302] width 12 height 12
radio input "true"
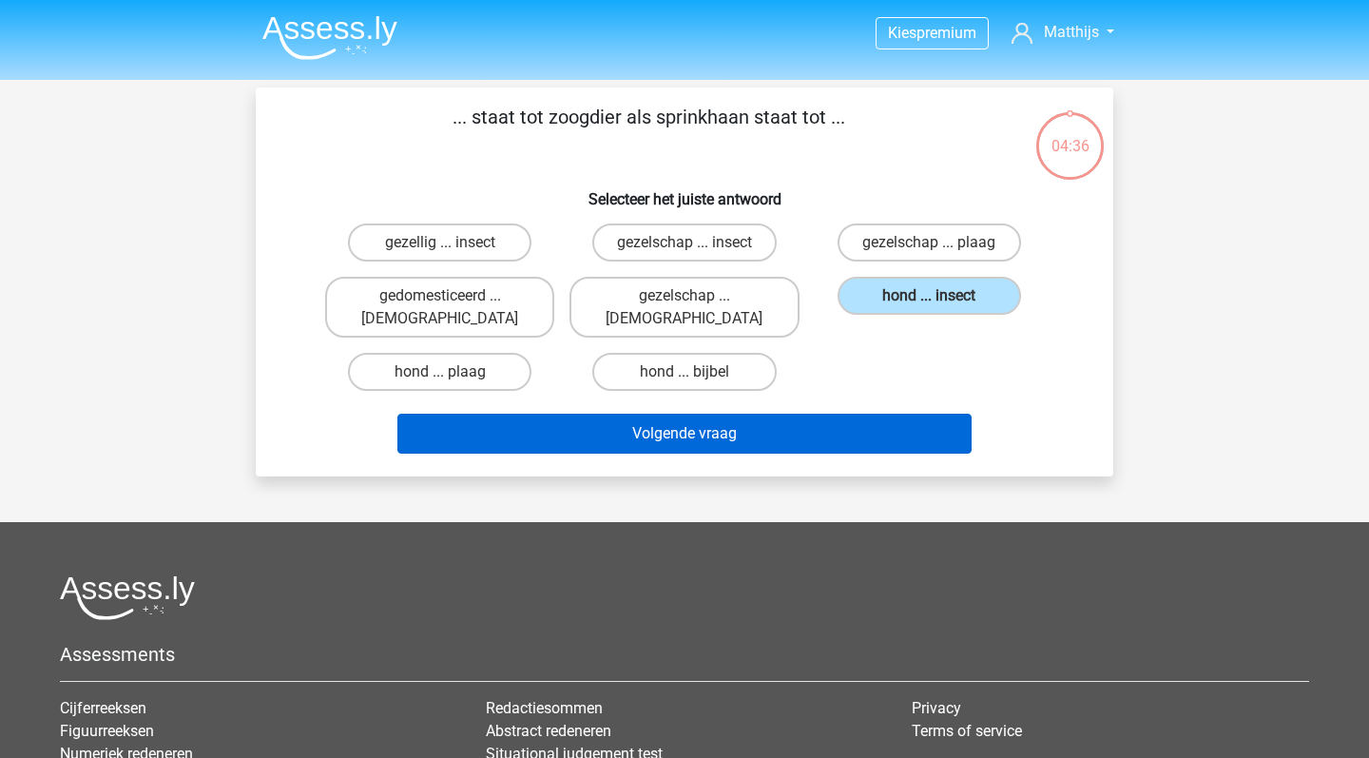
click at [878, 421] on button "Volgende vraag" at bounding box center [684, 433] width 575 height 40
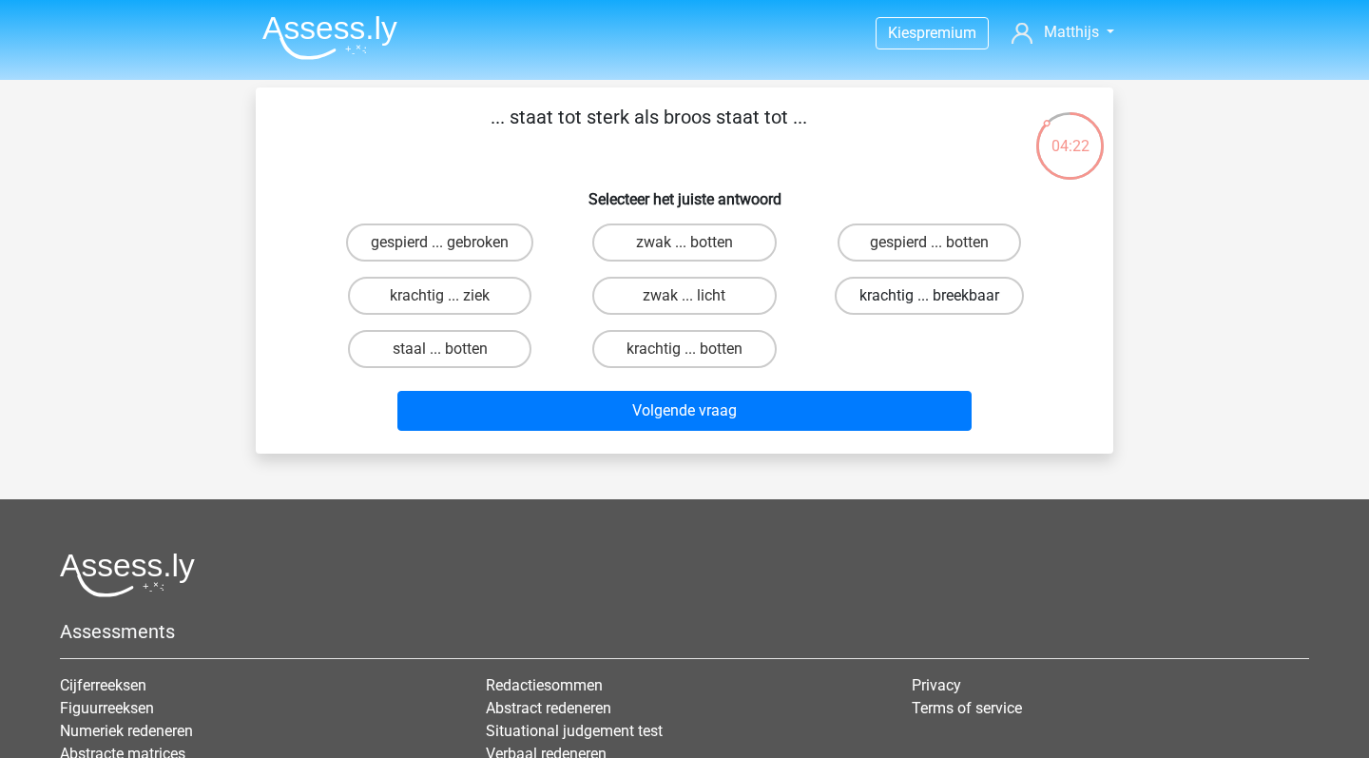
click at [911, 297] on label "krachtig ... breekbaar" at bounding box center [929, 296] width 189 height 38
click at [929, 297] on input "krachtig ... breekbaar" at bounding box center [935, 302] width 12 height 12
radio input "true"
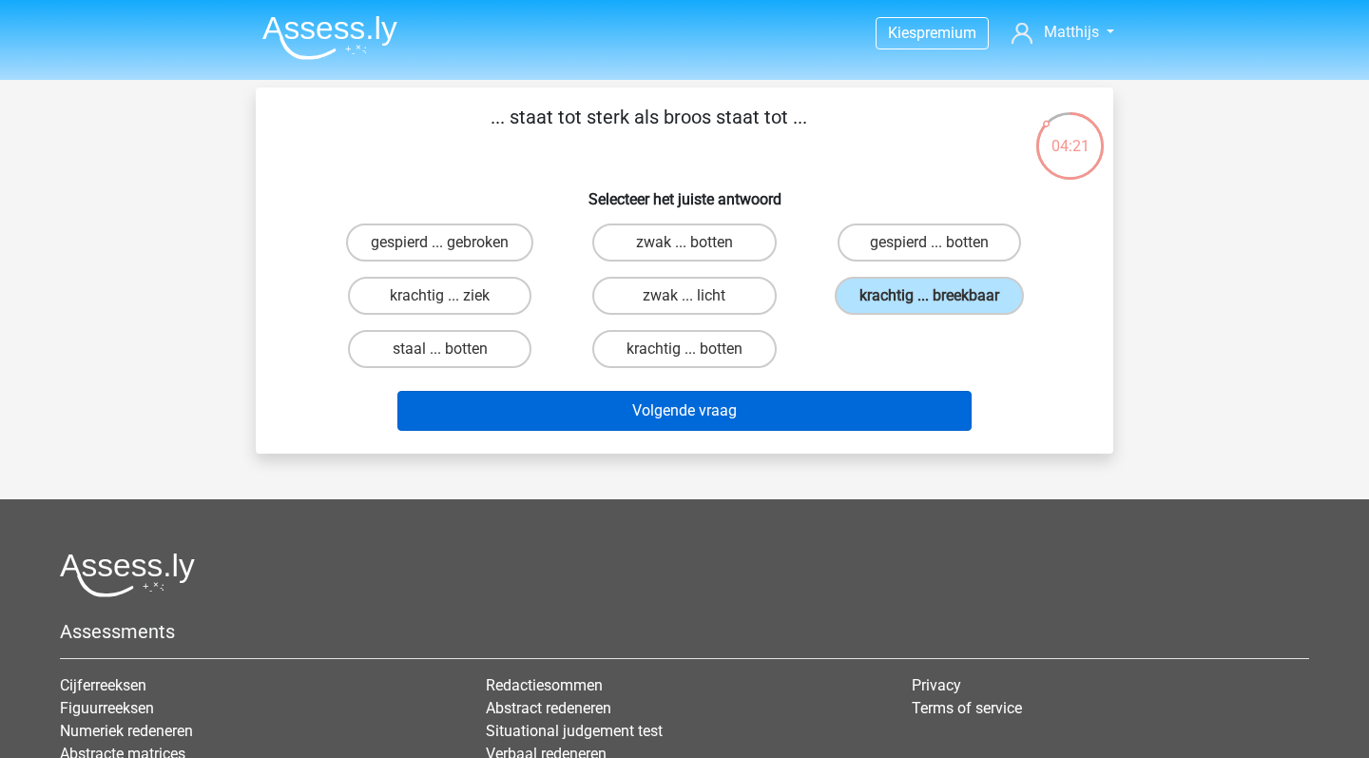
click at [839, 412] on button "Volgende vraag" at bounding box center [684, 411] width 575 height 40
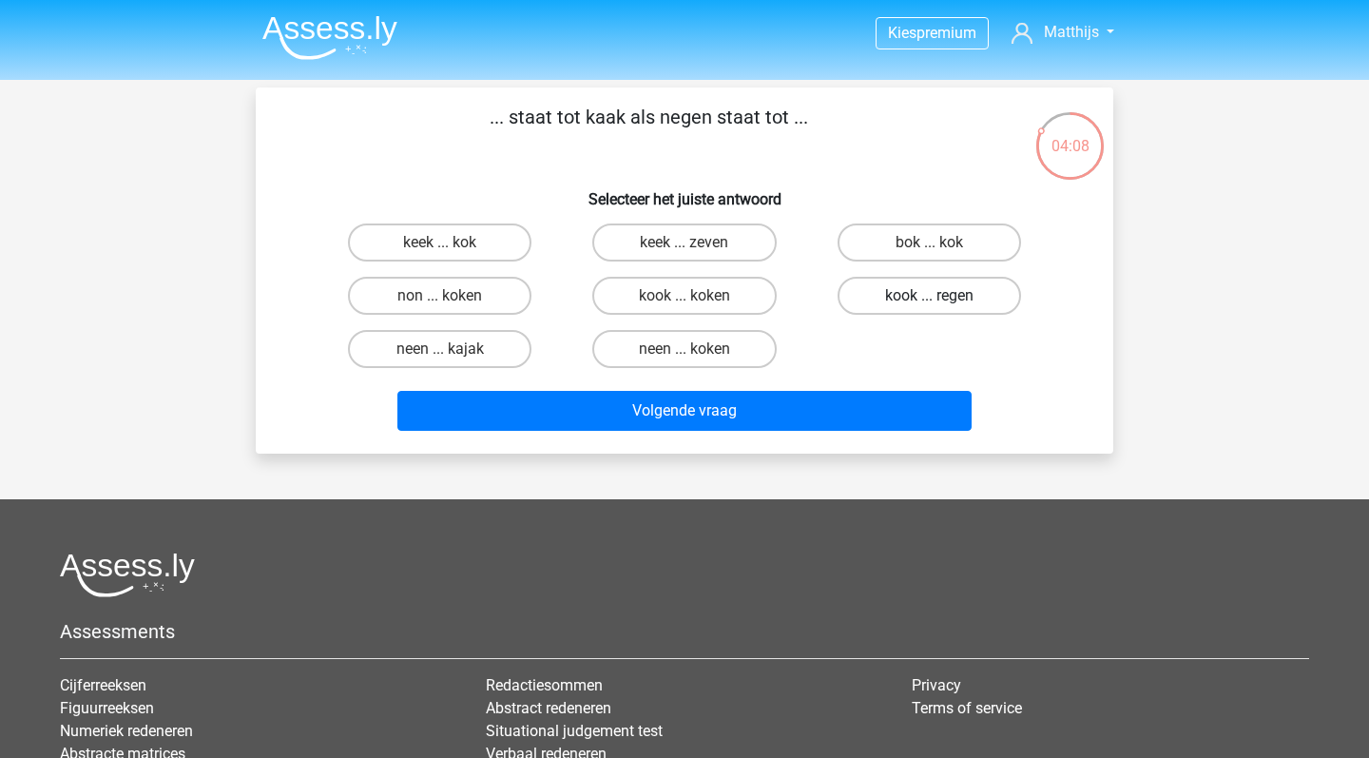
click at [948, 298] on label "kook ... regen" at bounding box center [928, 296] width 183 height 38
click at [941, 298] on input "kook ... regen" at bounding box center [935, 302] width 12 height 12
radio input "true"
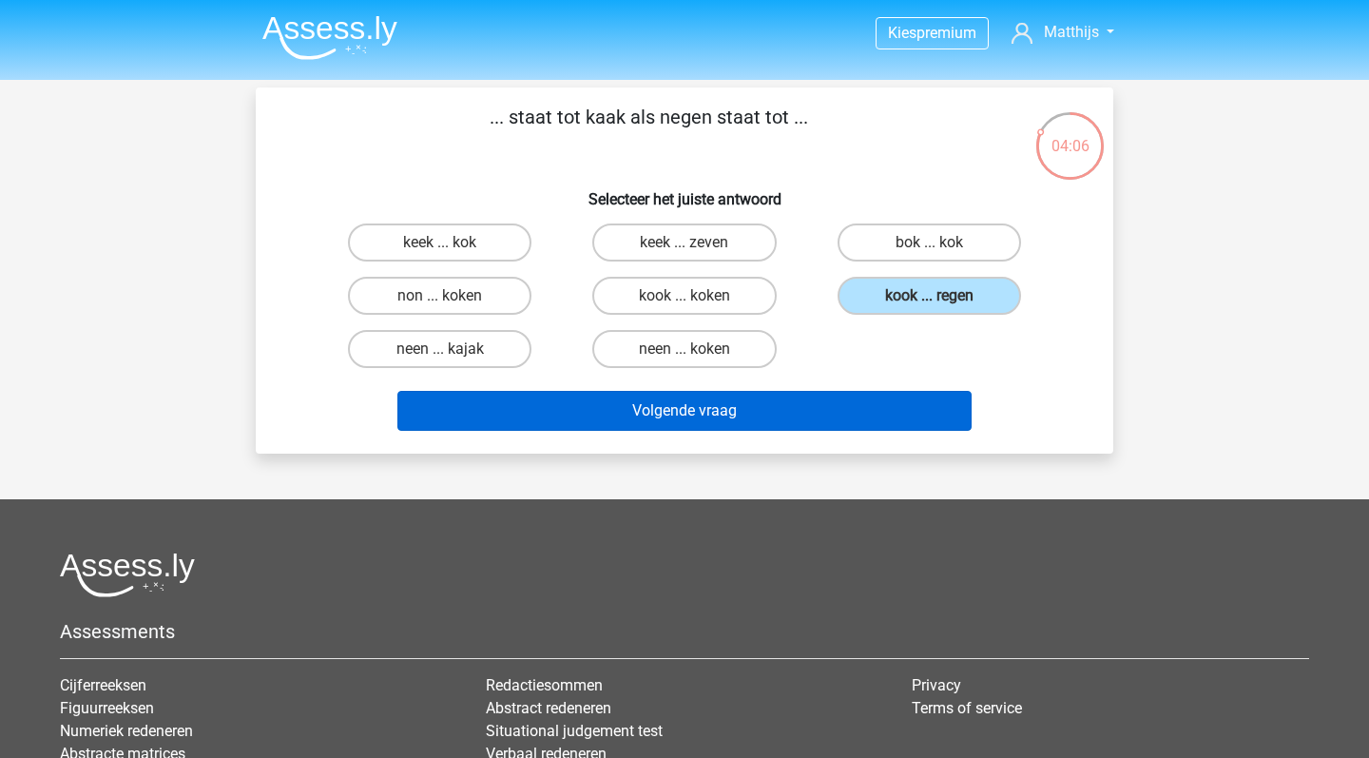
click at [895, 416] on button "Volgende vraag" at bounding box center [684, 411] width 575 height 40
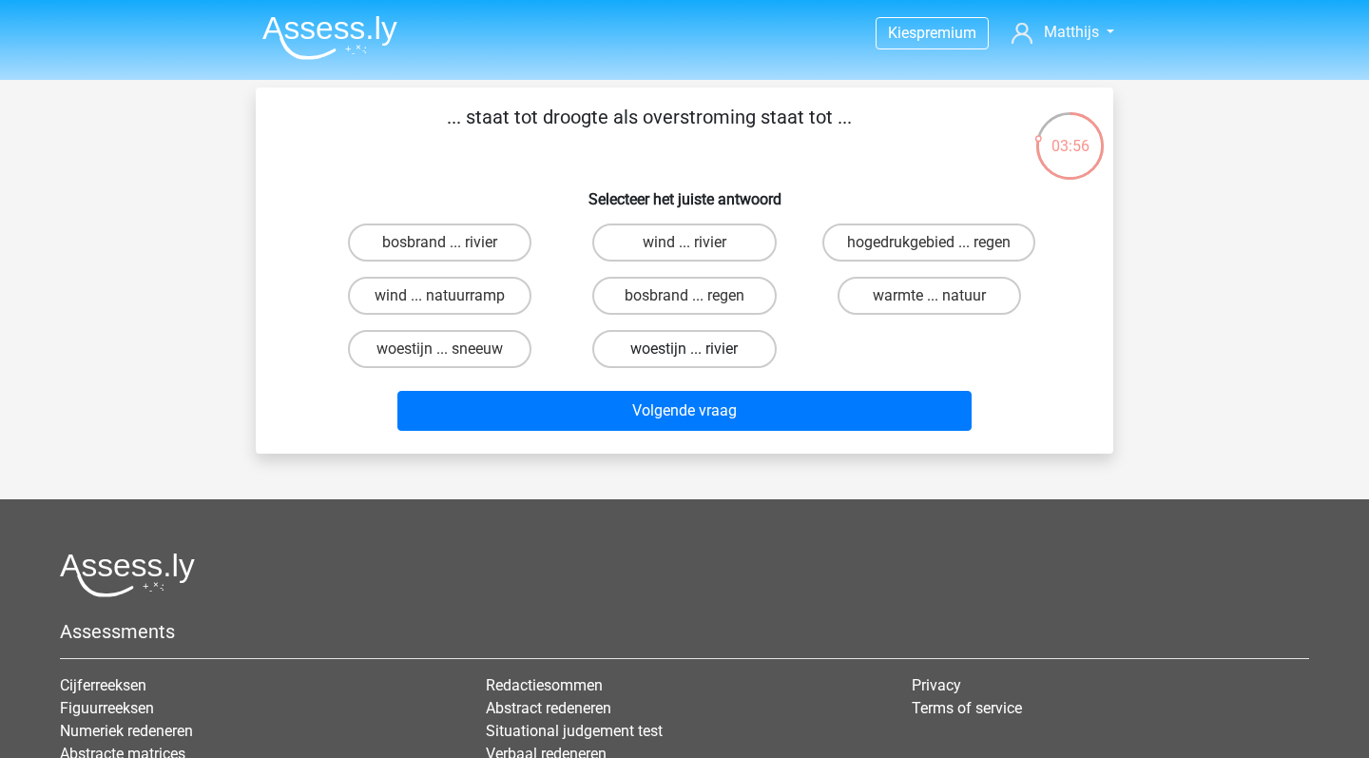
click at [692, 346] on label "woestijn ... rivier" at bounding box center [683, 349] width 183 height 38
click at [692, 349] on input "woestijn ... rivier" at bounding box center [690, 355] width 12 height 12
radio input "true"
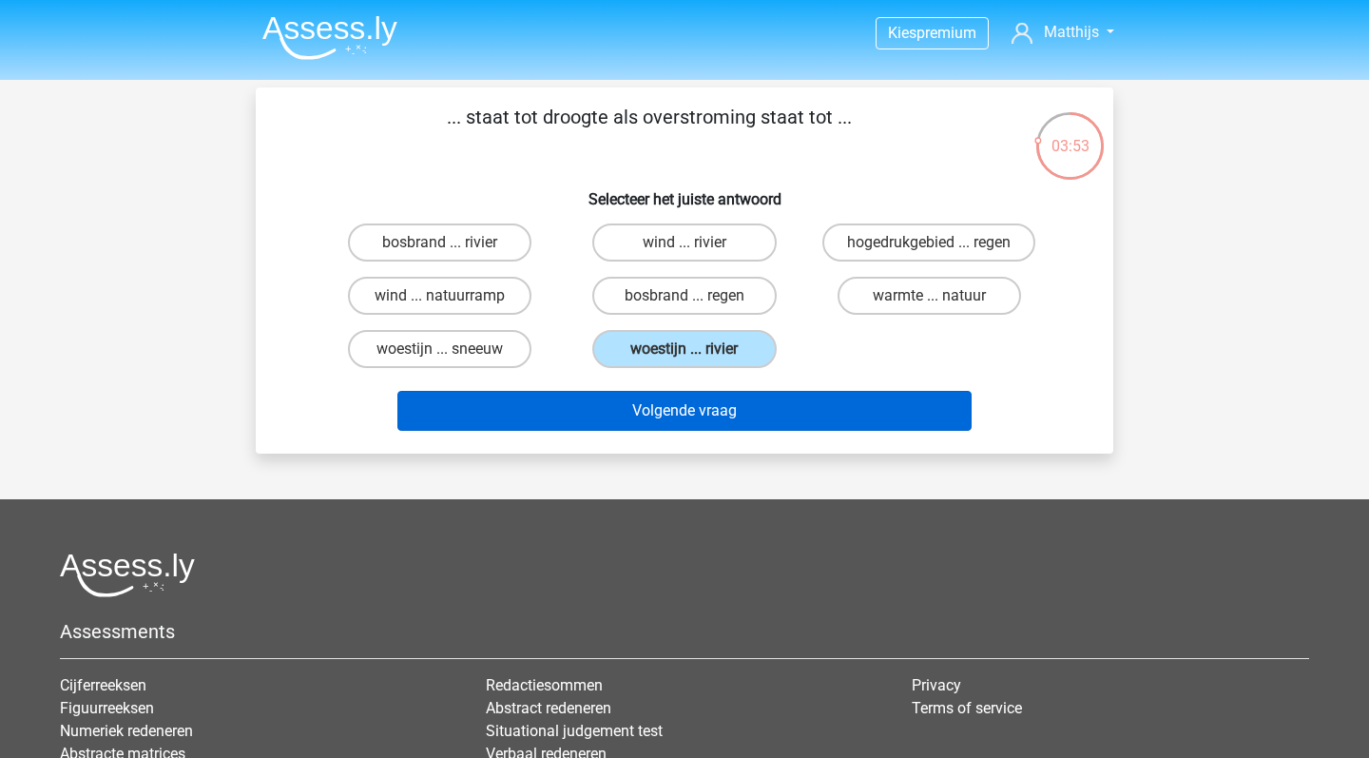
click at [875, 414] on button "Volgende vraag" at bounding box center [684, 411] width 575 height 40
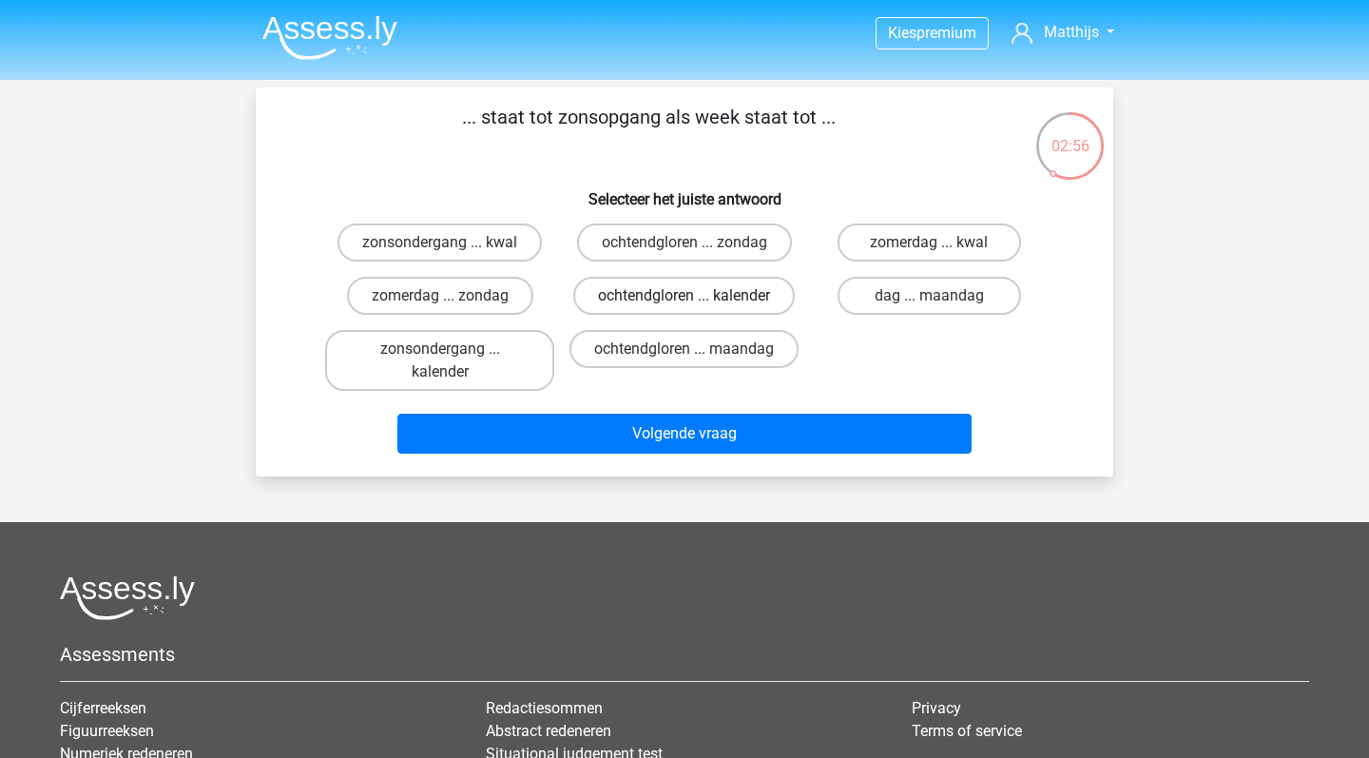
click at [659, 300] on label "ochtendgloren ... kalender" at bounding box center [683, 296] width 221 height 38
click at [684, 300] on input "ochtendgloren ... kalender" at bounding box center [690, 302] width 12 height 12
radio input "true"
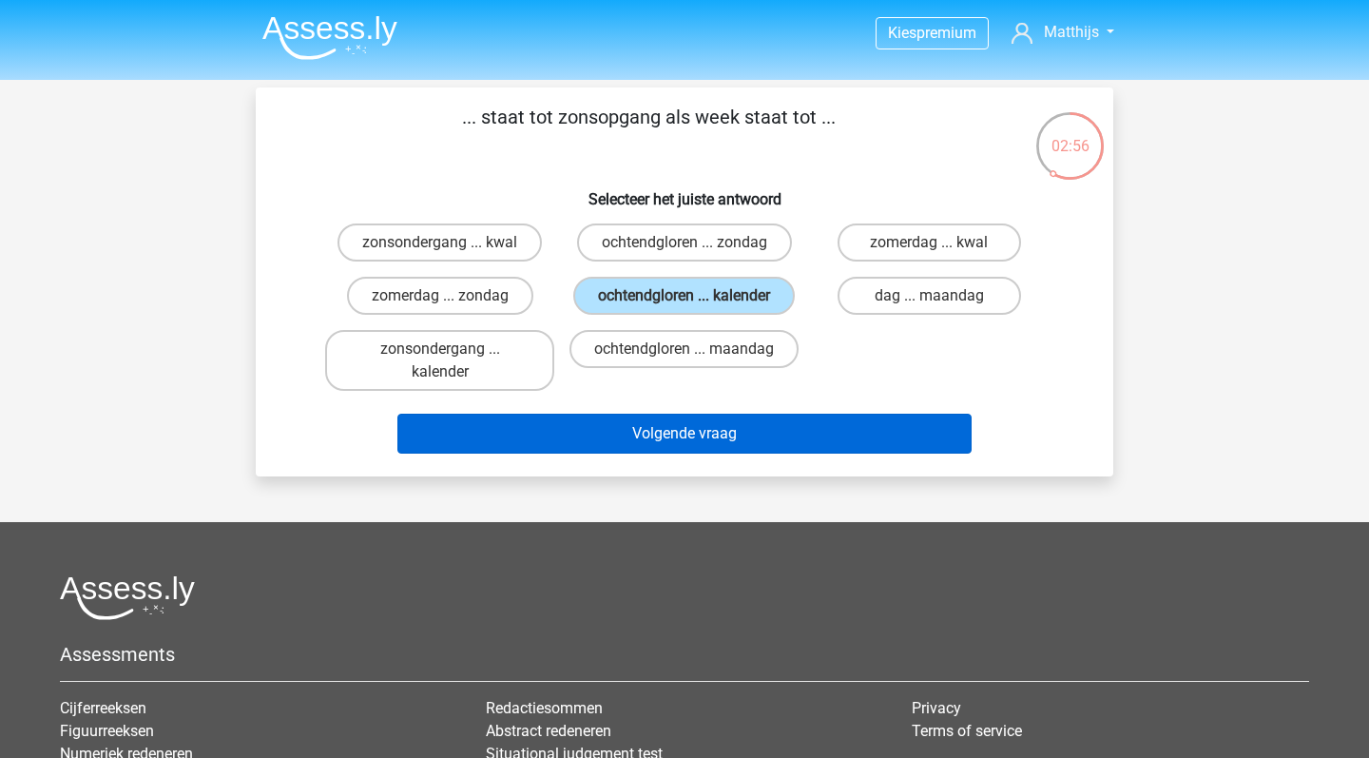
click at [713, 445] on button "Volgende vraag" at bounding box center [684, 433] width 575 height 40
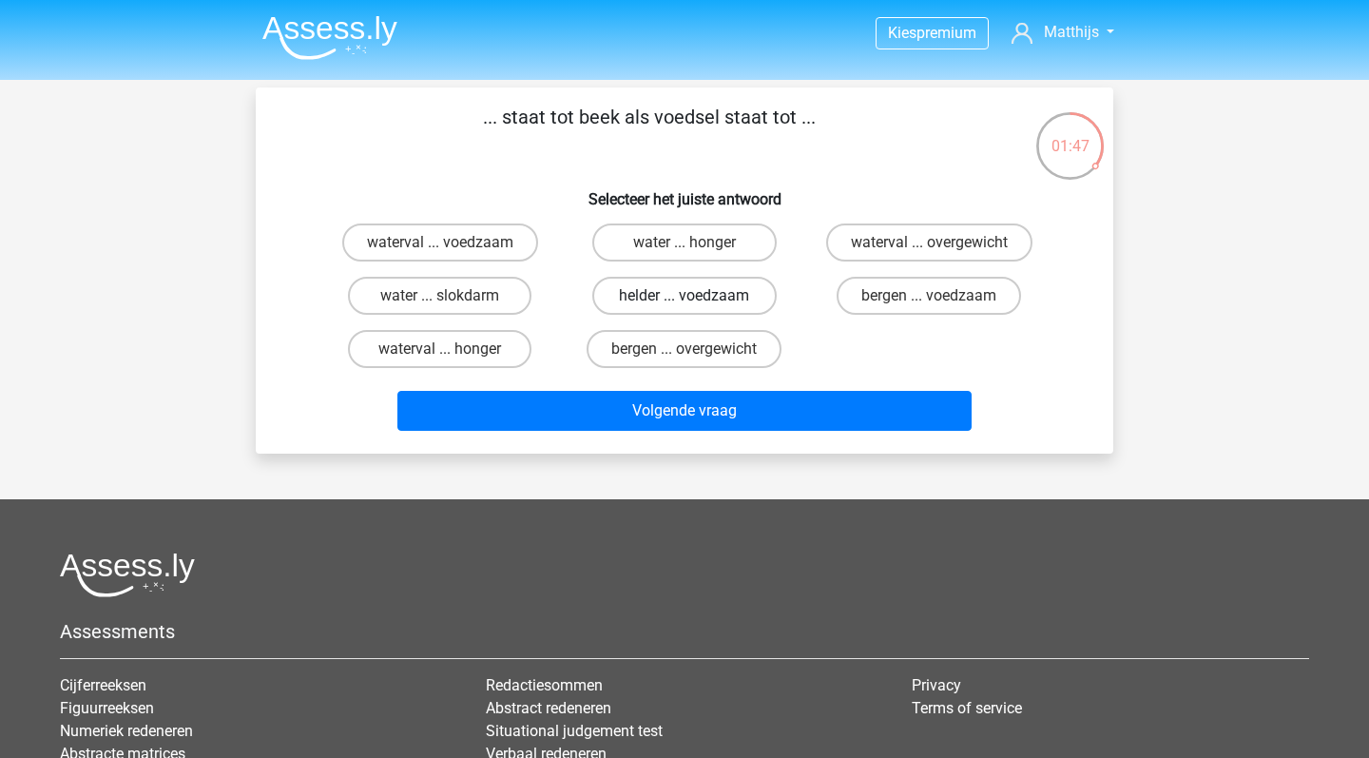
click at [752, 298] on label "helder ... voedzaam" at bounding box center [683, 296] width 183 height 38
click at [697, 298] on input "helder ... voedzaam" at bounding box center [690, 302] width 12 height 12
radio input "true"
click at [499, 297] on label "water ... slokdarm" at bounding box center [439, 296] width 183 height 38
click at [452, 297] on input "water ... slokdarm" at bounding box center [446, 302] width 12 height 12
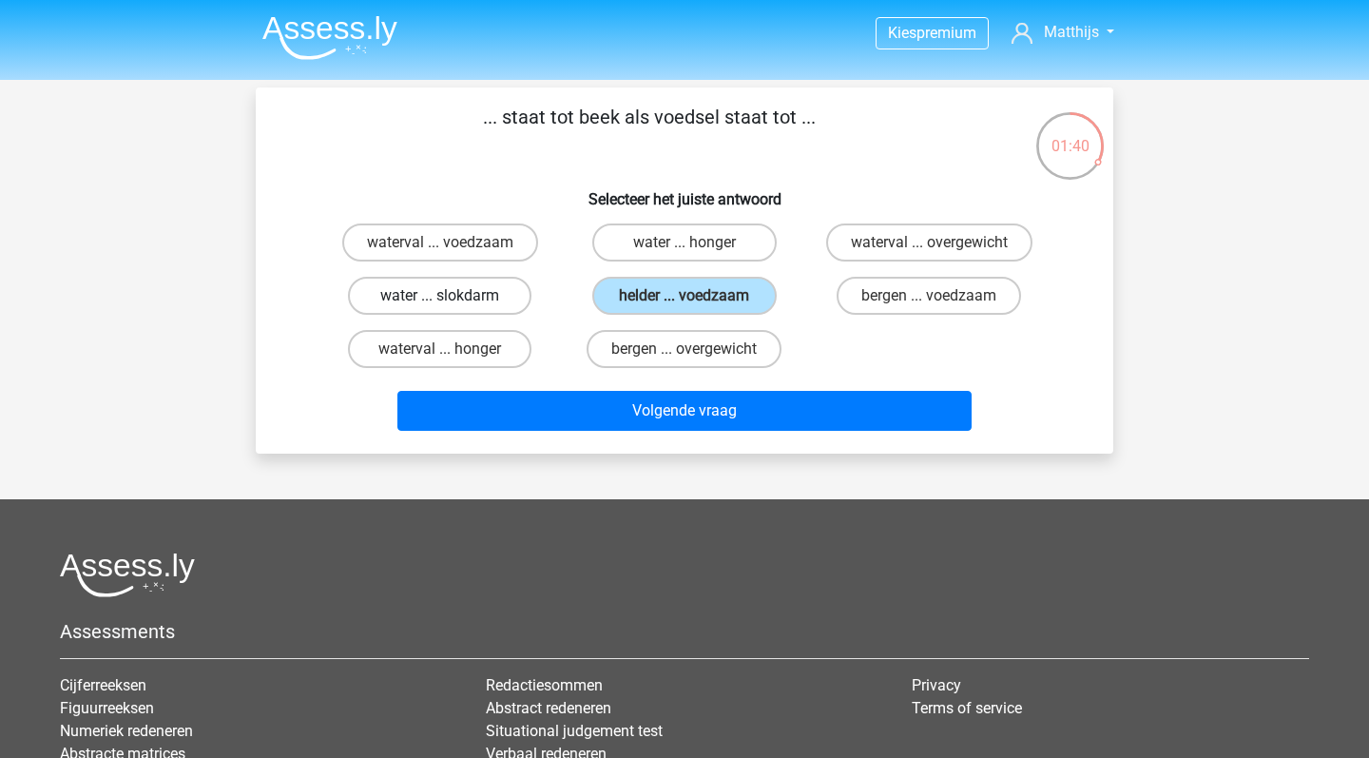
radio input "true"
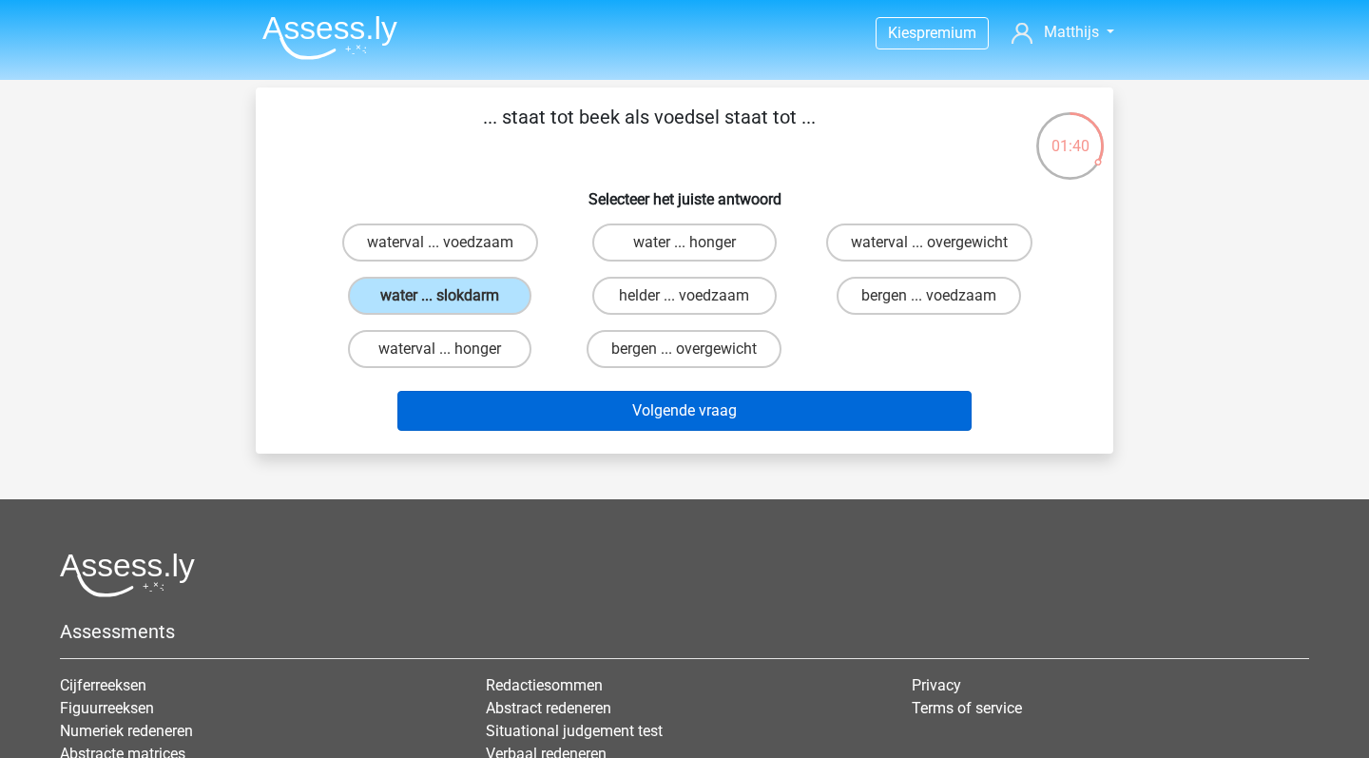
click at [606, 405] on button "Volgende vraag" at bounding box center [684, 411] width 575 height 40
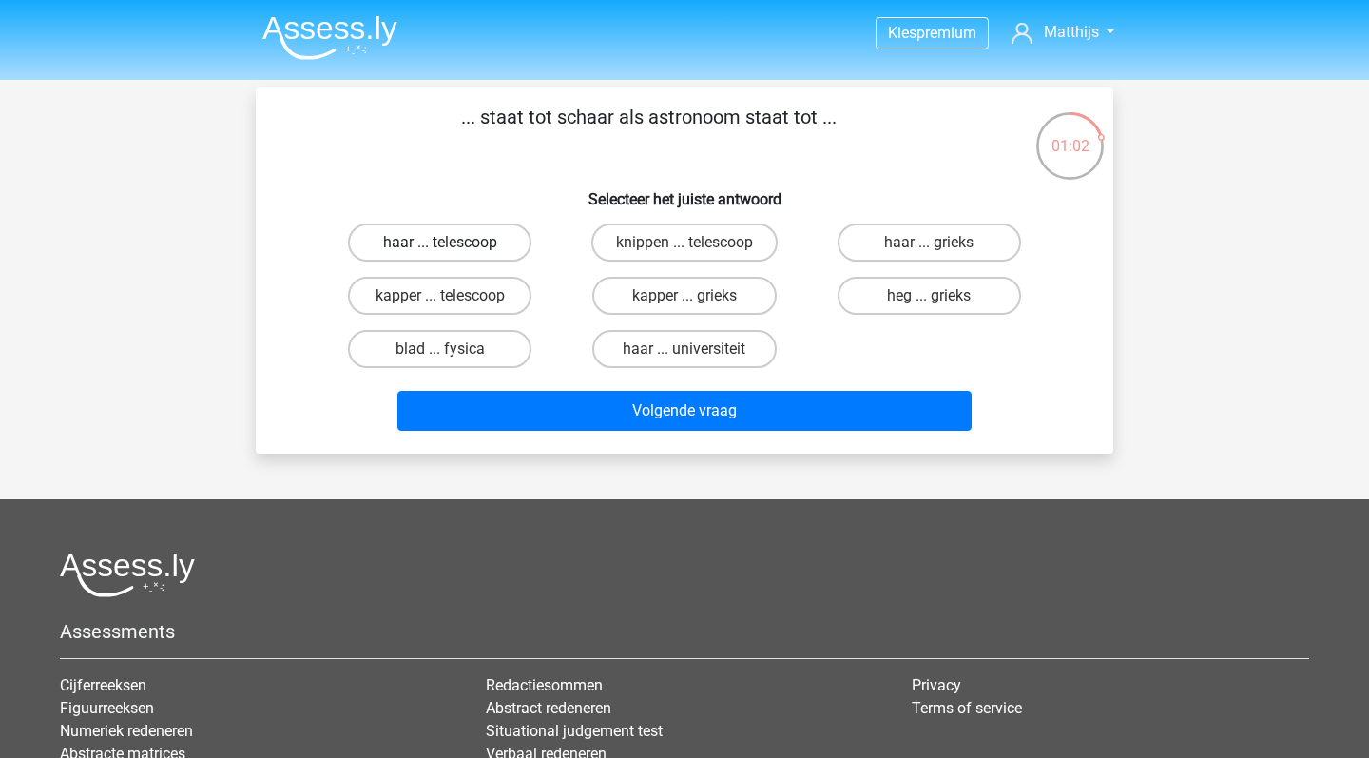
click at [473, 250] on label "haar ... telescoop" at bounding box center [439, 242] width 183 height 38
click at [452, 250] on input "haar ... telescoop" at bounding box center [446, 248] width 12 height 12
radio input "true"
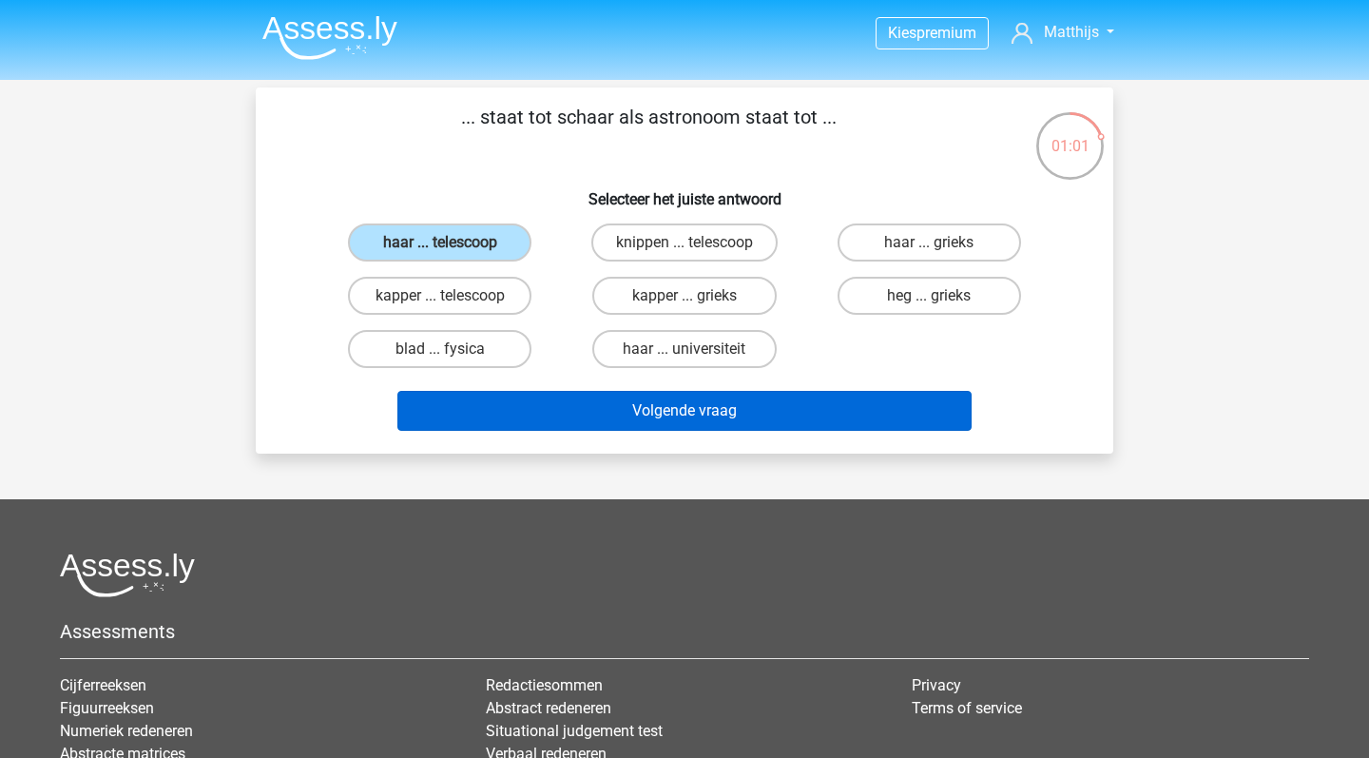
click at [670, 411] on button "Volgende vraag" at bounding box center [684, 411] width 575 height 40
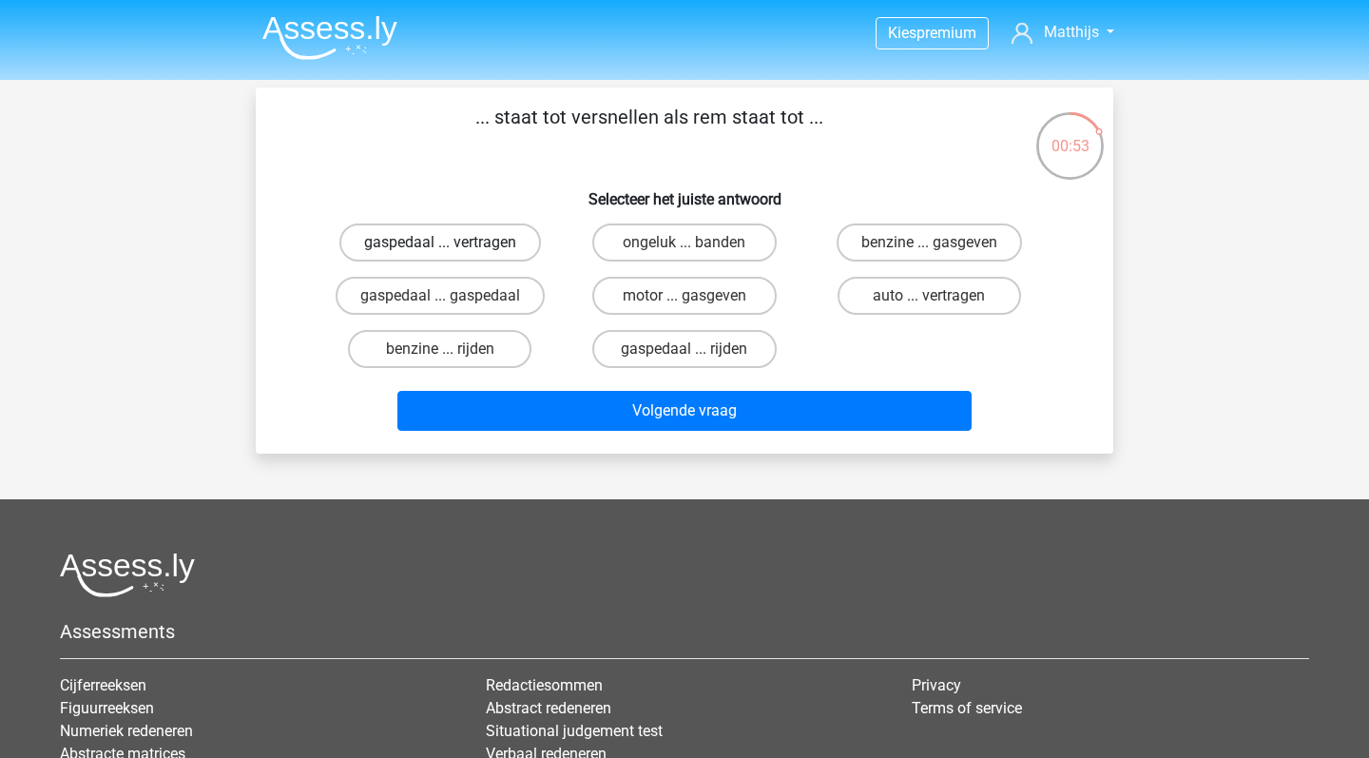
click at [494, 250] on label "gaspedaal ... vertragen" at bounding box center [440, 242] width 202 height 38
click at [452, 250] on input "gaspedaal ... vertragen" at bounding box center [446, 248] width 12 height 12
radio input "true"
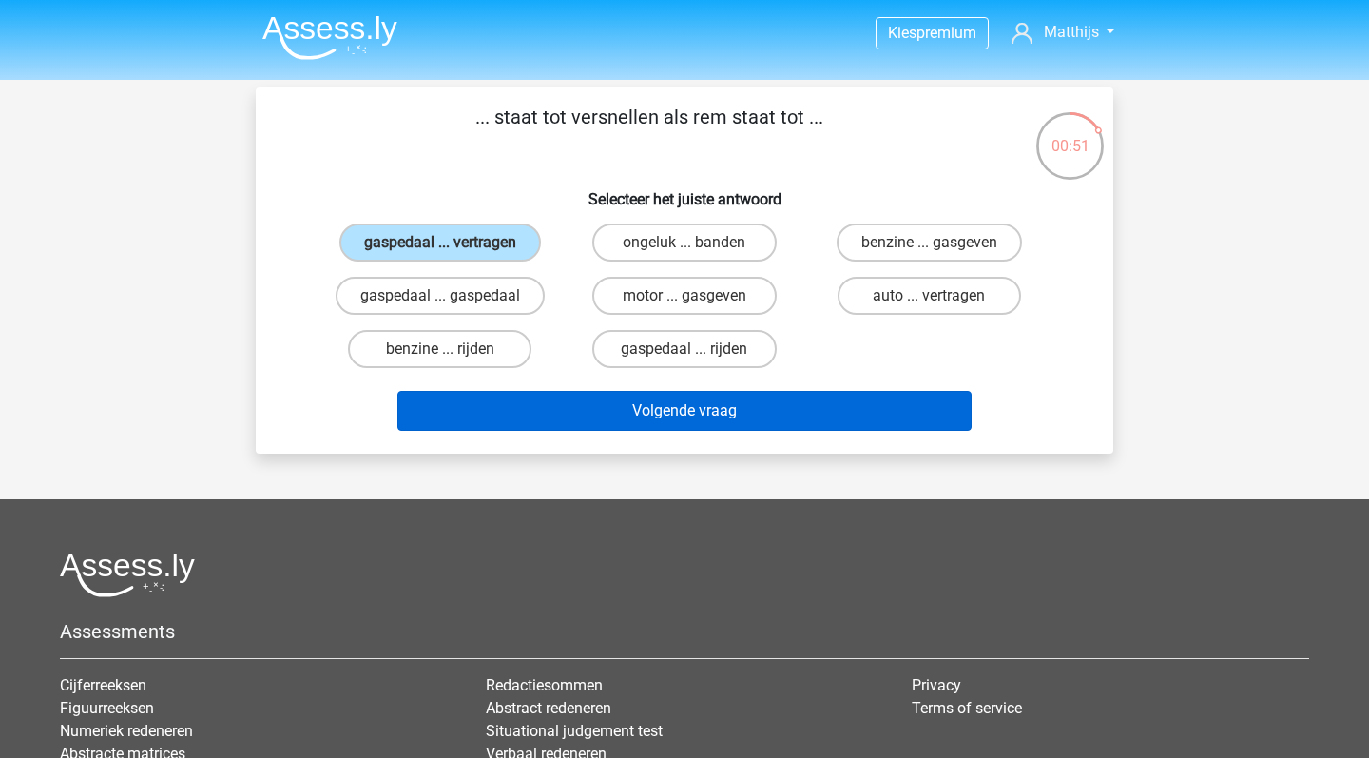
click at [674, 420] on button "Volgende vraag" at bounding box center [684, 411] width 575 height 40
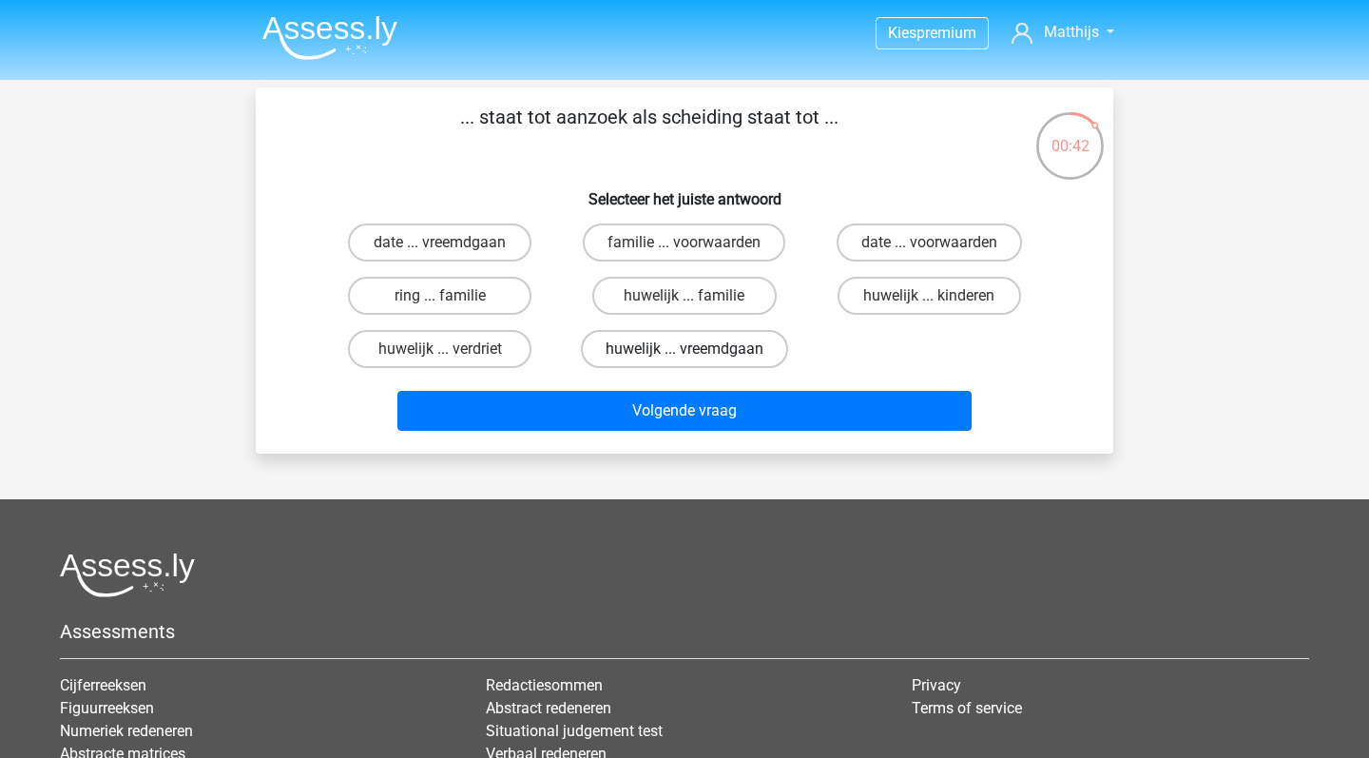
click at [666, 340] on label "huwelijk ... vreemdgaan" at bounding box center [684, 349] width 207 height 38
click at [684, 349] on input "huwelijk ... vreemdgaan" at bounding box center [690, 355] width 12 height 12
radio input "true"
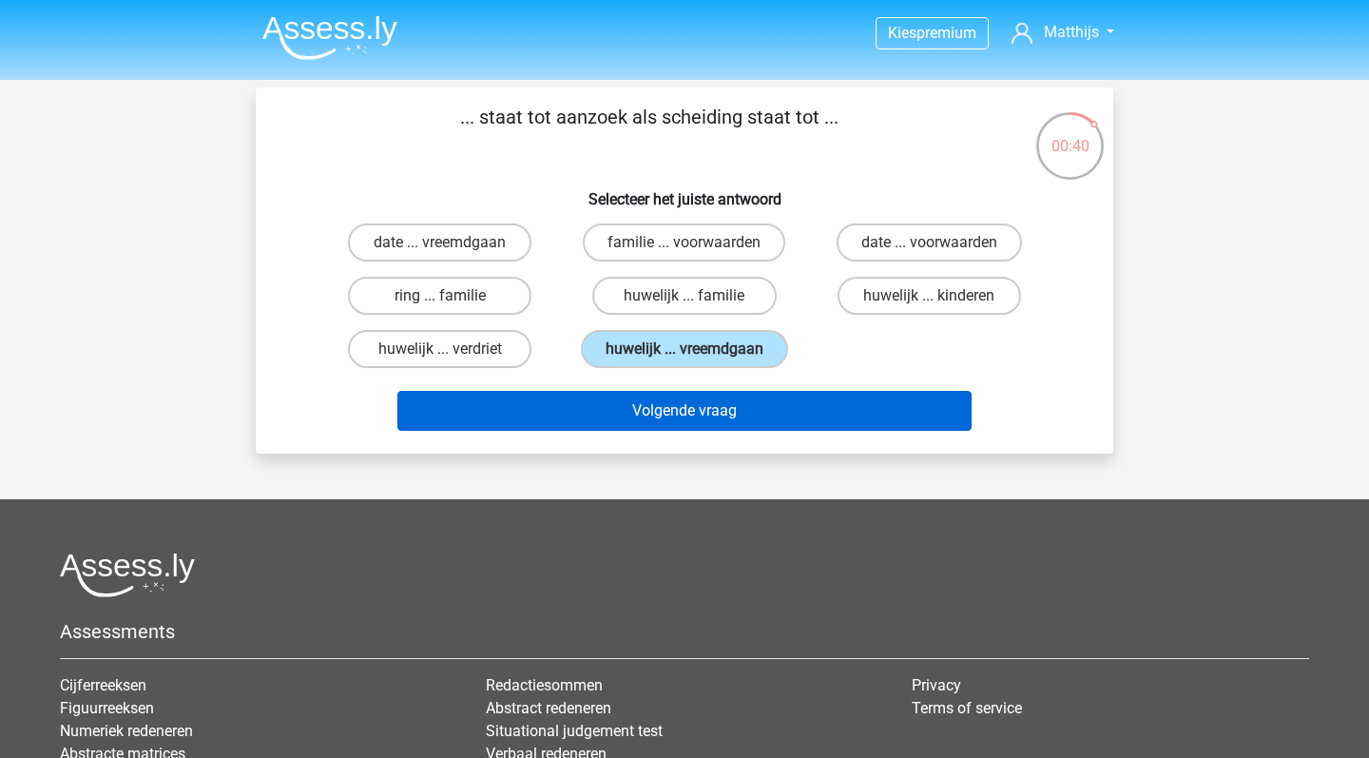
click at [780, 414] on button "Volgende vraag" at bounding box center [684, 411] width 575 height 40
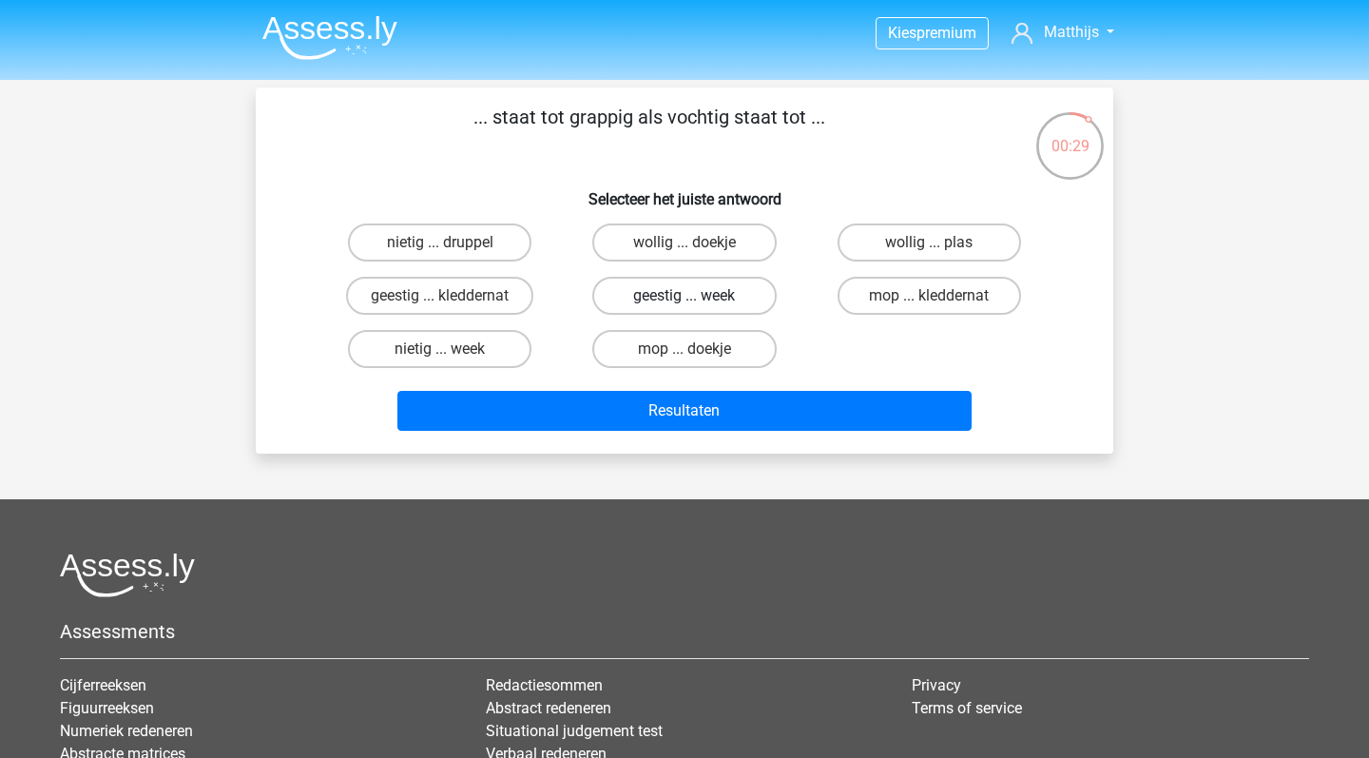
click at [626, 289] on label "geestig ... week" at bounding box center [683, 296] width 183 height 38
click at [684, 296] on input "geestig ... week" at bounding box center [690, 302] width 12 height 12
radio input "true"
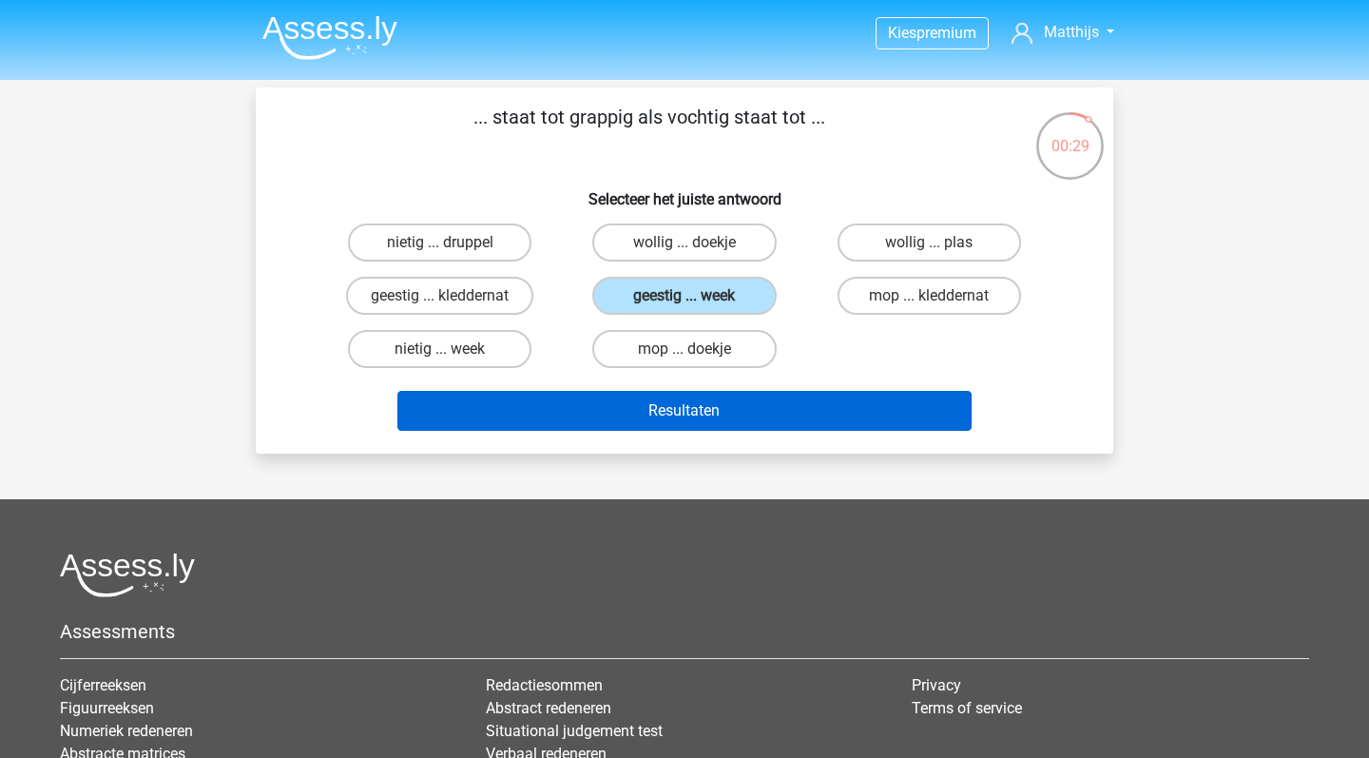
click at [808, 404] on button "Resultaten" at bounding box center [684, 411] width 575 height 40
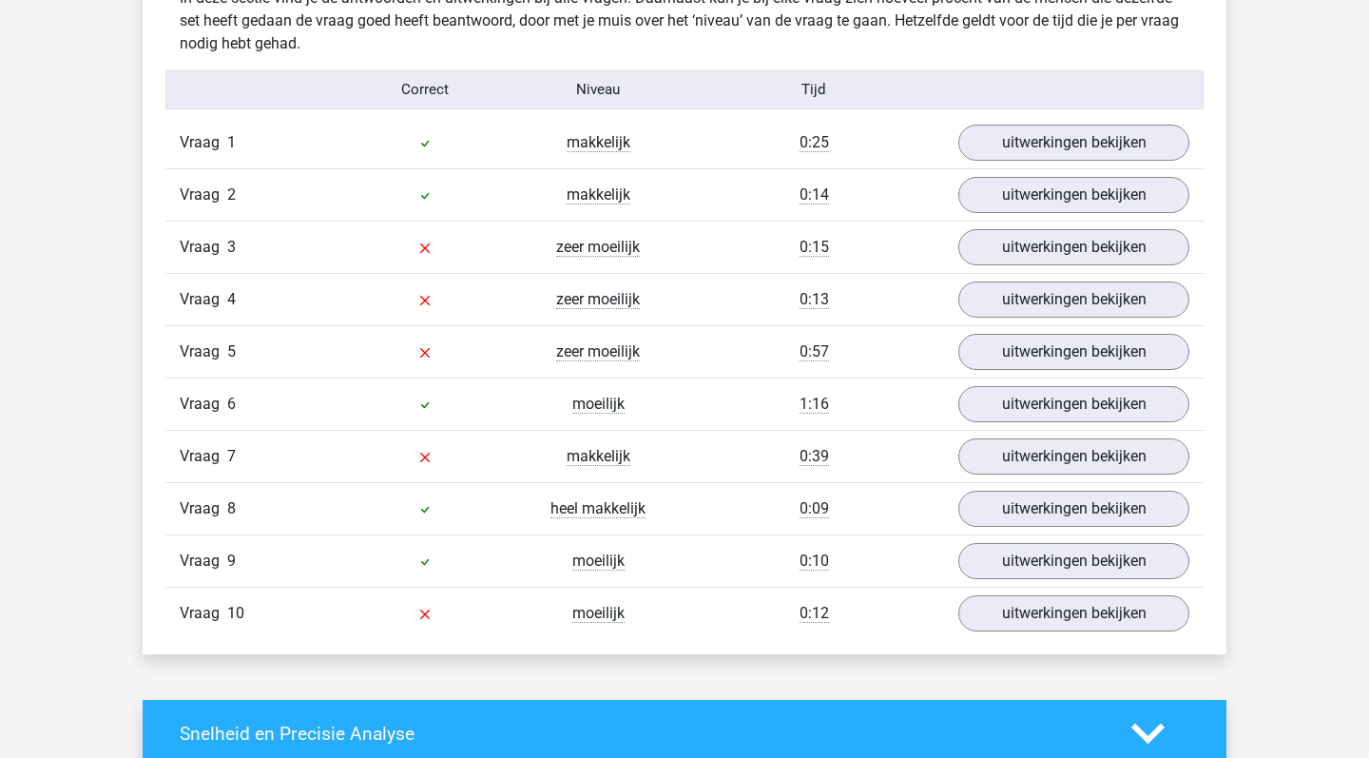
scroll to position [1521, 0]
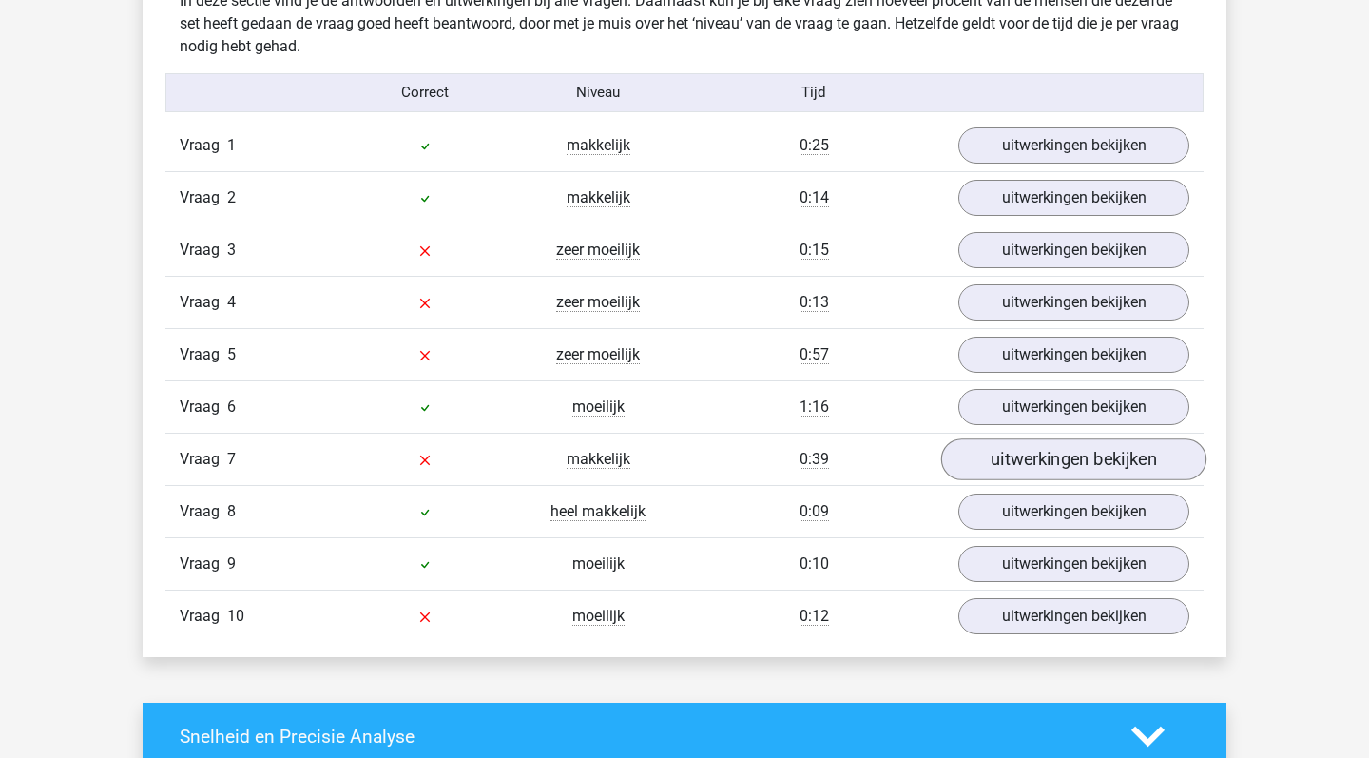
click at [1044, 454] on link "uitwerkingen bekijken" at bounding box center [1073, 459] width 265 height 42
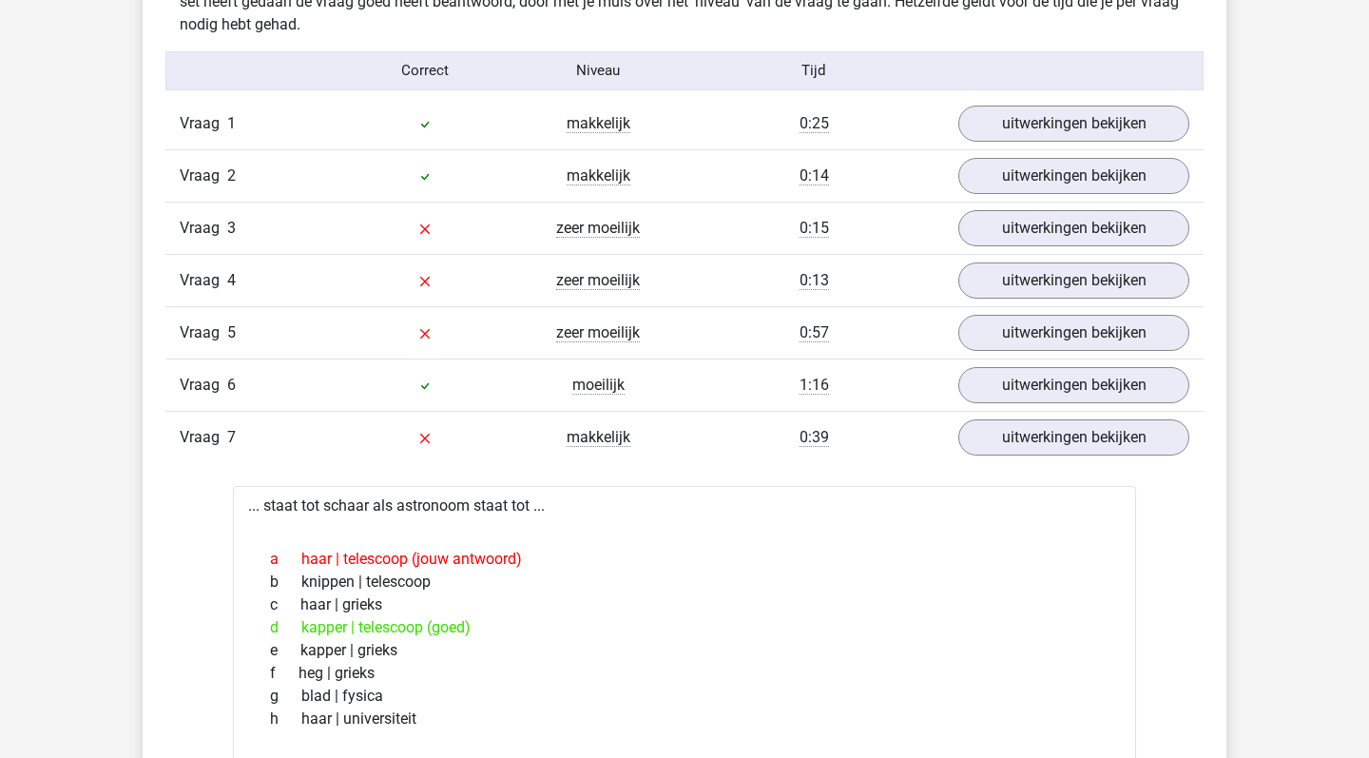
scroll to position [1365, 0]
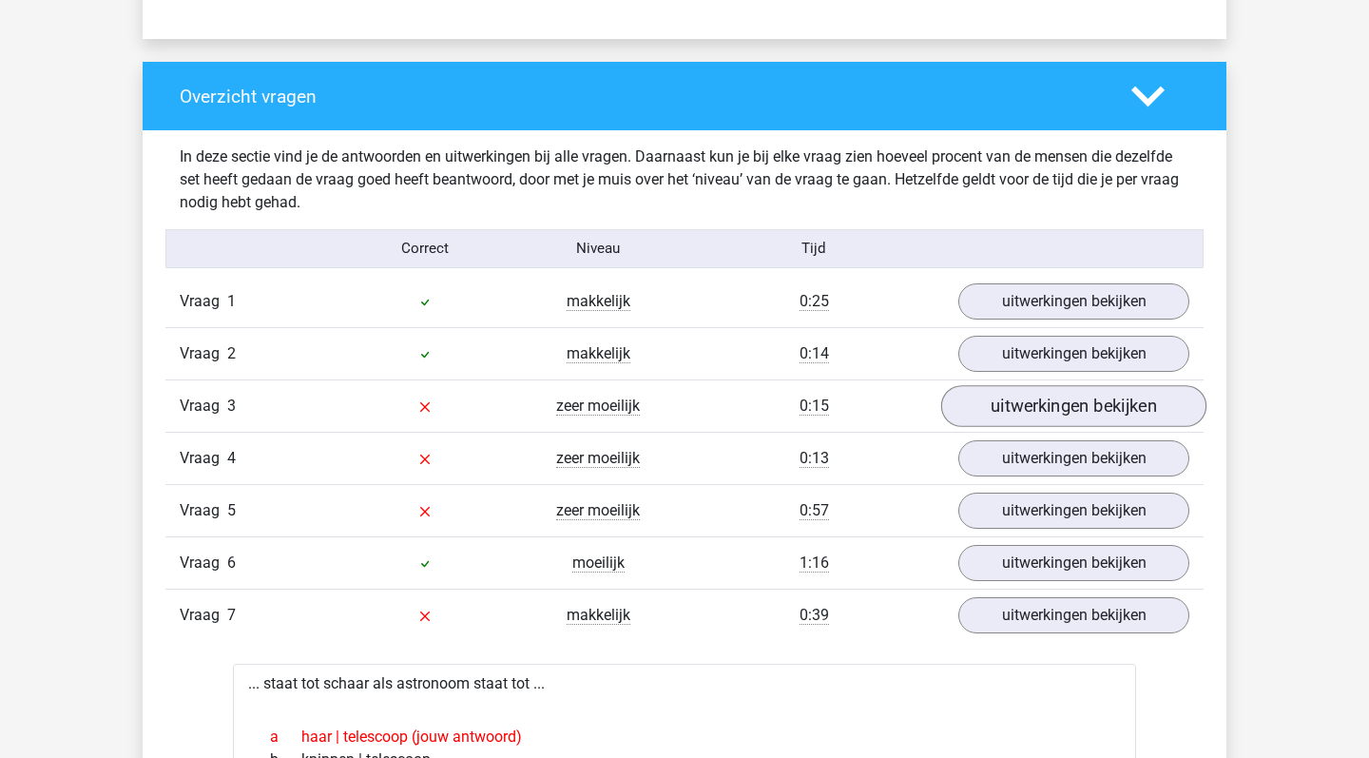
click at [1060, 419] on link "uitwerkingen bekijken" at bounding box center [1073, 406] width 265 height 42
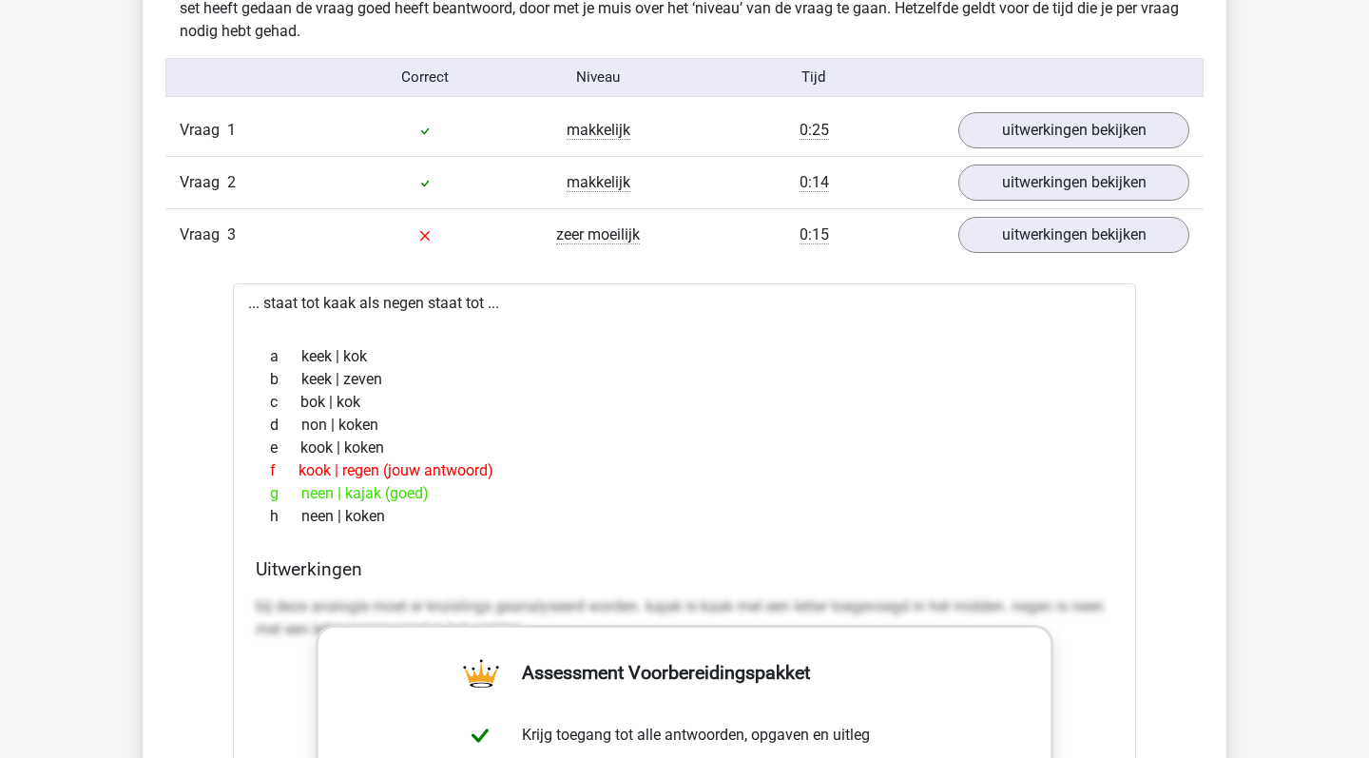
scroll to position [1537, 0]
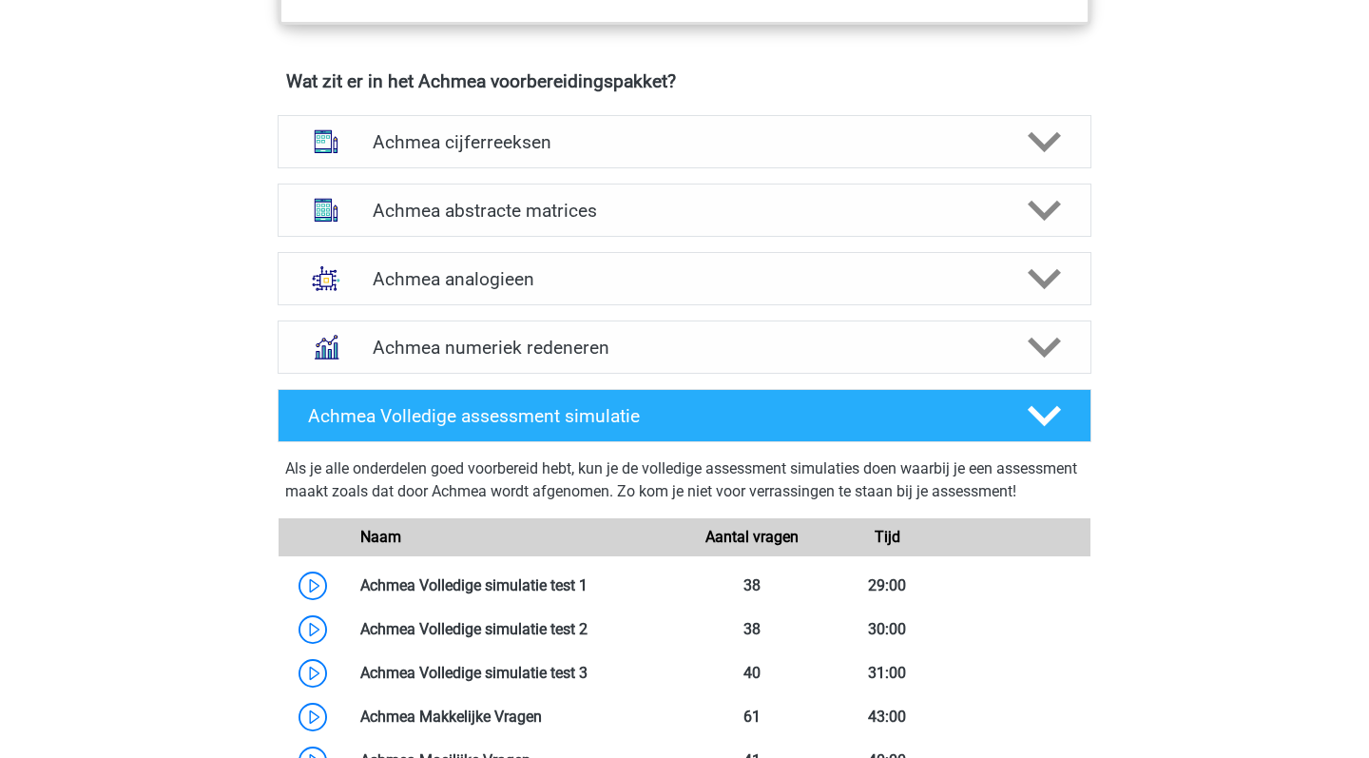
scroll to position [1376, 0]
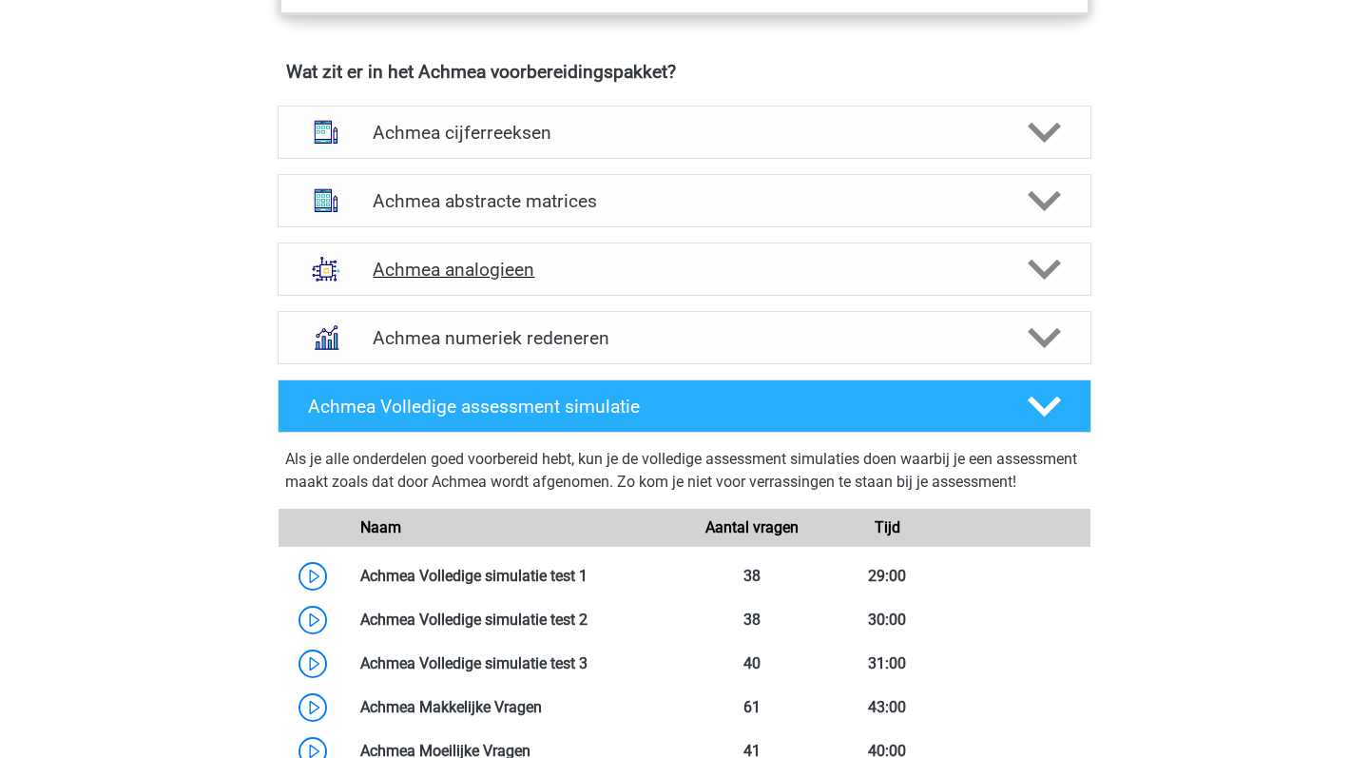
click at [692, 280] on h4 "Achmea analogieen" at bounding box center [684, 270] width 623 height 22
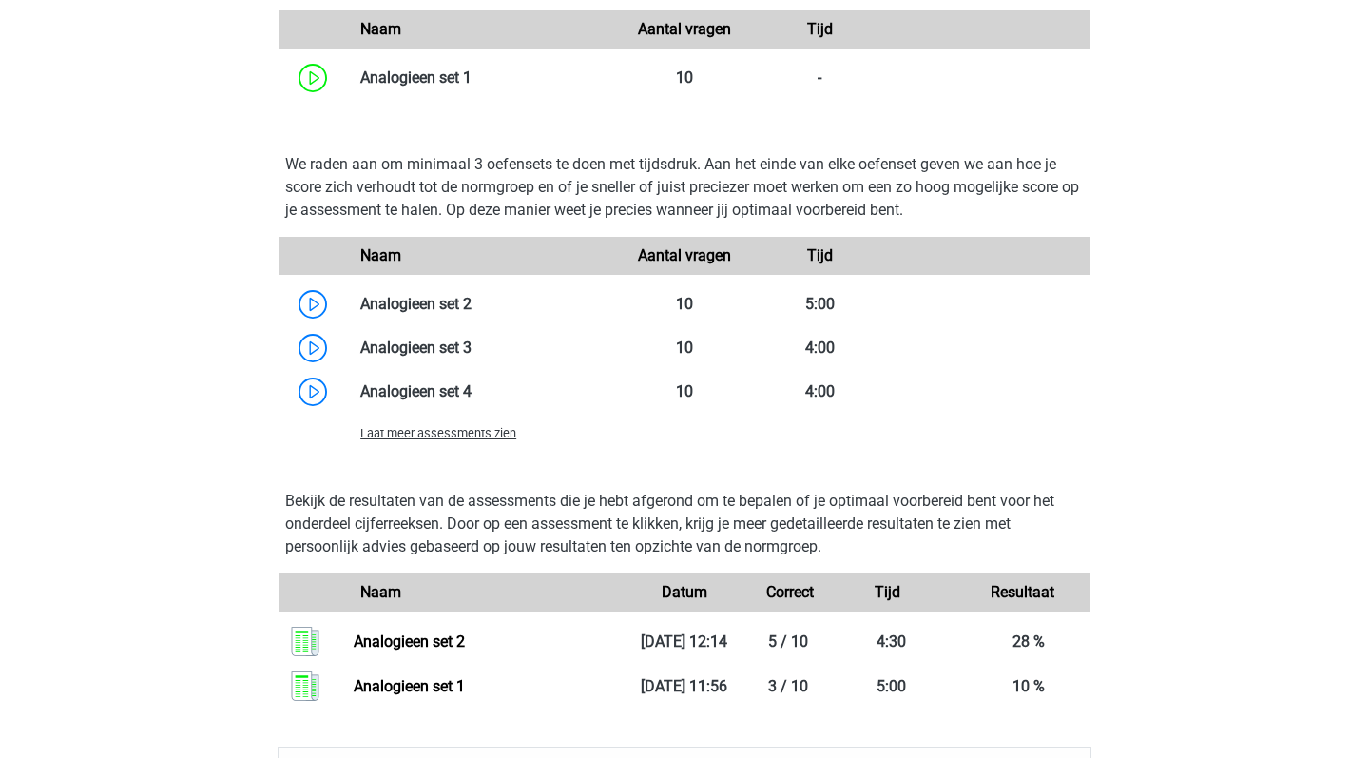
scroll to position [2369, 0]
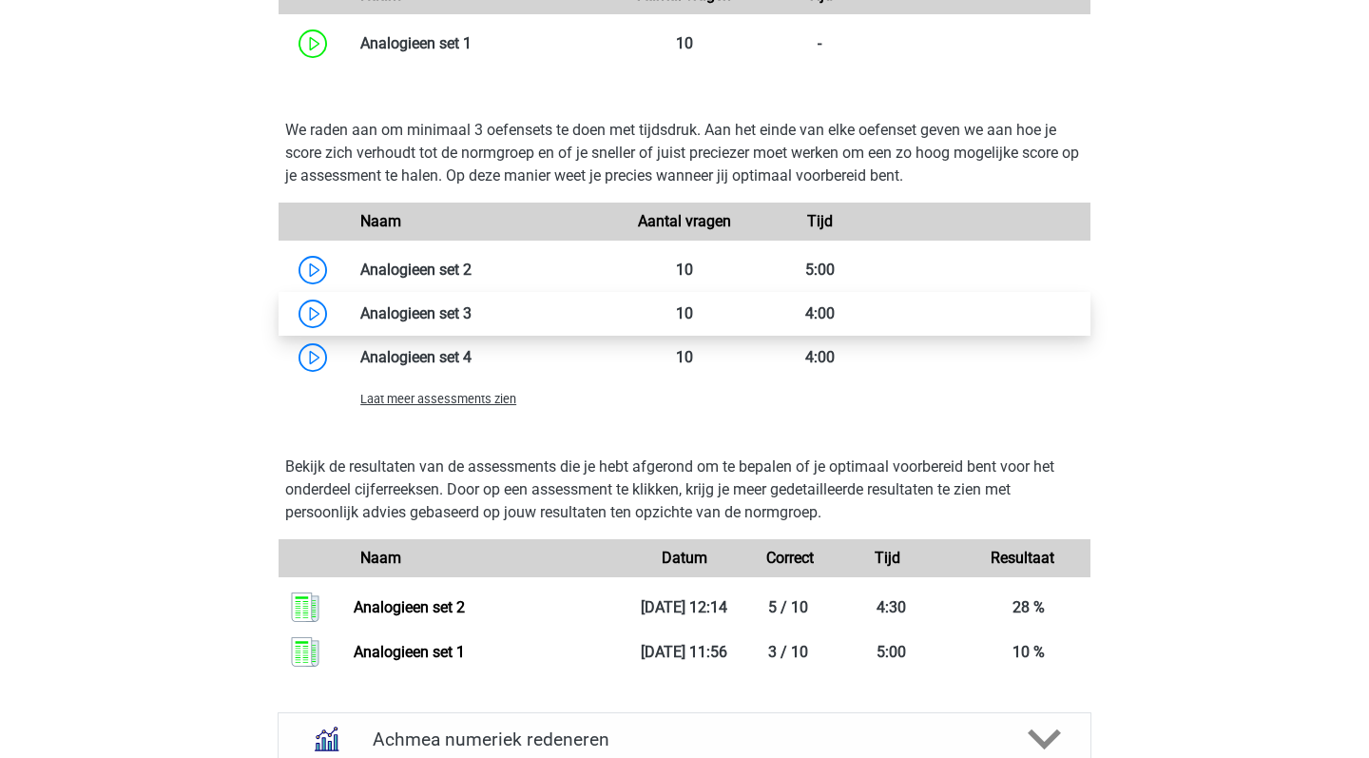
click at [471, 322] on link at bounding box center [471, 313] width 0 height 18
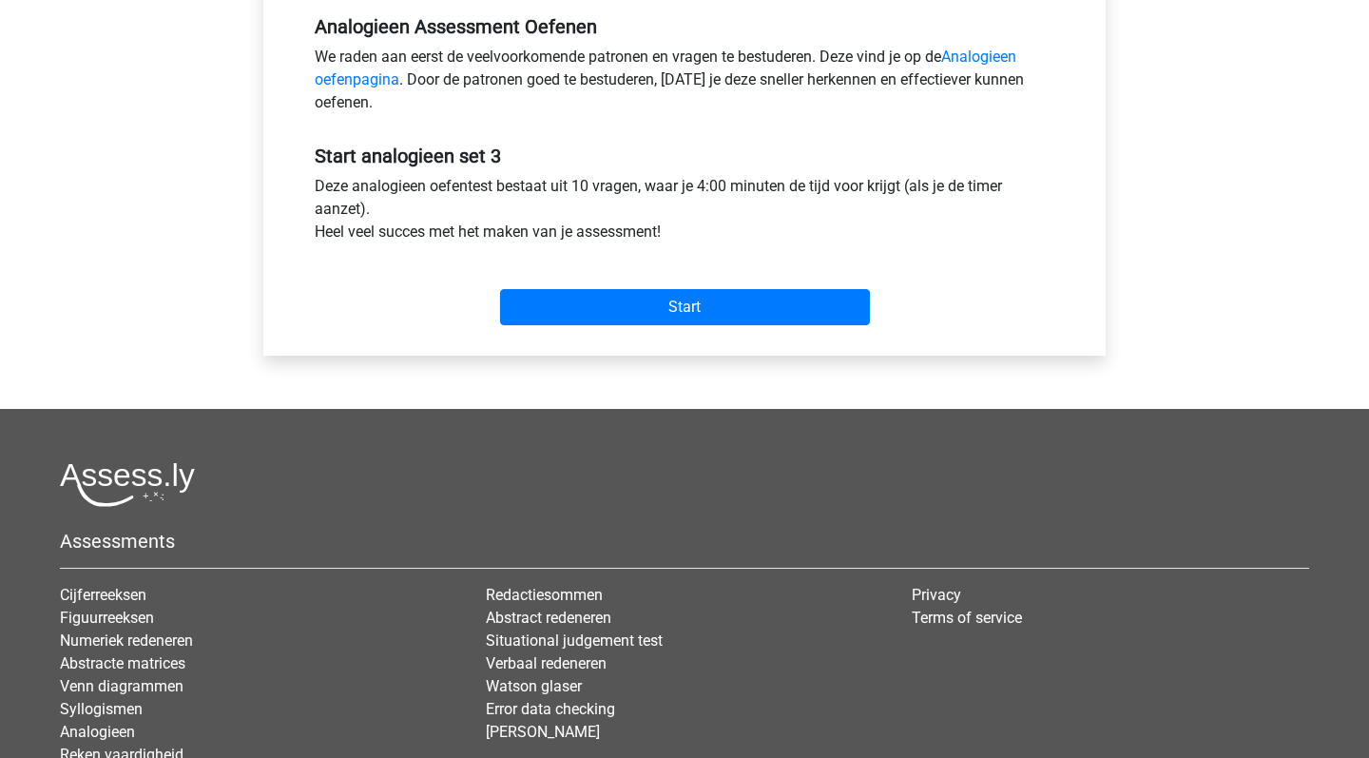
scroll to position [594, 0]
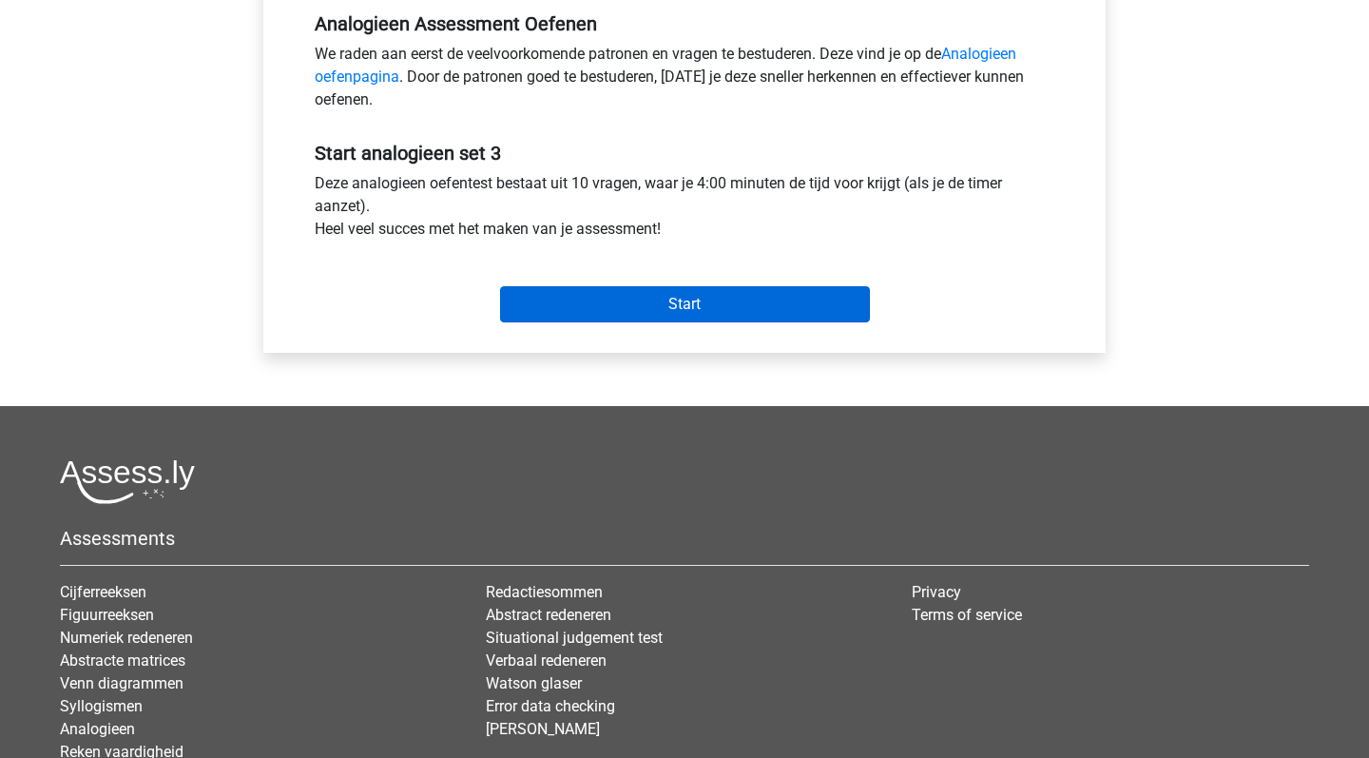
click at [683, 304] on input "Start" at bounding box center [685, 304] width 370 height 36
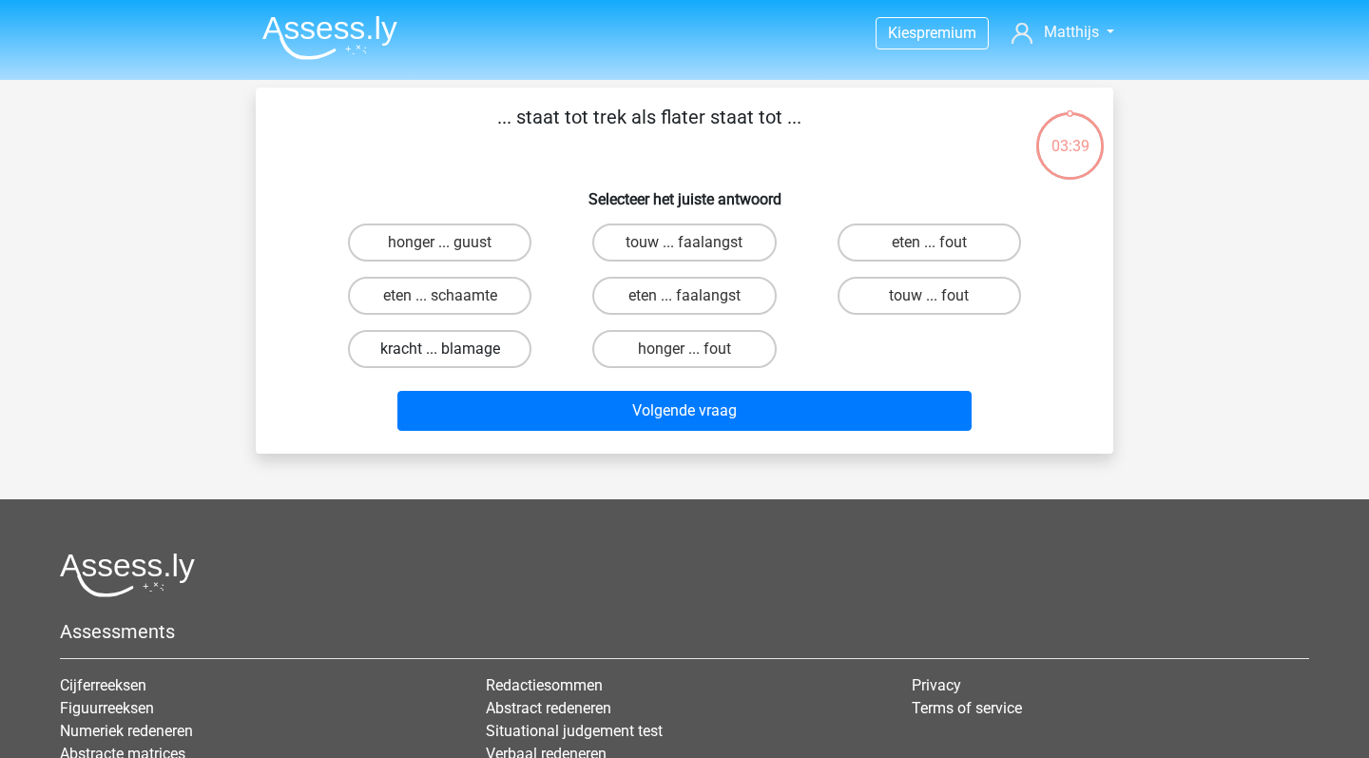
click at [462, 347] on label "kracht ... blamage" at bounding box center [439, 349] width 183 height 38
click at [452, 349] on input "kracht ... blamage" at bounding box center [446, 355] width 12 height 12
radio input "true"
click at [507, 292] on label "eten ... schaamte" at bounding box center [439, 296] width 183 height 38
click at [452, 296] on input "eten ... schaamte" at bounding box center [446, 302] width 12 height 12
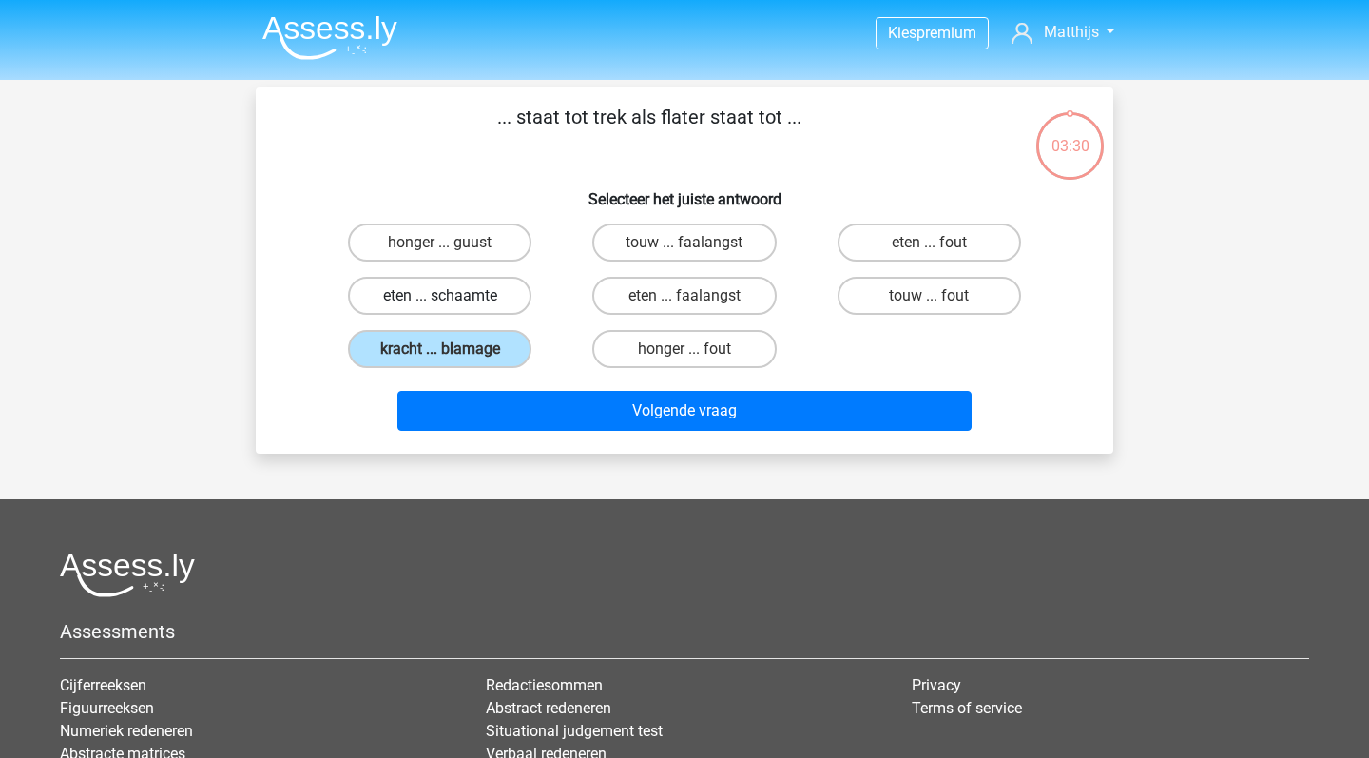
radio input "true"
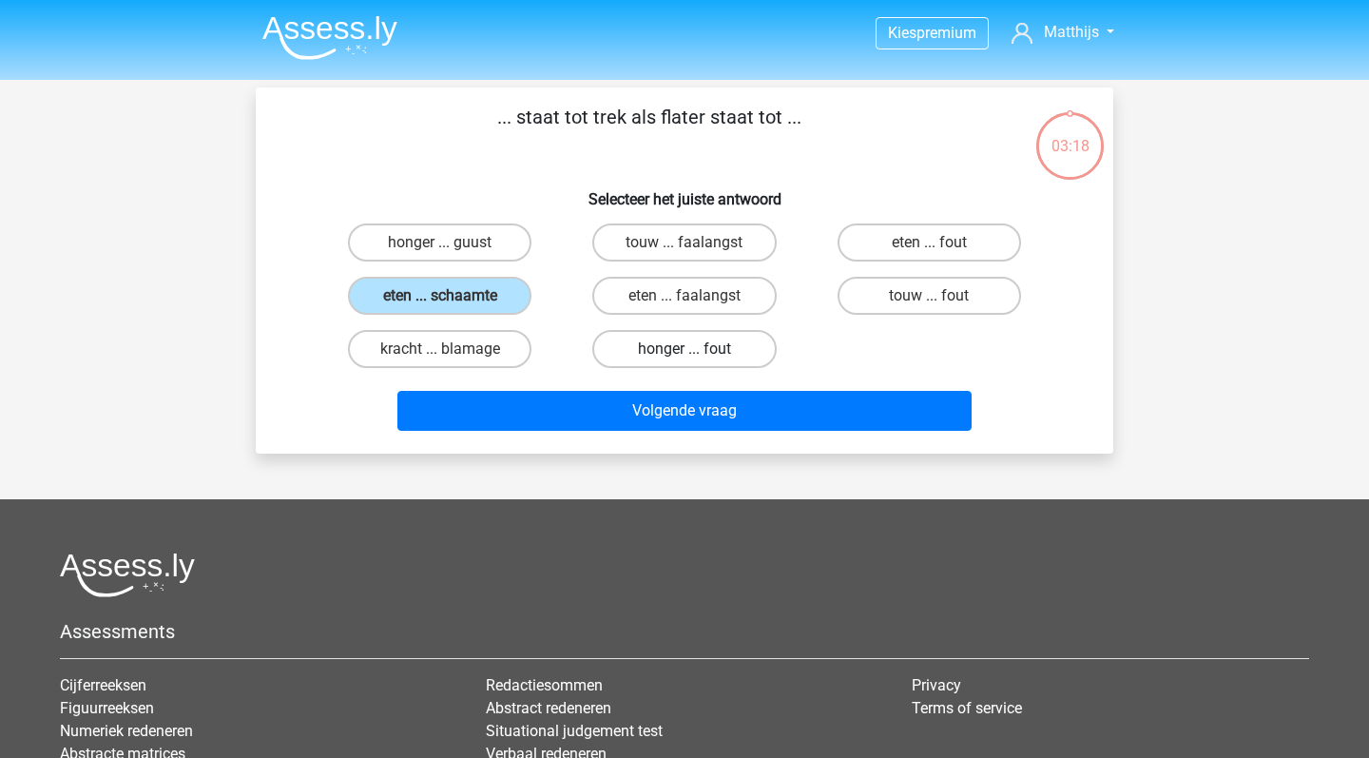
click at [763, 350] on label "honger ... fout" at bounding box center [683, 349] width 183 height 38
click at [697, 350] on input "honger ... fout" at bounding box center [690, 355] width 12 height 12
radio input "true"
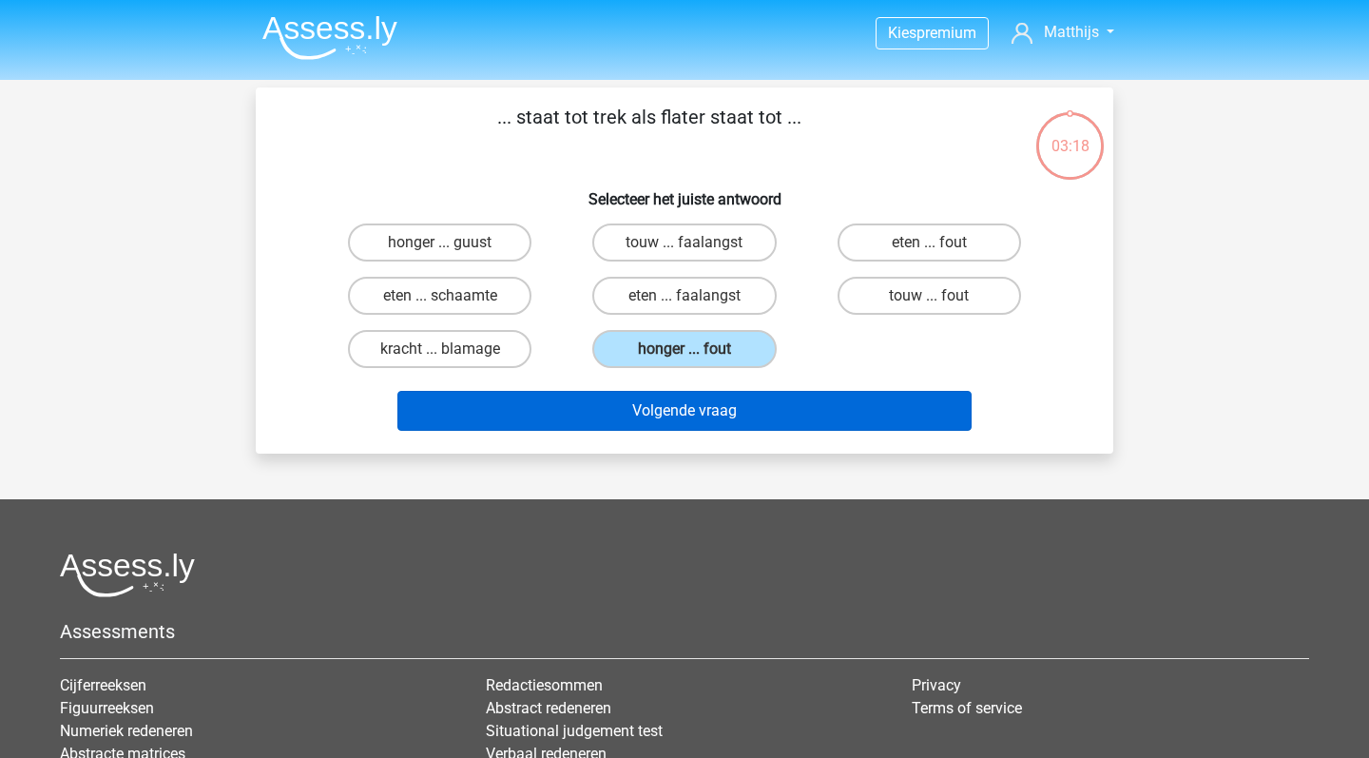
click at [749, 401] on button "Volgende vraag" at bounding box center [684, 411] width 575 height 40
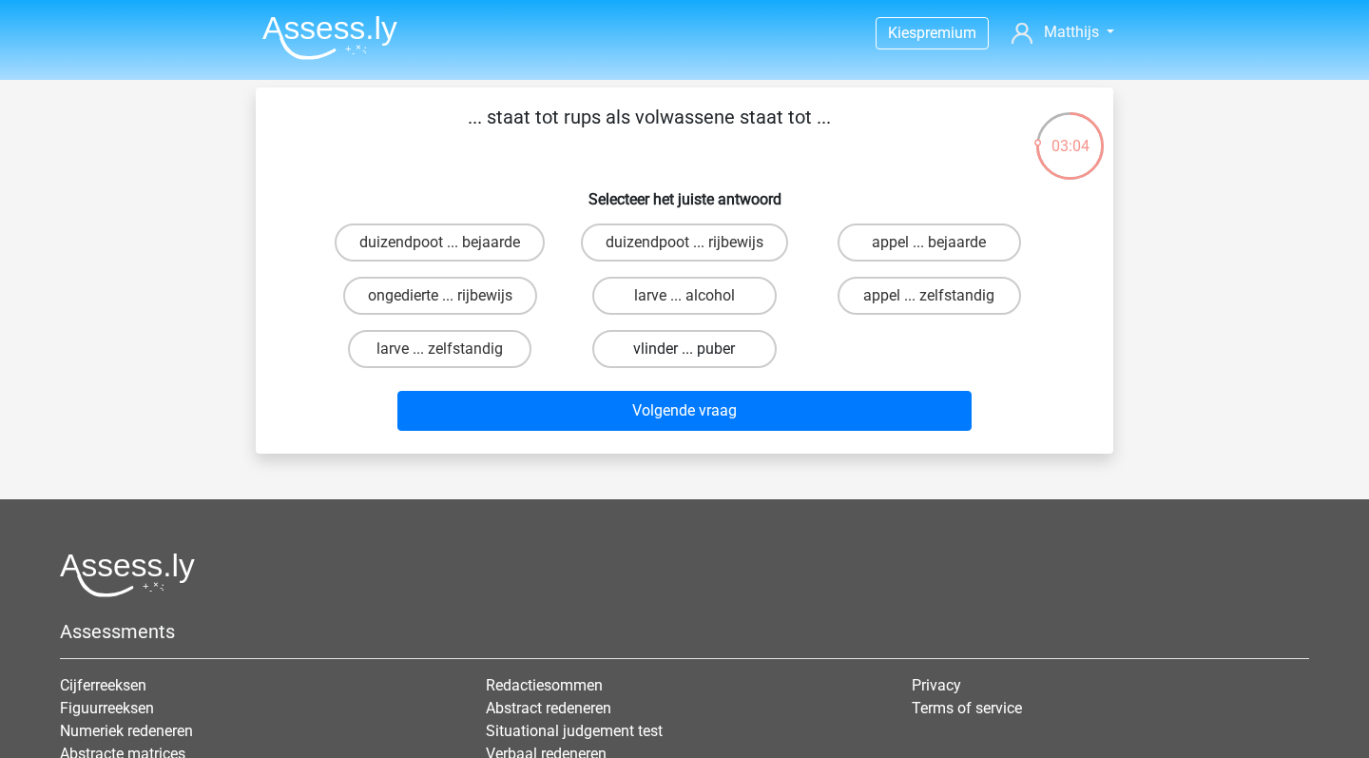
click at [741, 347] on label "vlinder ... puber" at bounding box center [683, 349] width 183 height 38
click at [697, 349] on input "vlinder ... puber" at bounding box center [690, 355] width 12 height 12
radio input "true"
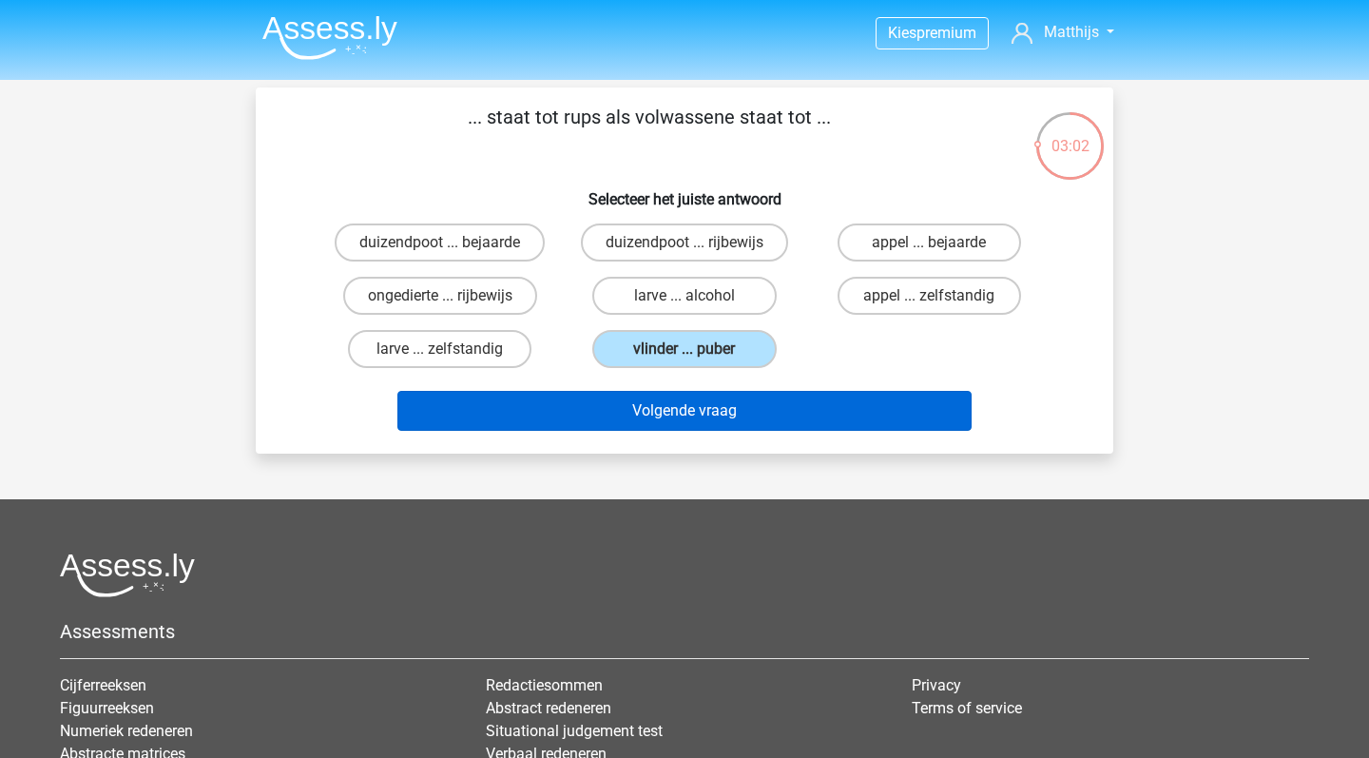
click at [836, 418] on button "Volgende vraag" at bounding box center [684, 411] width 575 height 40
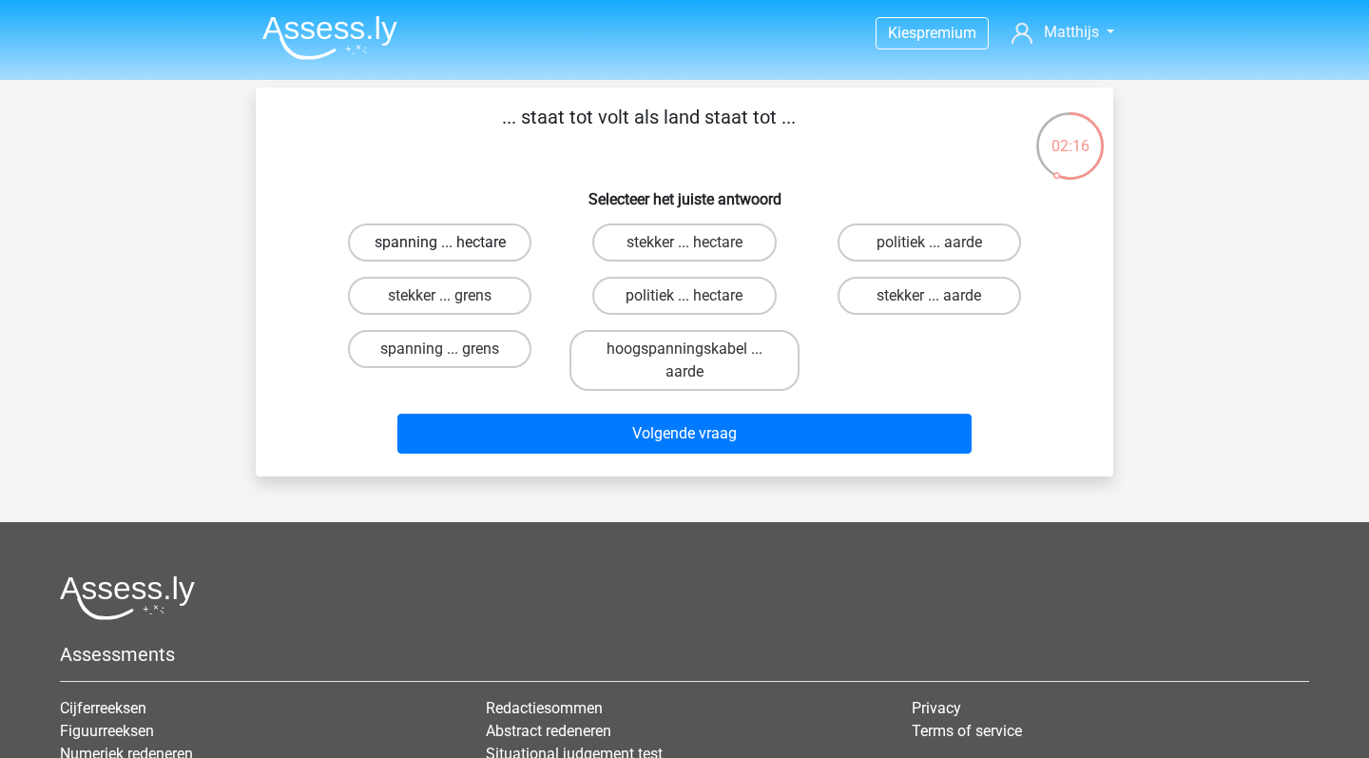
click at [499, 255] on label "spanning ... hectare" at bounding box center [439, 242] width 183 height 38
click at [452, 255] on input "spanning ... hectare" at bounding box center [446, 248] width 12 height 12
radio input "true"
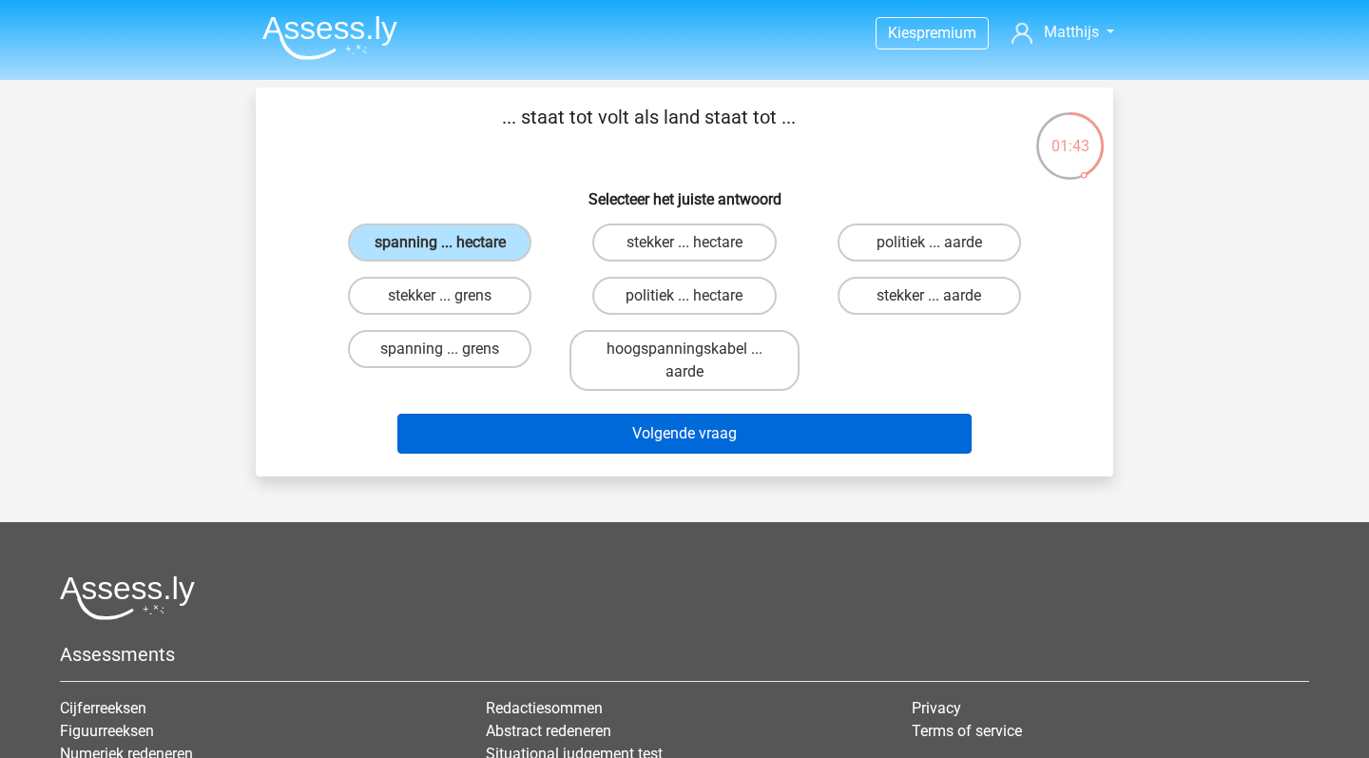
click at [737, 420] on button "Volgende vraag" at bounding box center [684, 433] width 575 height 40
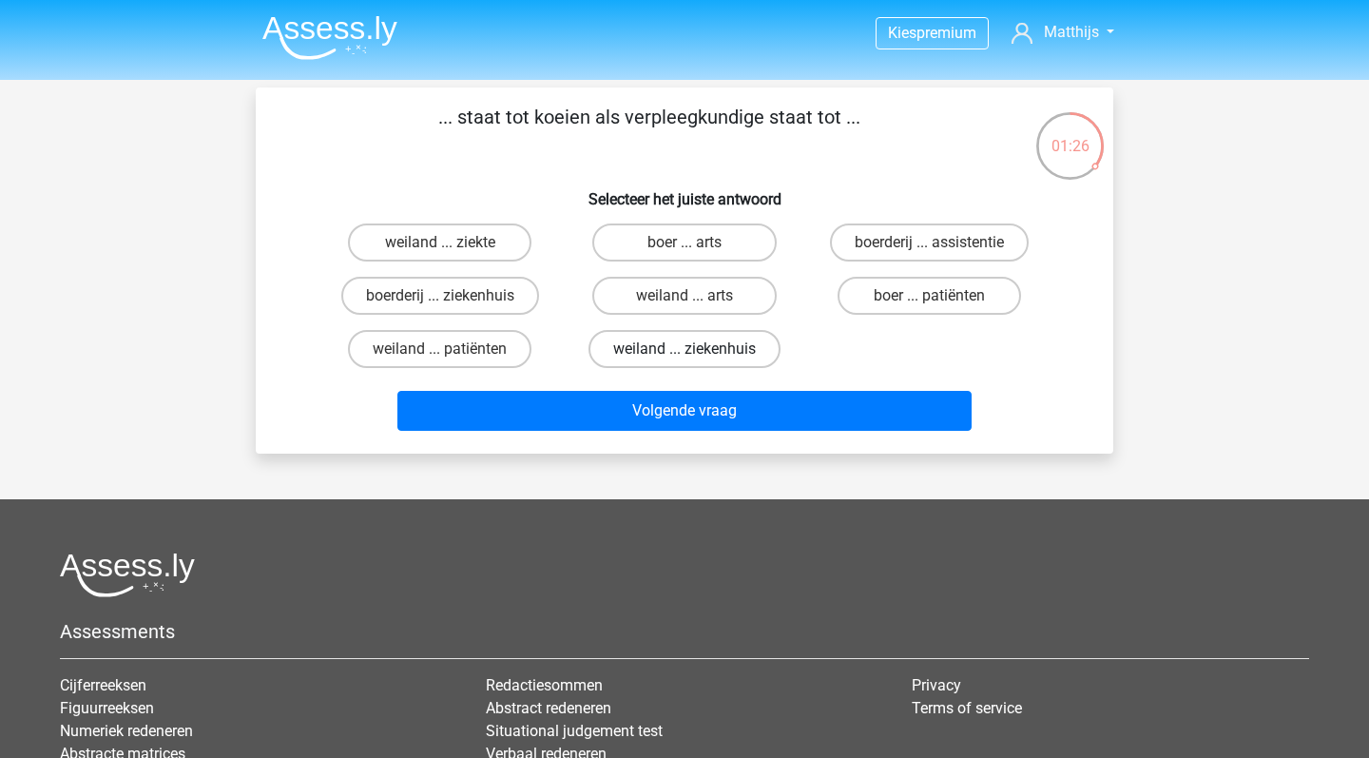
click at [715, 350] on label "weiland ... ziekenhuis" at bounding box center [684, 349] width 192 height 38
click at [697, 350] on input "weiland ... ziekenhuis" at bounding box center [690, 355] width 12 height 12
radio input "true"
click at [921, 301] on label "boer ... patiënten" at bounding box center [928, 296] width 183 height 38
click at [929, 301] on input "boer ... patiënten" at bounding box center [935, 302] width 12 height 12
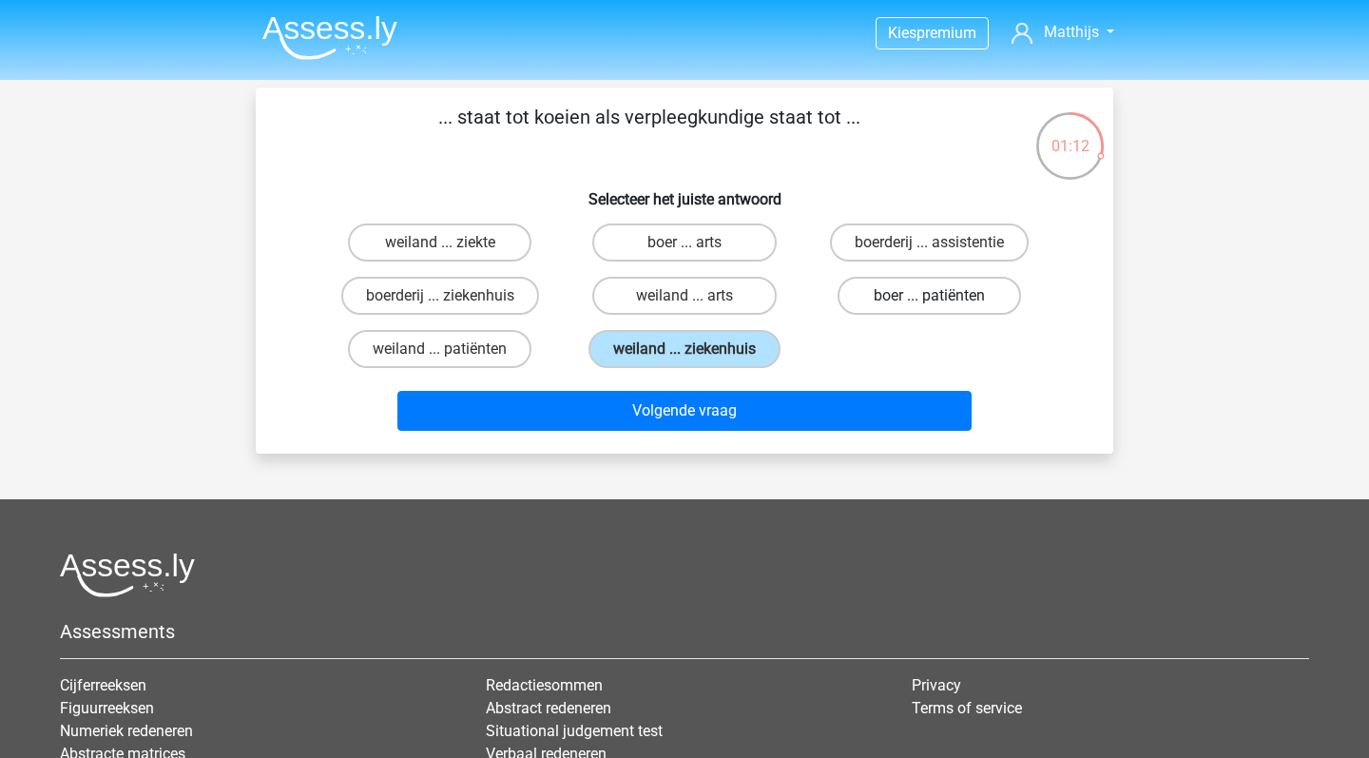
radio input "true"
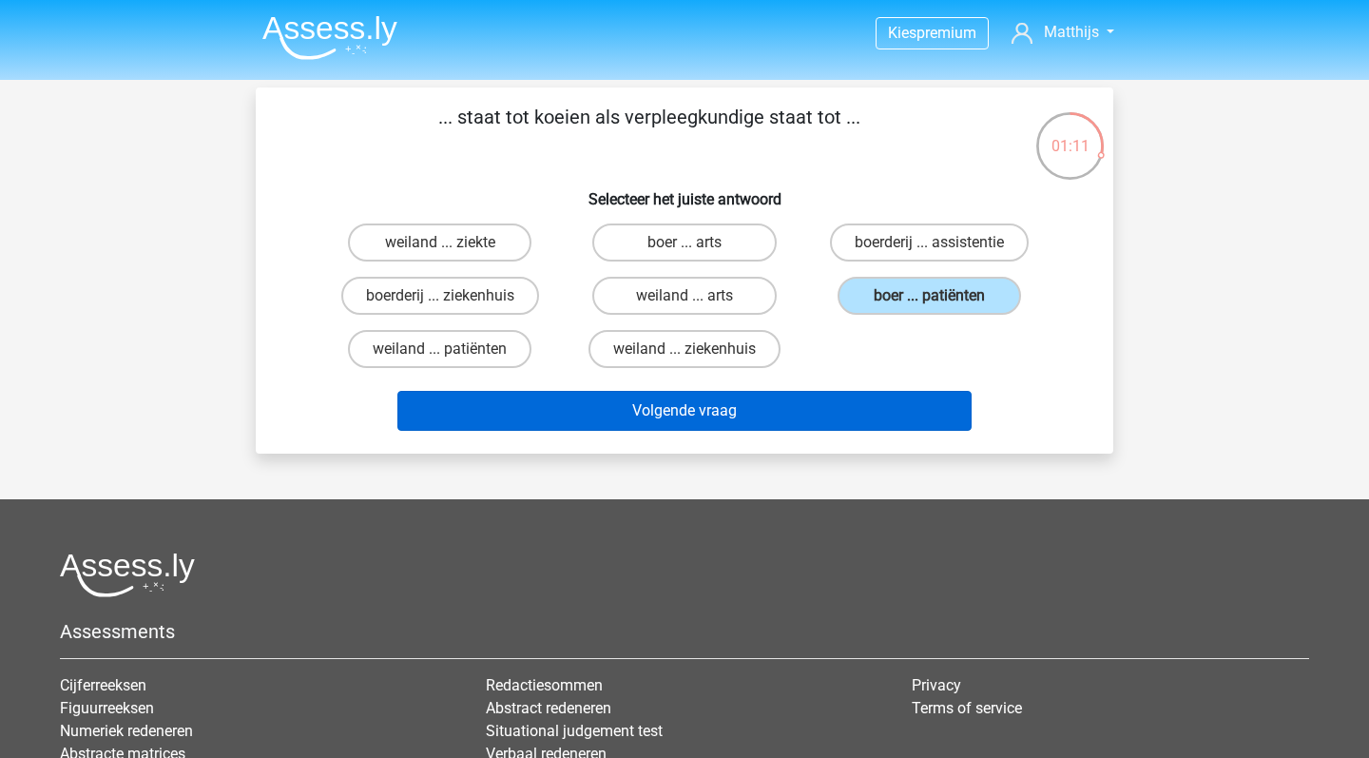
click at [855, 414] on button "Volgende vraag" at bounding box center [684, 411] width 575 height 40
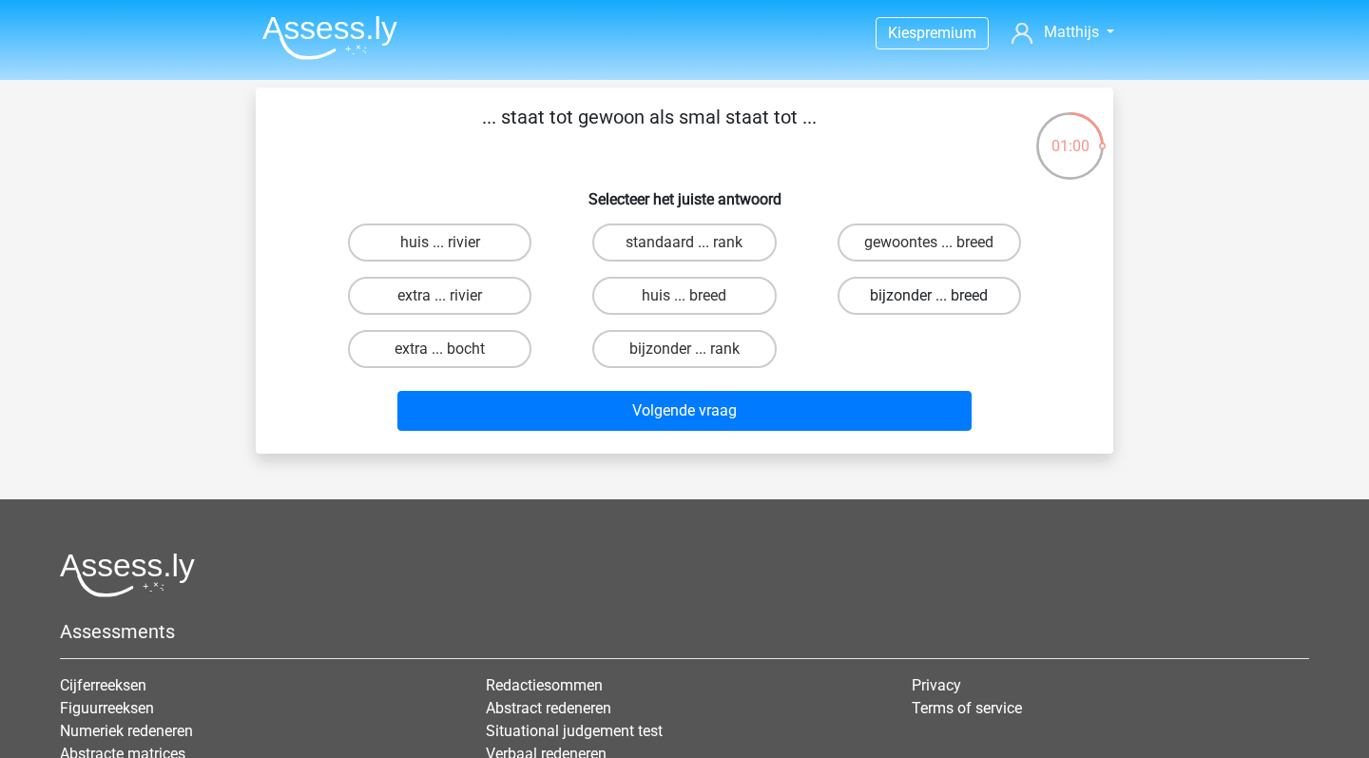
click at [884, 298] on label "bijzonder ... breed" at bounding box center [928, 296] width 183 height 38
click at [929, 298] on input "bijzonder ... breed" at bounding box center [935, 302] width 12 height 12
radio input "true"
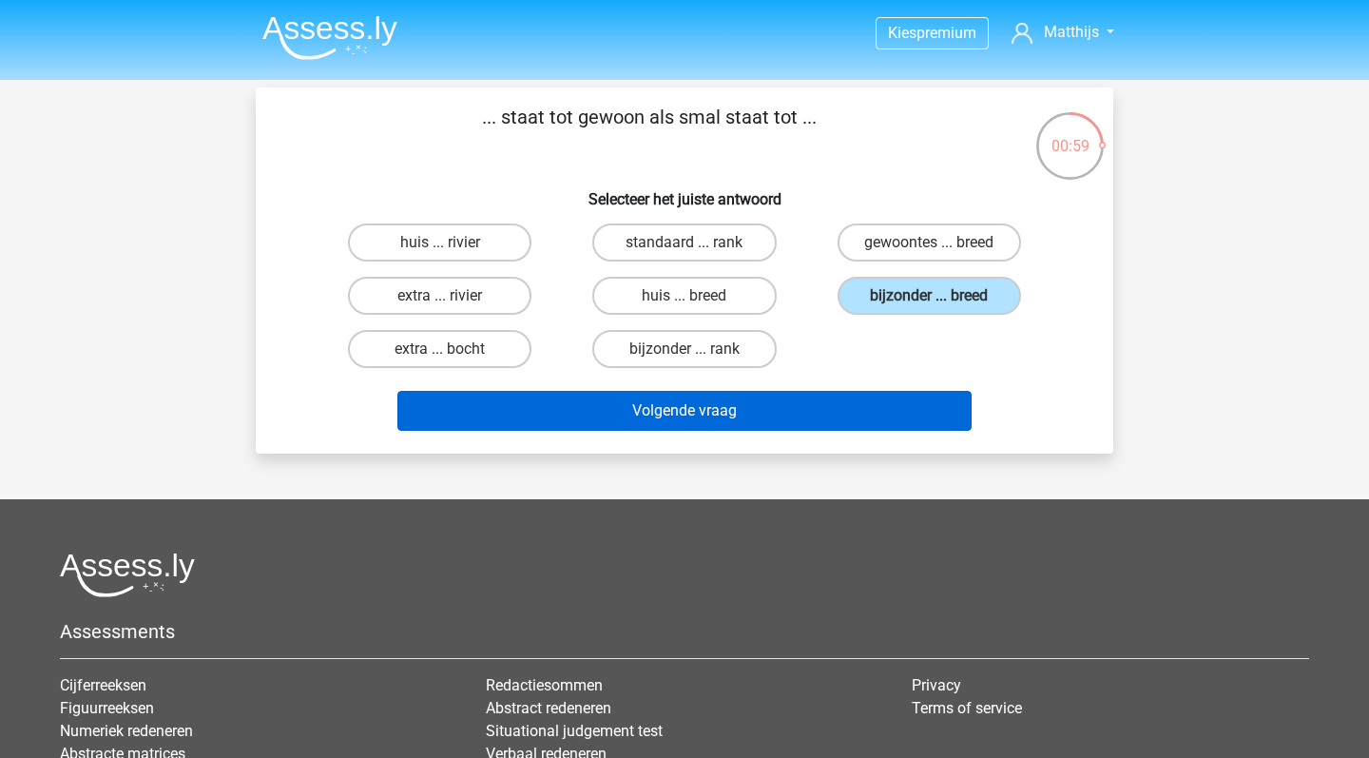
click at [836, 413] on button "Volgende vraag" at bounding box center [684, 411] width 575 height 40
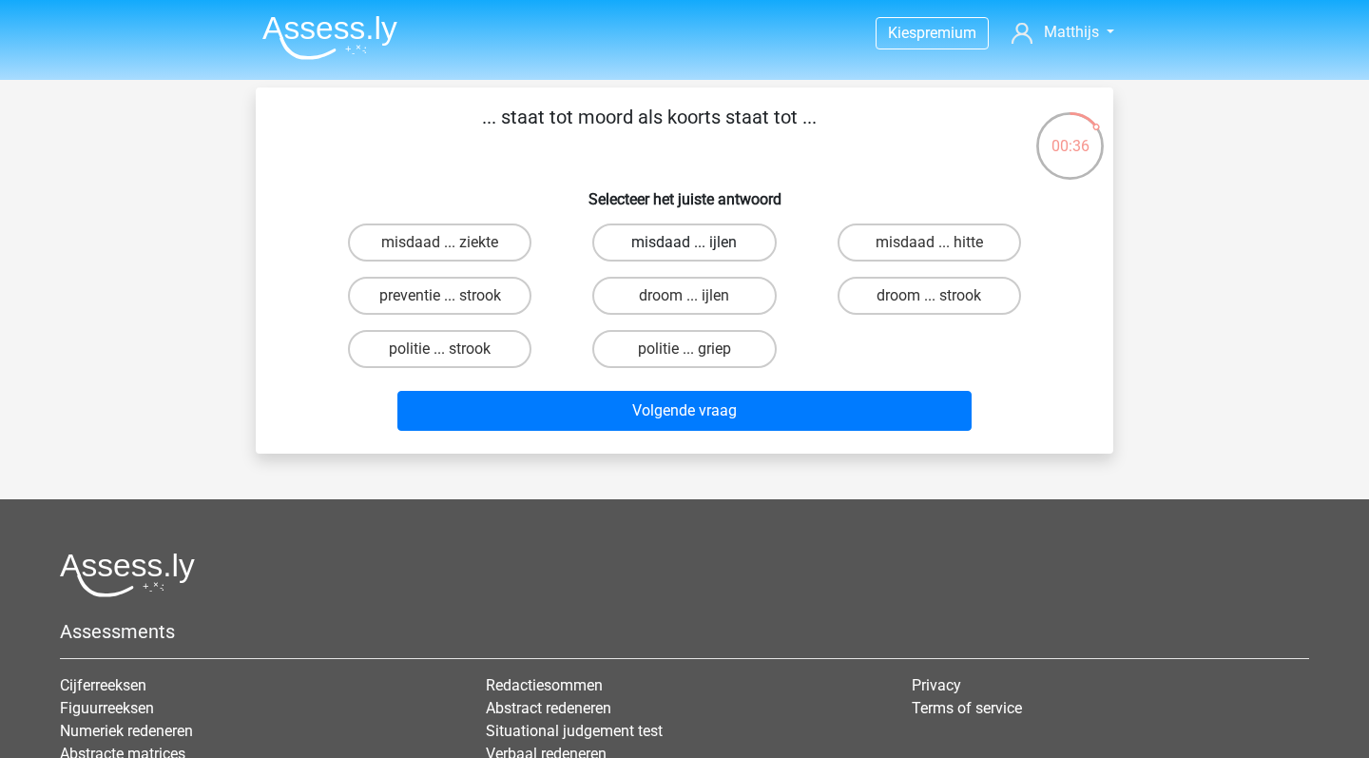
click at [716, 245] on label "misdaad ... ijlen" at bounding box center [683, 242] width 183 height 38
click at [697, 245] on input "misdaad ... ijlen" at bounding box center [690, 248] width 12 height 12
radio input "true"
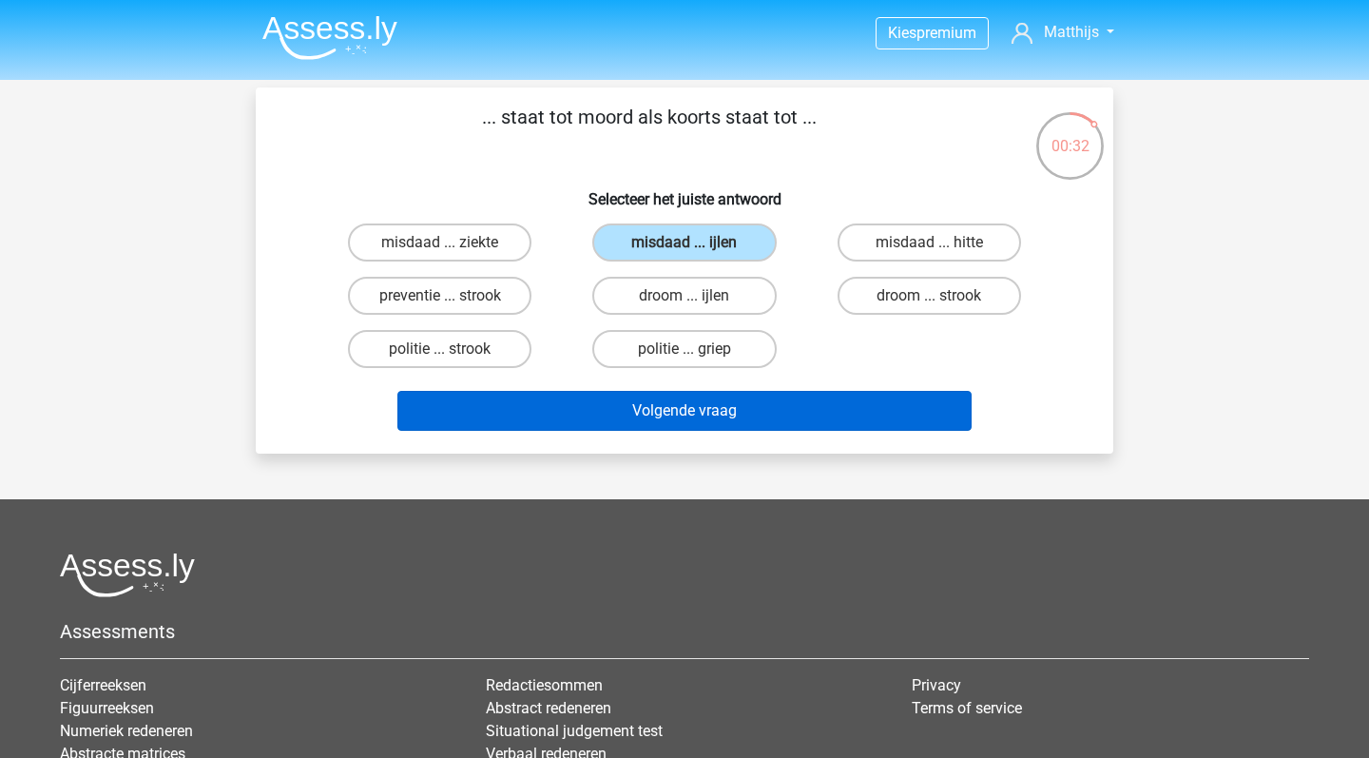
click at [832, 417] on button "Volgende vraag" at bounding box center [684, 411] width 575 height 40
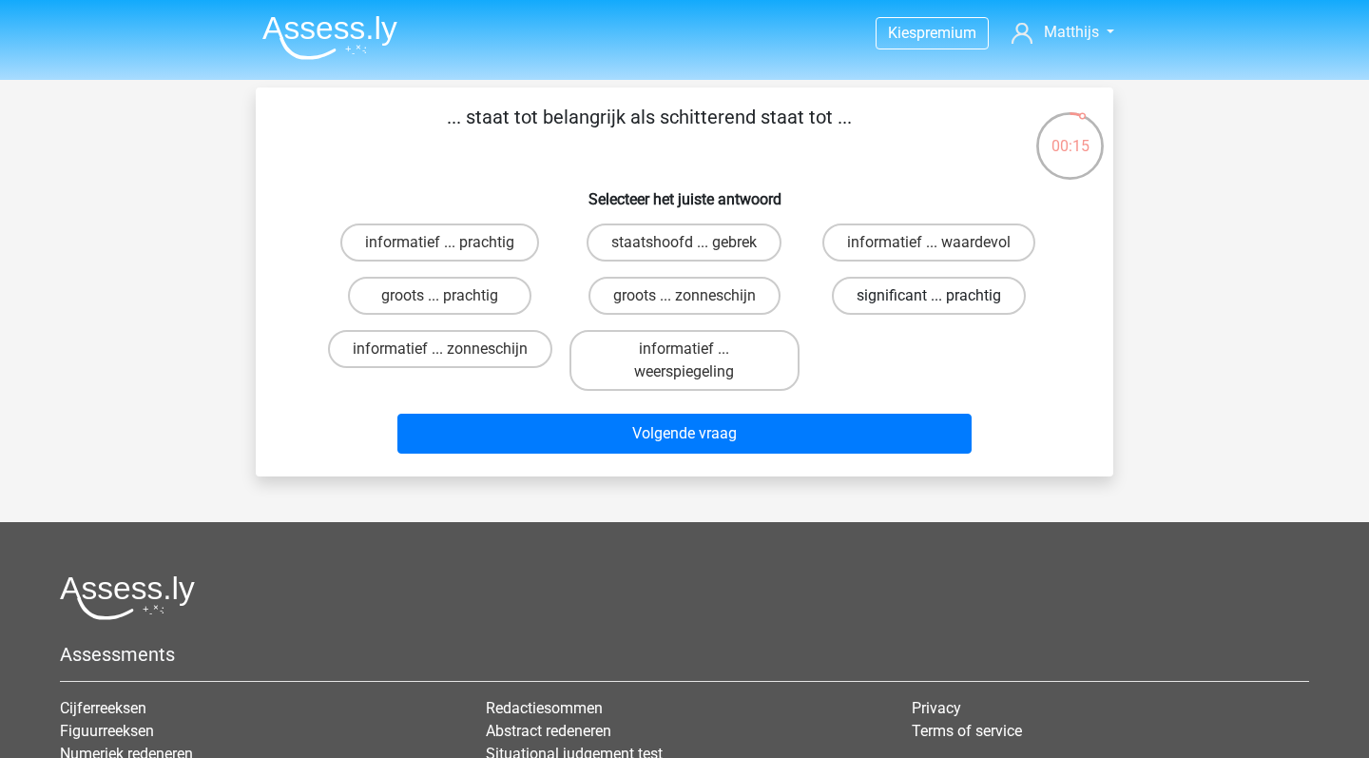
click at [915, 303] on label "significant ... prachtig" at bounding box center [929, 296] width 194 height 38
click at [929, 303] on input "significant ... prachtig" at bounding box center [935, 302] width 12 height 12
radio input "true"
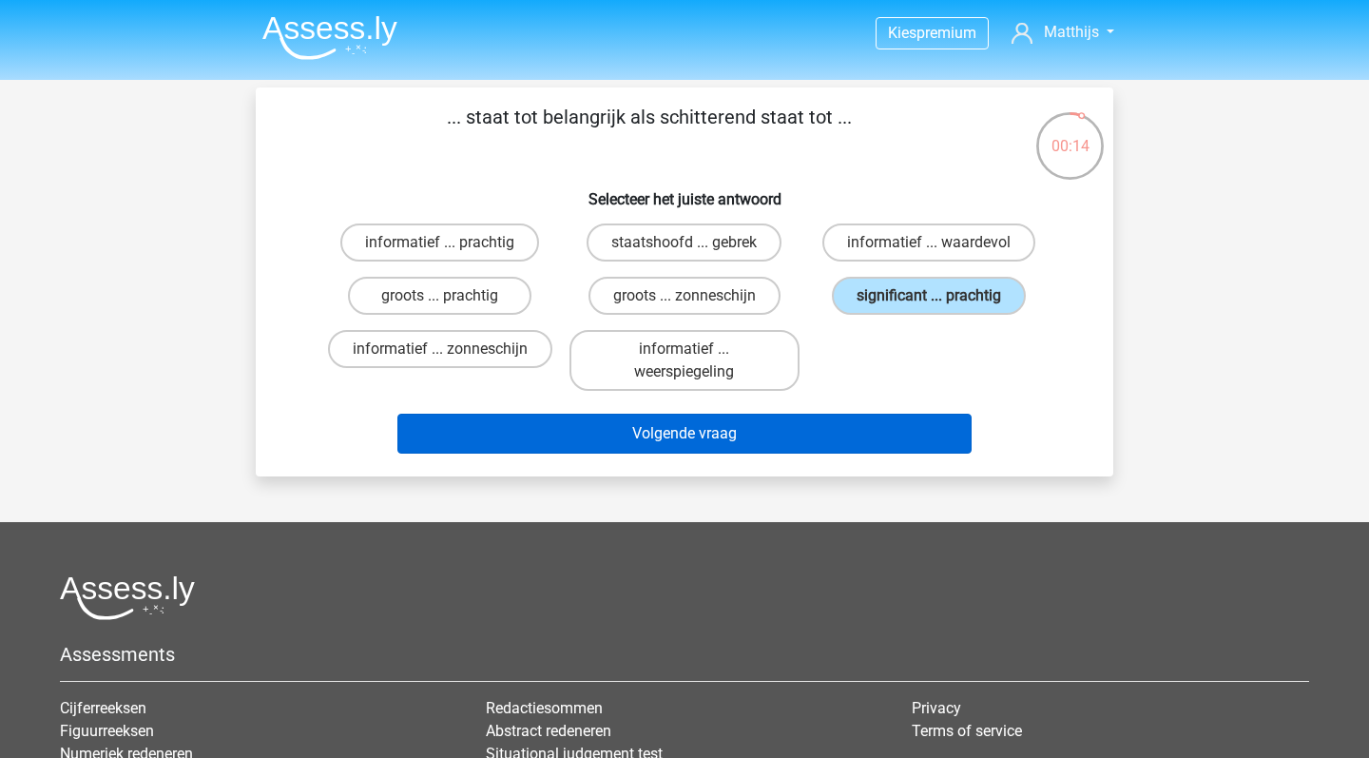
click at [903, 438] on button "Volgende vraag" at bounding box center [684, 433] width 575 height 40
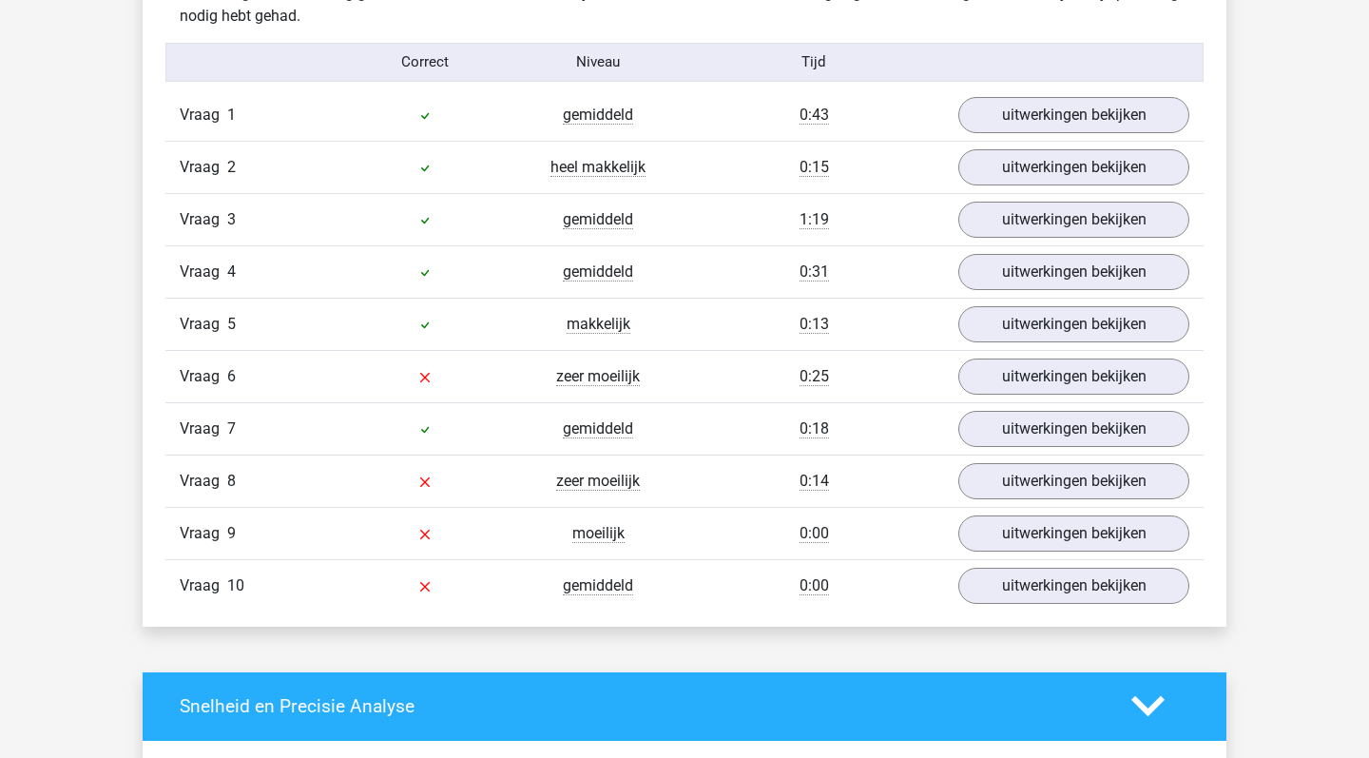
scroll to position [1546, 0]
